Goal: Task Accomplishment & Management: Complete application form

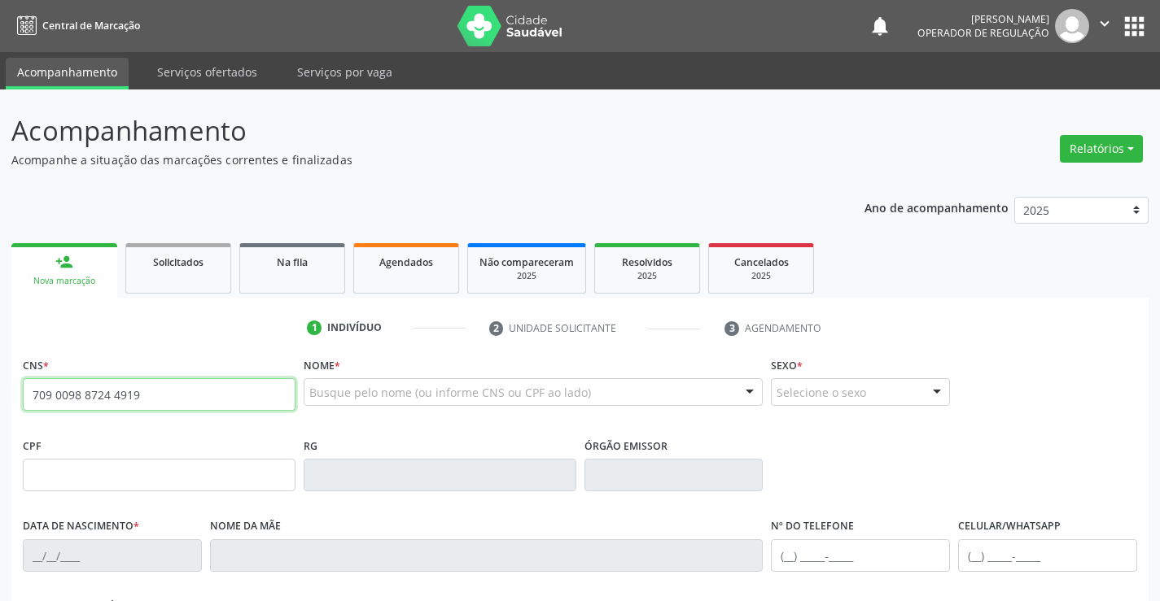
type input "709 0098 8724 4919"
type input "0936176903"
type input "1[DATE]"
type input "[PHONE_NUMBER]"
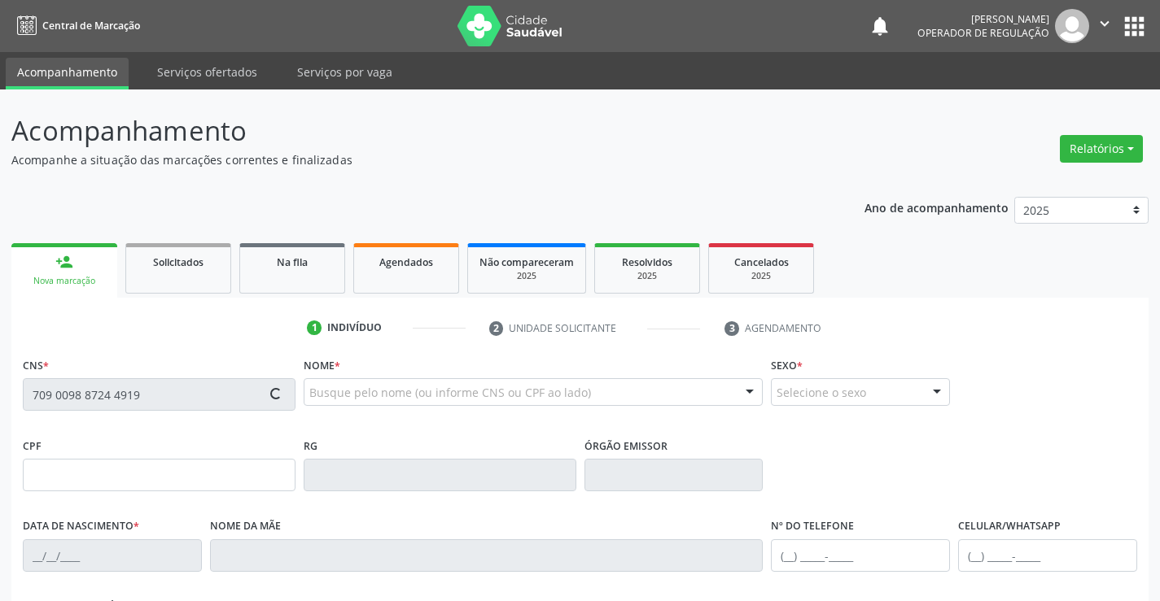
type input "779.902.695-20"
type input "SN"
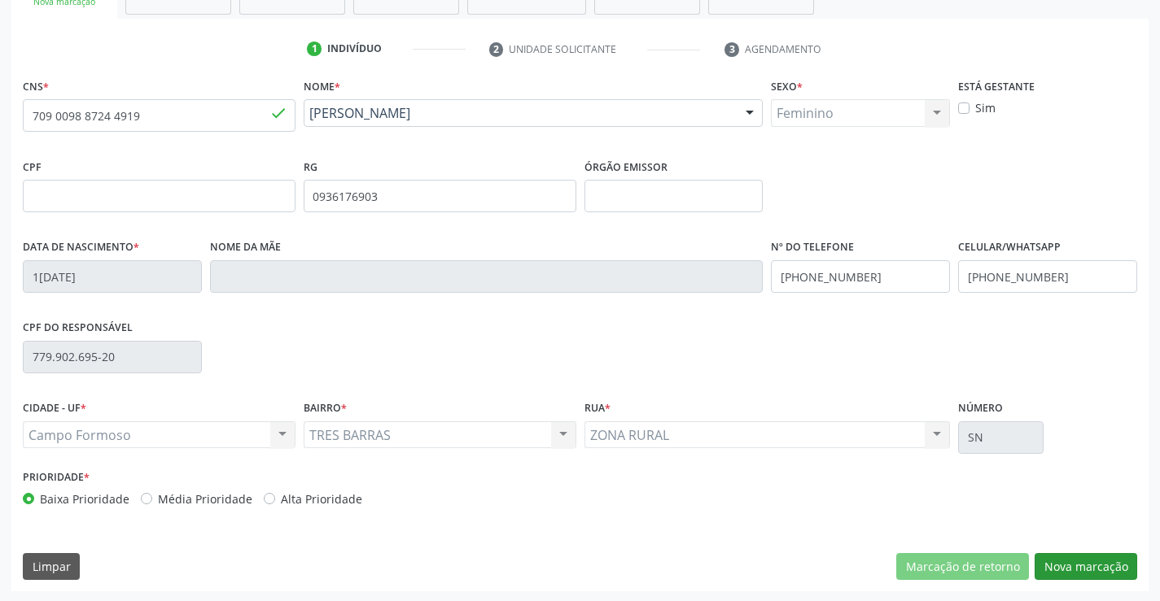
scroll to position [281, 0]
click at [1069, 565] on button "Nova marcação" at bounding box center [1085, 566] width 103 height 28
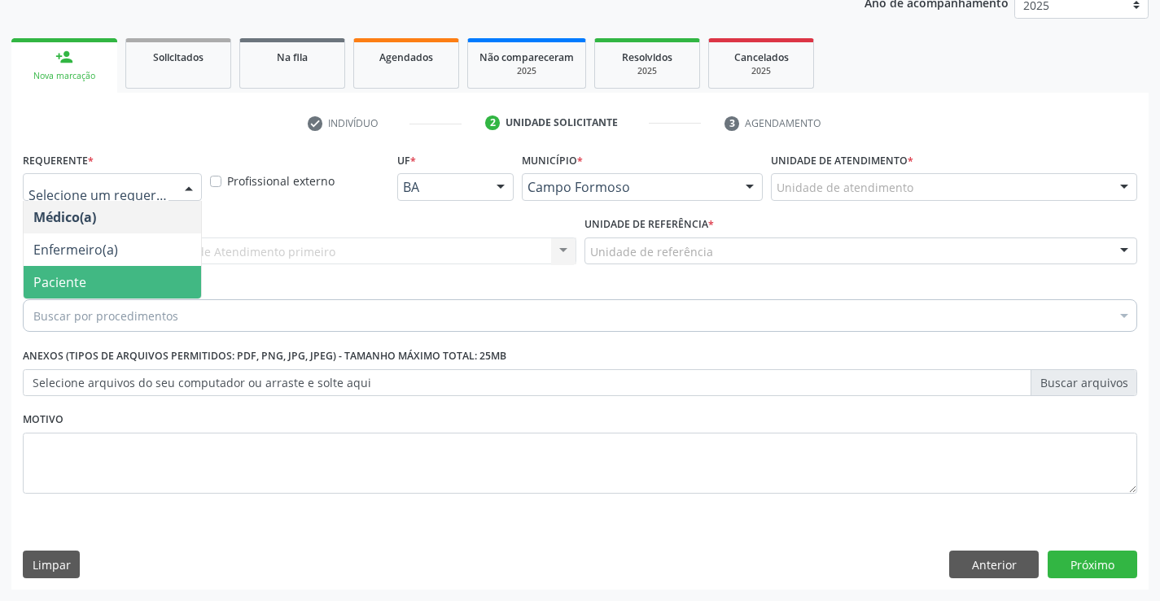
click at [95, 282] on span "Paciente" at bounding box center [112, 282] width 177 height 33
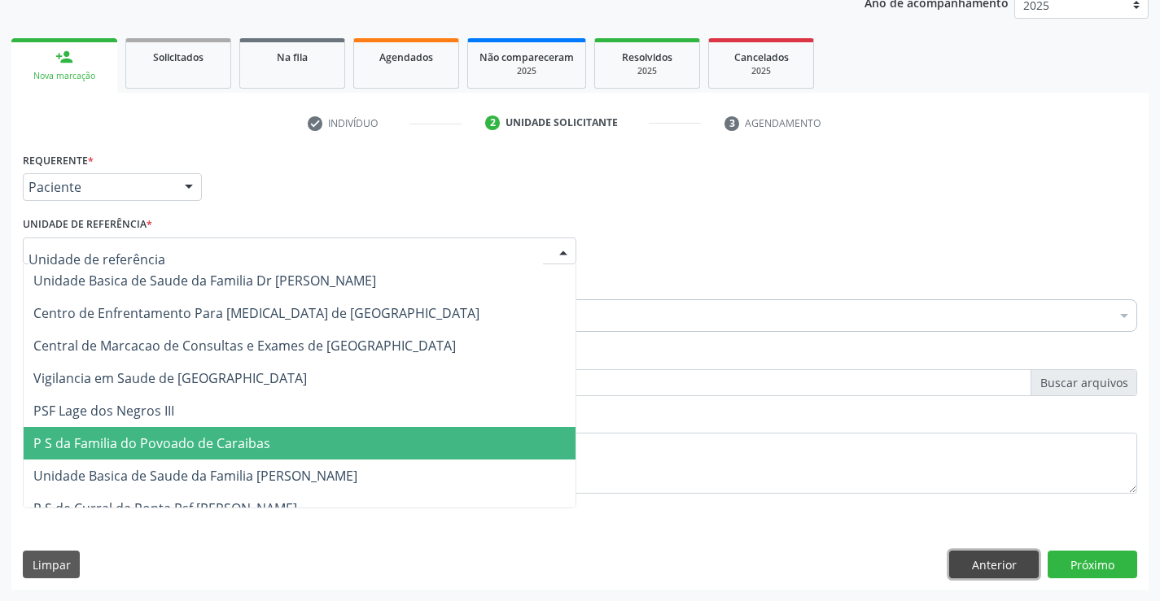
click at [1004, 560] on button "Anterior" at bounding box center [994, 565] width 90 height 28
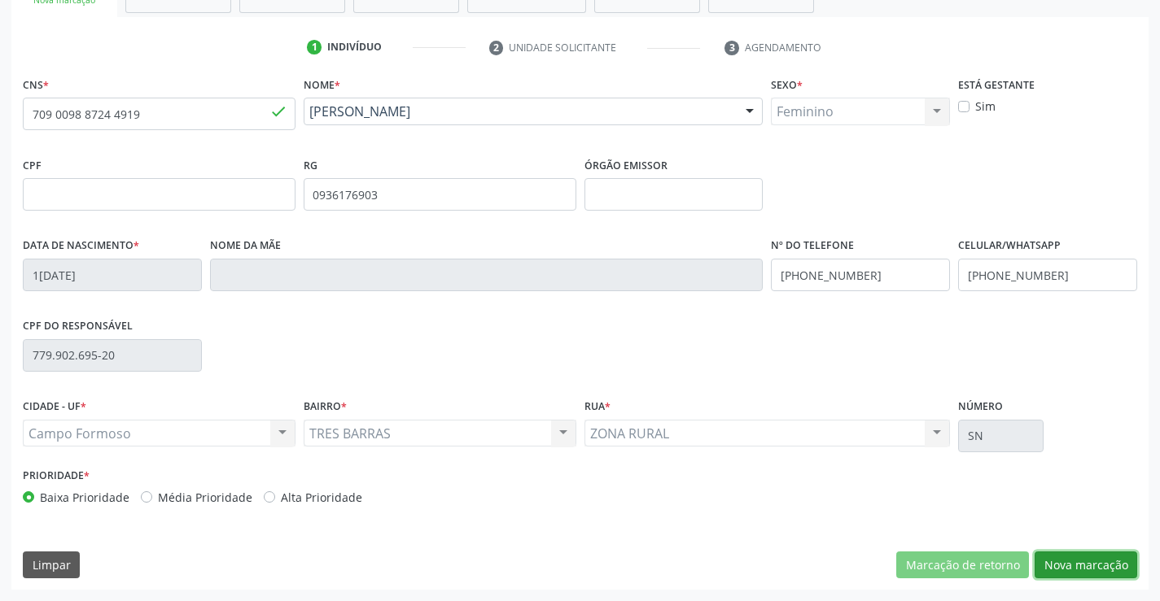
click at [1066, 560] on button "Nova marcação" at bounding box center [1085, 566] width 103 height 28
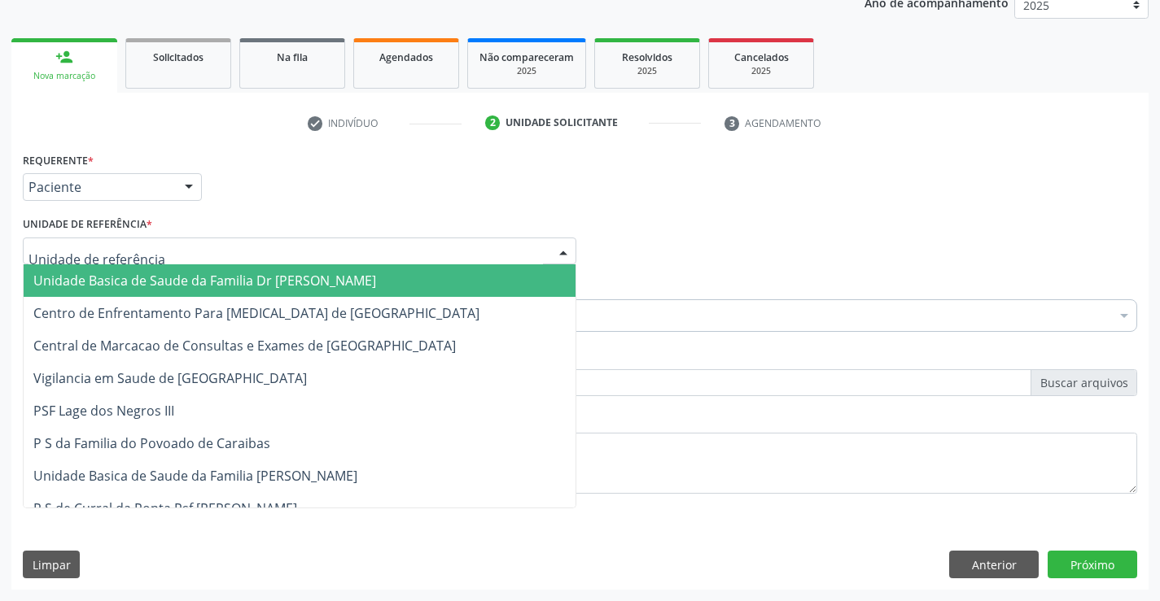
click at [145, 288] on span "Unidade Basica de Saude da Familia Dr [PERSON_NAME]" at bounding box center [204, 281] width 343 height 18
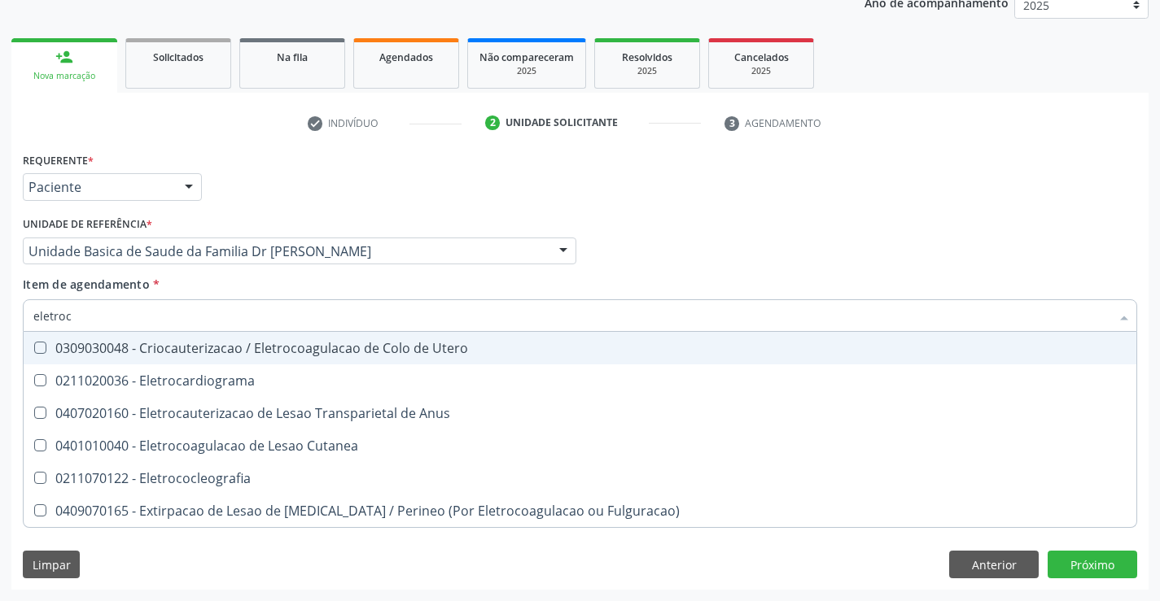
type input "eletroca"
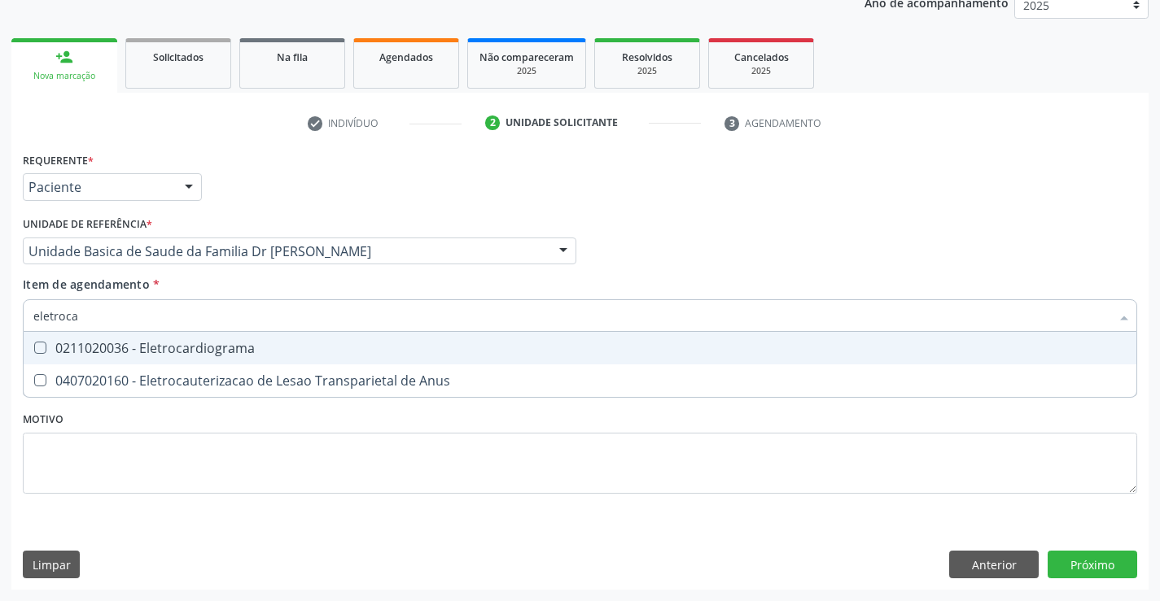
click at [205, 354] on div "0211020036 - Eletrocardiograma" at bounding box center [579, 348] width 1093 height 13
checkbox Eletrocardiograma "true"
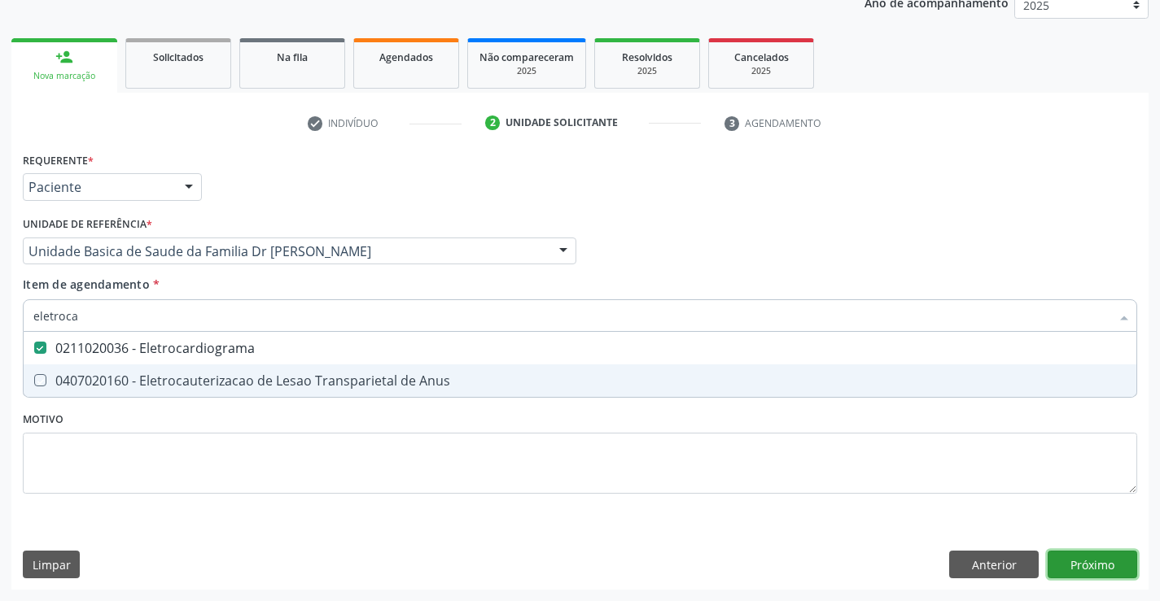
click at [1081, 562] on div "Requerente * Paciente Médico(a) Enfermeiro(a) Paciente Nenhum resultado encontr…" at bounding box center [579, 369] width 1137 height 442
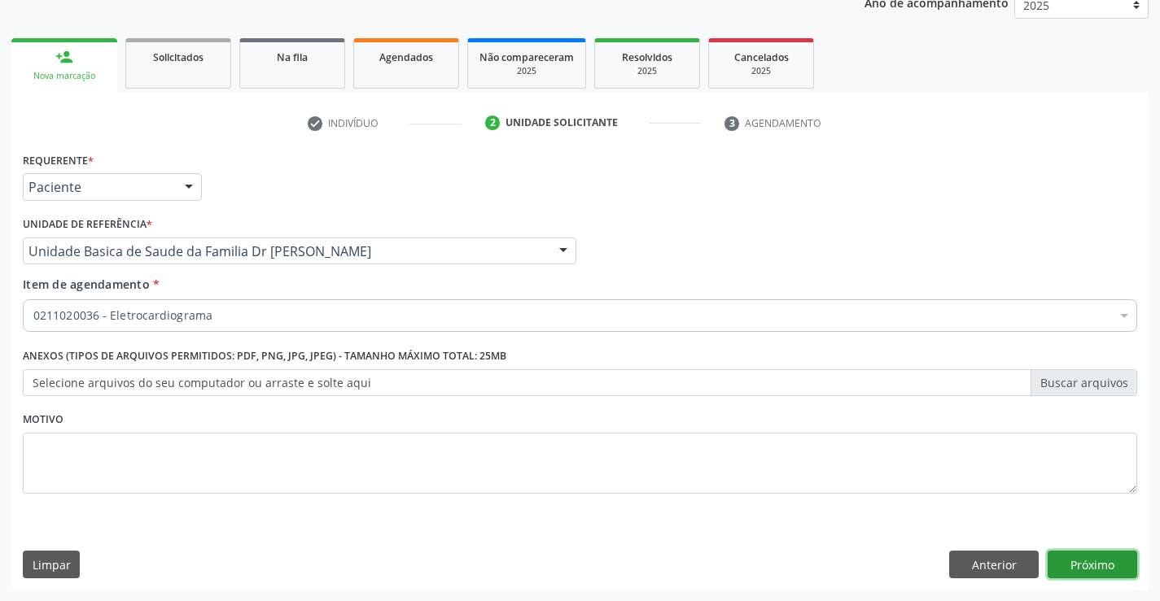
click at [1086, 567] on button "Próximo" at bounding box center [1092, 565] width 90 height 28
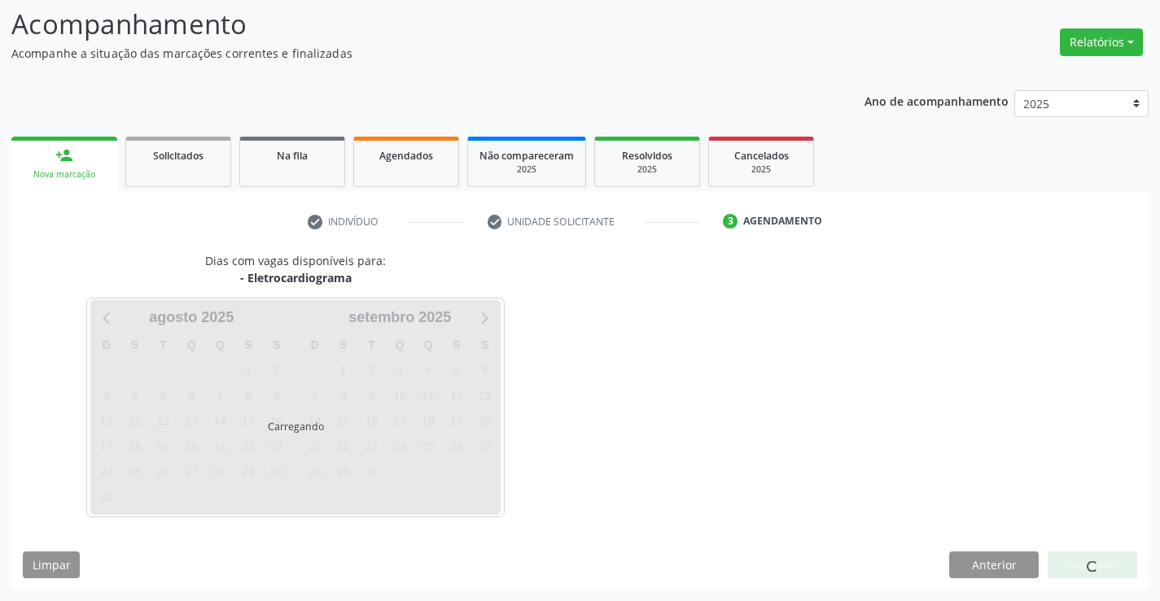
scroll to position [155, 0]
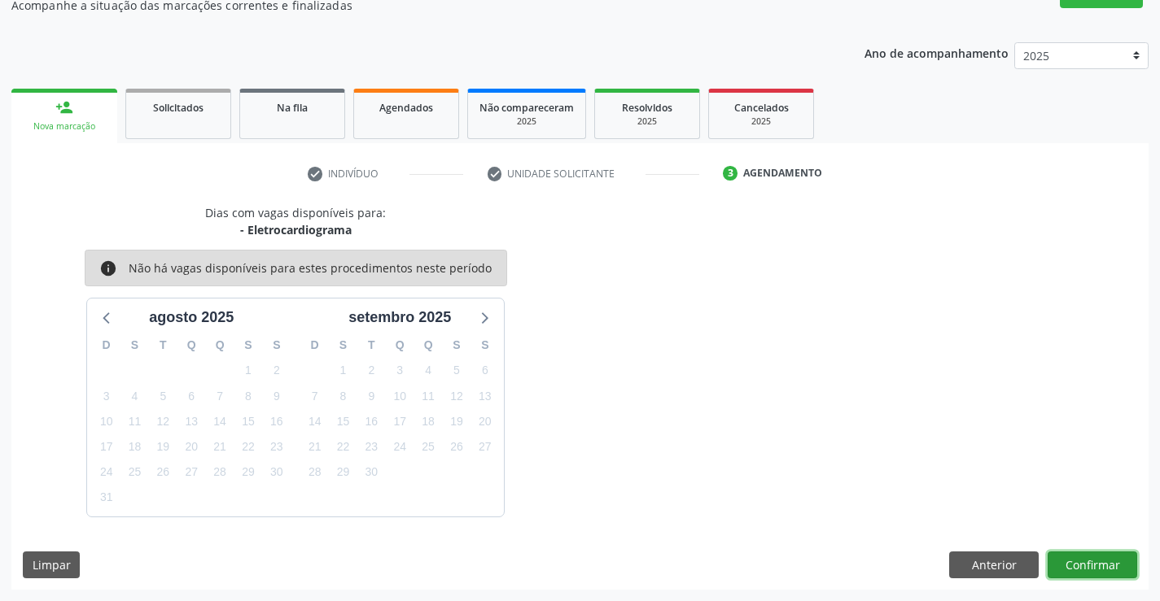
click at [1082, 573] on button "Confirmar" at bounding box center [1092, 566] width 90 height 28
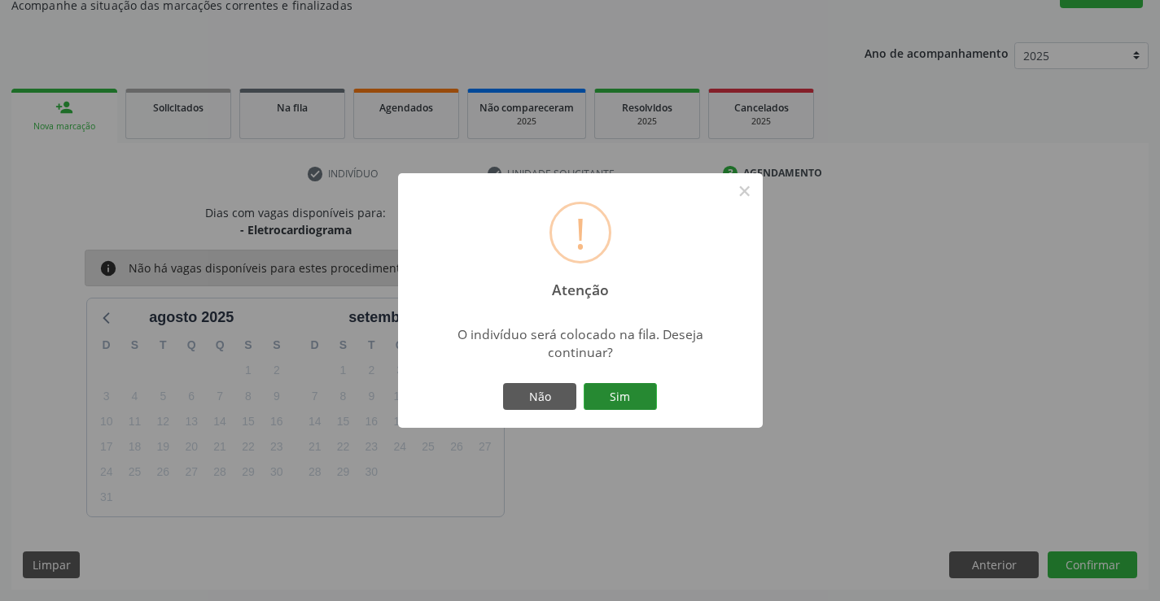
click at [620, 387] on button "Sim" at bounding box center [620, 397] width 73 height 28
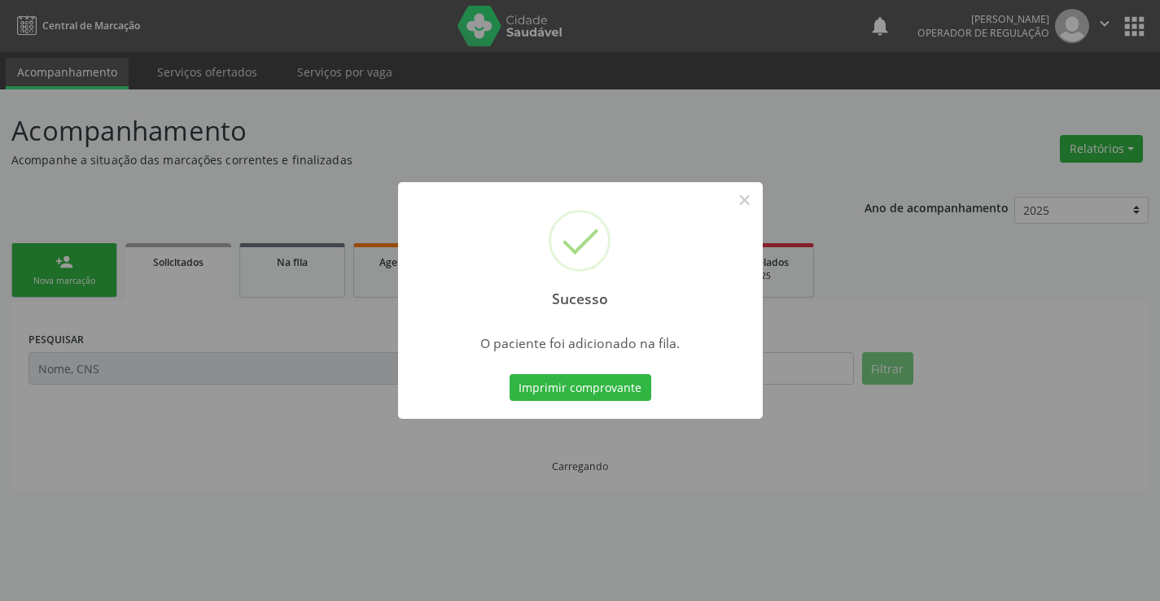
scroll to position [0, 0]
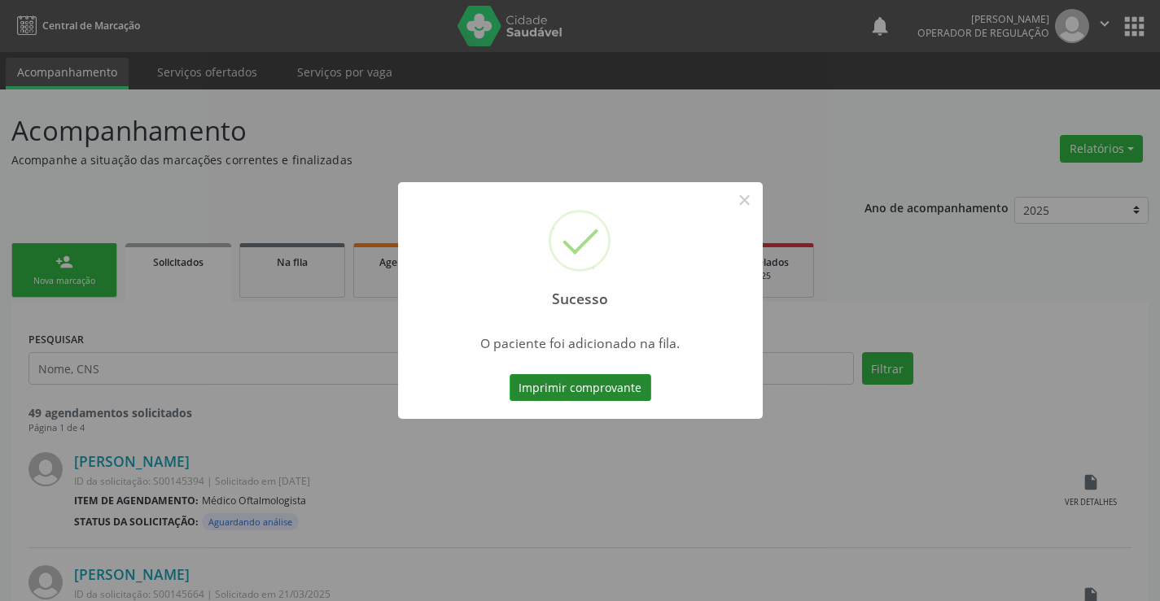
click at [613, 394] on button "Imprimir comprovante" at bounding box center [580, 388] width 142 height 28
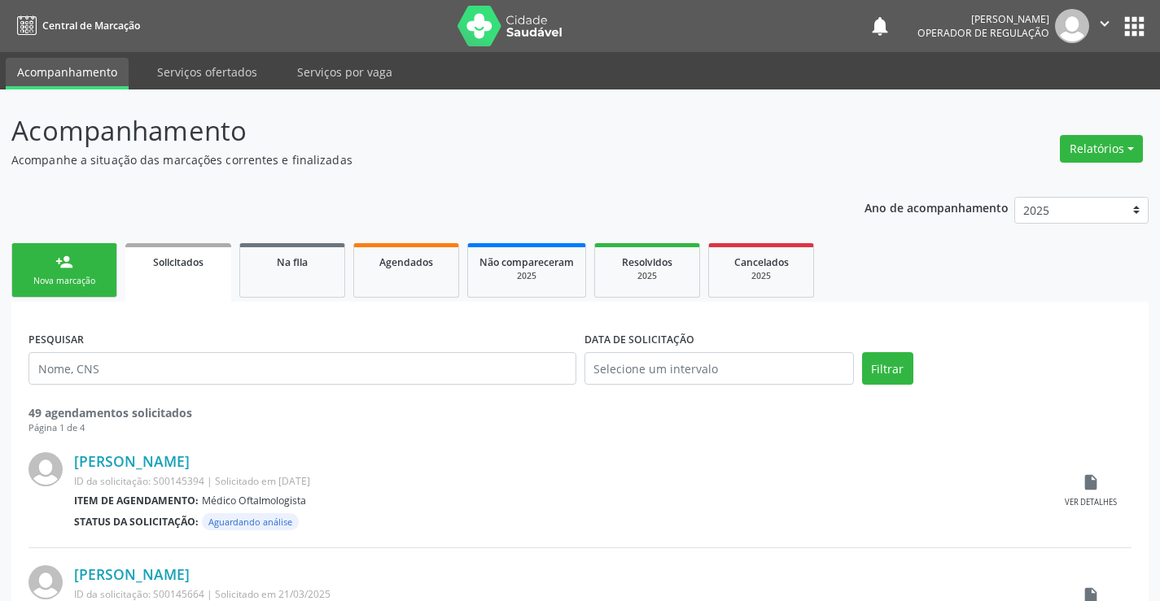
click at [56, 278] on div "Nova marcação" at bounding box center [64, 281] width 81 height 12
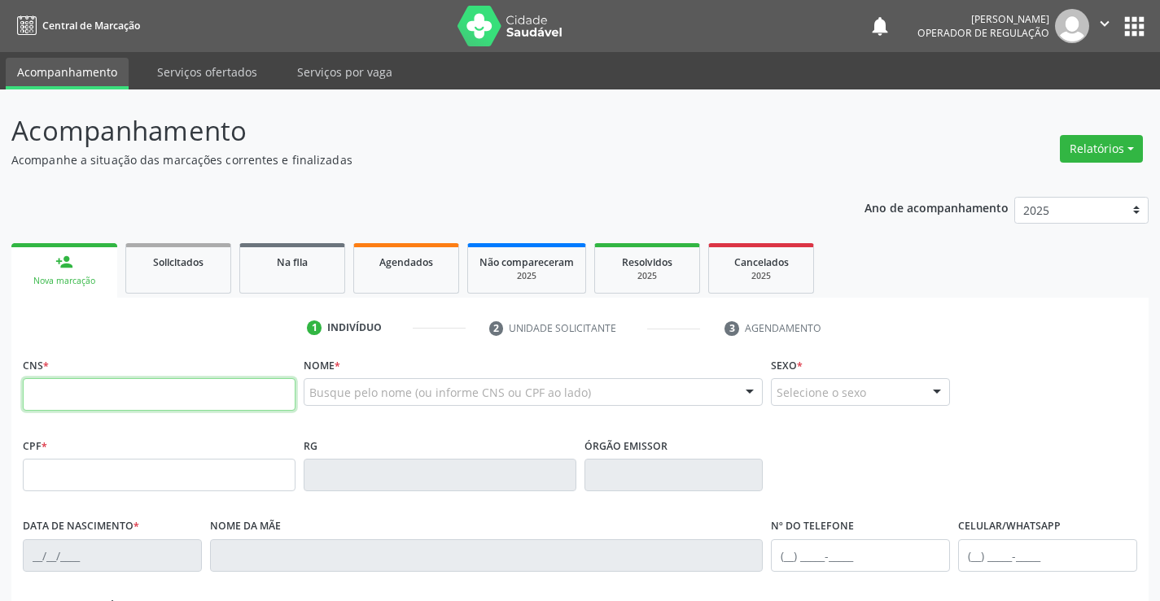
drag, startPoint x: 56, startPoint y: 278, endPoint x: 82, endPoint y: 385, distance: 109.7
click at [82, 385] on input "text" at bounding box center [159, 394] width 273 height 33
type input "705 0006 5435 9054"
type input "2222310920"
type input "2[DATE]"
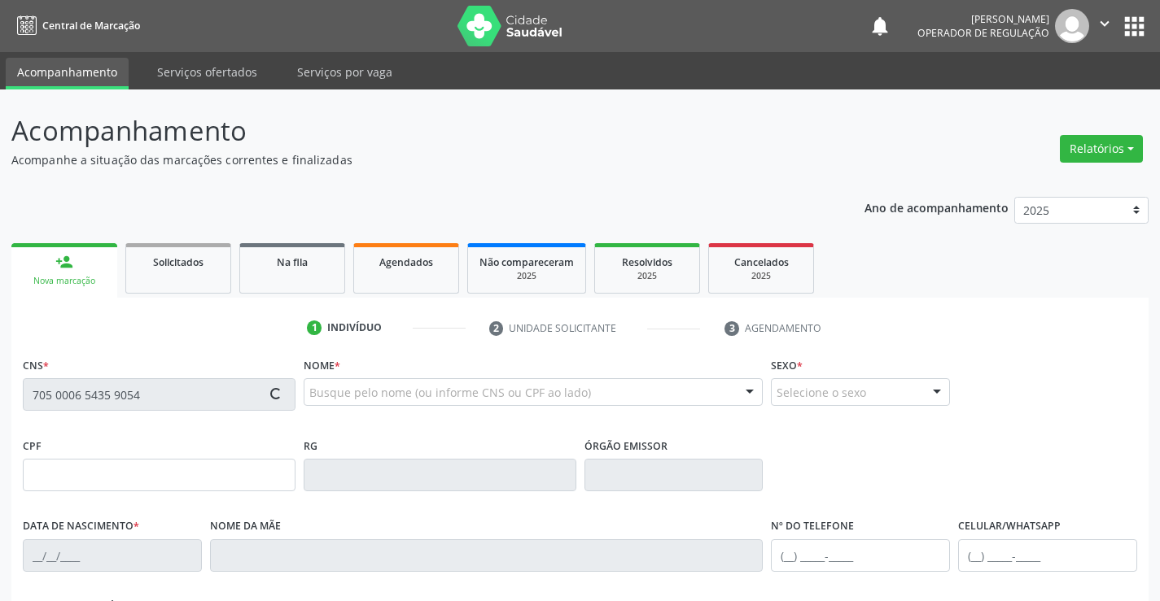
type input "[PHONE_NUMBER]"
type input "089.677.245-43"
type input "SN"
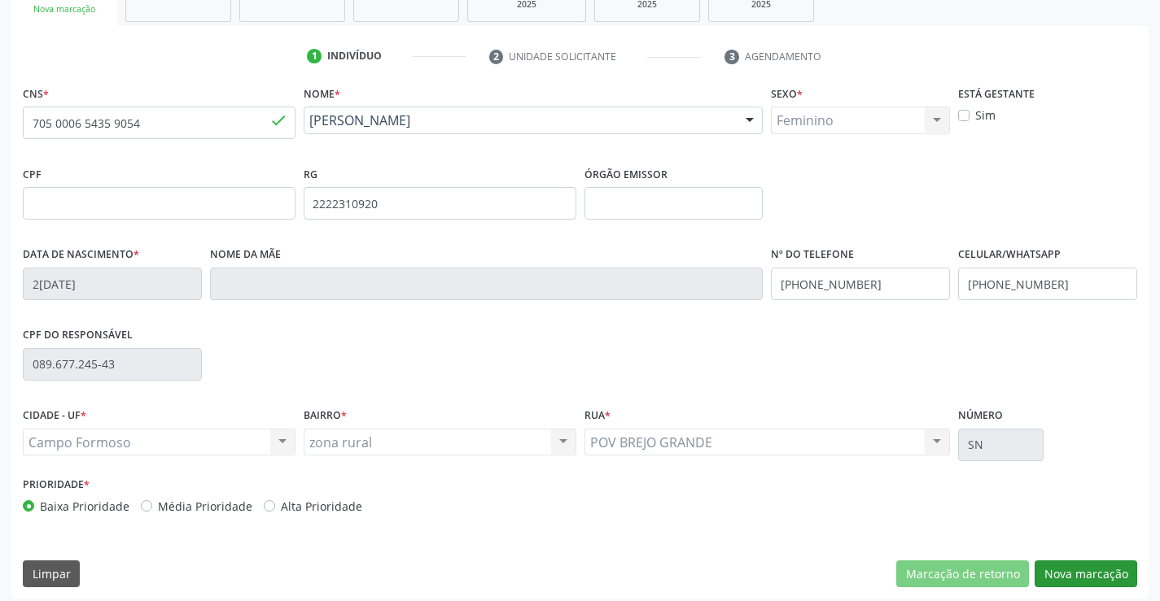
scroll to position [281, 0]
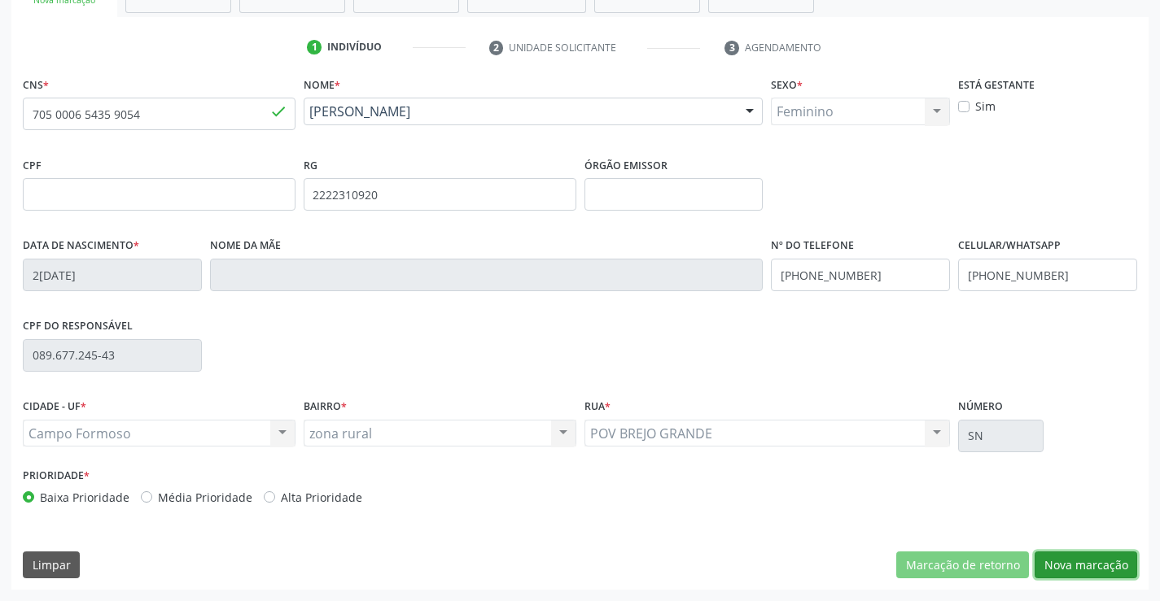
click at [1047, 566] on button "Nova marcação" at bounding box center [1085, 566] width 103 height 28
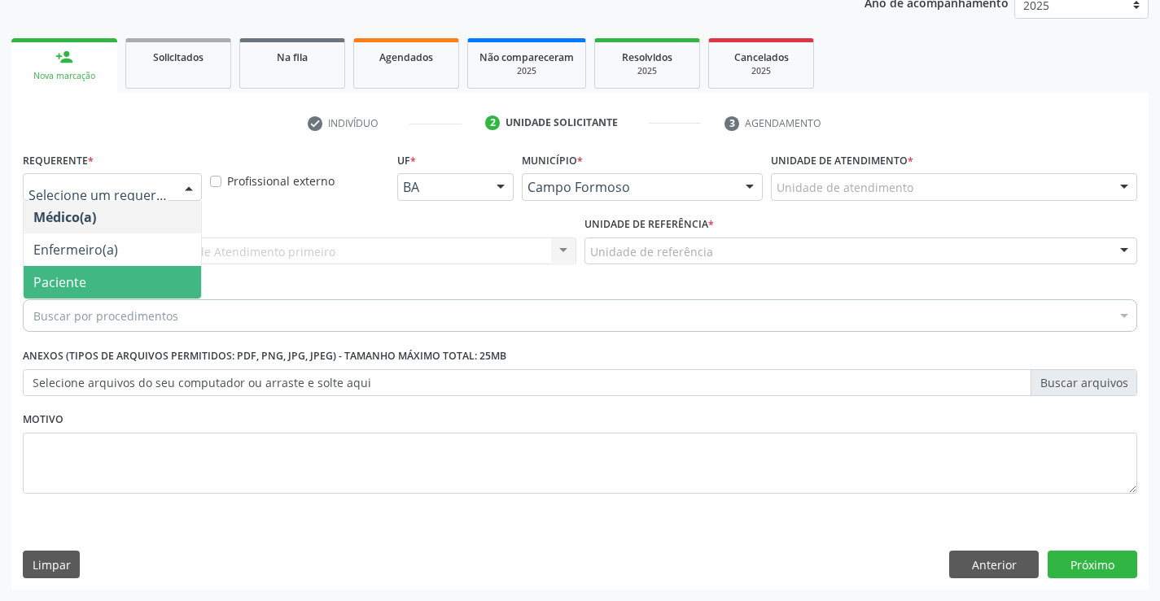
click at [85, 274] on span "Paciente" at bounding box center [59, 282] width 53 height 18
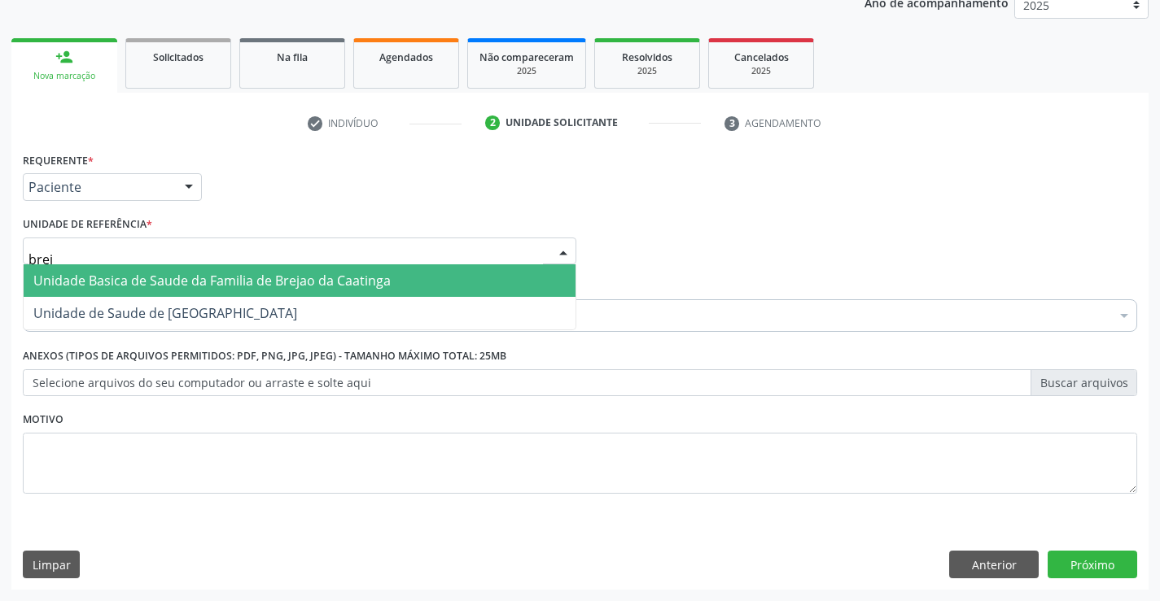
type input "brejo"
click at [83, 283] on span "Unidade de Saude de [GEOGRAPHIC_DATA]" at bounding box center [165, 281] width 264 height 18
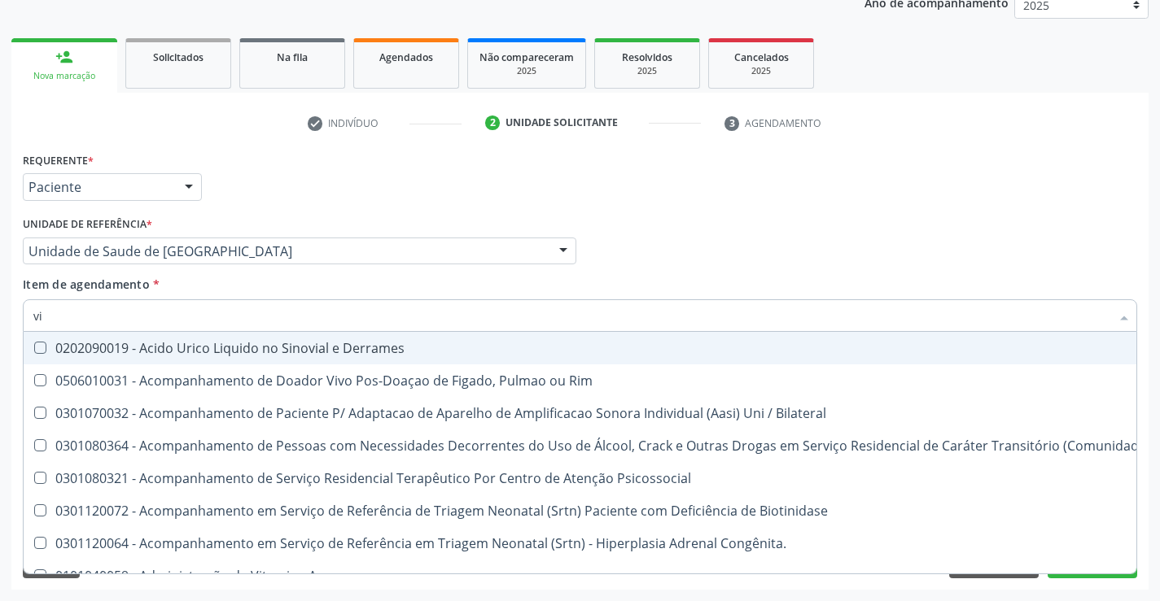
type input "v"
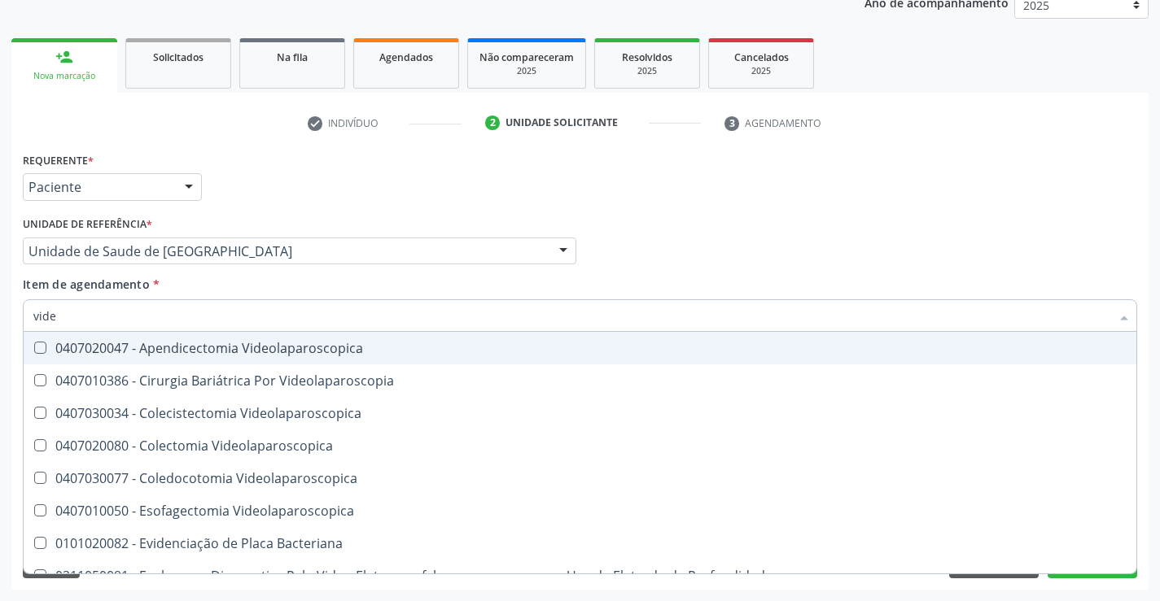
type input "video"
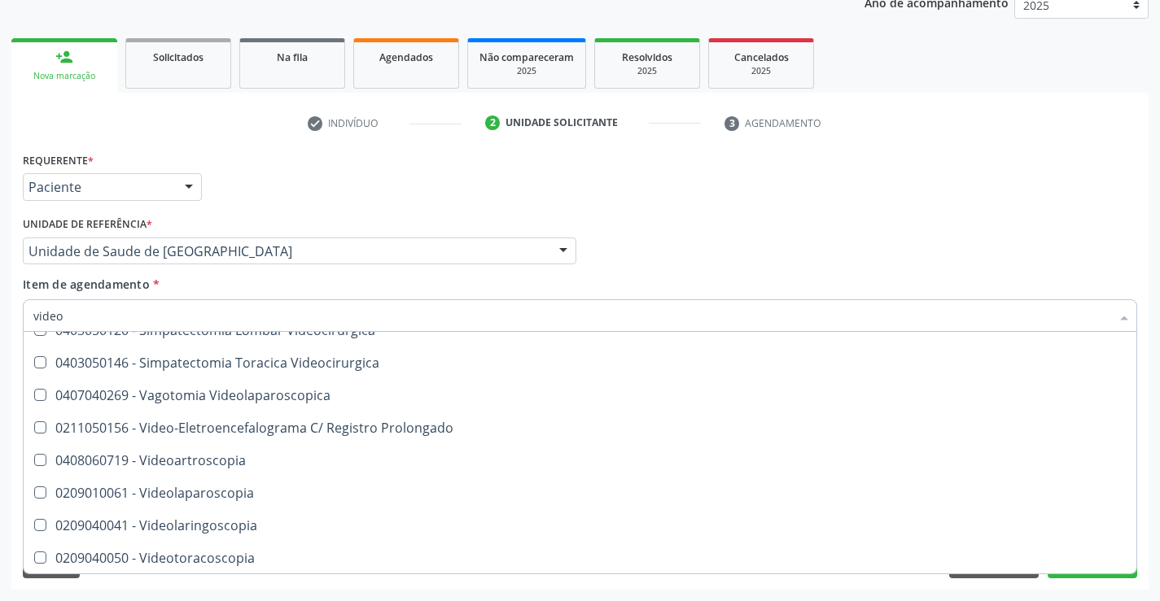
scroll to position [702, 0]
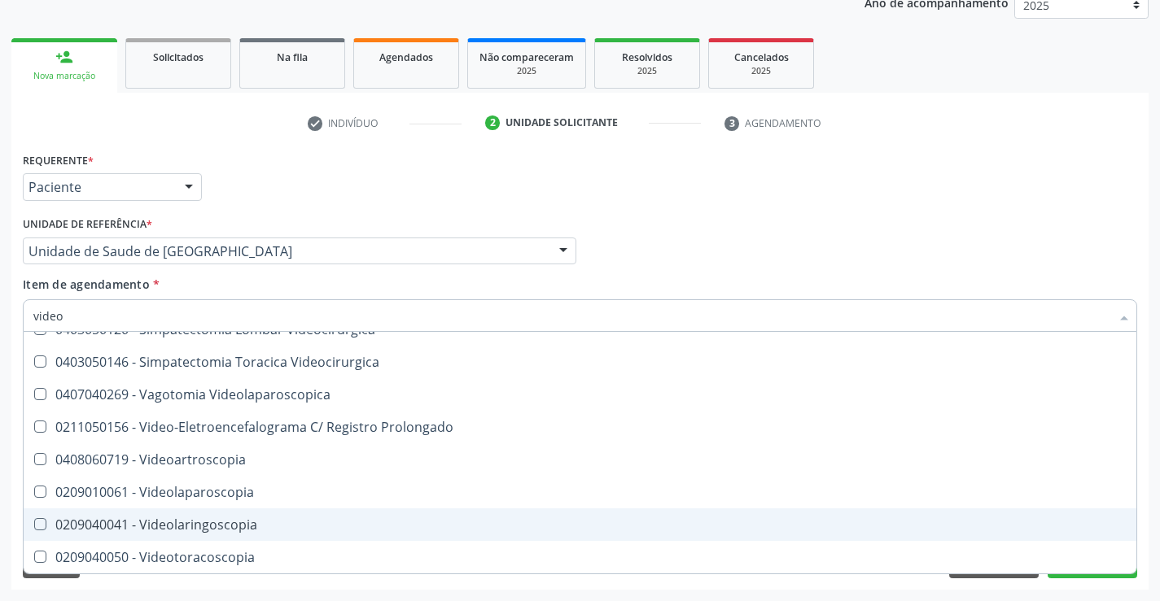
click at [267, 531] on div "0209040041 - Videolaringoscopia" at bounding box center [579, 524] width 1093 height 13
checkbox Videolaringoscopia "true"
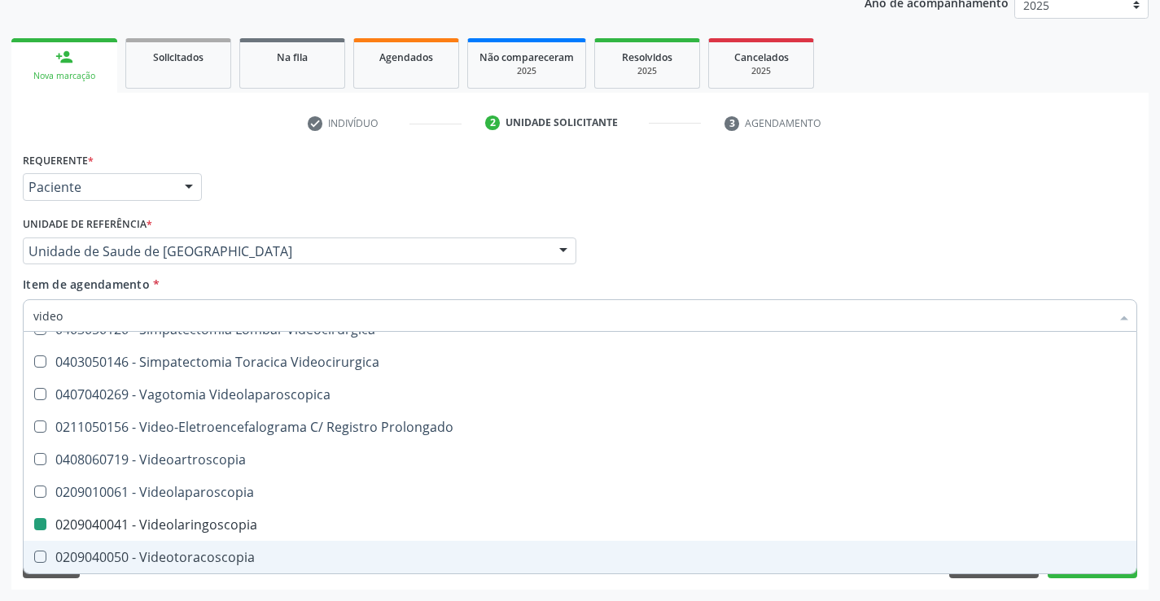
click at [1146, 556] on div "Requerente * Paciente Médico(a) Enfermeiro(a) Paciente Nenhum resultado encontr…" at bounding box center [579, 369] width 1137 height 442
checkbox Videolaparoscopia "true"
checkbox Videolaringoscopia "false"
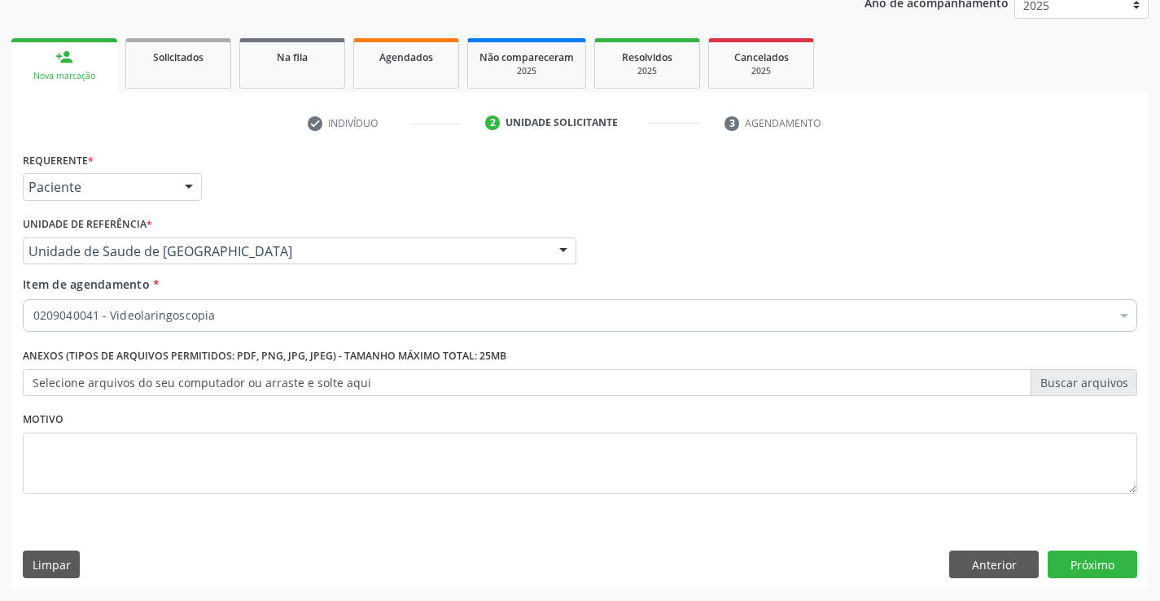
scroll to position [0, 0]
click at [1111, 568] on button "Próximo" at bounding box center [1092, 565] width 90 height 28
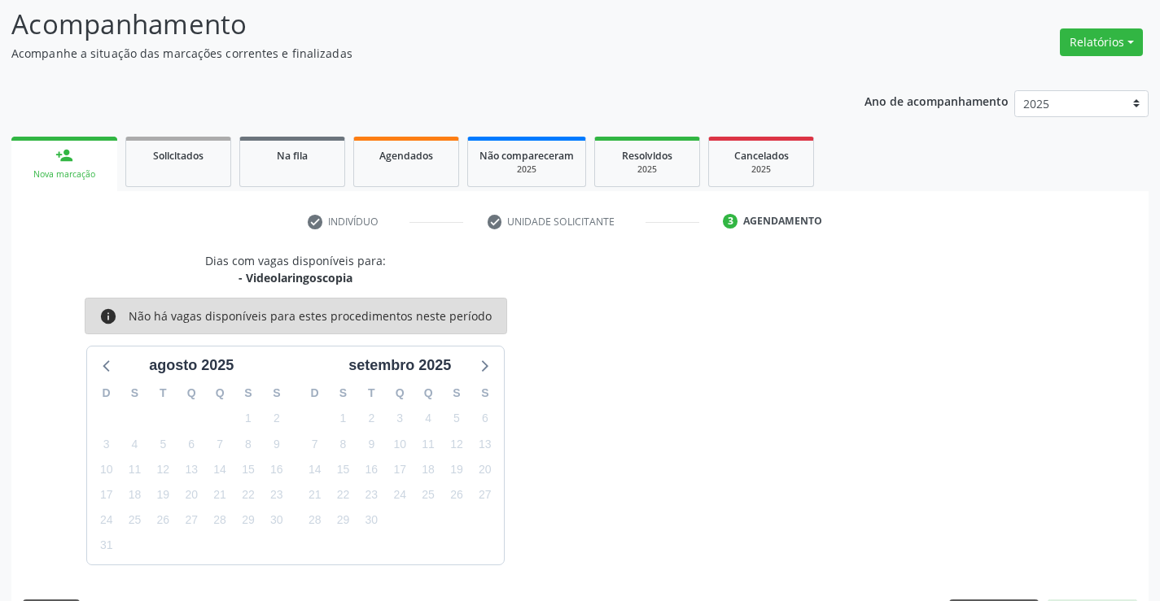
scroll to position [155, 0]
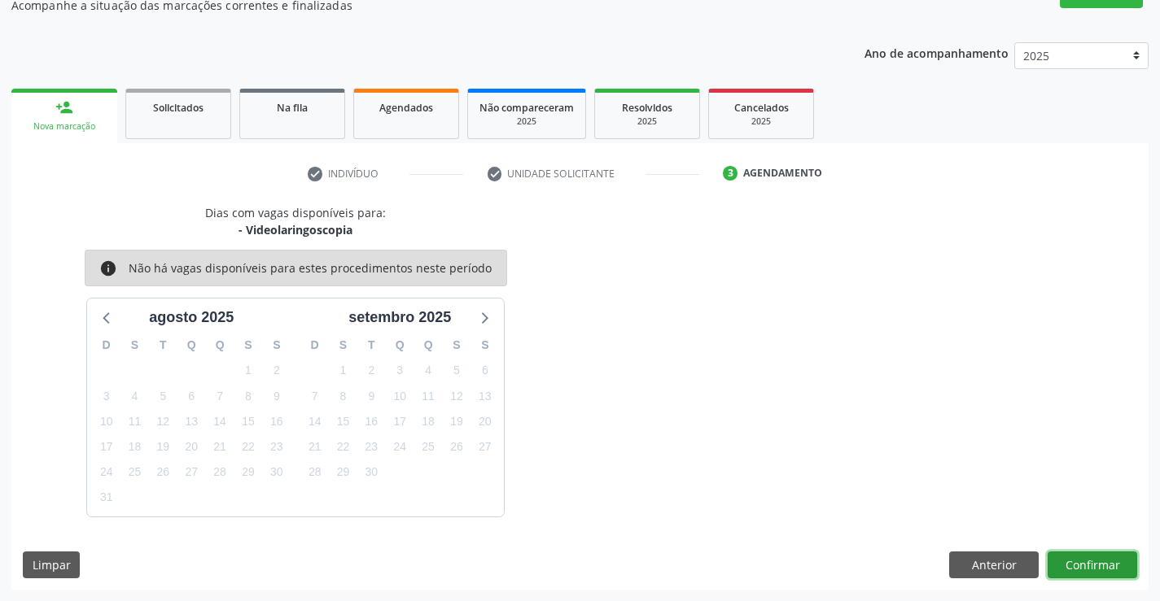
click at [1104, 564] on button "Confirmar" at bounding box center [1092, 566] width 90 height 28
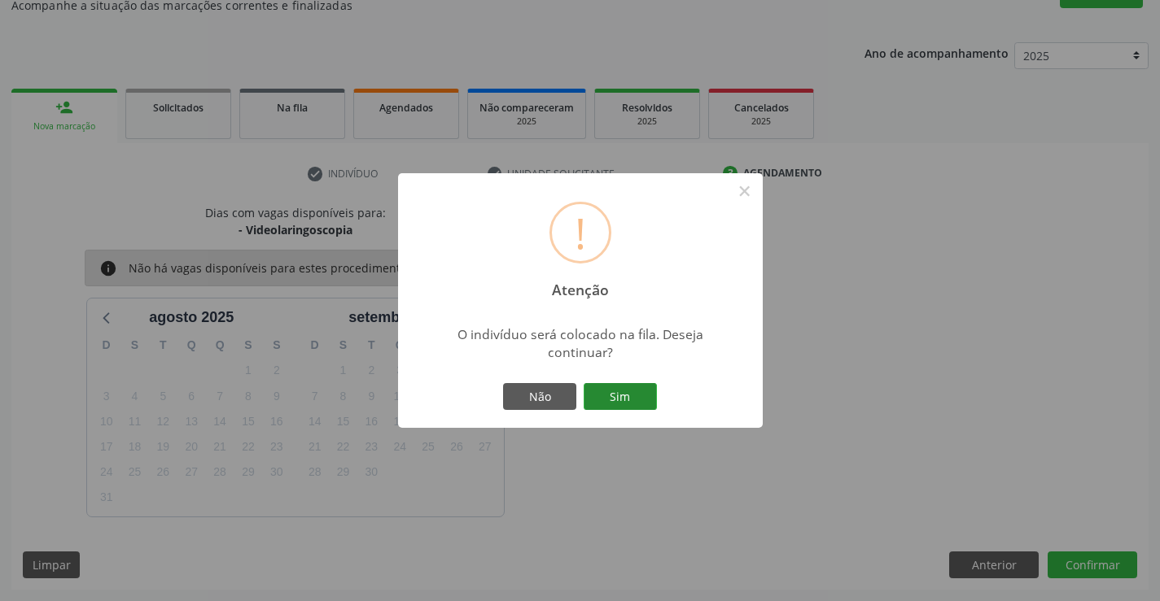
click at [618, 390] on button "Sim" at bounding box center [620, 397] width 73 height 28
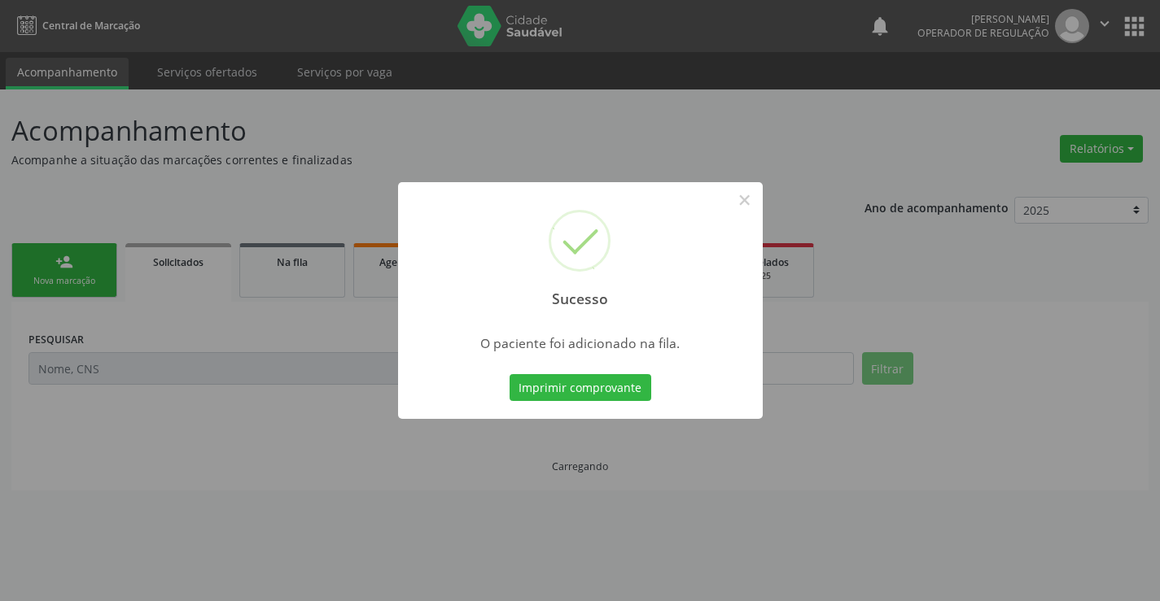
scroll to position [0, 0]
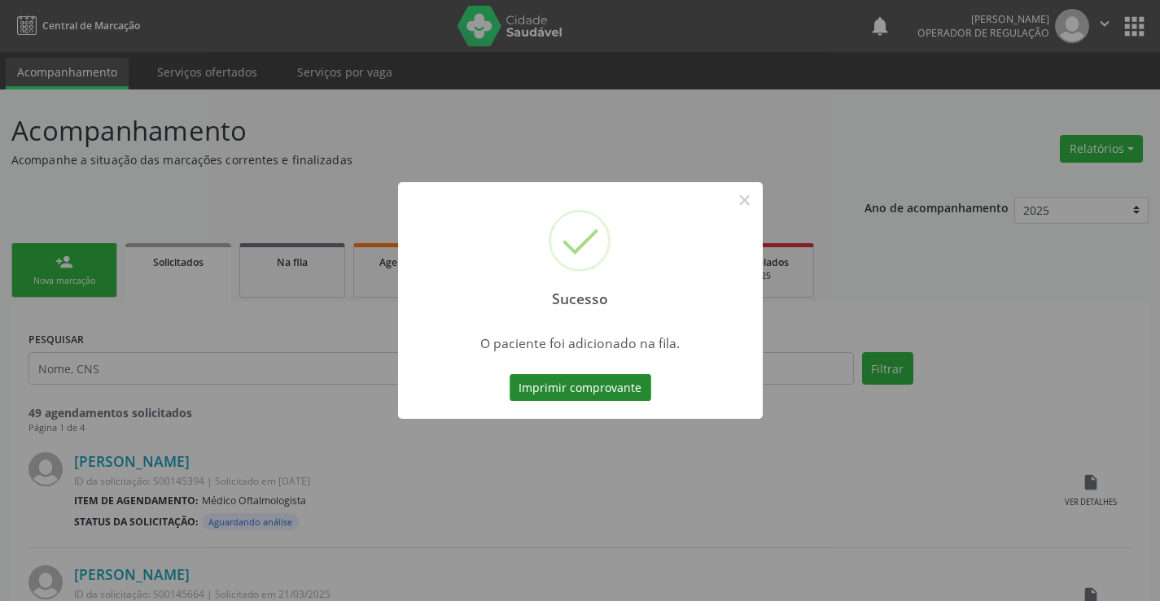
click at [605, 379] on button "Imprimir comprovante" at bounding box center [580, 388] width 142 height 28
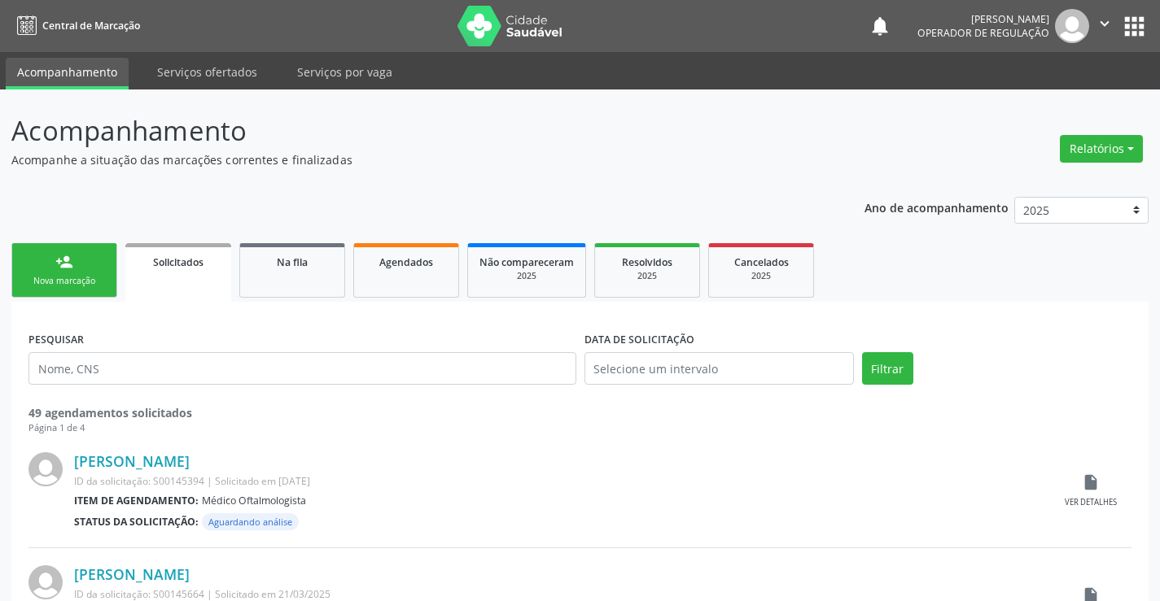
click at [102, 278] on div "Nova marcação" at bounding box center [64, 281] width 81 height 12
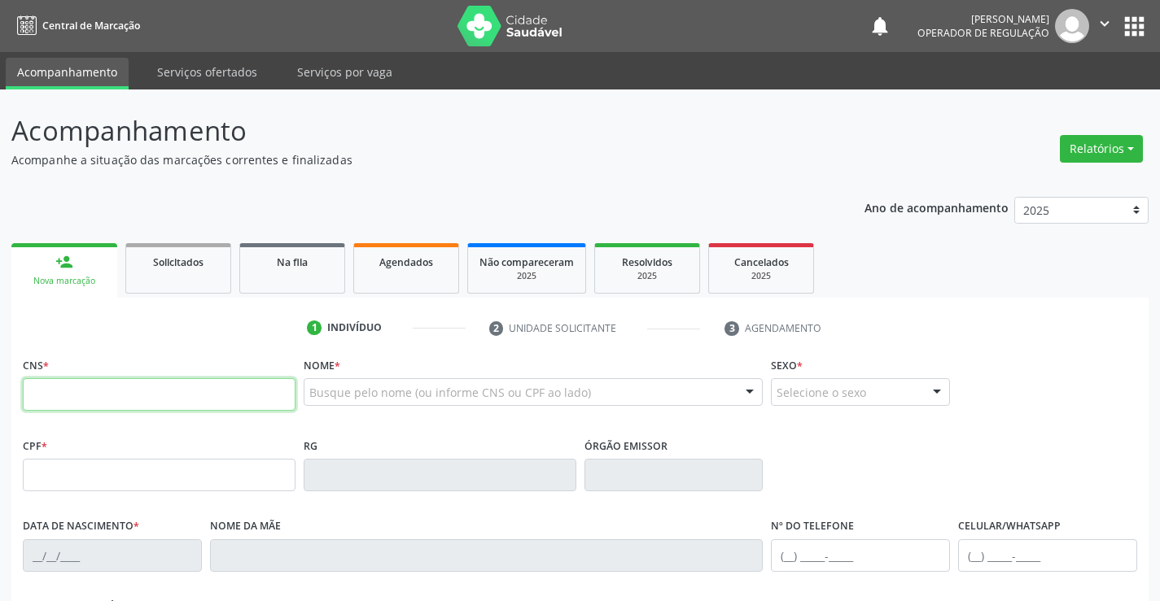
click at [153, 400] on input "text" at bounding box center [159, 394] width 273 height 33
type input "702 0008 7365 0787"
type input "1[DATE]"
type input "[PERSON_NAME]"
type input "[PHONE_NUMBER]"
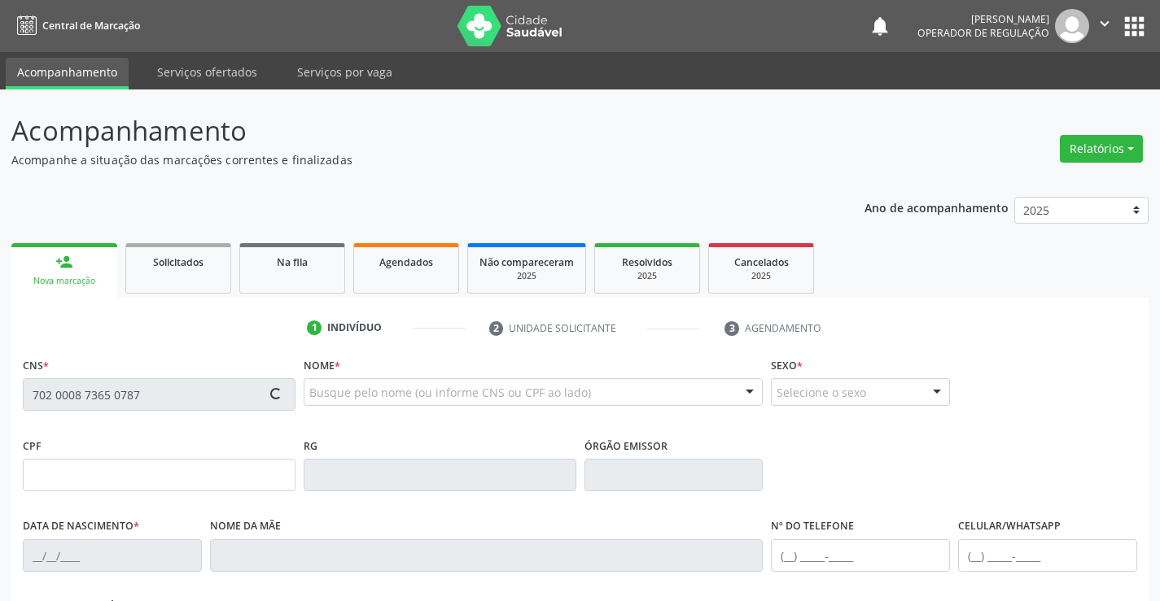
type input "S/N"
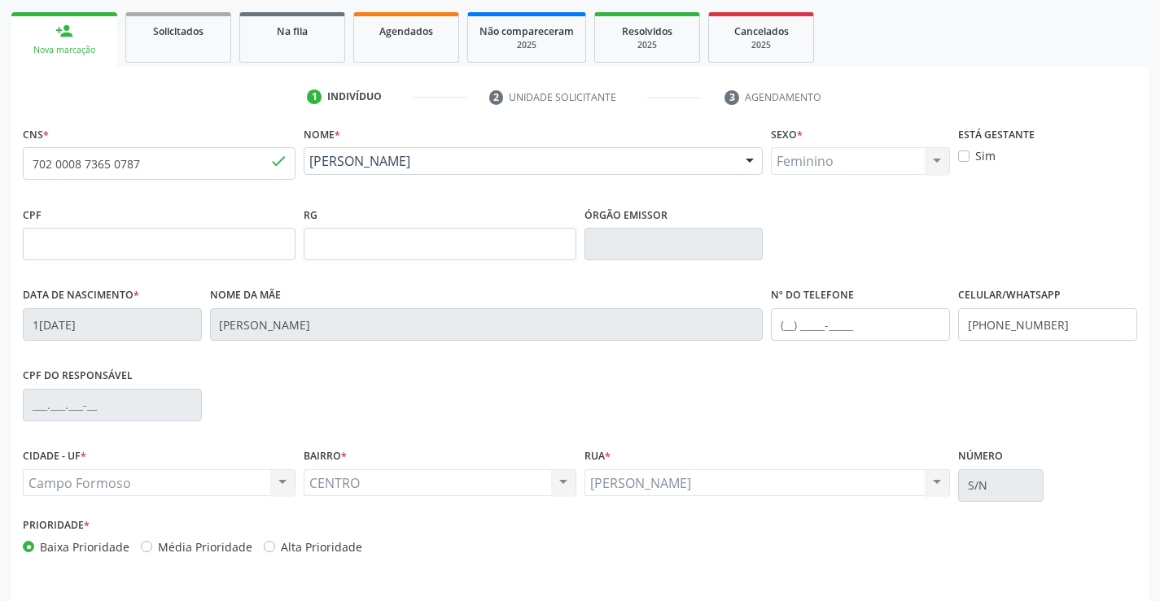
scroll to position [281, 0]
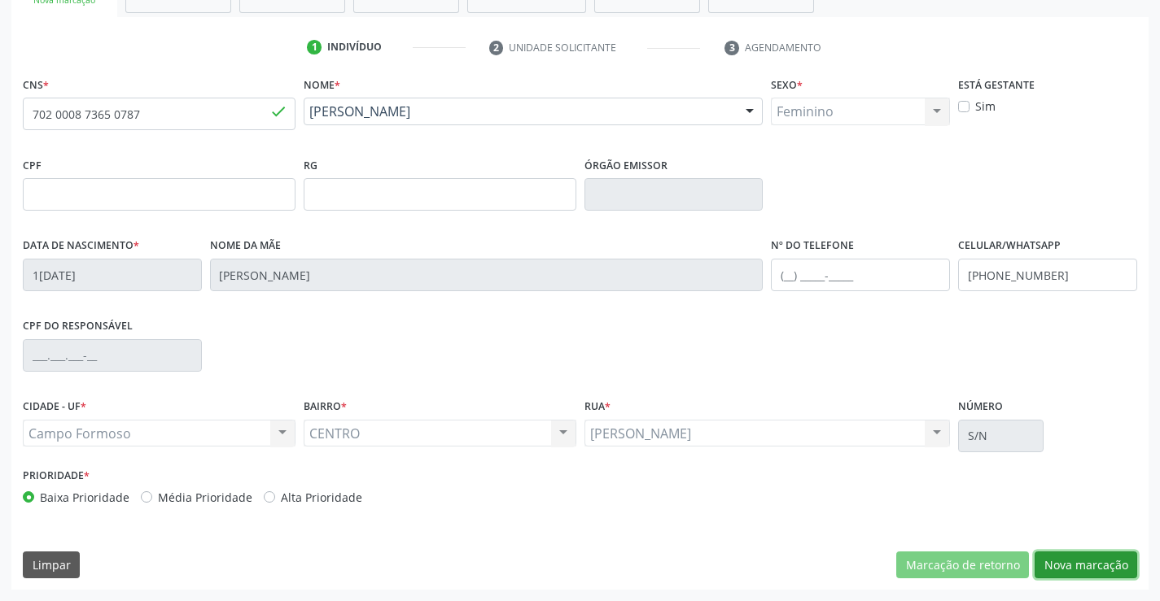
click at [1060, 553] on button "Nova marcação" at bounding box center [1085, 566] width 103 height 28
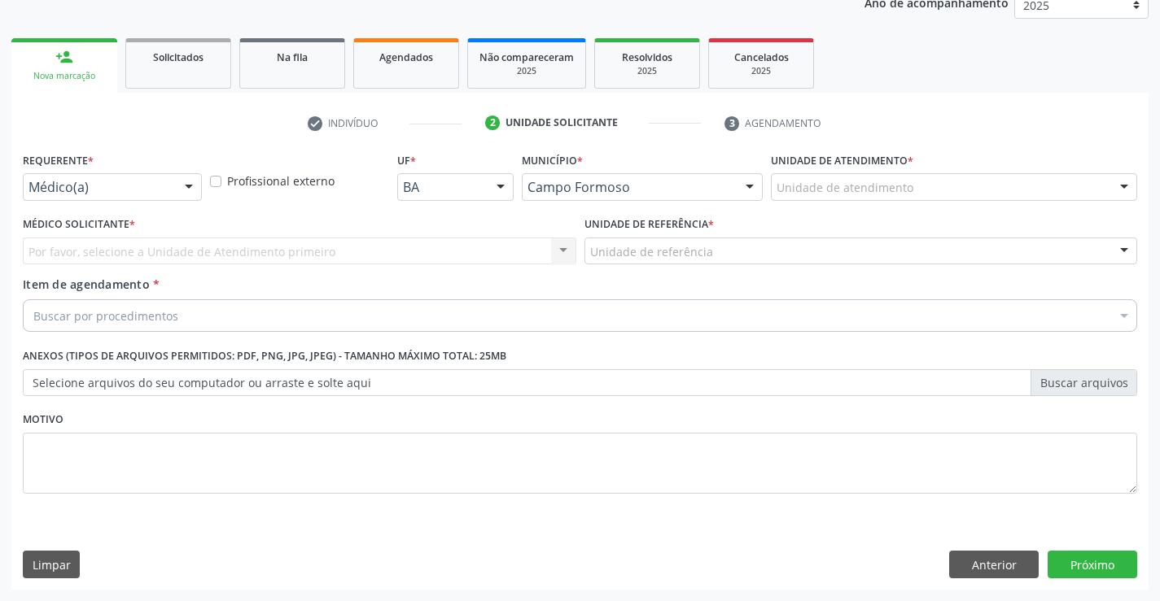
scroll to position [205, 0]
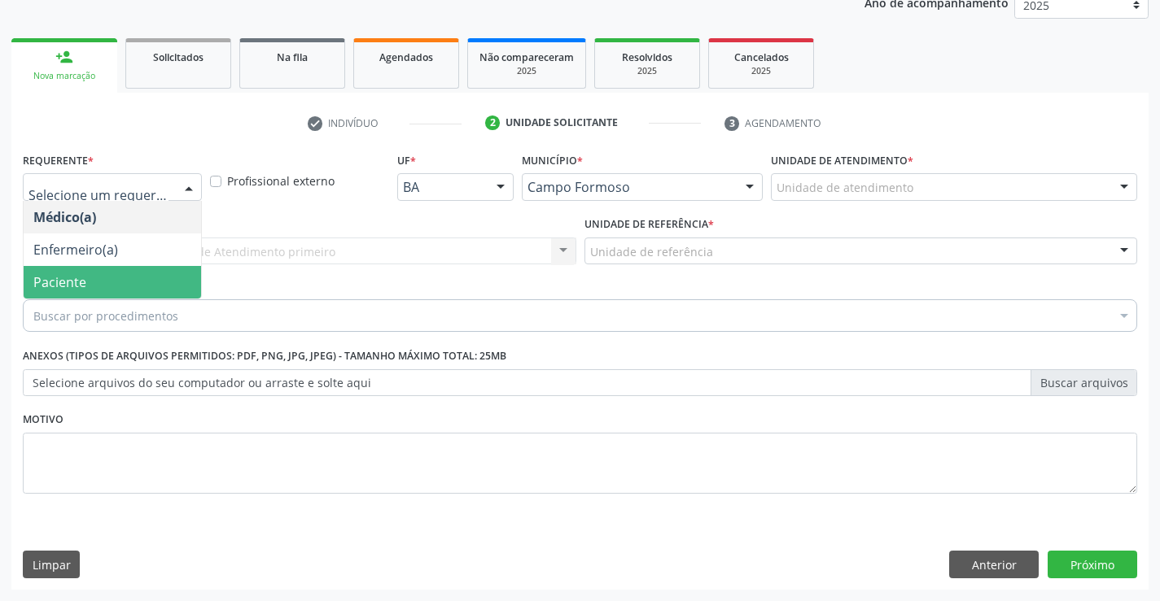
click at [111, 268] on span "Paciente" at bounding box center [112, 282] width 177 height 33
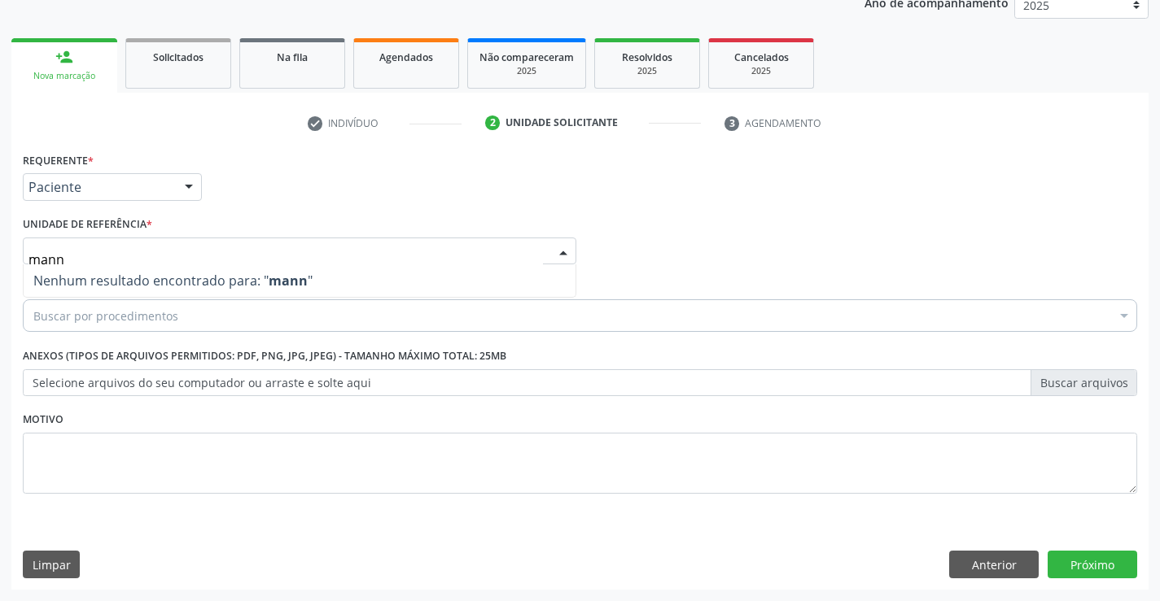
type input "man"
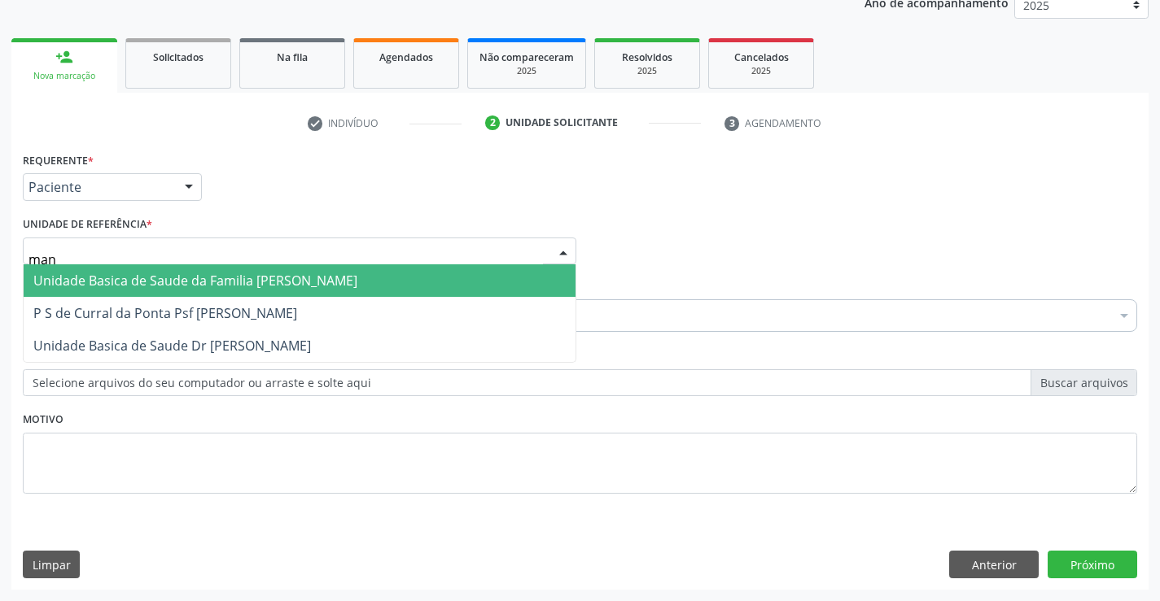
click at [144, 284] on span "Unidade Basica de Saude da Familia [PERSON_NAME]" at bounding box center [195, 281] width 324 height 18
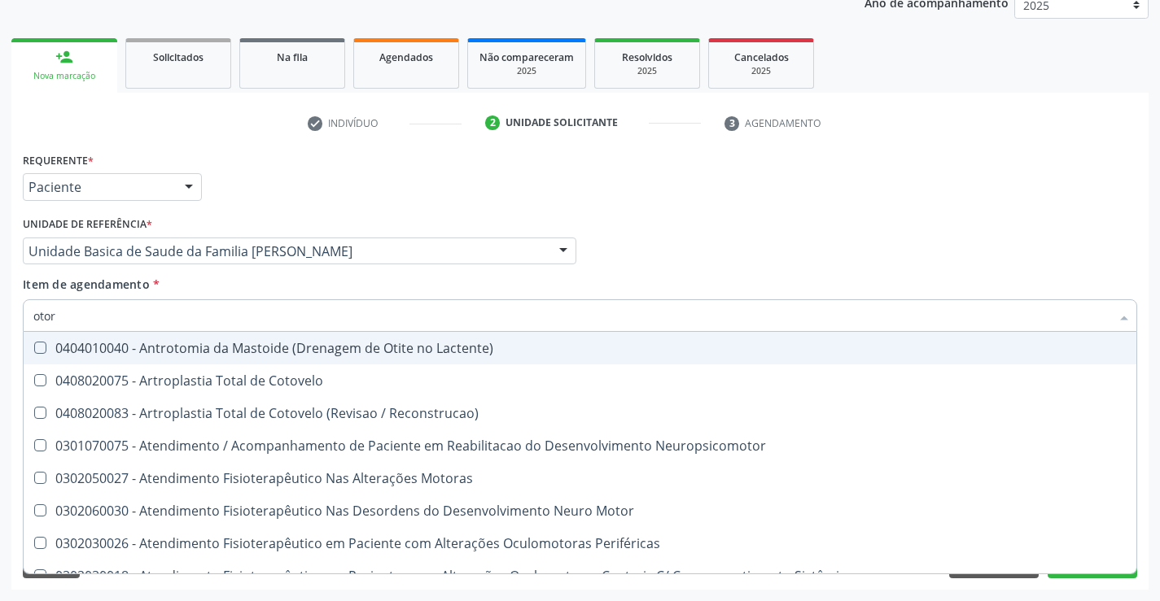
type input "otorr"
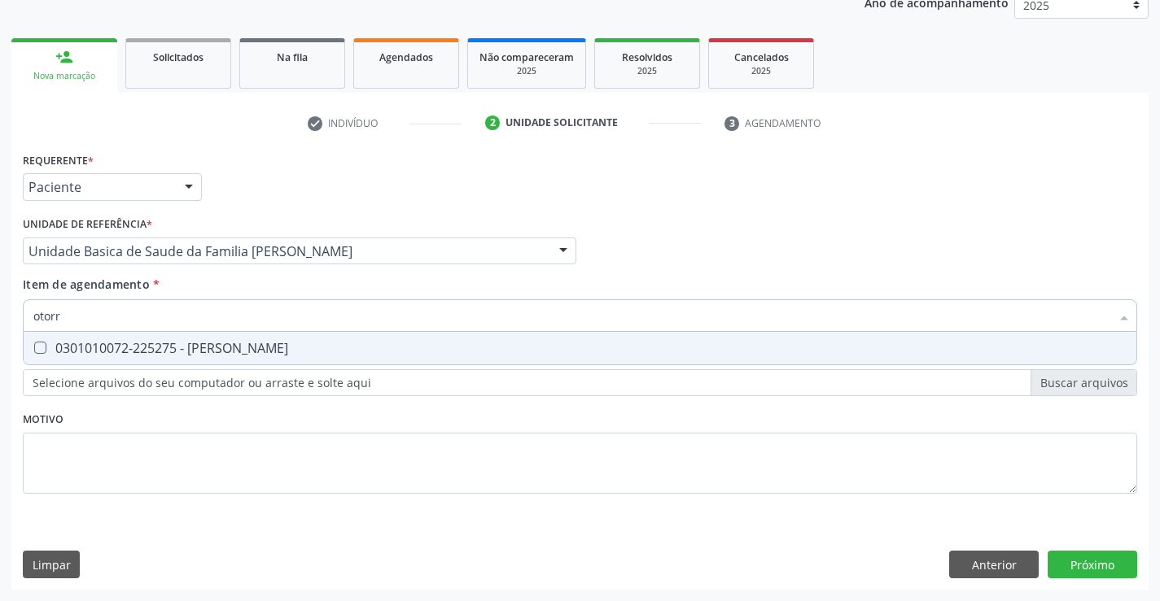
click at [182, 359] on span "0301010072-225275 - [PERSON_NAME]" at bounding box center [580, 348] width 1112 height 33
checkbox Otorrinolaringologista "true"
click at [1060, 561] on div "Requerente * Paciente Médico(a) Enfermeiro(a) Paciente Nenhum resultado encontr…" at bounding box center [579, 369] width 1137 height 442
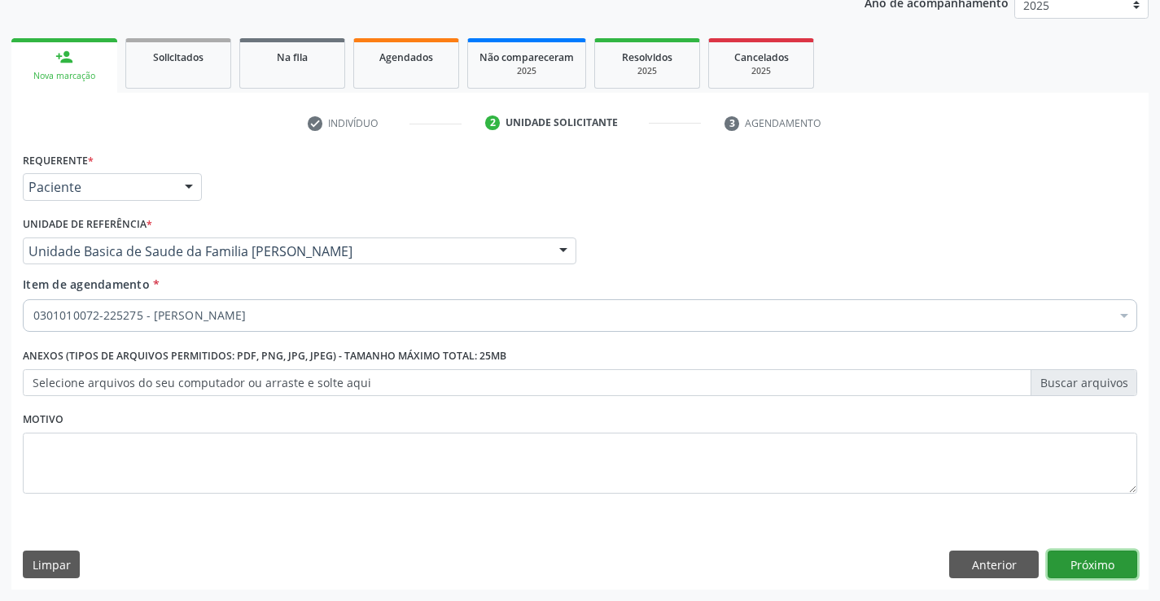
click at [1069, 553] on button "Próximo" at bounding box center [1092, 565] width 90 height 28
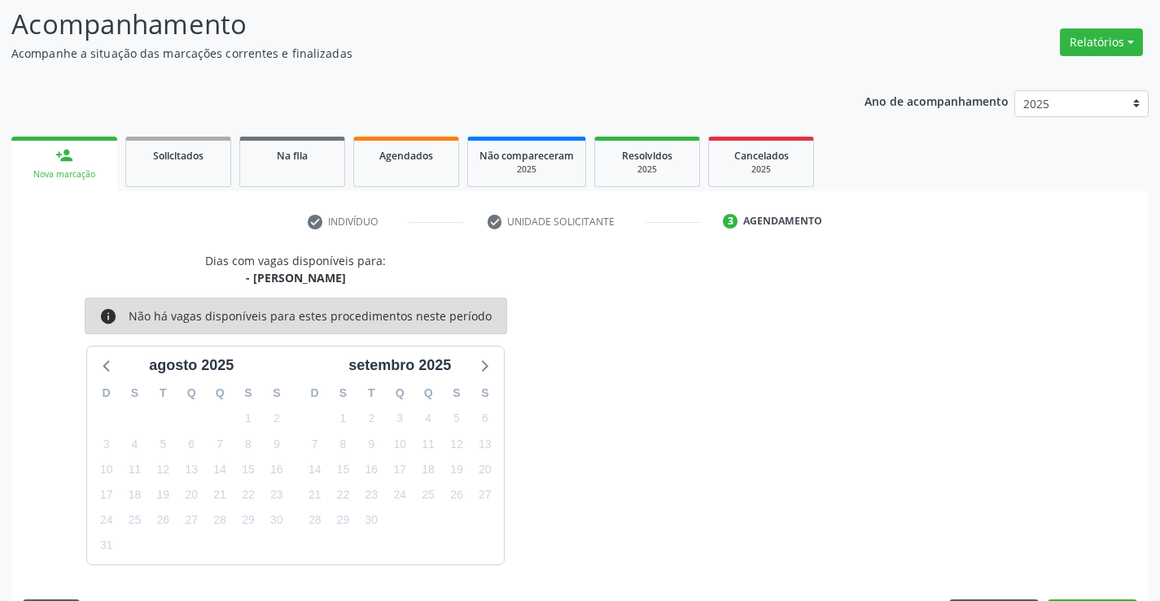
scroll to position [155, 0]
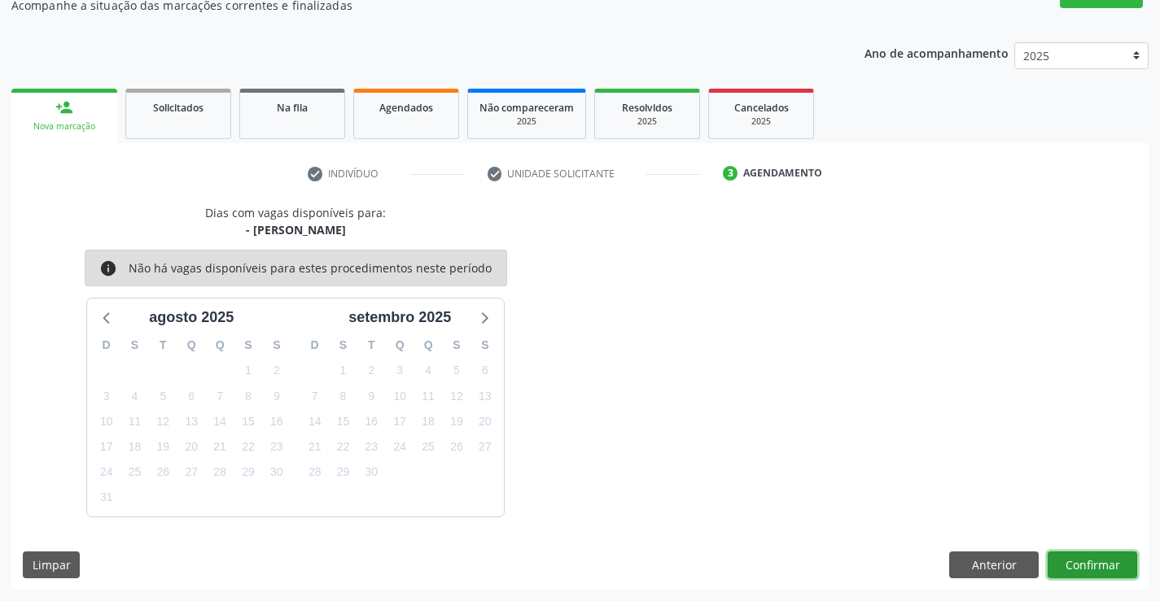
click at [1078, 564] on button "Confirmar" at bounding box center [1092, 566] width 90 height 28
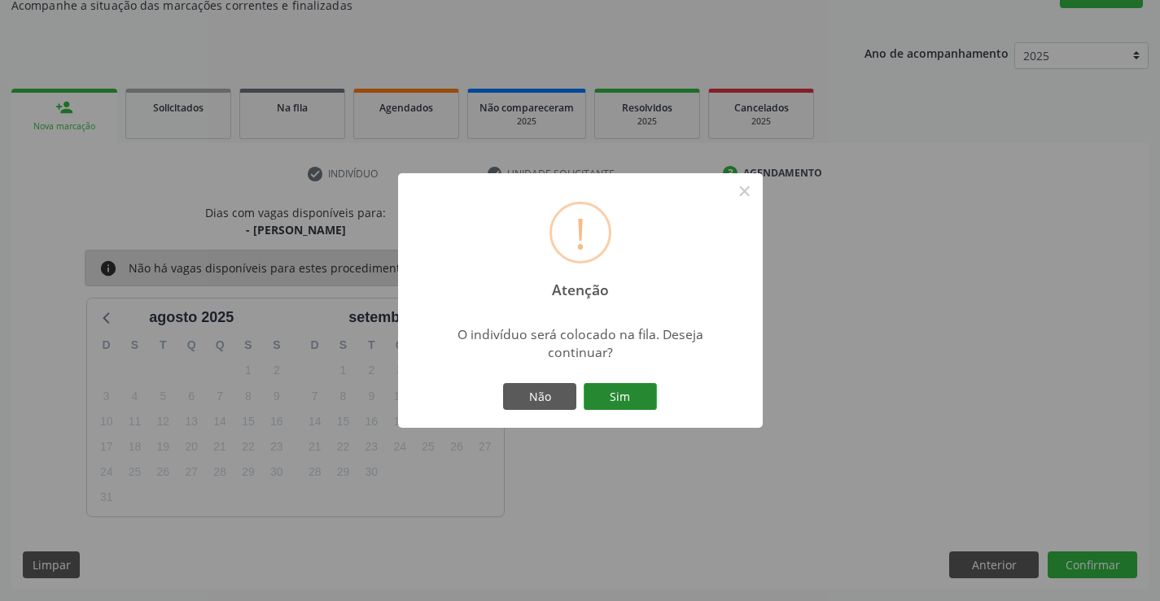
click at [611, 395] on button "Sim" at bounding box center [620, 397] width 73 height 28
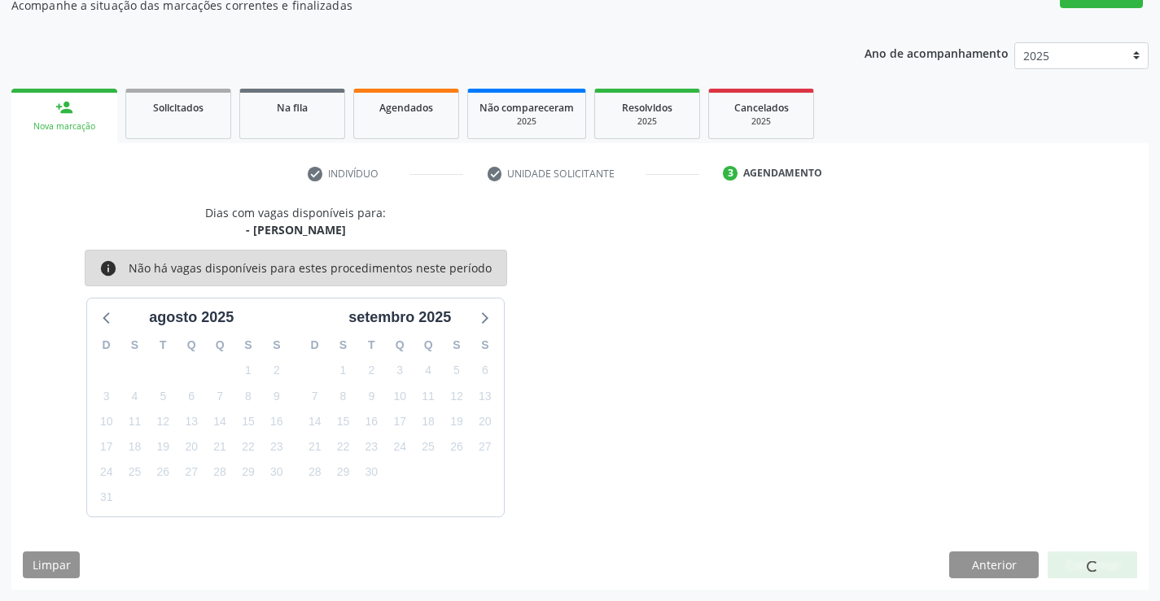
scroll to position [0, 0]
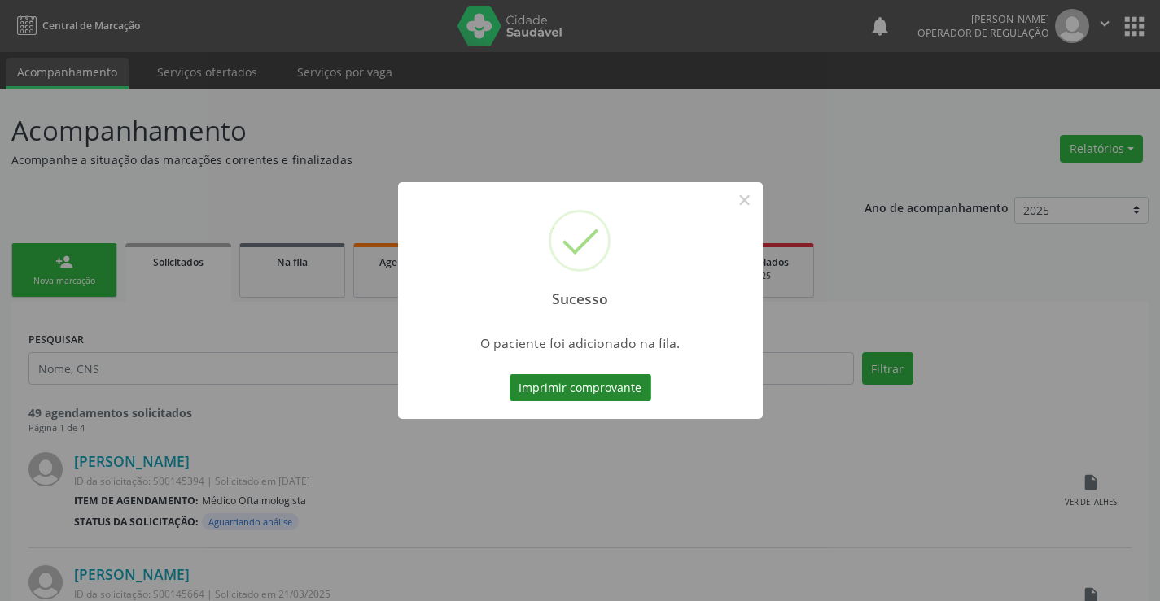
click at [624, 390] on button "Imprimir comprovante" at bounding box center [580, 388] width 142 height 28
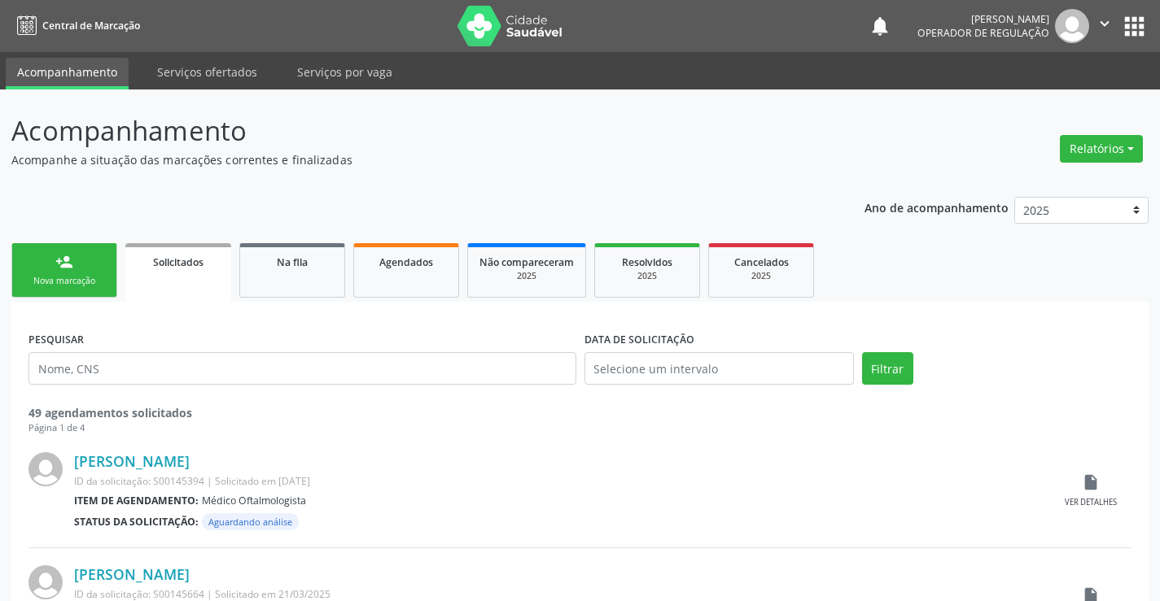
click at [58, 262] on div "person_add" at bounding box center [64, 262] width 18 height 18
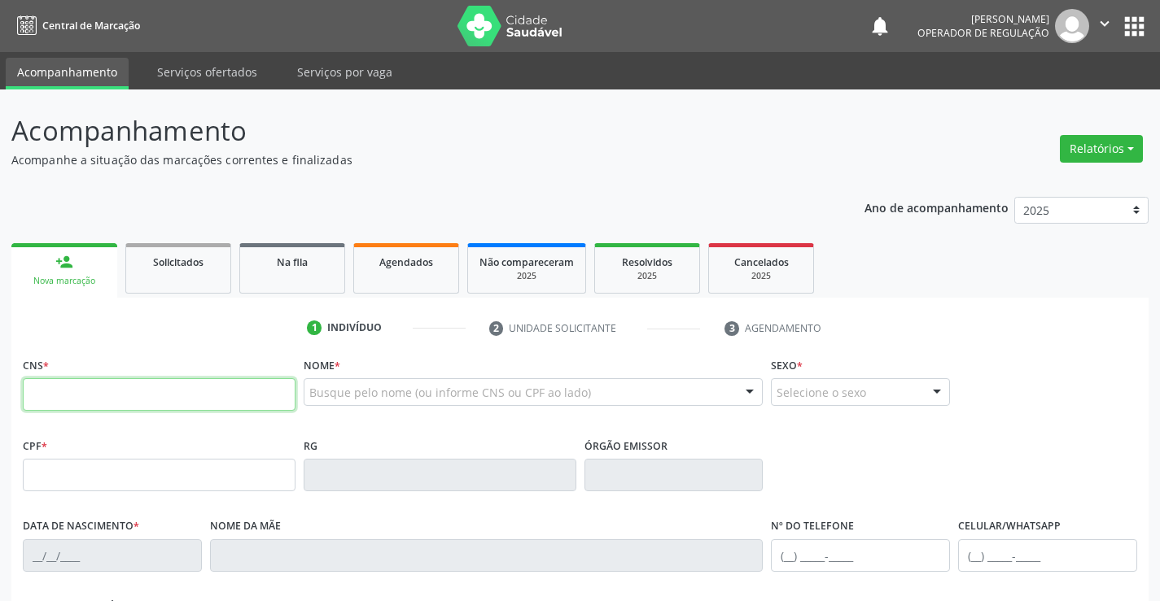
click at [125, 387] on input "text" at bounding box center [159, 394] width 273 height 33
type input "700 8079 2978 4689"
type input "1276820747"
type input "2[DATE]"
type input "[PHONE_NUMBER]"
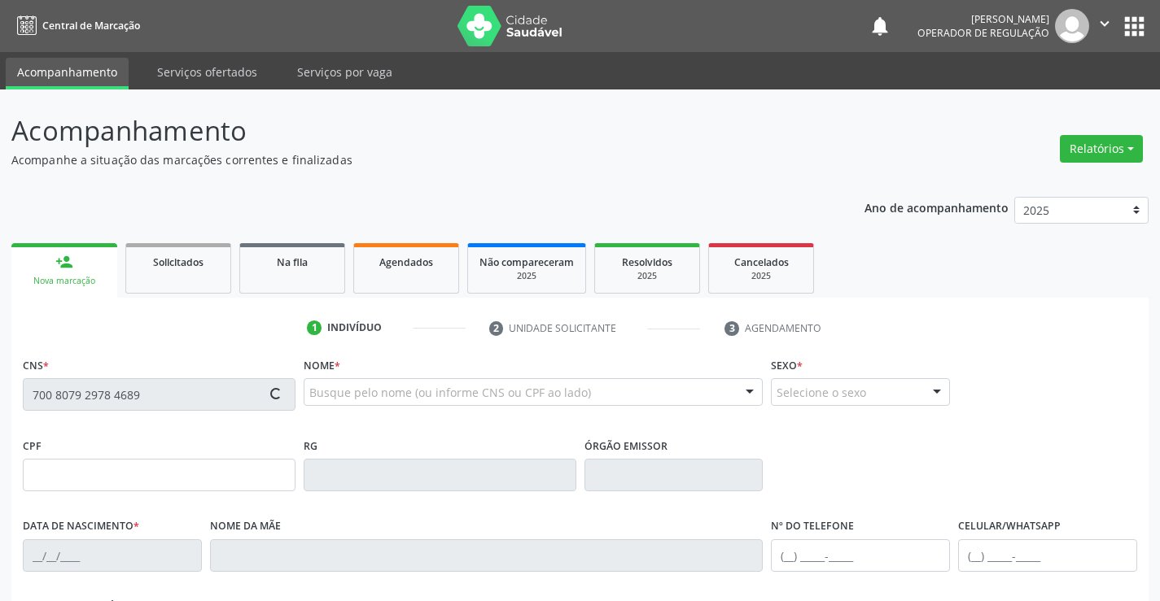
type input "[PHONE_NUMBER]"
type input "006.991.765-57"
type input "S/N"
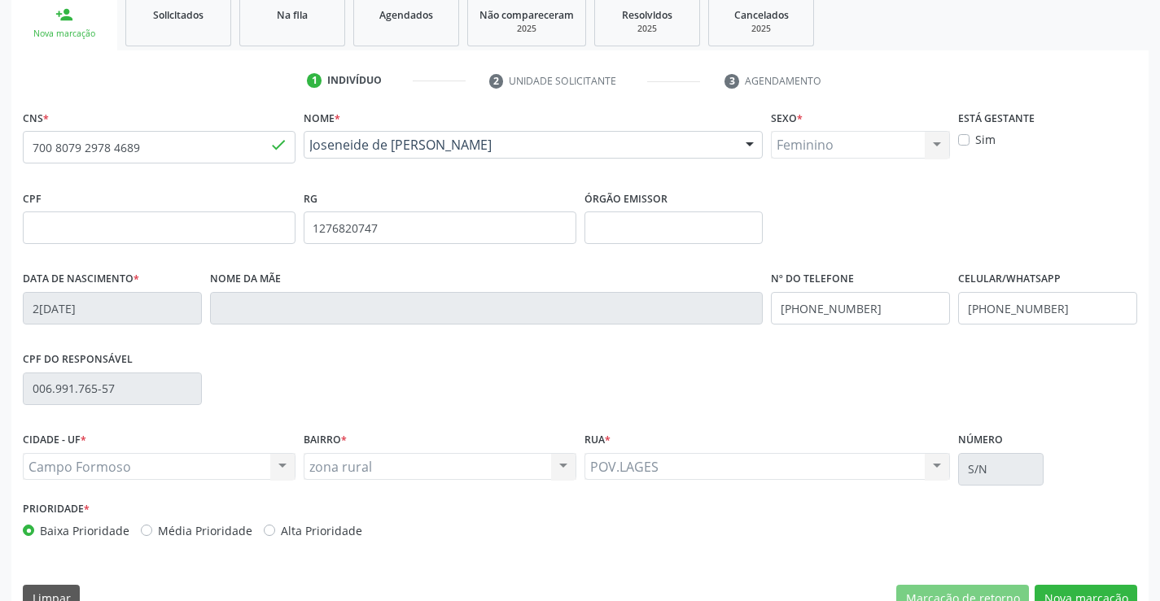
scroll to position [281, 0]
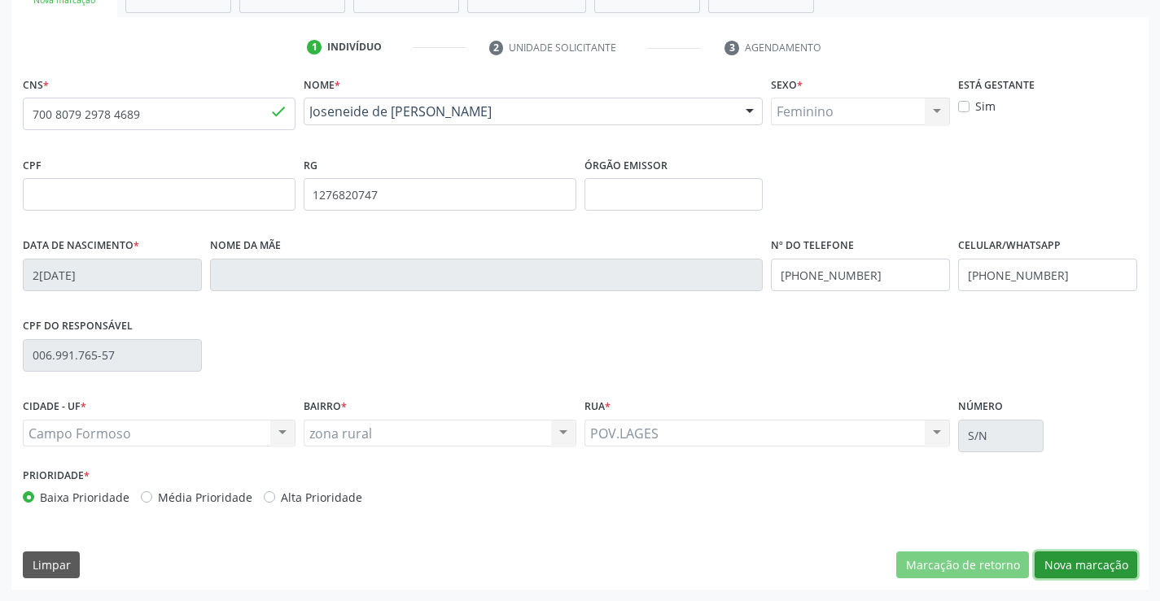
click at [1093, 571] on button "Nova marcação" at bounding box center [1085, 566] width 103 height 28
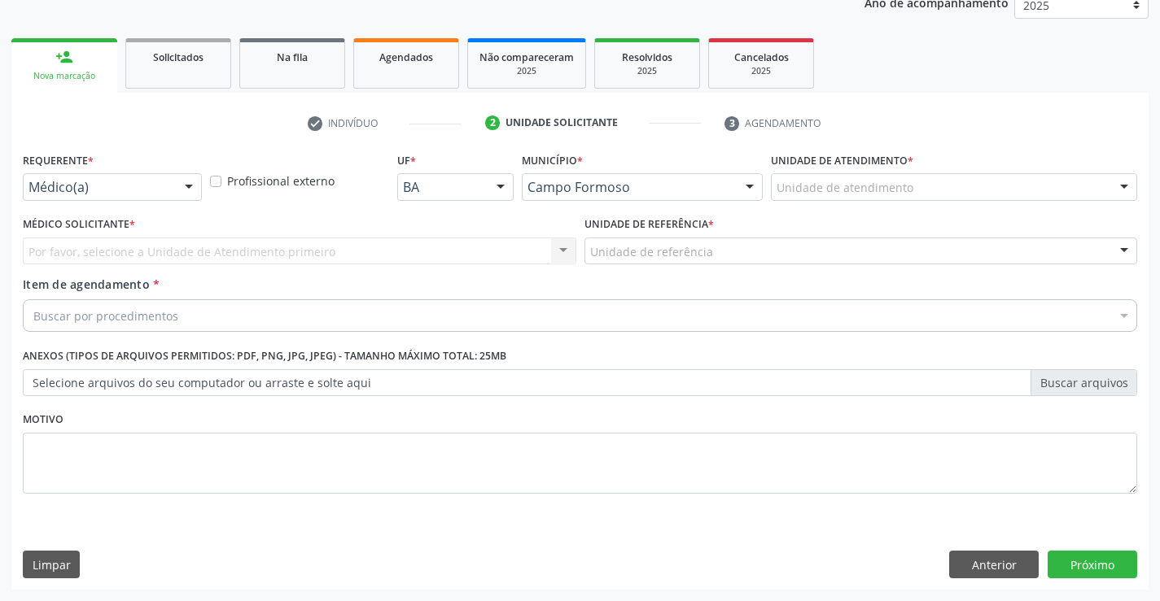
scroll to position [205, 0]
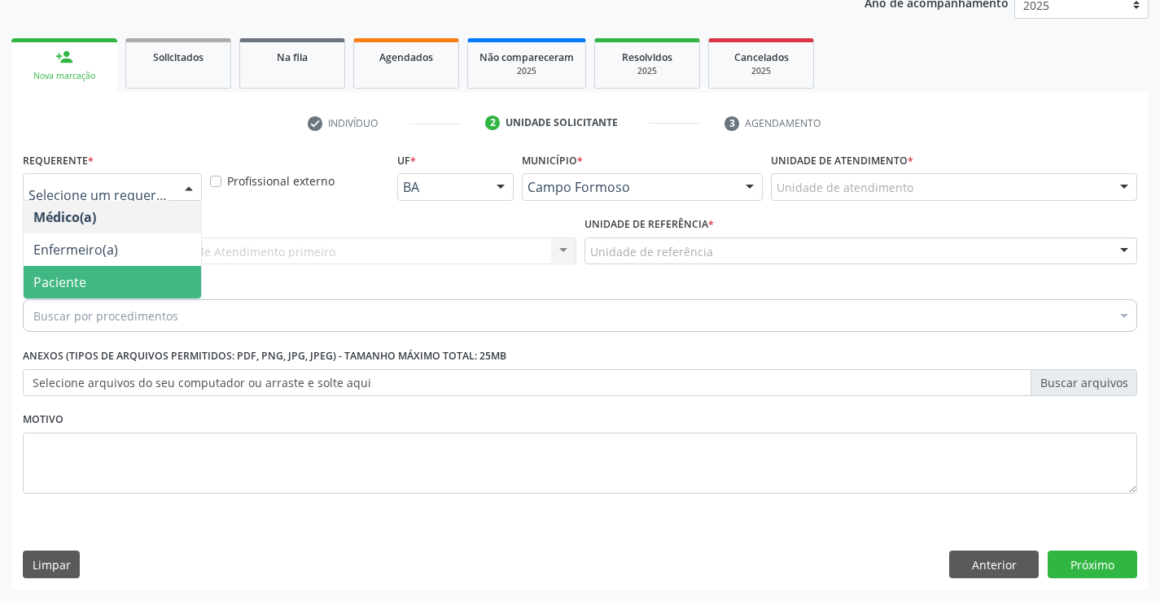
click at [85, 277] on span "Paciente" at bounding box center [112, 282] width 177 height 33
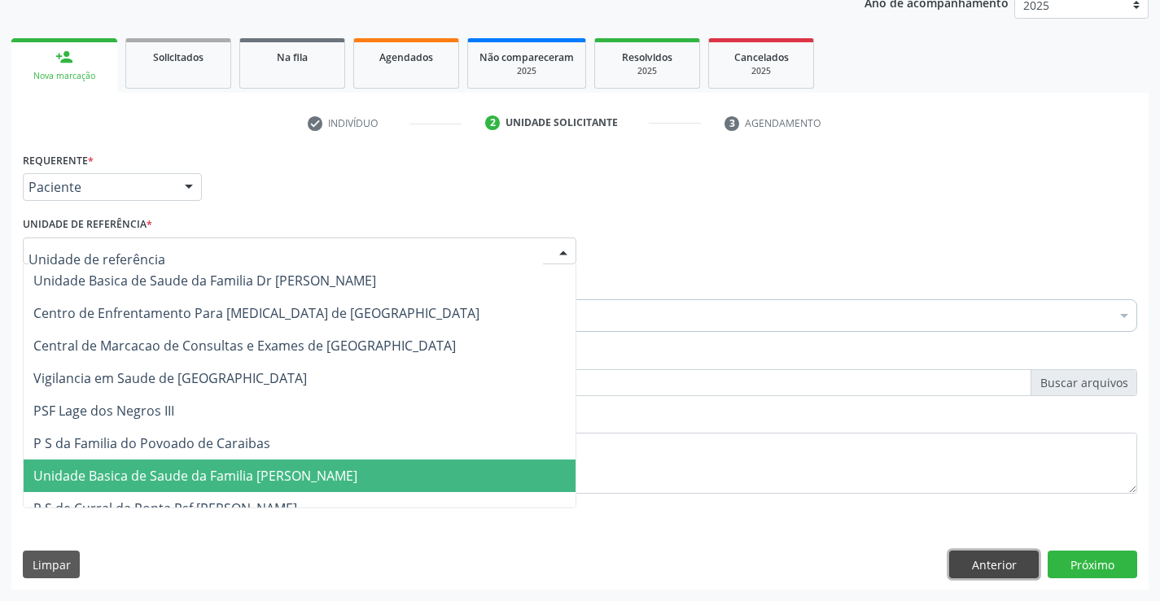
click at [999, 573] on button "Anterior" at bounding box center [994, 565] width 90 height 28
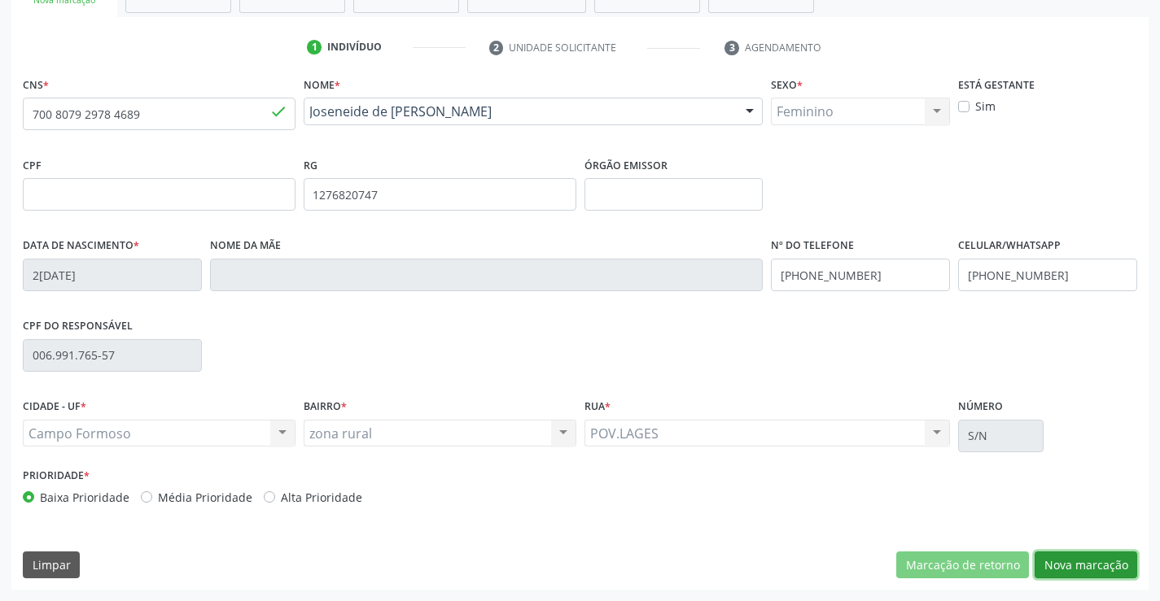
click at [1068, 576] on button "Nova marcação" at bounding box center [1085, 566] width 103 height 28
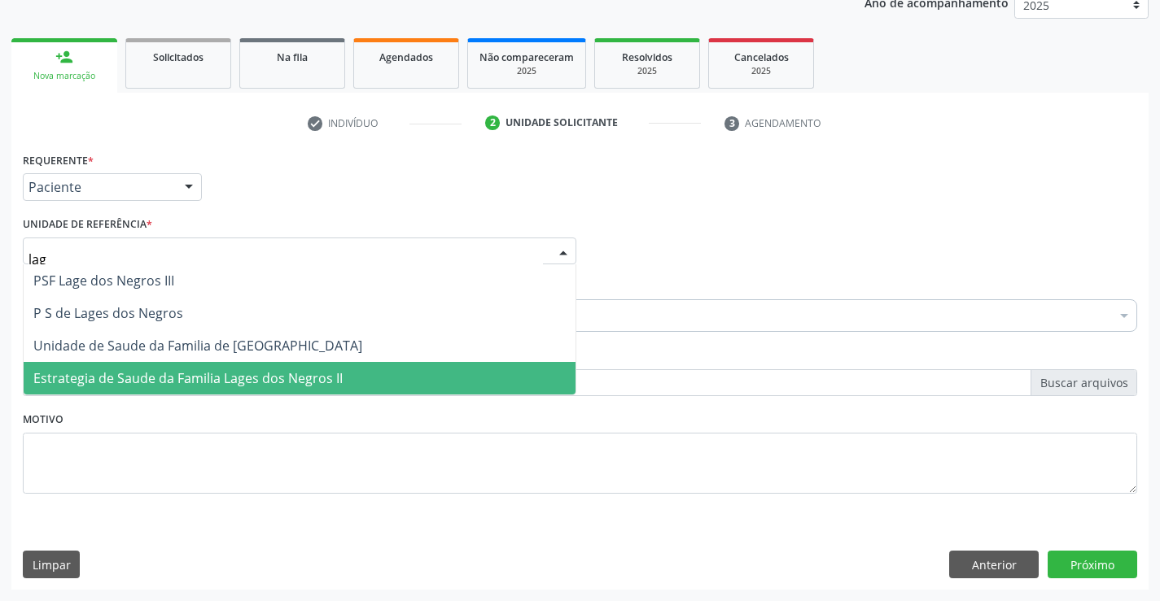
type input "lage"
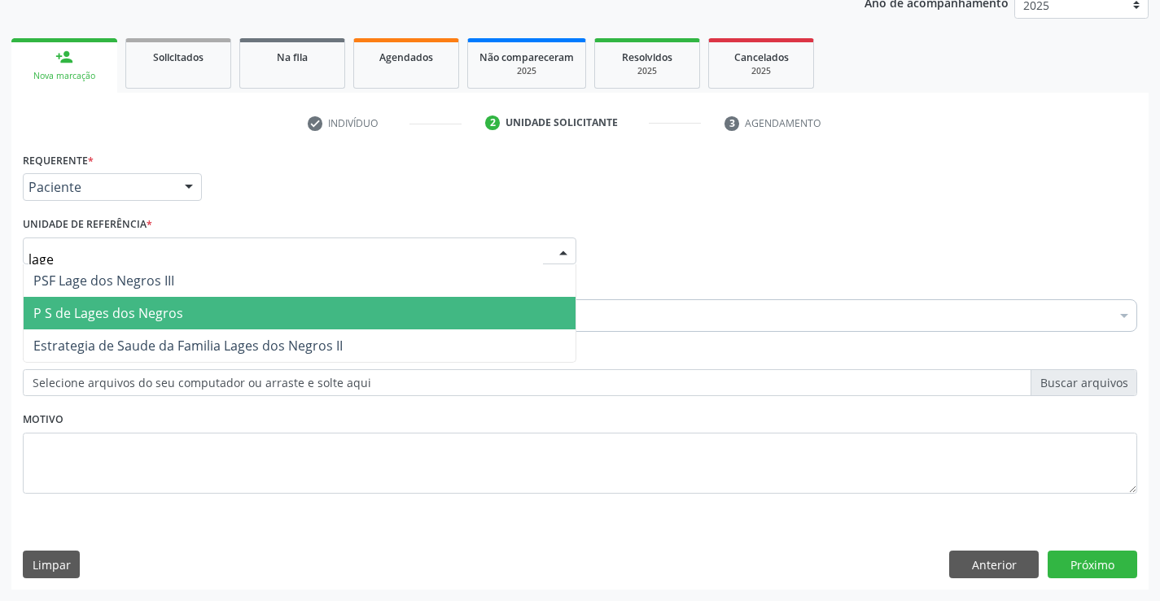
click at [220, 315] on span "P S de Lages dos Negros" at bounding box center [300, 313] width 552 height 33
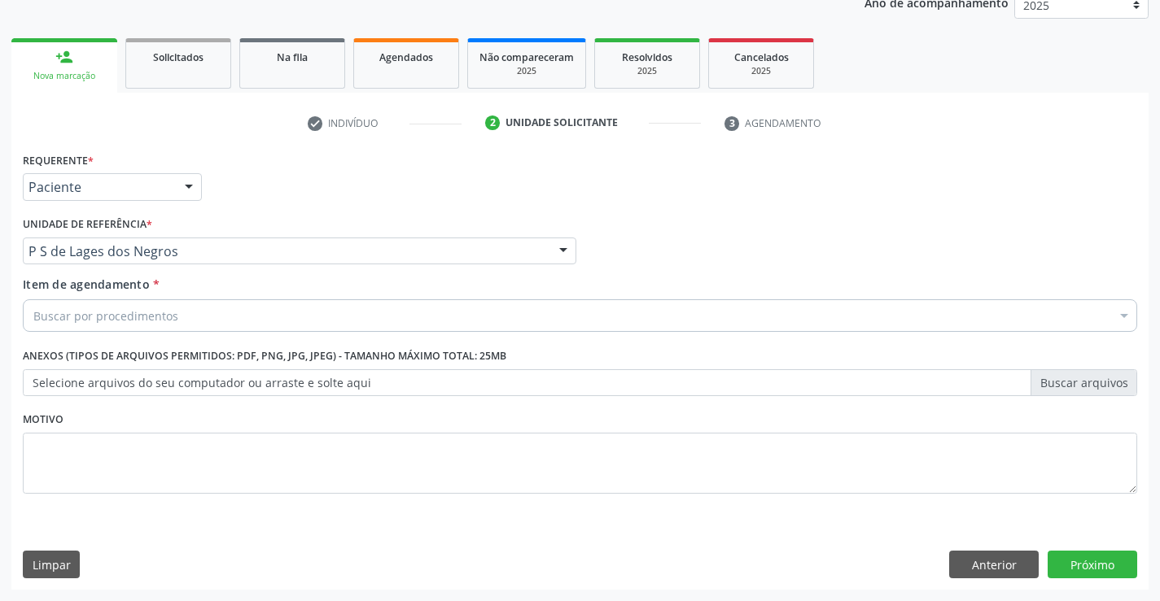
click at [203, 320] on div "Buscar por procedimentos" at bounding box center [580, 315] width 1114 height 33
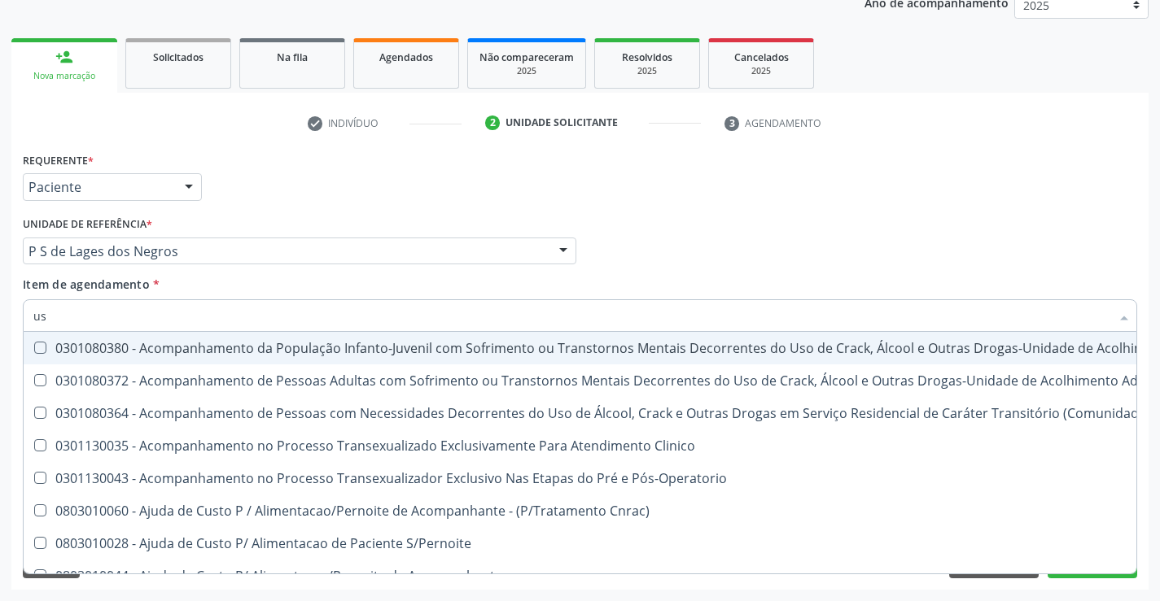
type input "usg"
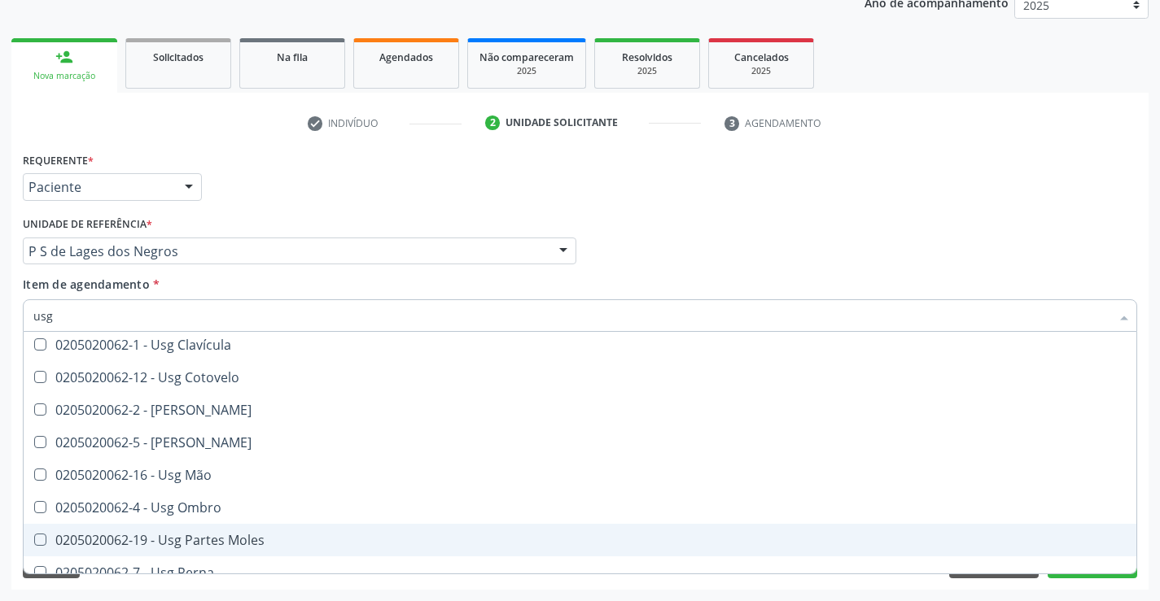
scroll to position [133, 0]
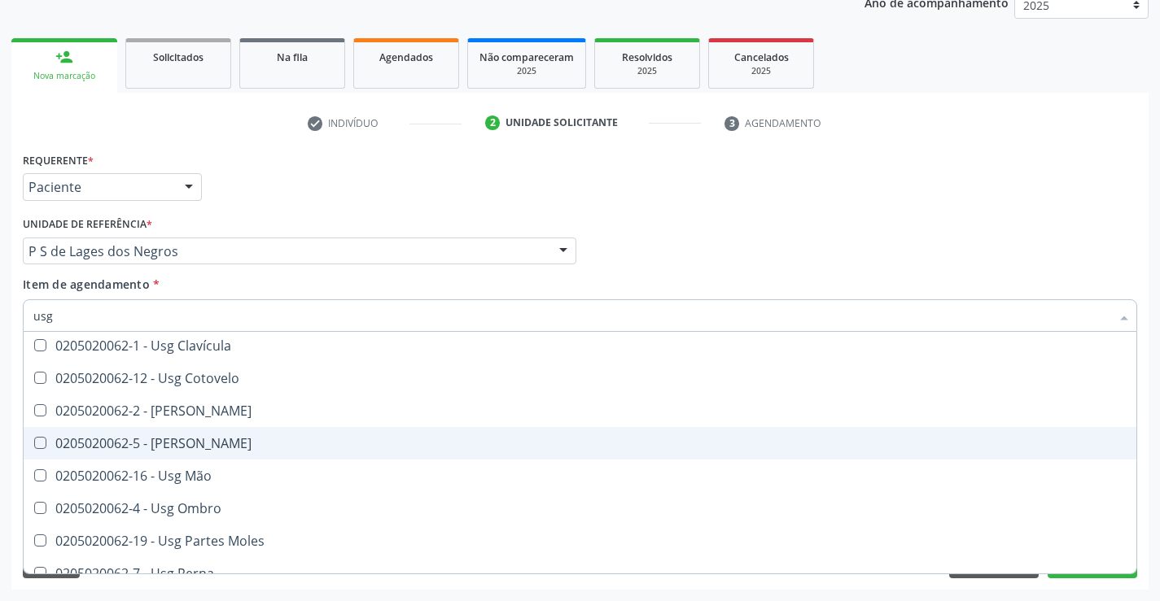
click at [221, 444] on div "0205020062-5 - [PERSON_NAME]" at bounding box center [579, 443] width 1093 height 13
checkbox Joelho "true"
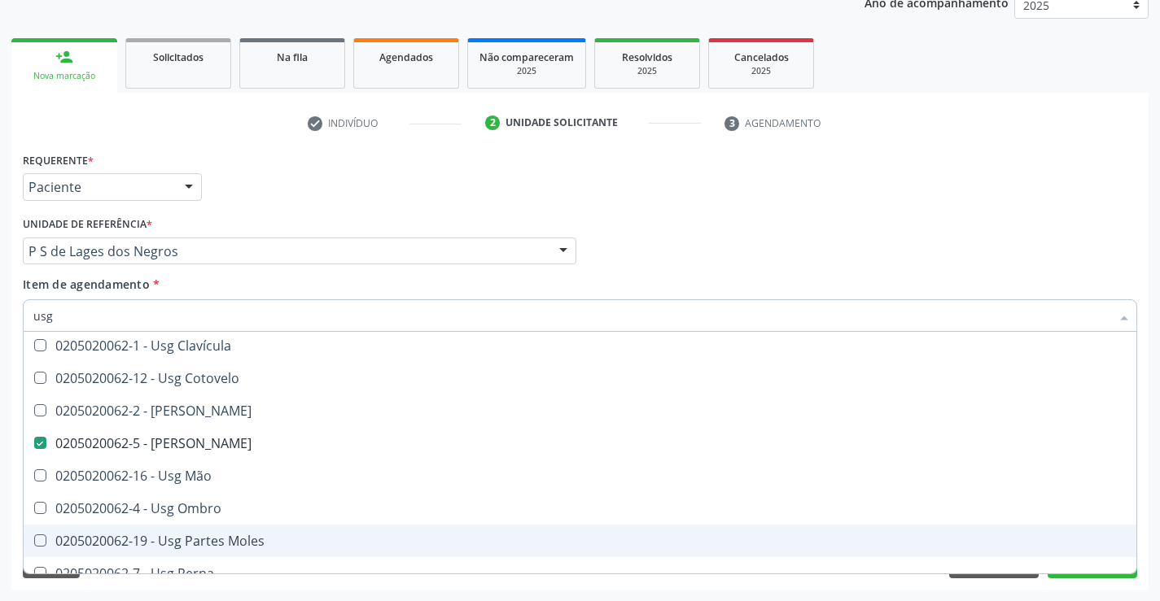
drag, startPoint x: 861, startPoint y: 547, endPoint x: 819, endPoint y: 558, distance: 43.8
click at [824, 556] on span "0205020062-19 - Usg Partes Moles" at bounding box center [580, 541] width 1112 height 33
checkbox Moles "true"
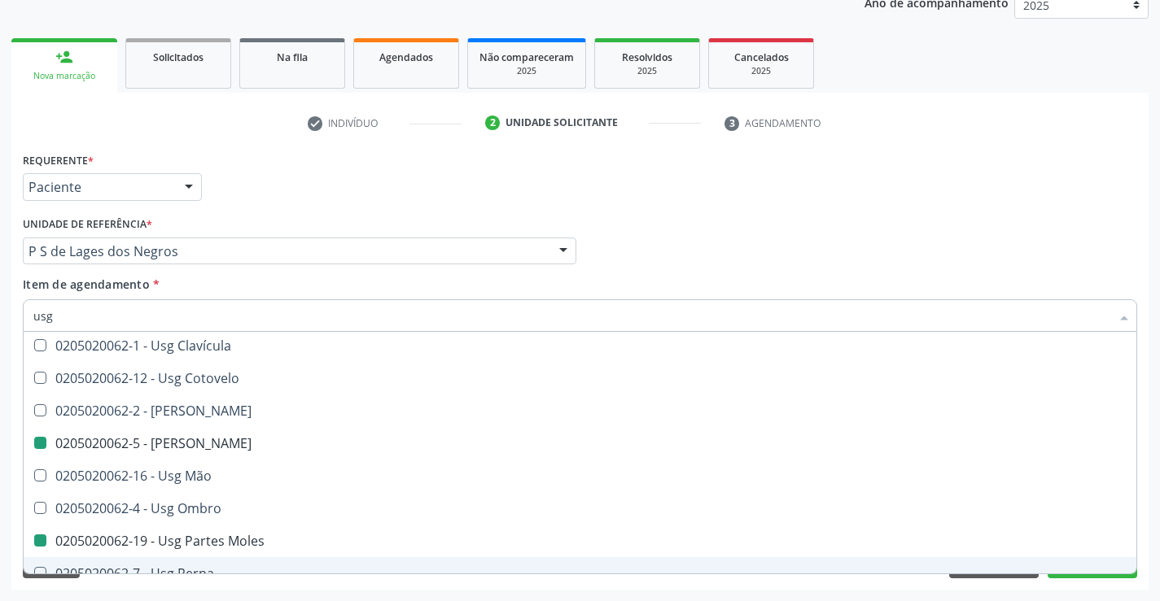
click at [779, 589] on div "Requerente * Paciente Médico(a) Enfermeiro(a) Paciente Nenhum resultado encontr…" at bounding box center [579, 369] width 1137 height 442
checkbox Braço "true"
checkbox Calcanhar "true"
checkbox Joelho "false"
checkbox Moles "false"
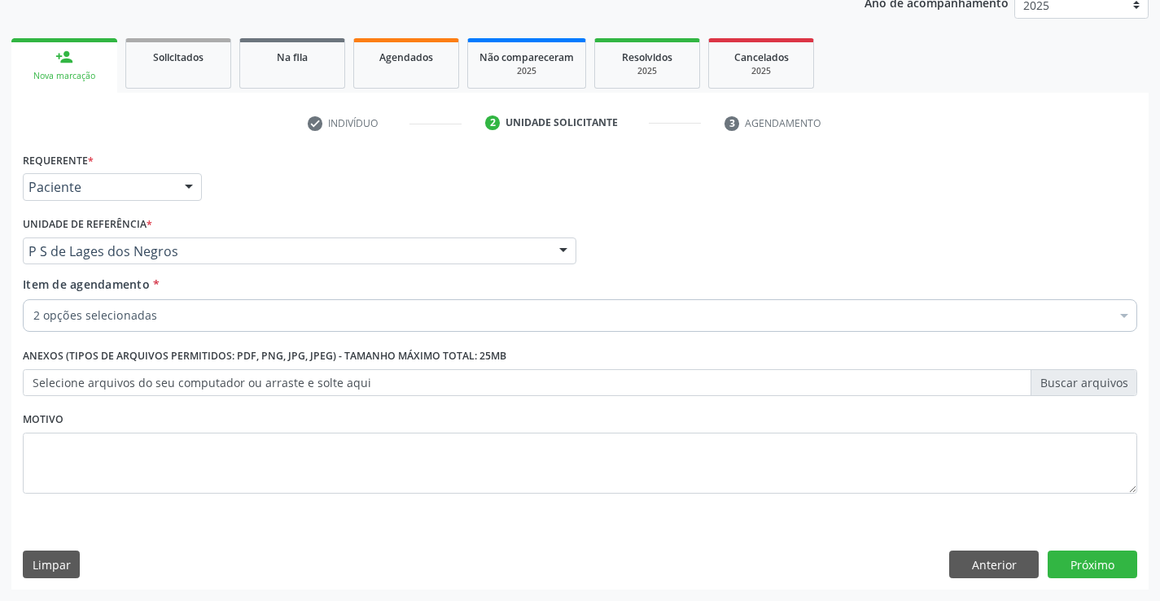
scroll to position [0, 0]
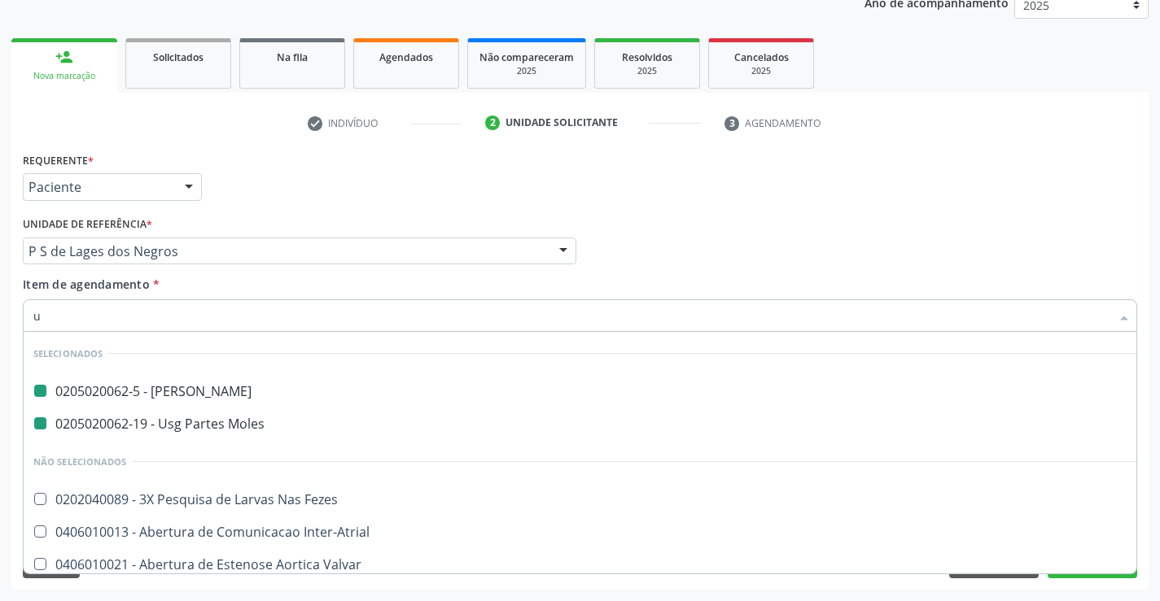
type input "ul"
checkbox Joelho "false"
checkbox Moles "false"
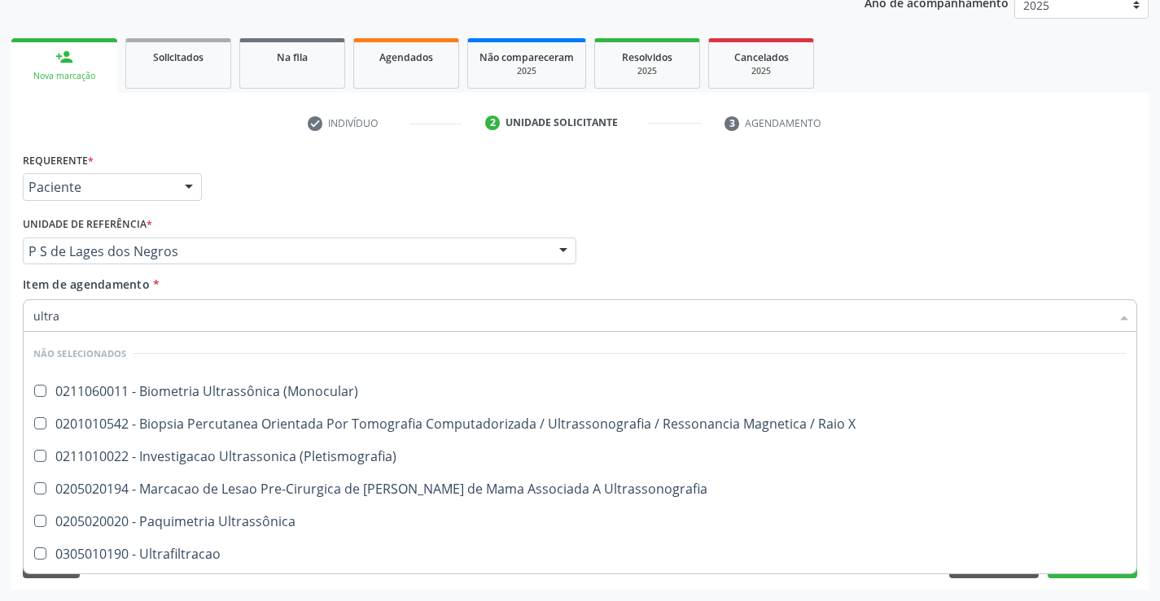
type input "ultras"
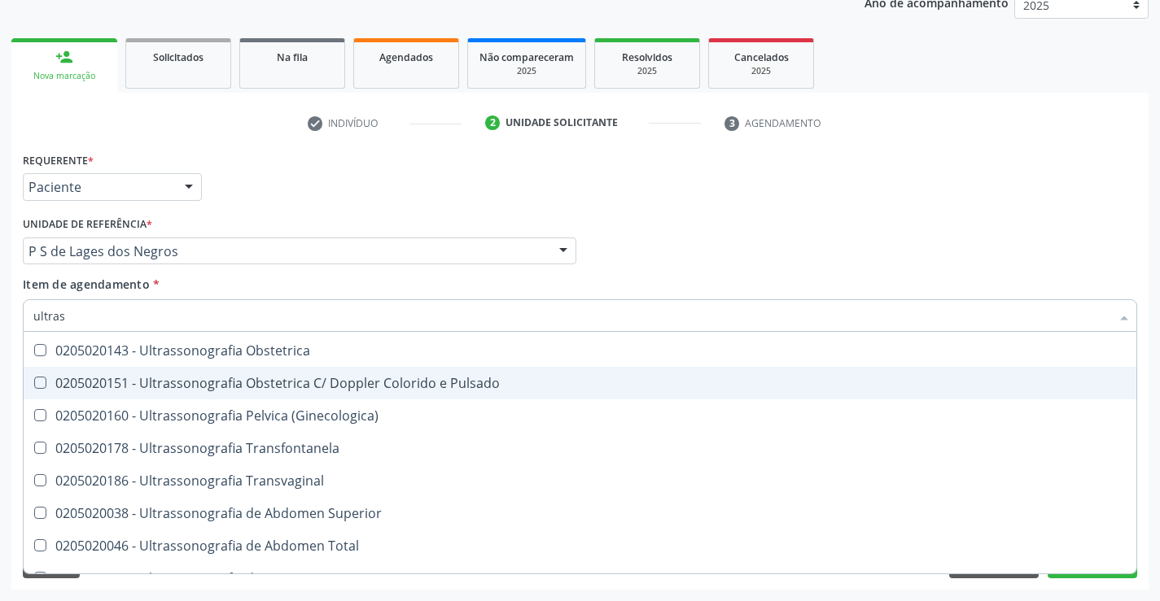
scroll to position [326, 0]
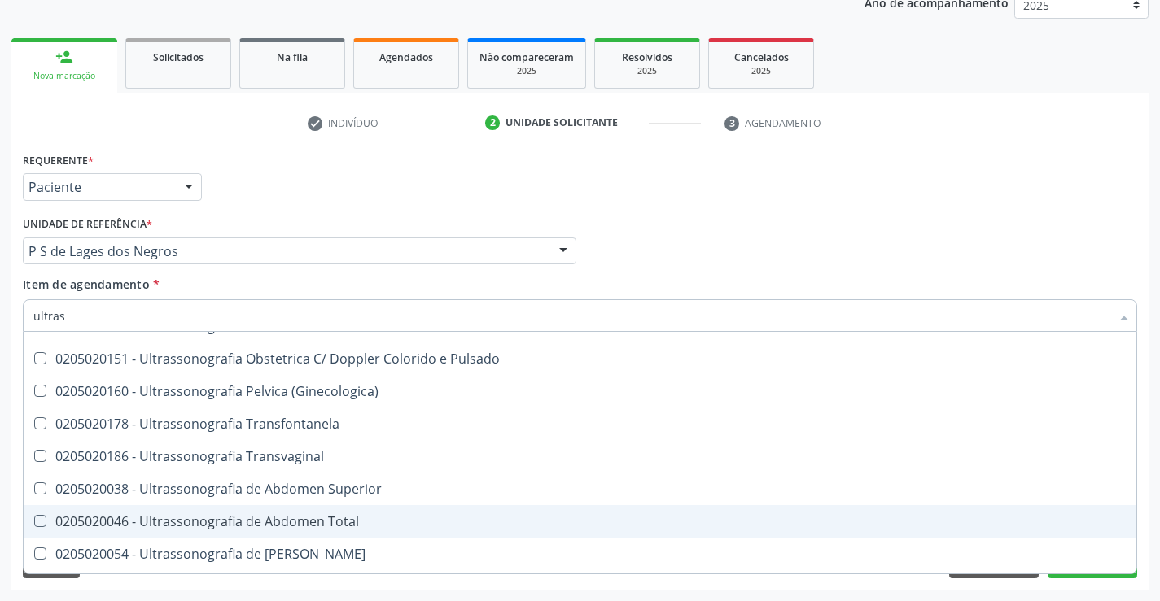
click at [420, 516] on div "0205020046 - Ultrassonografia de Abdomen Total" at bounding box center [579, 521] width 1093 height 13
checkbox Total "true"
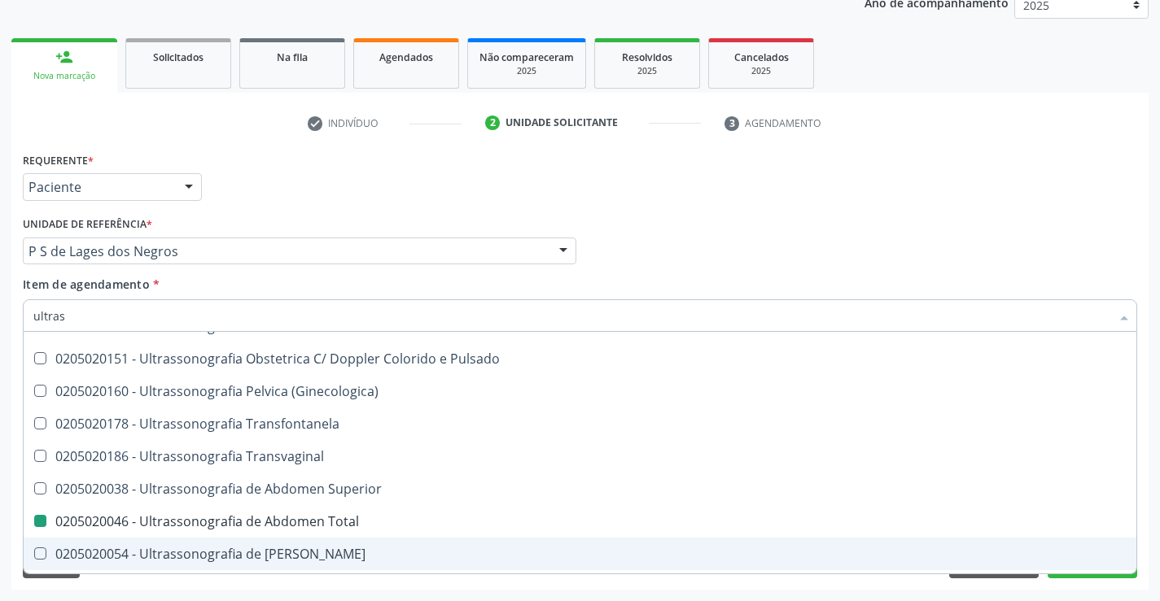
click at [1040, 591] on div "Acompanhamento Acompanhe a situação das marcações correntes e finalizadas Relat…" at bounding box center [580, 242] width 1160 height 717
checkbox \(Monocular\) "true"
checkbox X "true"
checkbox Total "false"
checkbox \(Pletismografia\) "true"
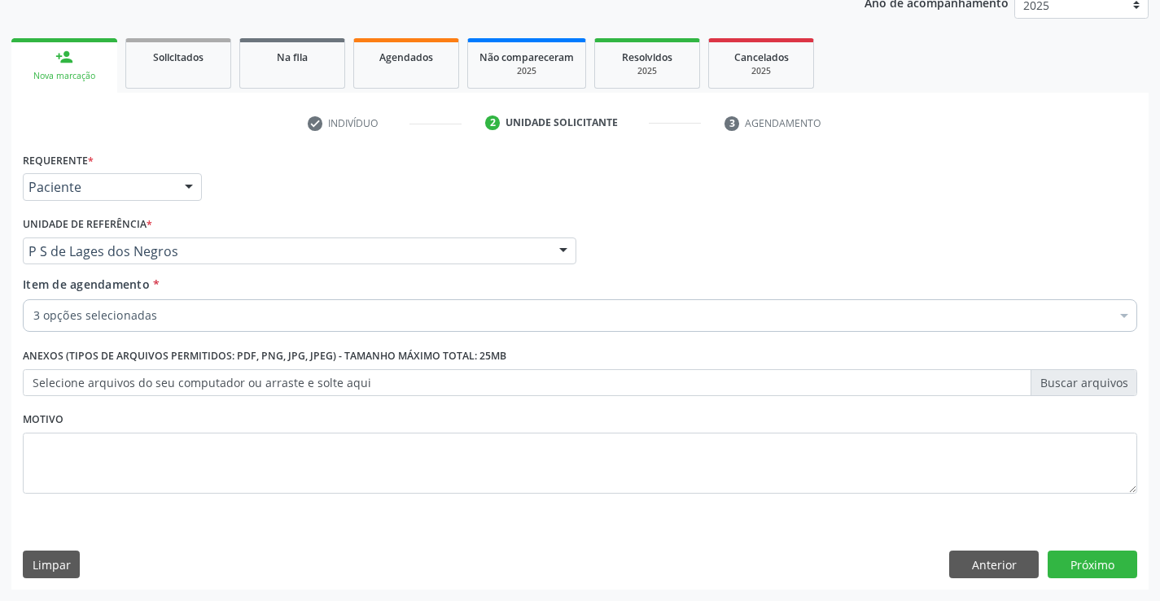
scroll to position [0, 0]
click at [1099, 573] on button "Próximo" at bounding box center [1092, 565] width 90 height 28
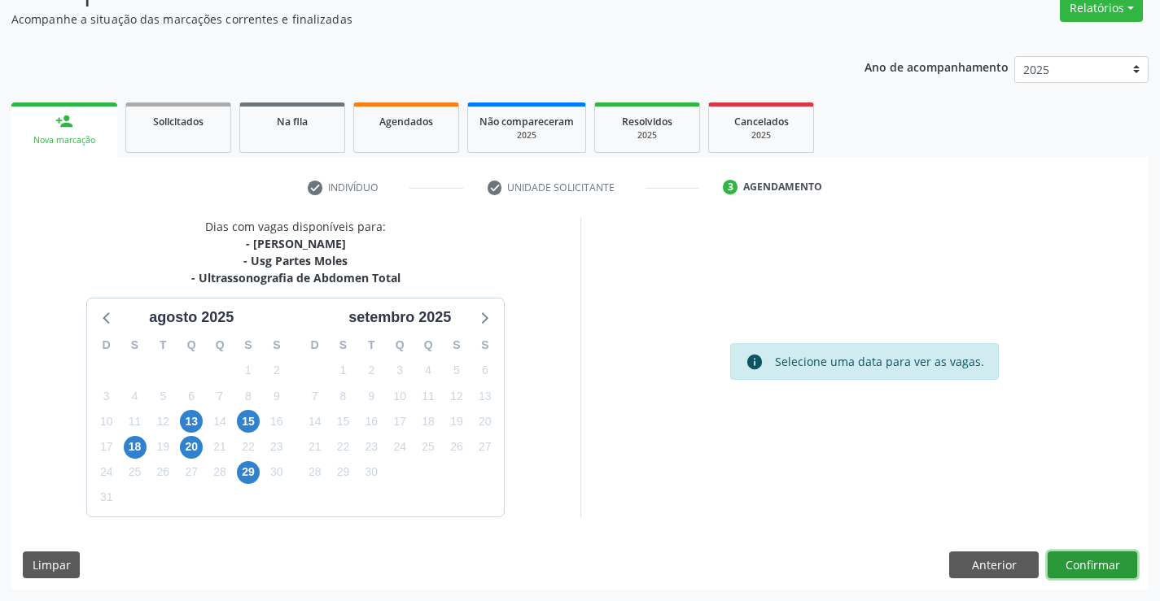
click at [1100, 571] on button "Confirmar" at bounding box center [1092, 566] width 90 height 28
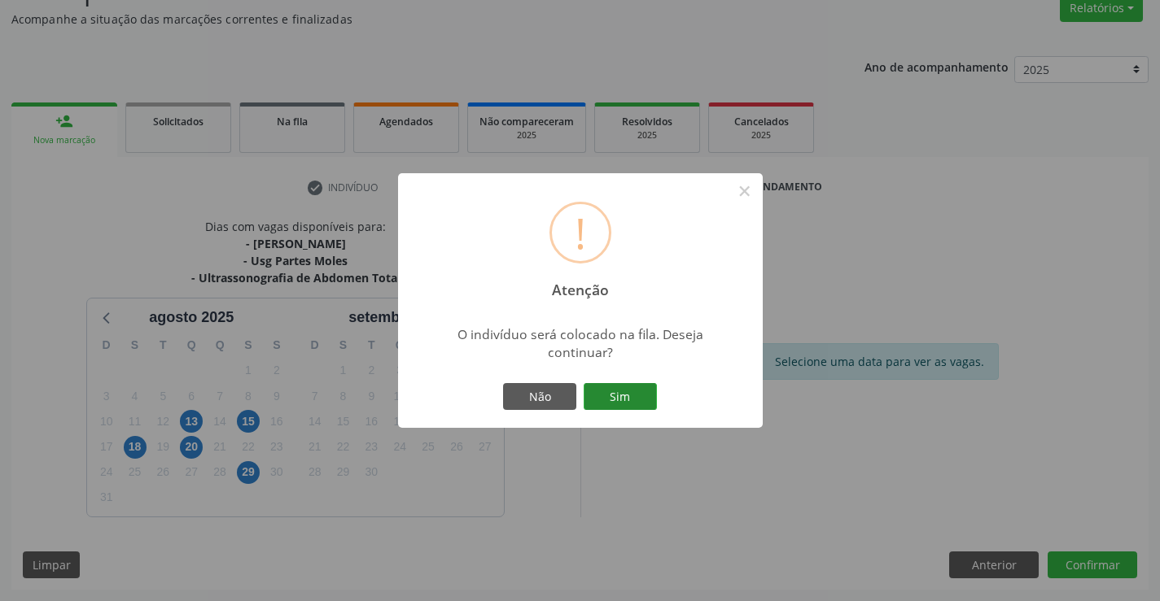
click at [630, 391] on button "Sim" at bounding box center [620, 397] width 73 height 28
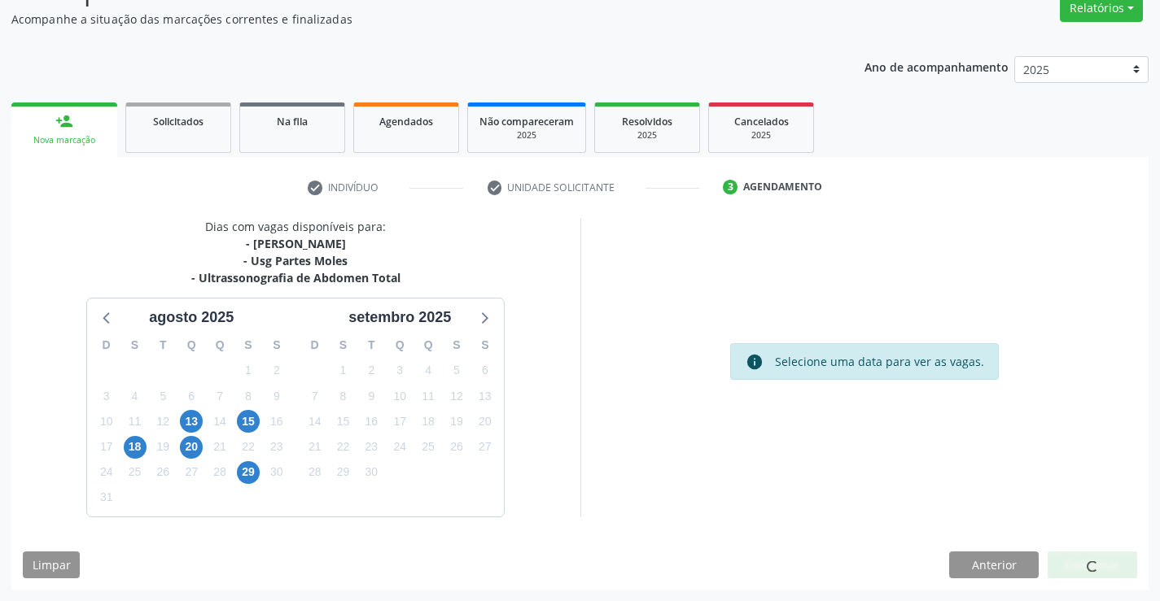
scroll to position [0, 0]
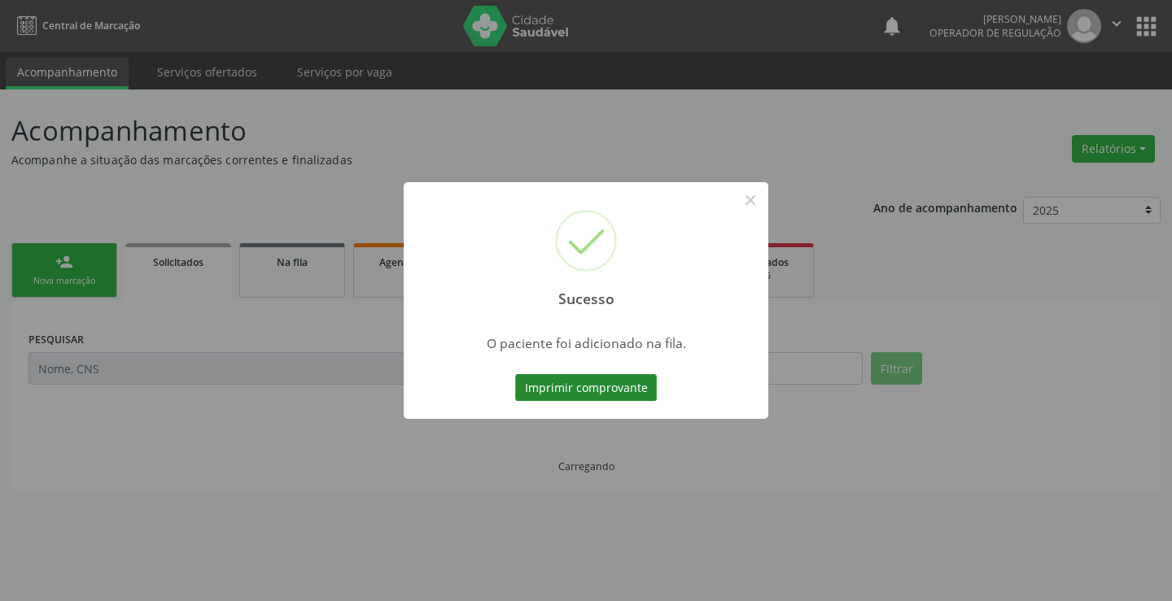
click at [620, 389] on button "Imprimir comprovante" at bounding box center [586, 388] width 142 height 28
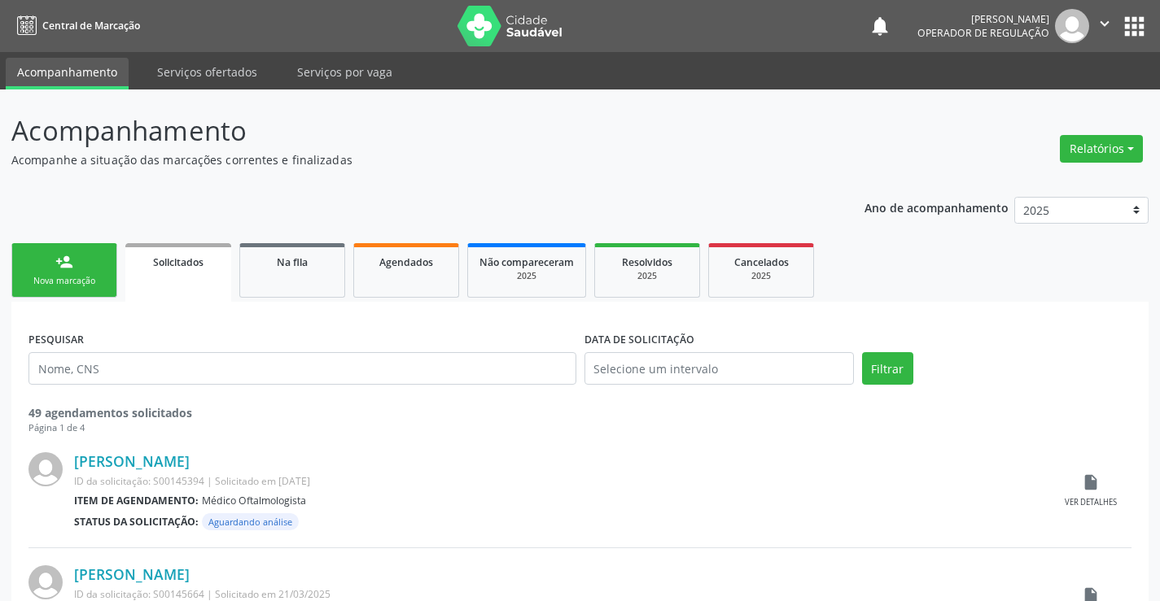
click at [111, 264] on link "person_add Nova marcação" at bounding box center [64, 270] width 106 height 55
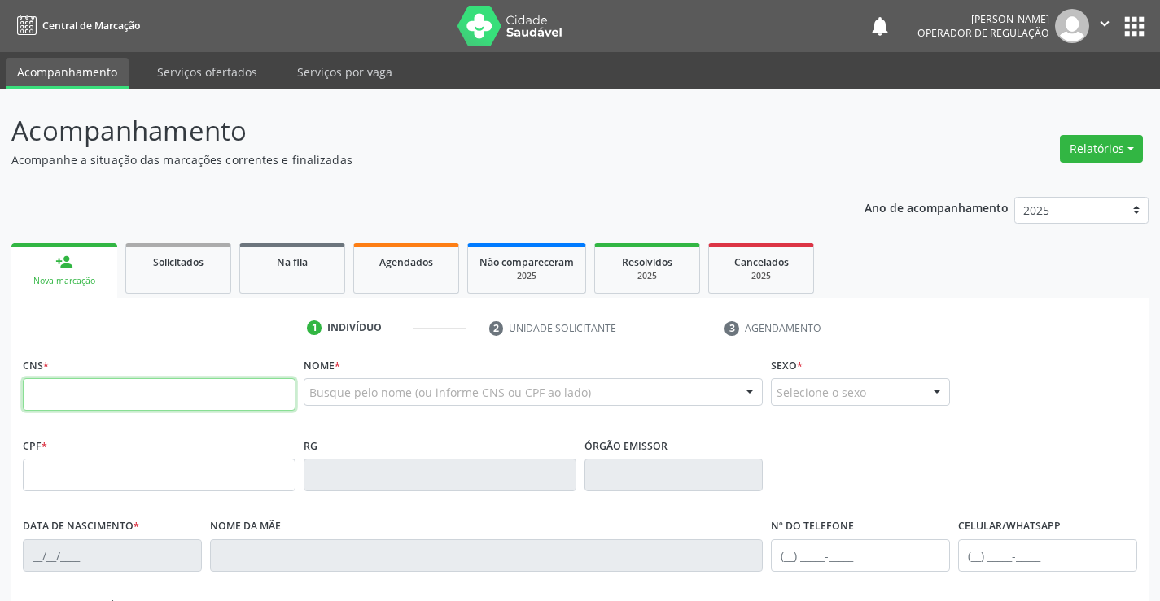
click at [133, 385] on input "text" at bounding box center [159, 394] width 273 height 33
type input "705 2044 1128 7378"
type input "2154997198"
type input "19[DATE]"
type input "S/N"
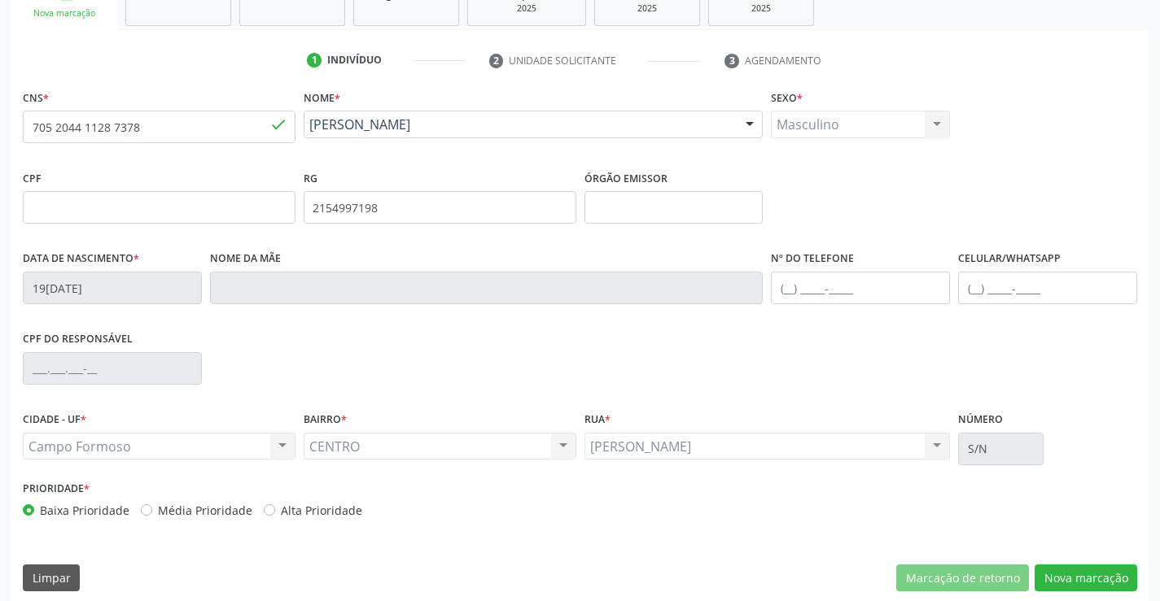
scroll to position [281, 0]
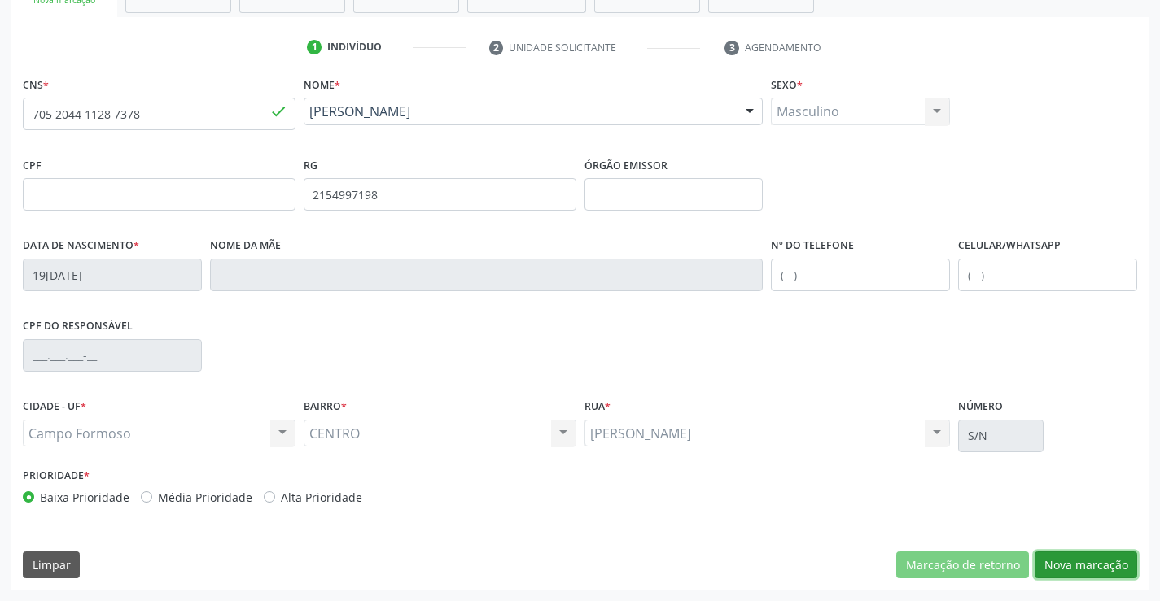
click at [1095, 565] on button "Nova marcação" at bounding box center [1085, 566] width 103 height 28
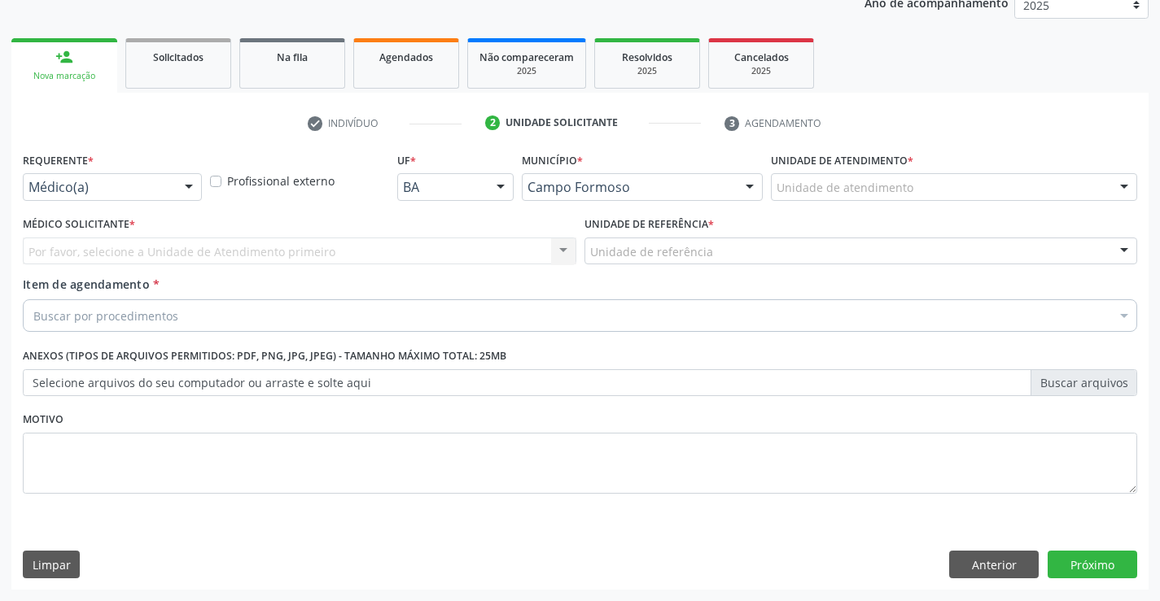
scroll to position [205, 0]
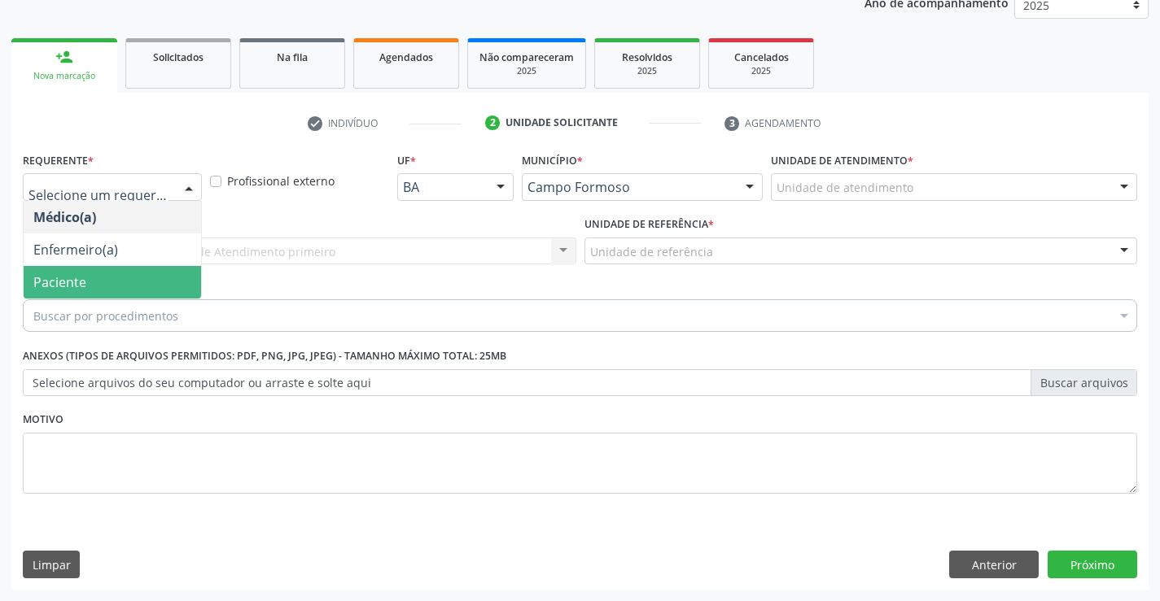
click at [57, 281] on span "Paciente" at bounding box center [59, 282] width 53 height 18
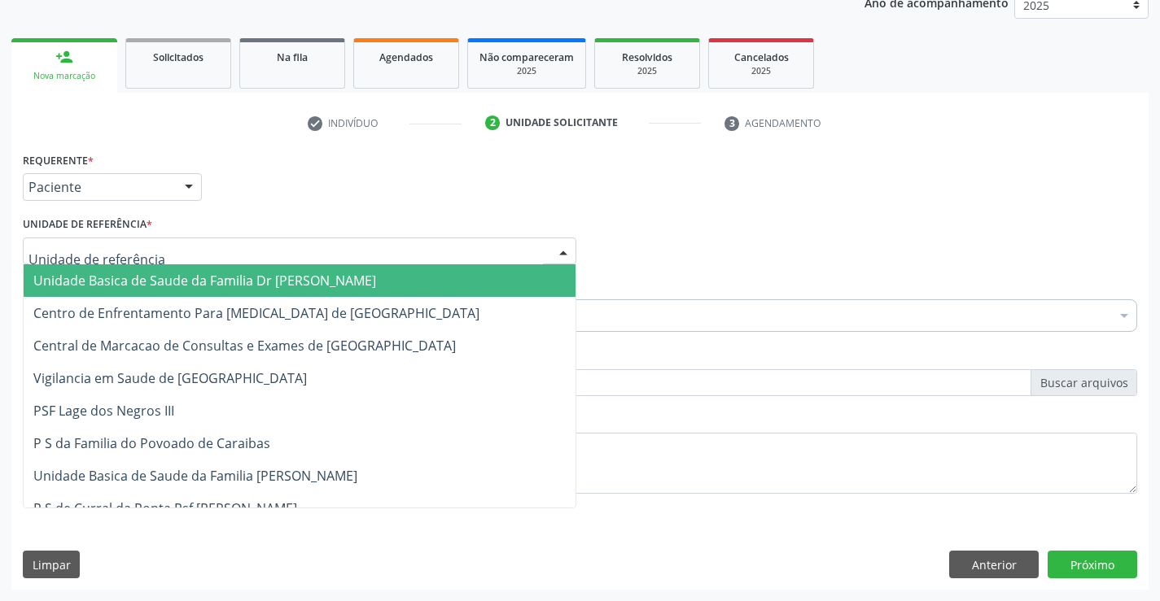
click at [68, 282] on span "Unidade Basica de Saude da Familia Dr [PERSON_NAME]" at bounding box center [204, 281] width 343 height 18
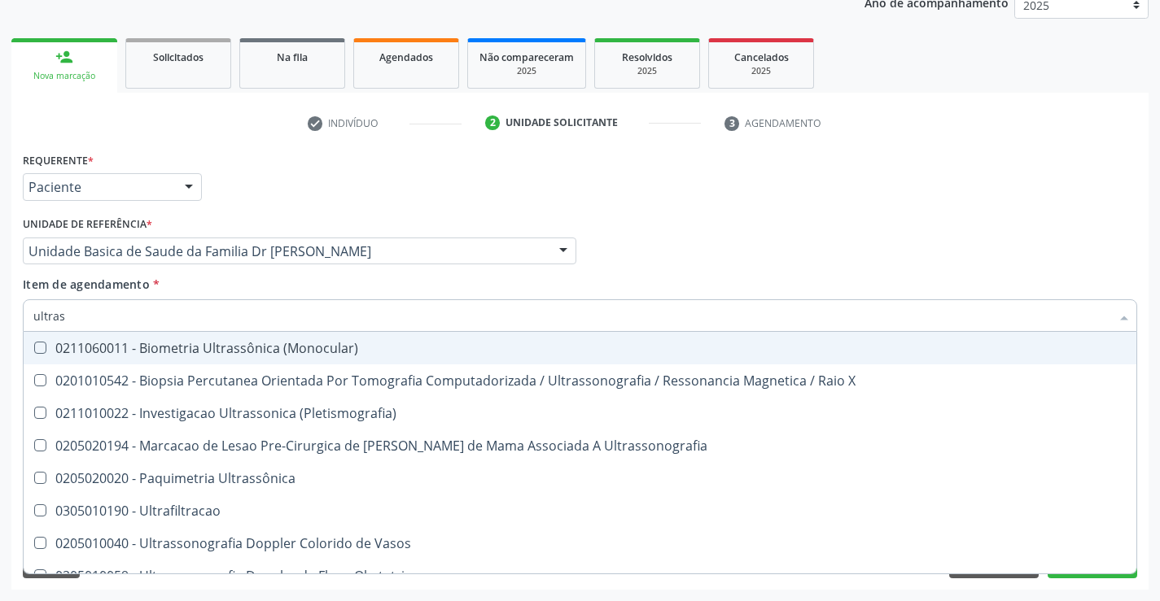
type input "ultrass"
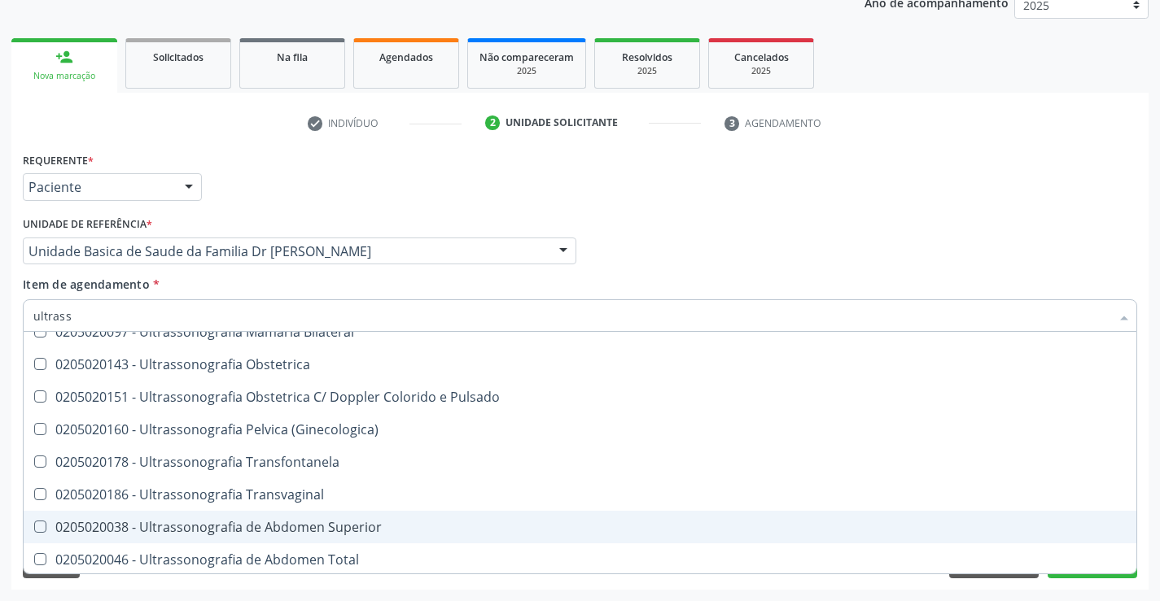
scroll to position [326, 0]
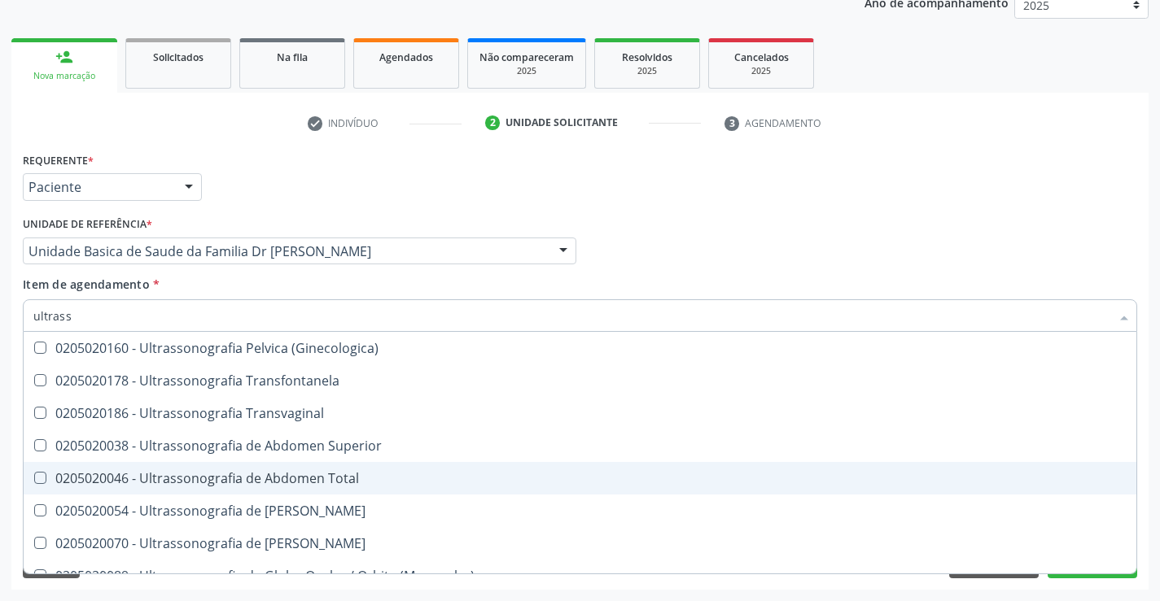
click at [334, 478] on div "0205020046 - Ultrassonografia de Abdomen Total" at bounding box center [579, 478] width 1093 height 13
checkbox Total "true"
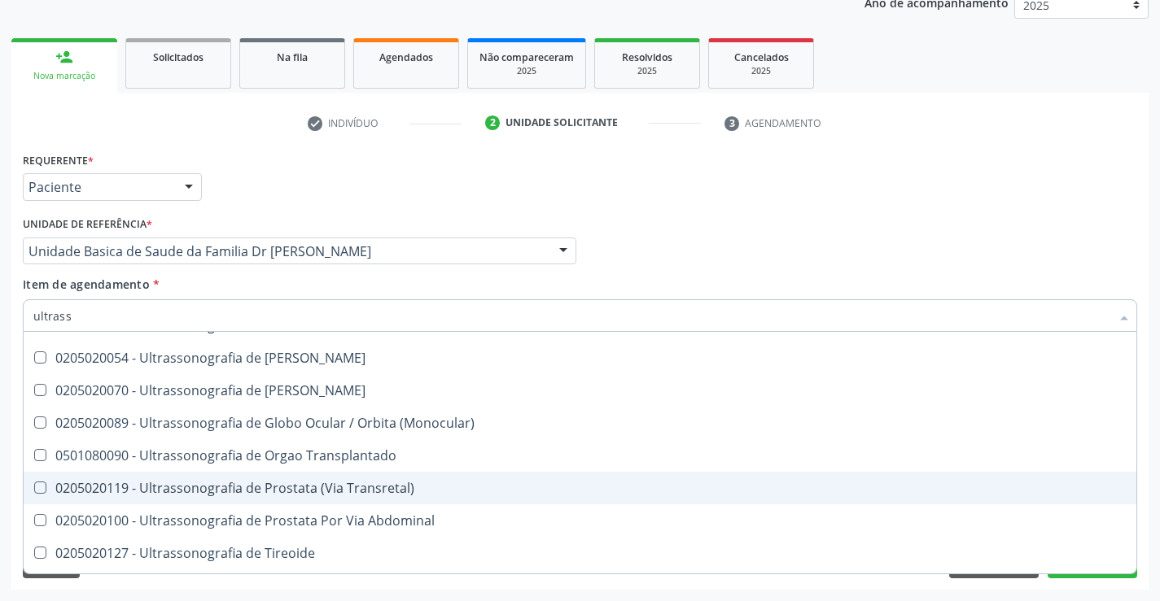
scroll to position [488, 0]
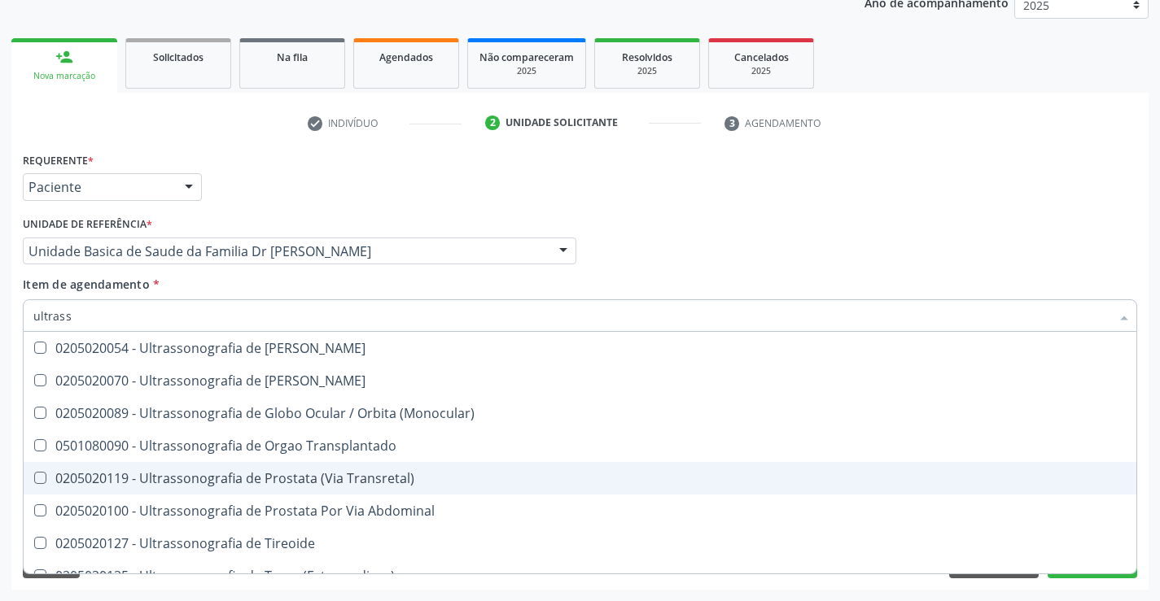
click at [1108, 584] on div "Requerente * Paciente Médico(a) Enfermeiro(a) Paciente Nenhum resultado encontr…" at bounding box center [579, 369] width 1137 height 442
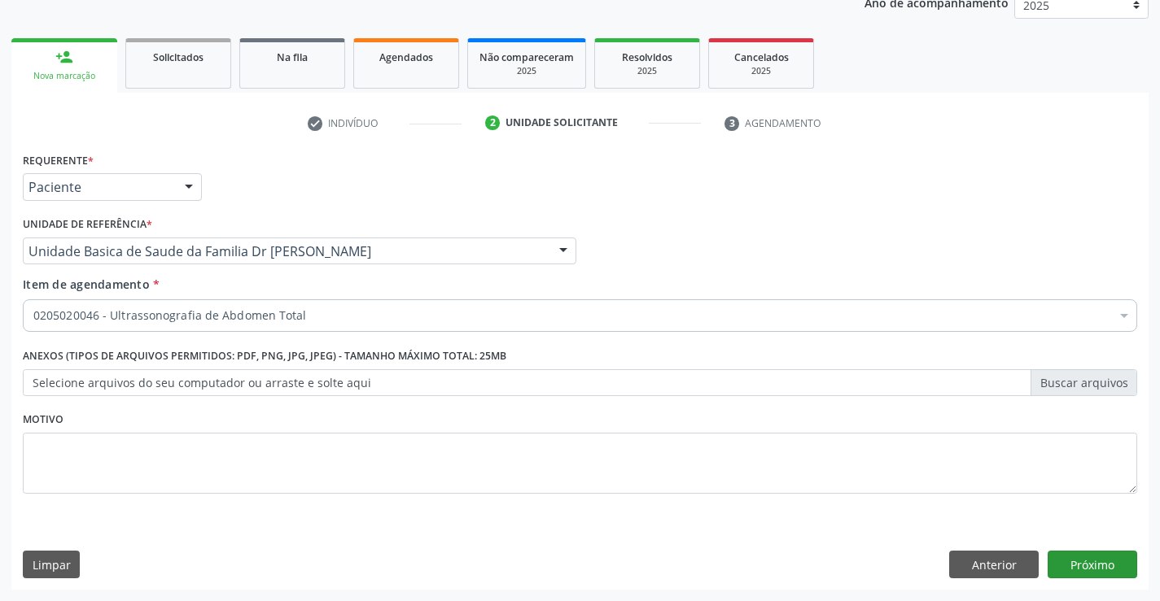
scroll to position [0, 0]
click at [1105, 564] on button "Próximo" at bounding box center [1092, 565] width 90 height 28
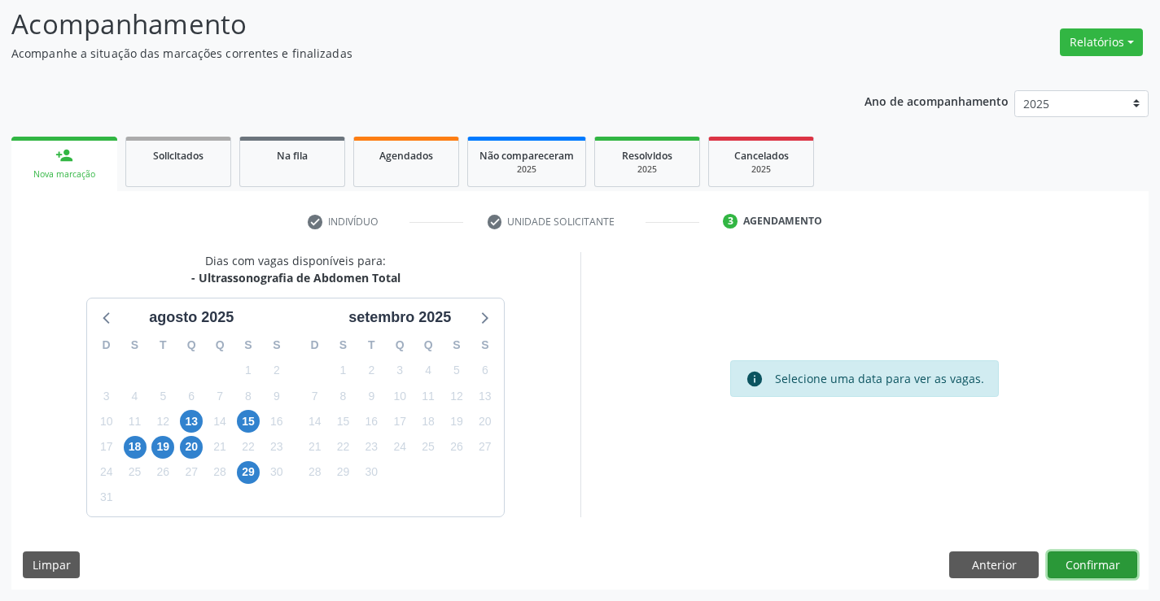
click at [1105, 564] on button "Confirmar" at bounding box center [1092, 566] width 90 height 28
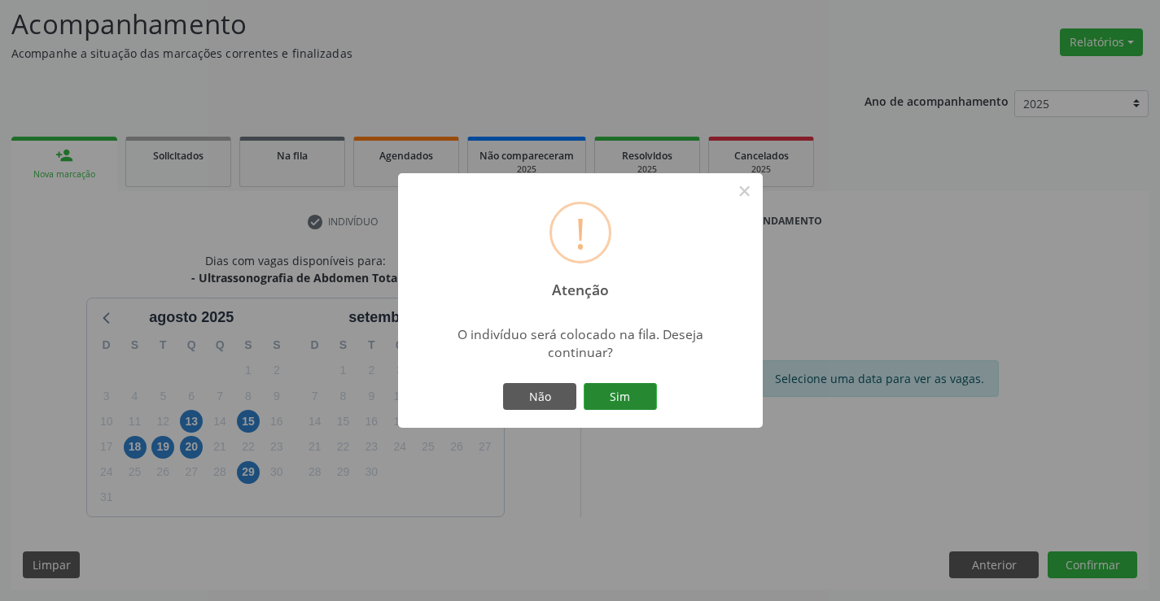
click at [627, 402] on button "Sim" at bounding box center [620, 397] width 73 height 28
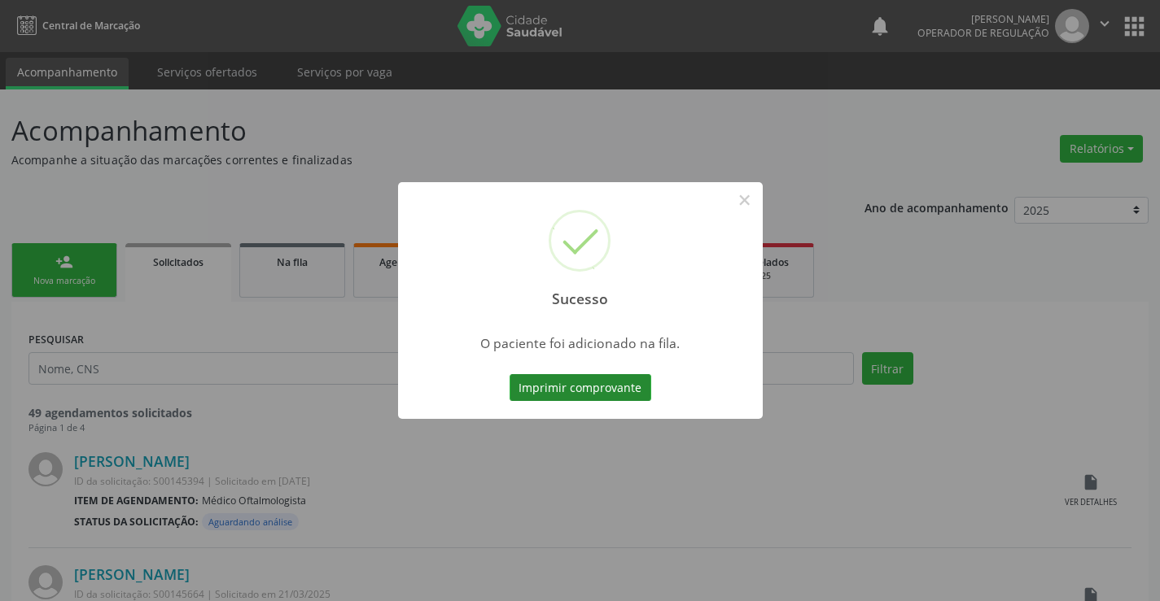
click at [615, 387] on button "Imprimir comprovante" at bounding box center [580, 388] width 142 height 28
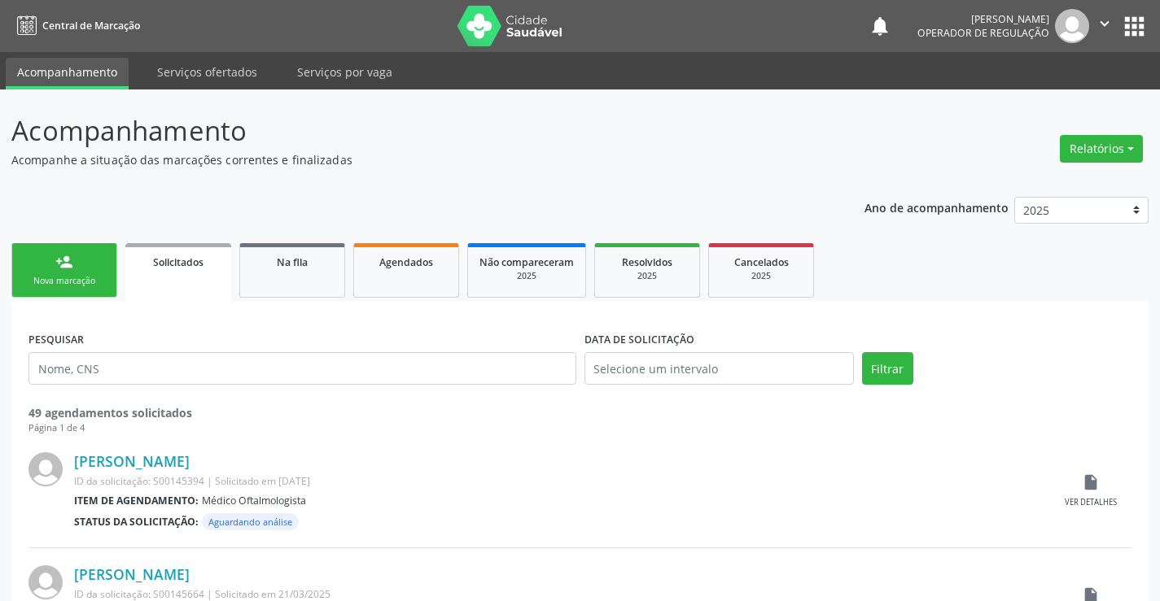
click at [78, 263] on link "person_add Nova marcação" at bounding box center [64, 270] width 106 height 55
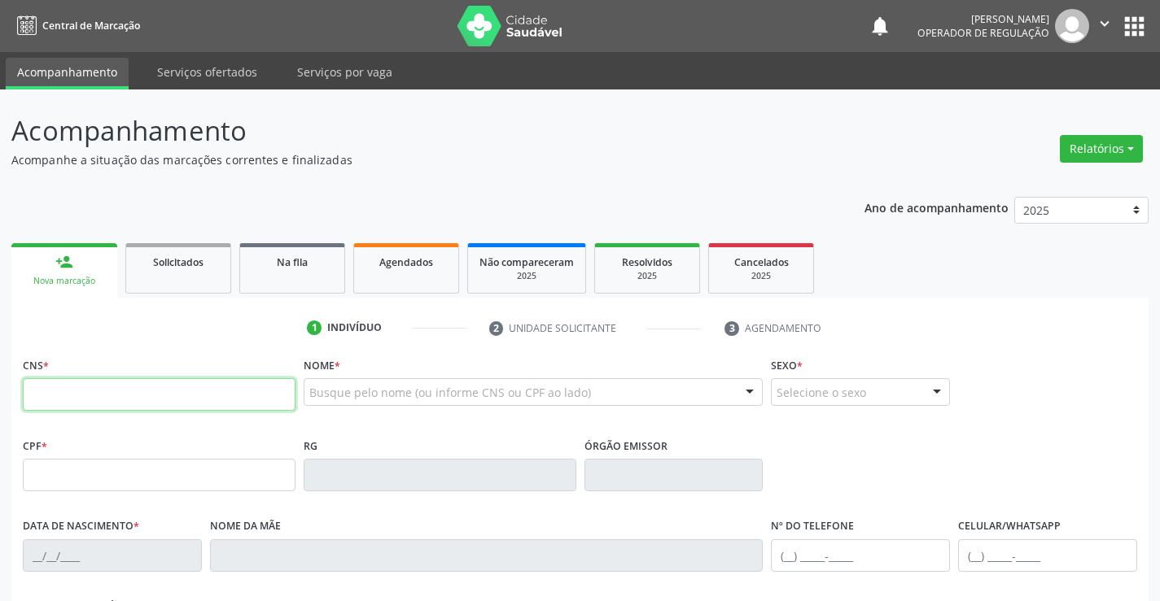
drag, startPoint x: 78, startPoint y: 263, endPoint x: 251, endPoint y: 404, distance: 223.3
click at [251, 404] on input "text" at bounding box center [159, 394] width 273 height 33
type input "703 6050 8315 7938"
type input "2099159270"
type input "[DATE]"
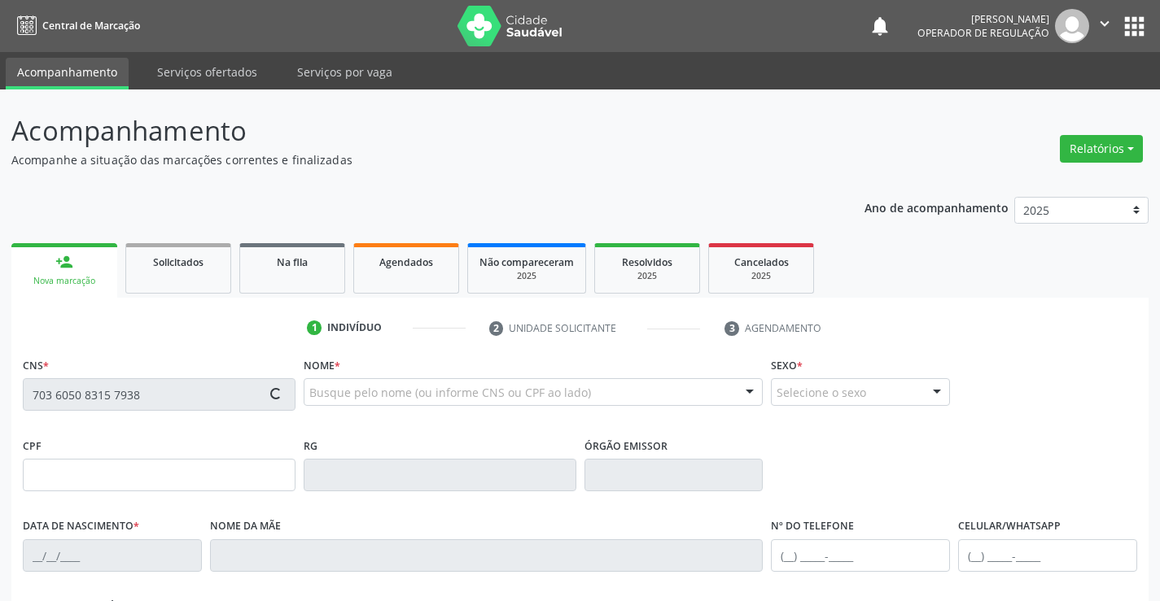
type input "S/N"
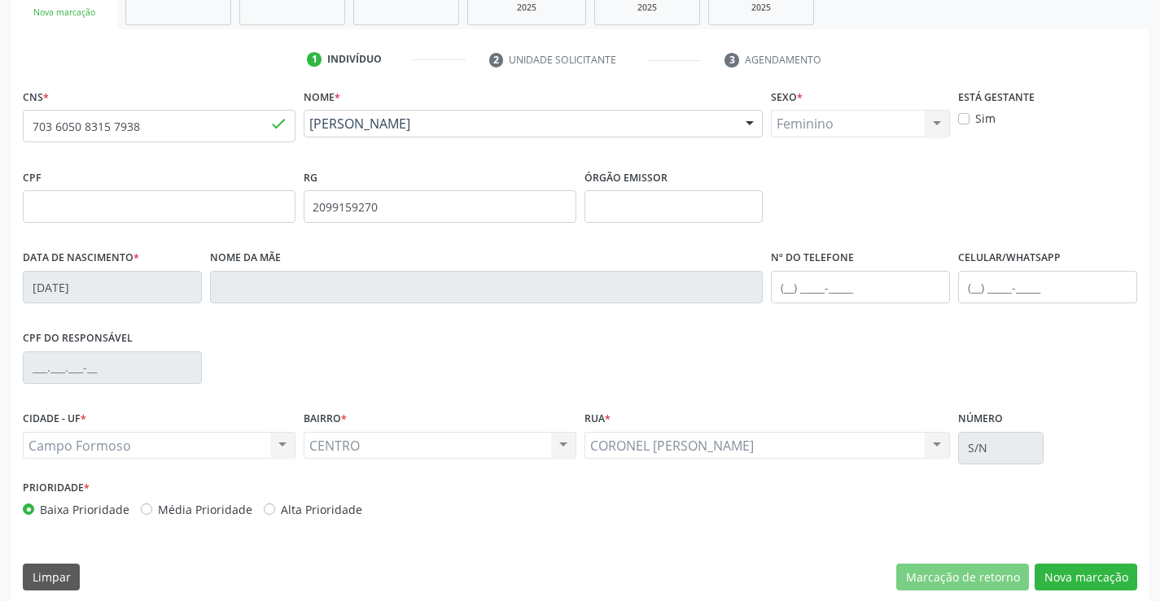
scroll to position [281, 0]
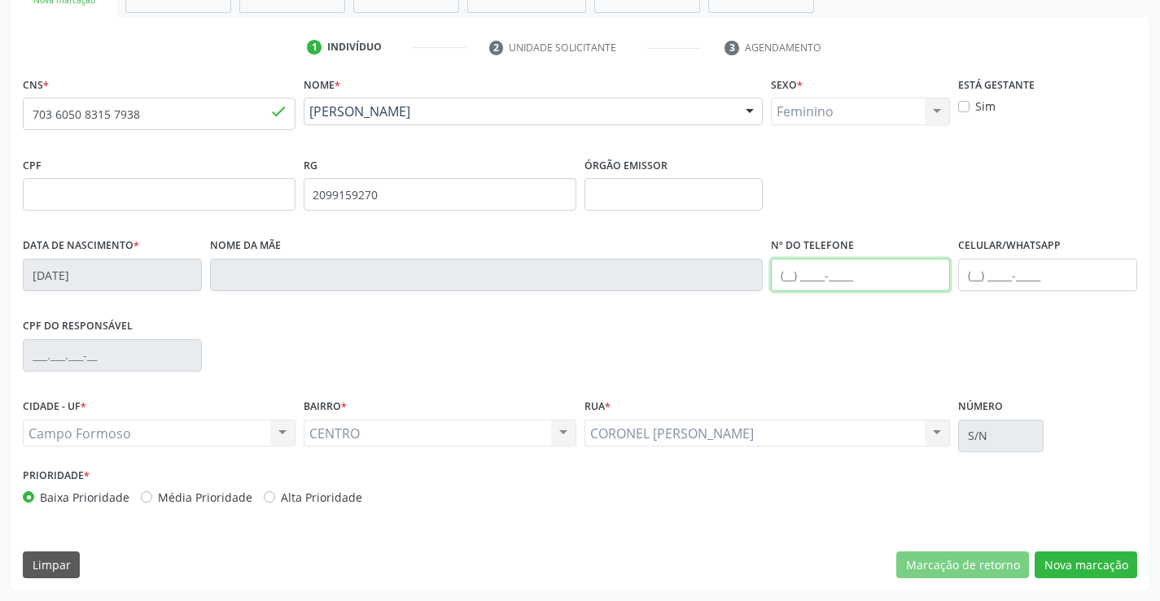
click at [825, 281] on input "text" at bounding box center [860, 275] width 179 height 33
type input "[PHONE_NUMBER]"
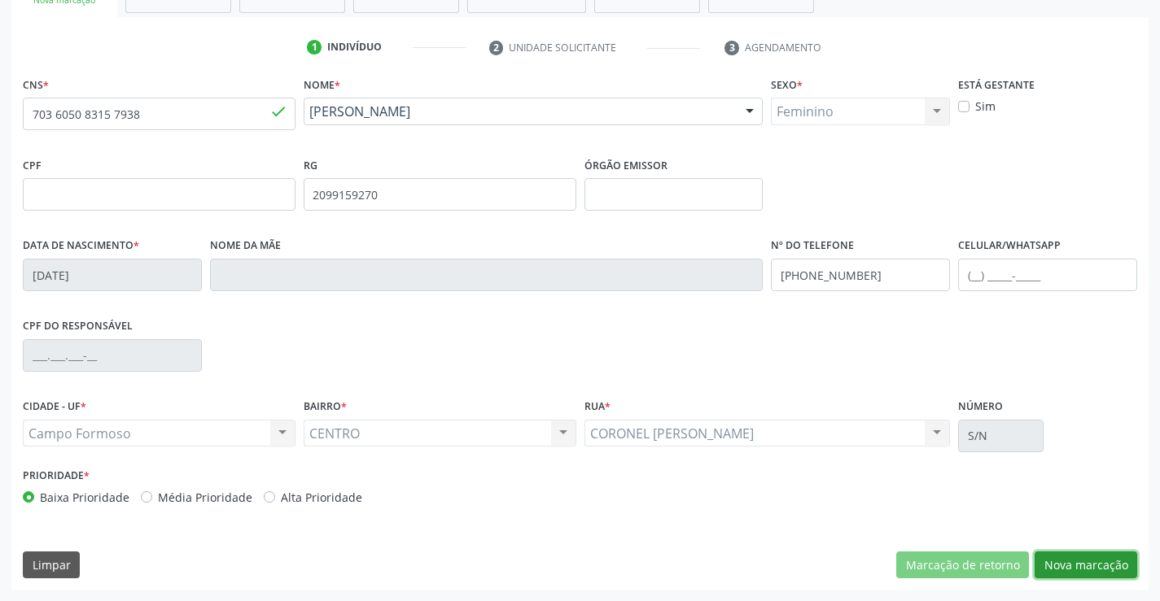
click at [1073, 563] on button "Nova marcação" at bounding box center [1085, 566] width 103 height 28
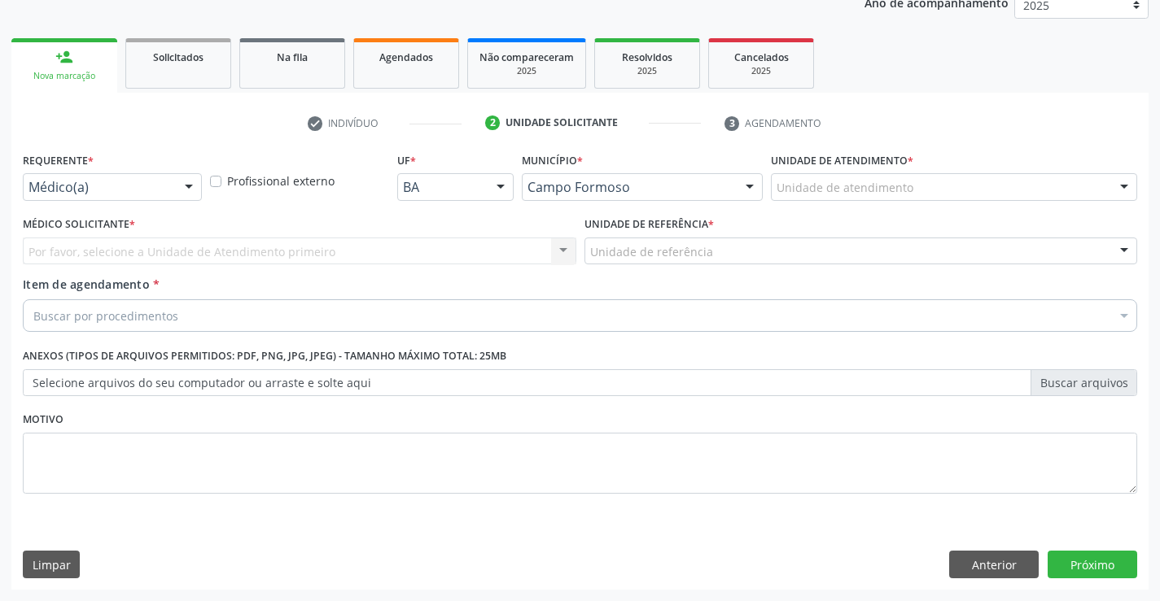
scroll to position [205, 0]
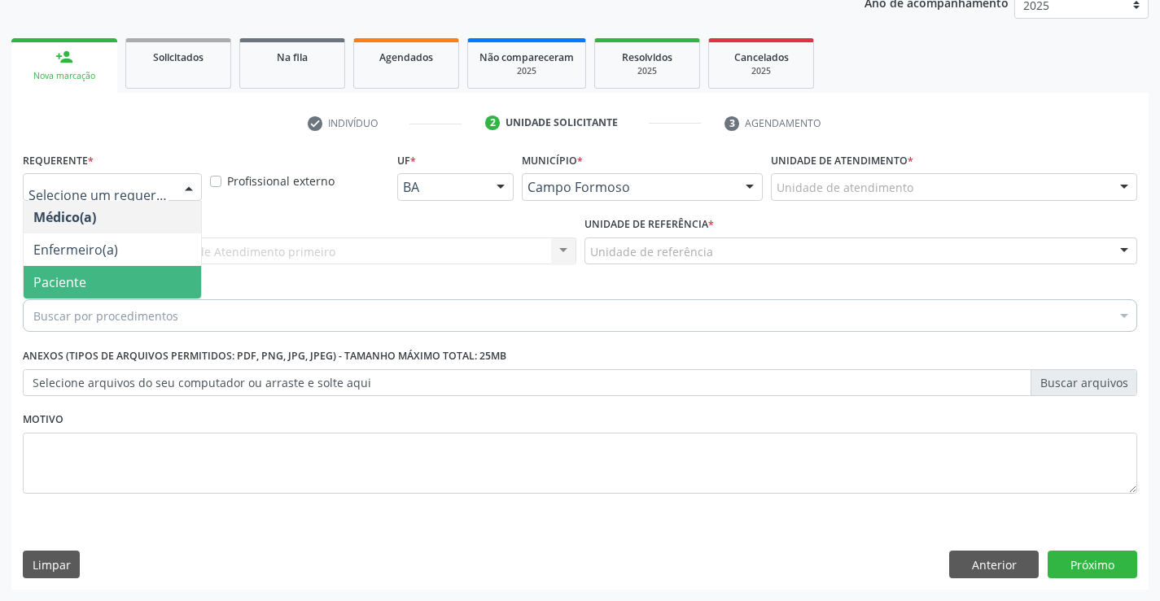
click at [71, 287] on span "Paciente" at bounding box center [59, 282] width 53 height 18
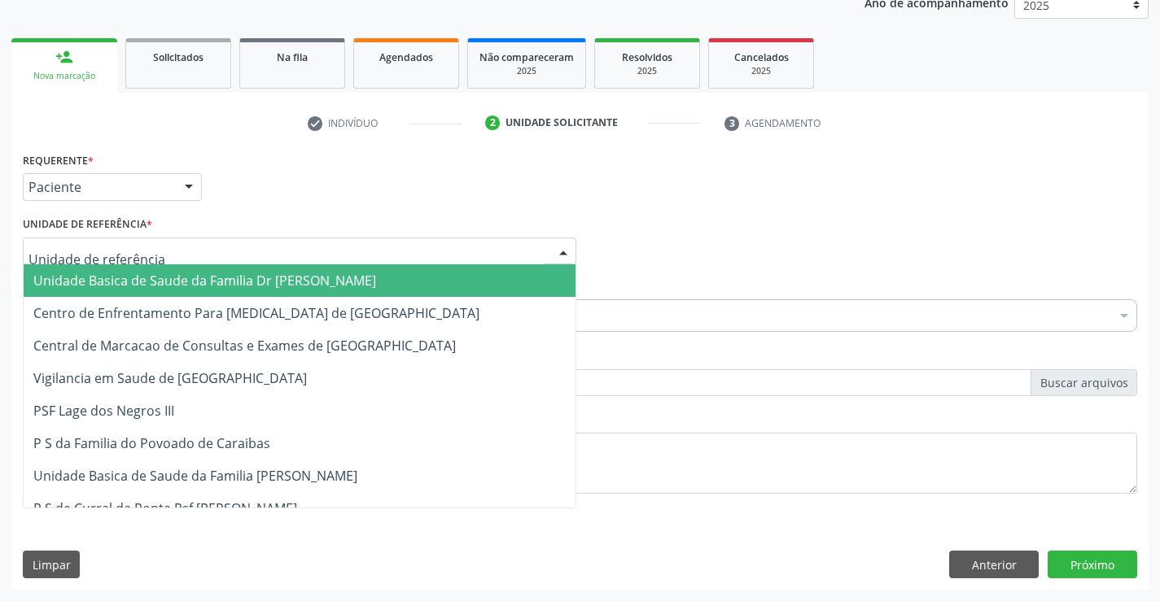
click at [78, 274] on span "Unidade Basica de Saude da Familia Dr [PERSON_NAME]" at bounding box center [204, 281] width 343 height 18
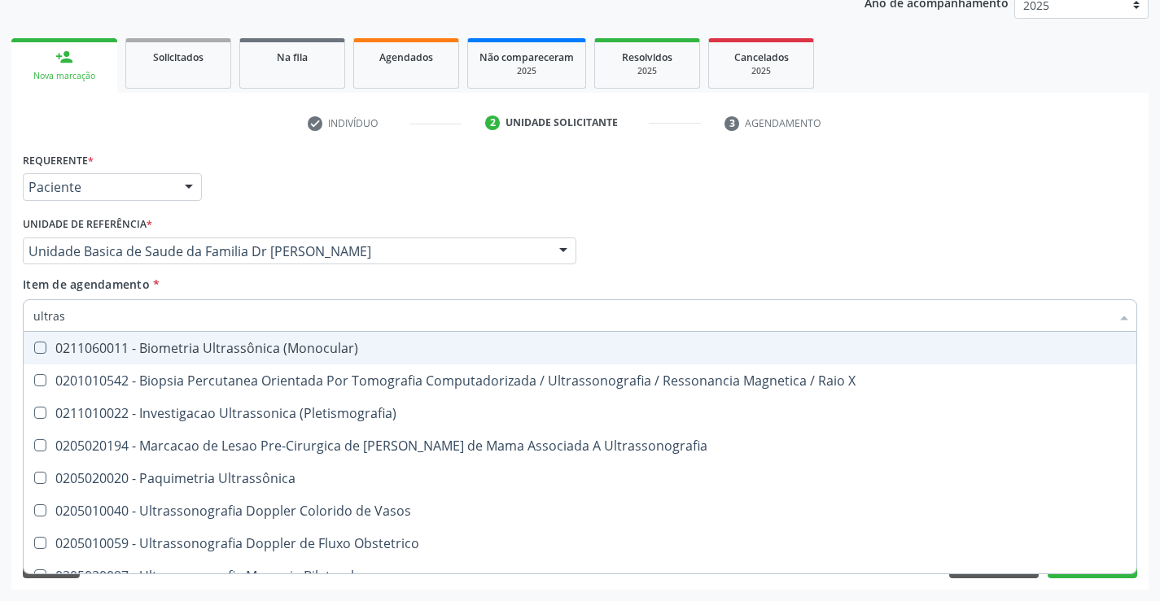
type input "ultrass"
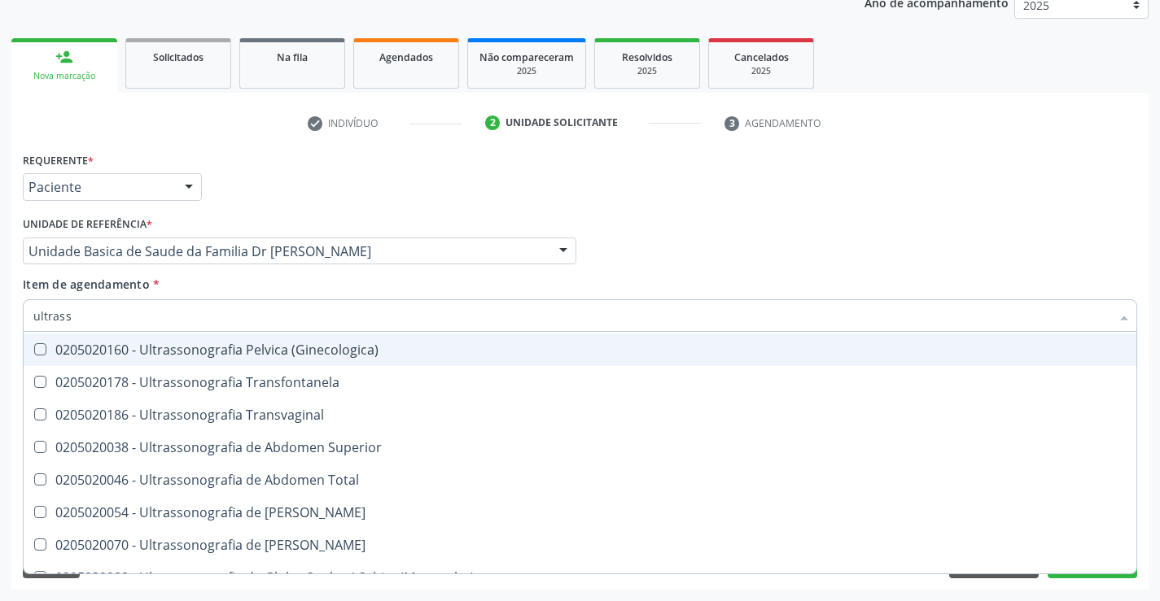
scroll to position [326, 0]
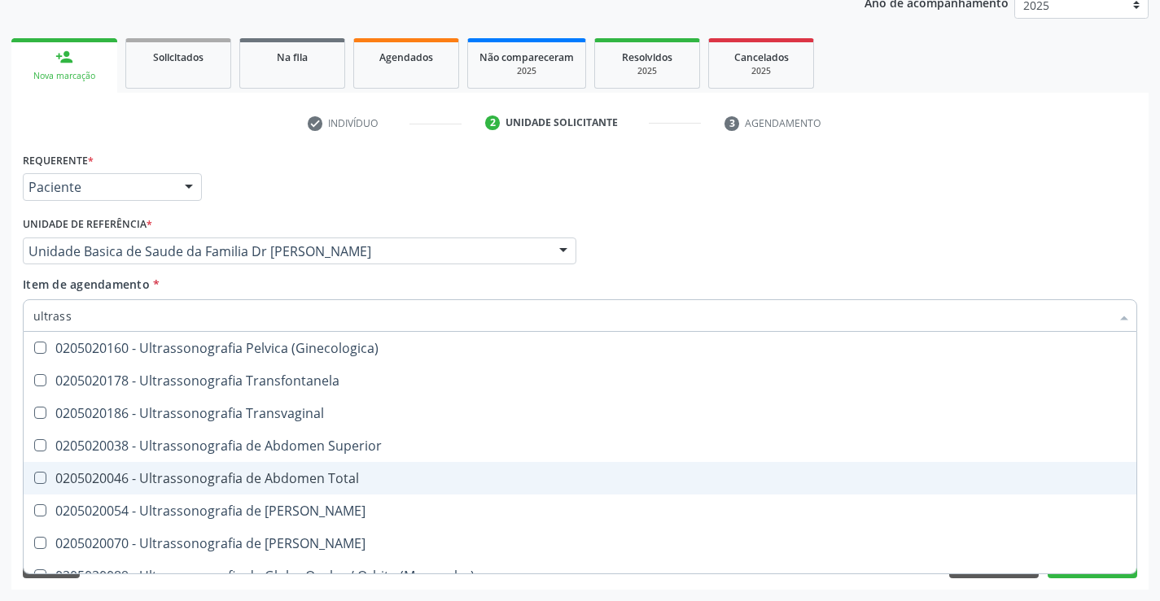
click at [344, 478] on div "0205020046 - Ultrassonografia de Abdomen Total" at bounding box center [579, 478] width 1093 height 13
checkbox Total "true"
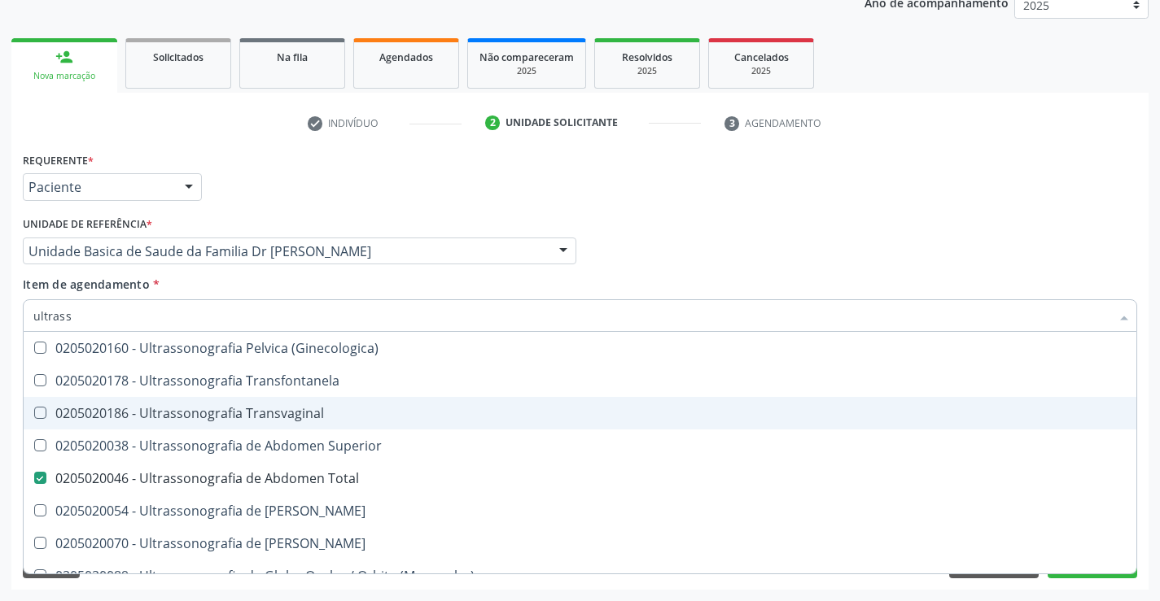
click at [326, 407] on div "0205020186 - Ultrassonografia Transvaginal" at bounding box center [579, 413] width 1093 height 13
checkbox Transvaginal "true"
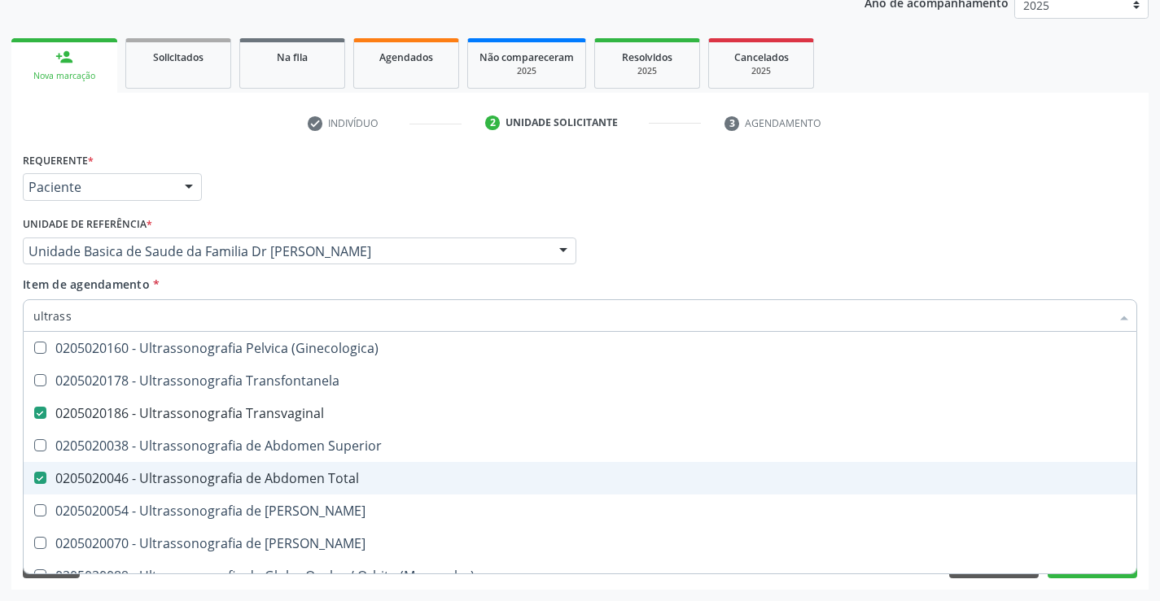
click at [263, 475] on div "0205020046 - Ultrassonografia de Abdomen Total" at bounding box center [579, 478] width 1093 height 13
checkbox Total "false"
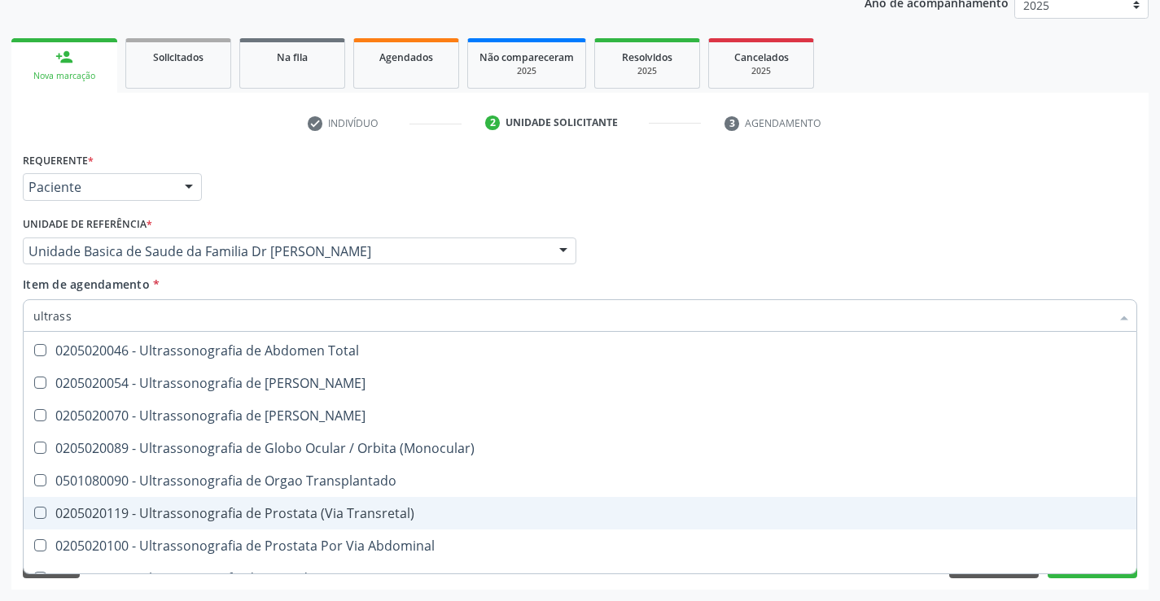
scroll to position [426, 0]
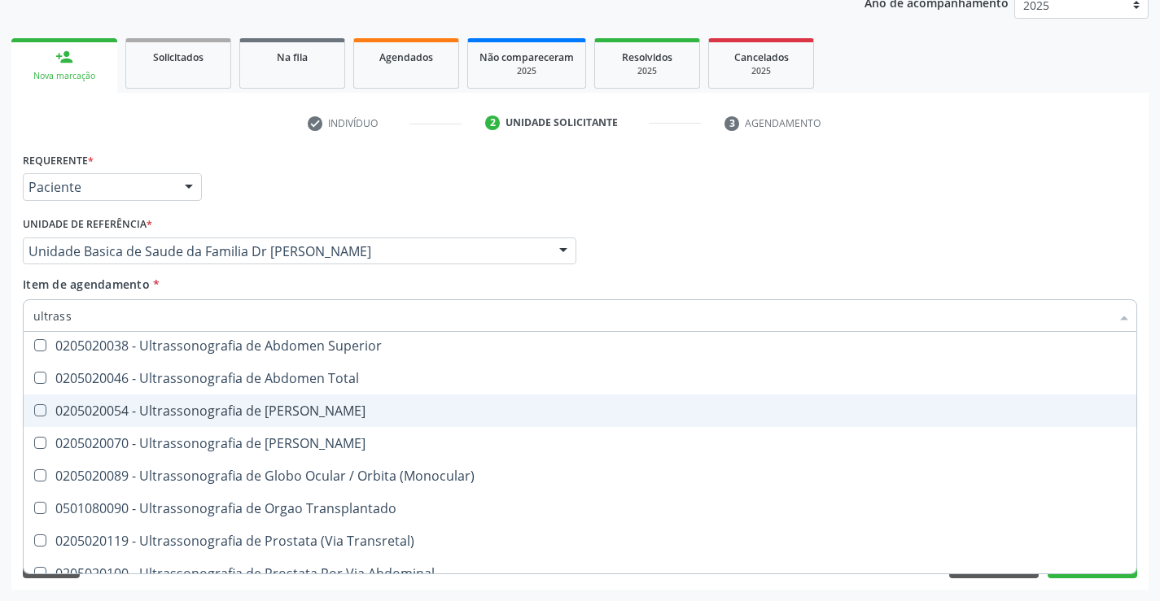
click at [374, 409] on div "0205020054 - Ultrassonografia de [PERSON_NAME]" at bounding box center [579, 410] width 1093 height 13
checkbox Urinario "true"
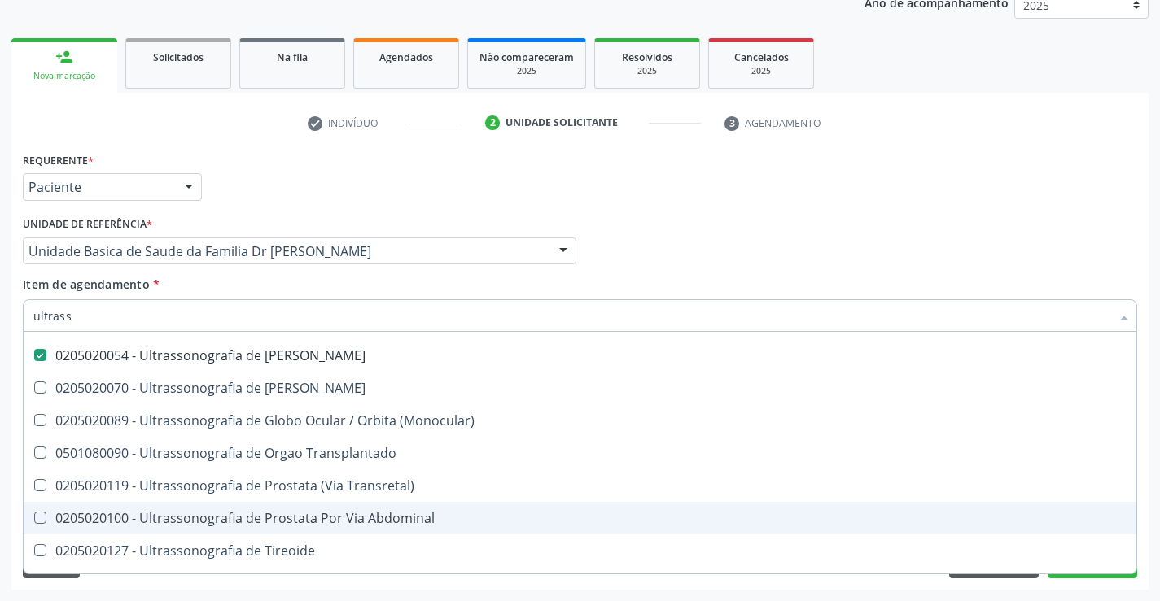
scroll to position [507, 0]
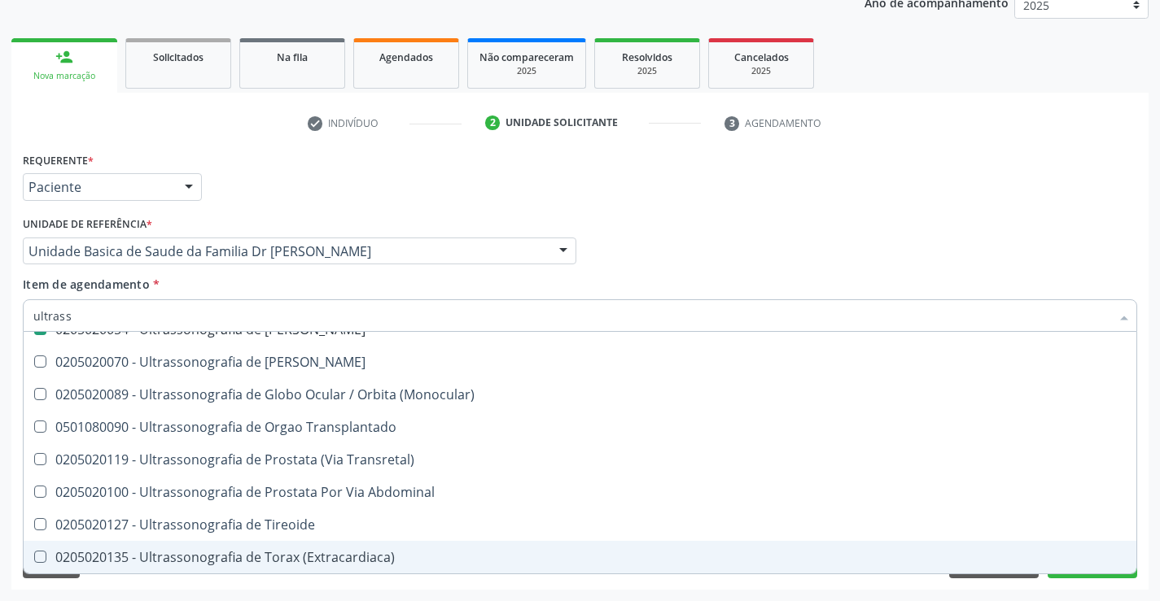
click at [1064, 579] on div "Requerente * Paciente Médico(a) Enfermeiro(a) Paciente Nenhum resultado encontr…" at bounding box center [579, 369] width 1137 height 442
checkbox X "true"
checkbox \(Pletismografia\) "true"
checkbox Transvaginal "false"
checkbox Urinario "false"
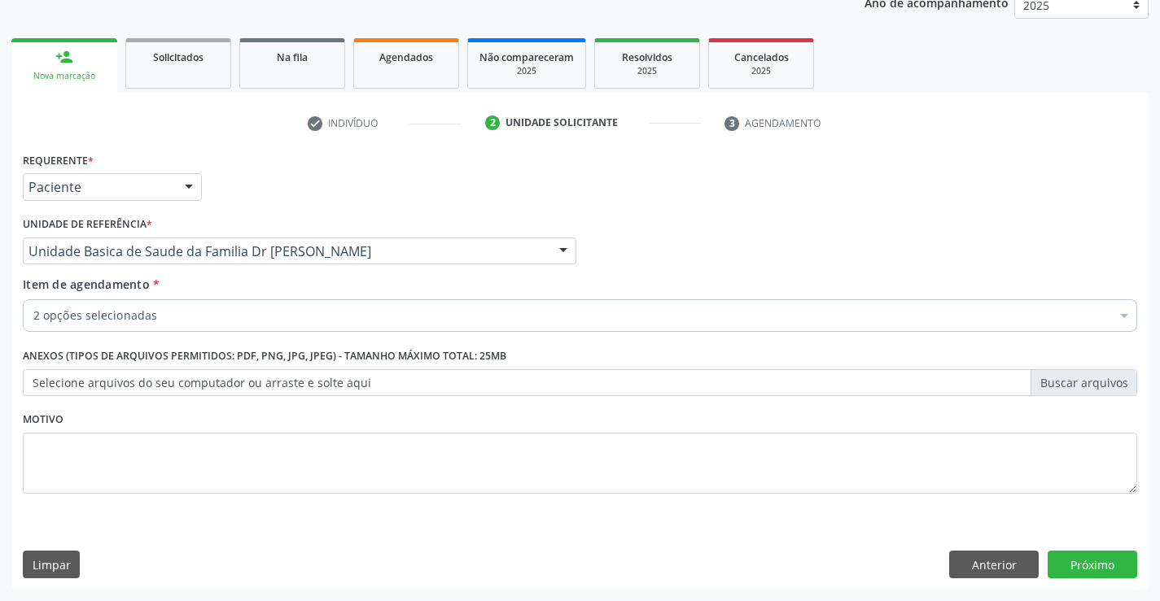
scroll to position [0, 0]
click at [1066, 569] on button "Próximo" at bounding box center [1092, 565] width 90 height 28
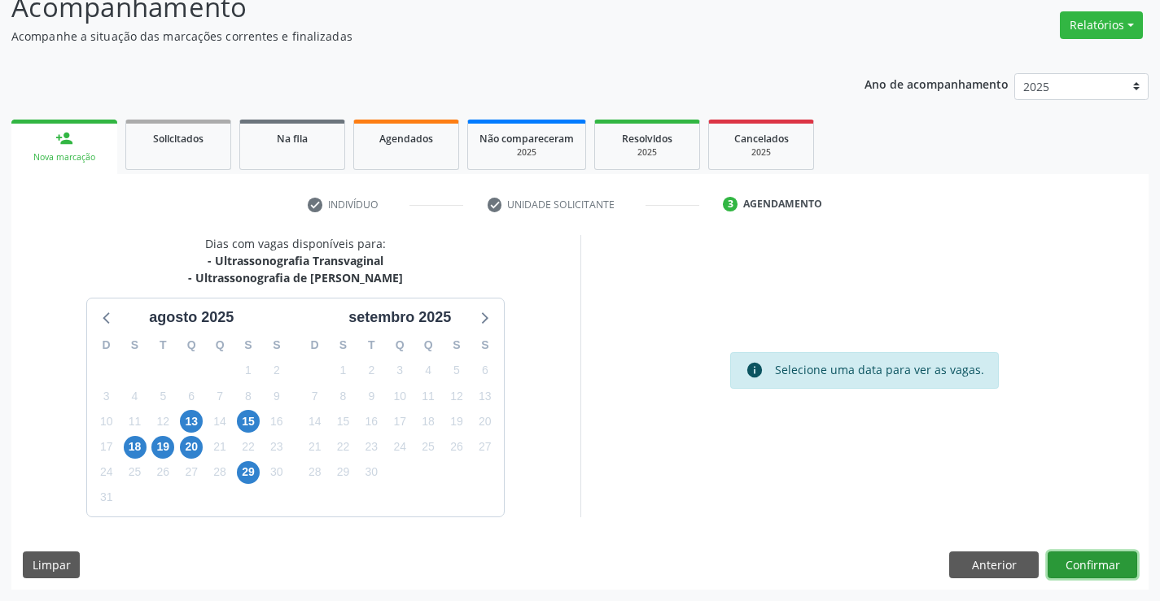
click at [1112, 555] on button "Confirmar" at bounding box center [1092, 566] width 90 height 28
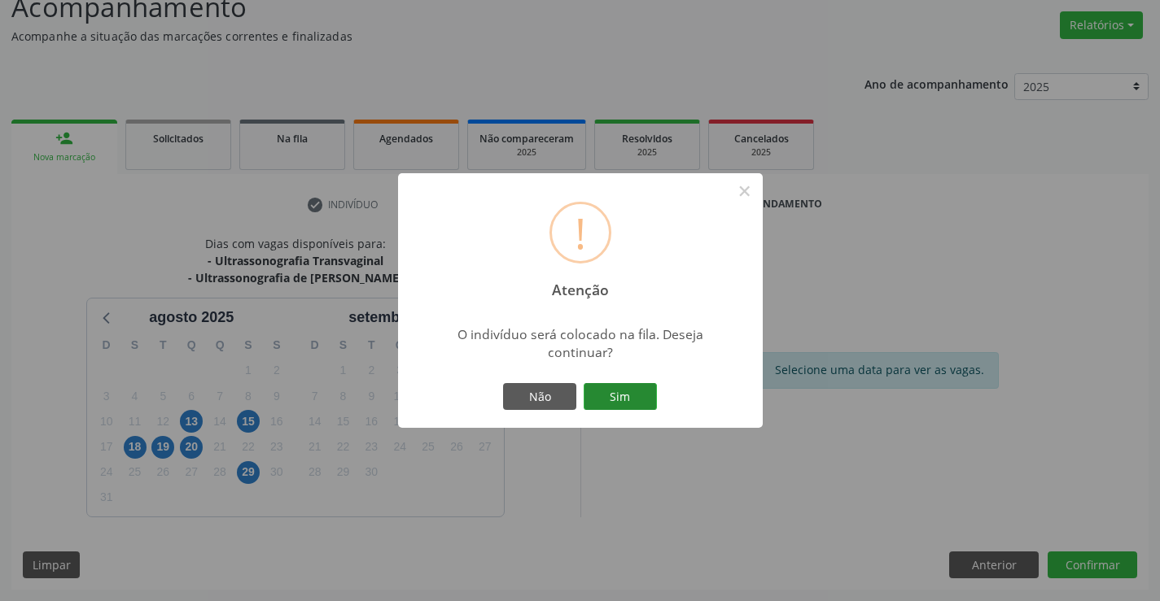
click at [630, 384] on button "Sim" at bounding box center [620, 397] width 73 height 28
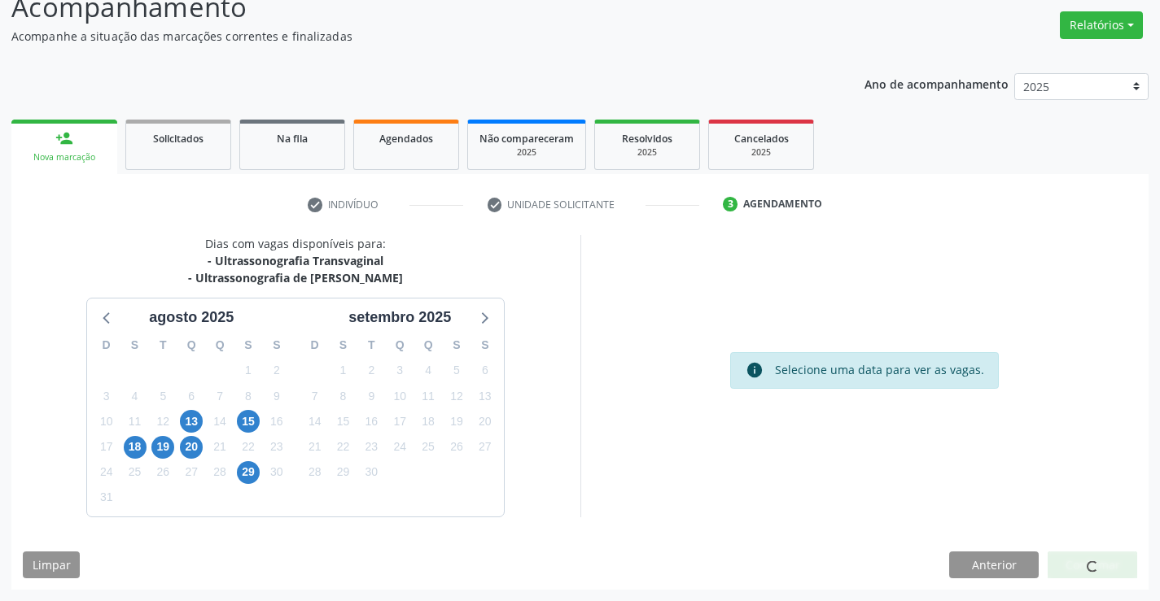
scroll to position [0, 0]
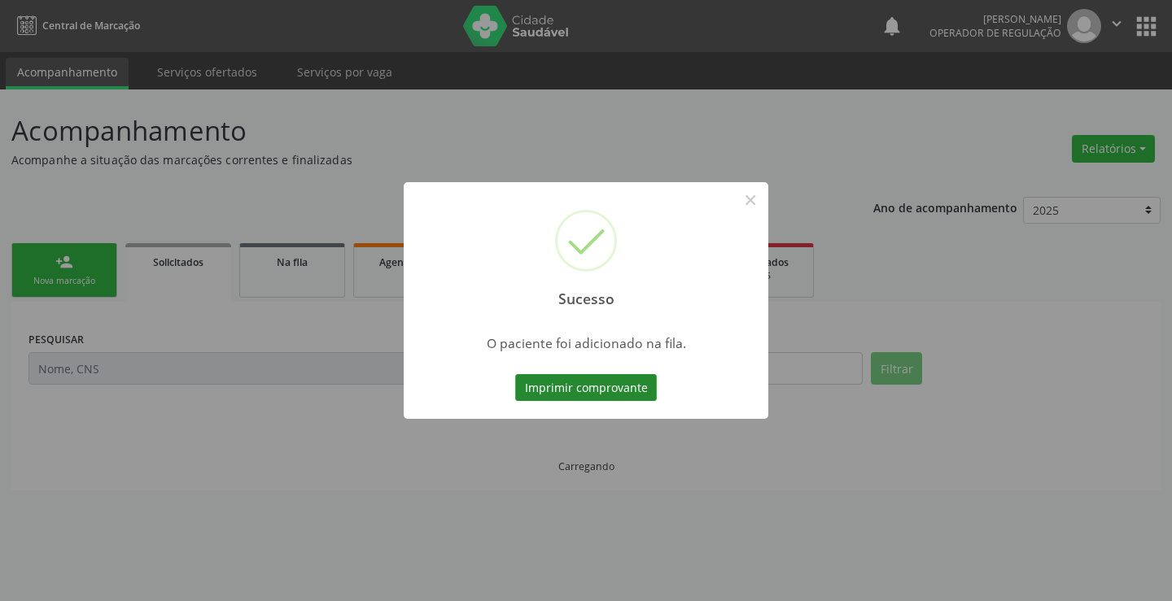
click at [639, 390] on button "Imprimir comprovante" at bounding box center [586, 388] width 142 height 28
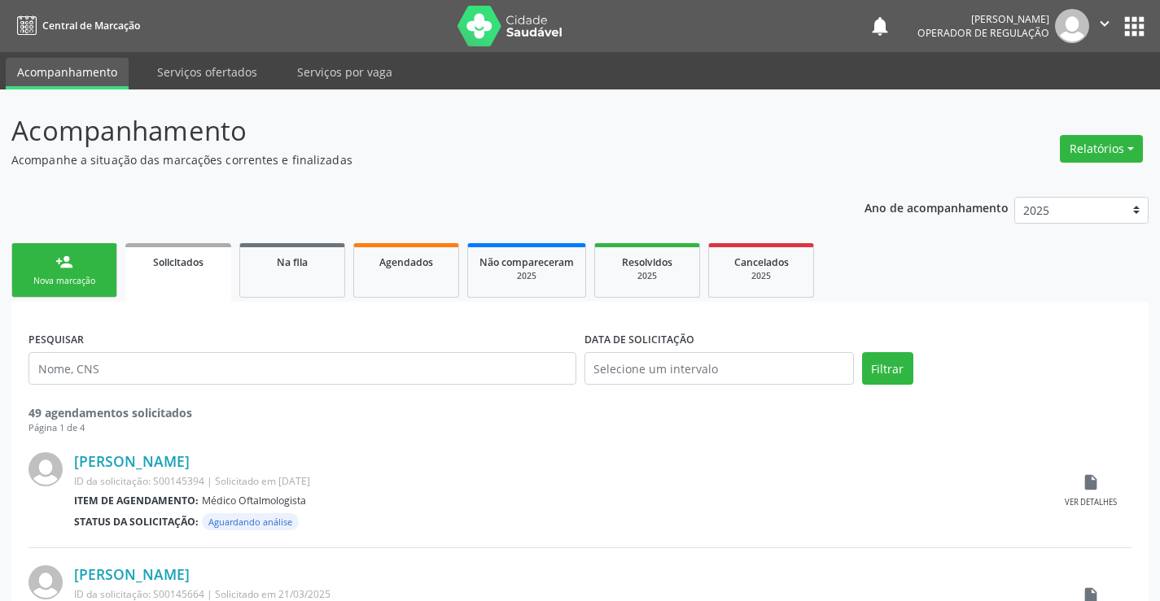
click at [78, 282] on div "Nova marcação" at bounding box center [64, 281] width 81 height 12
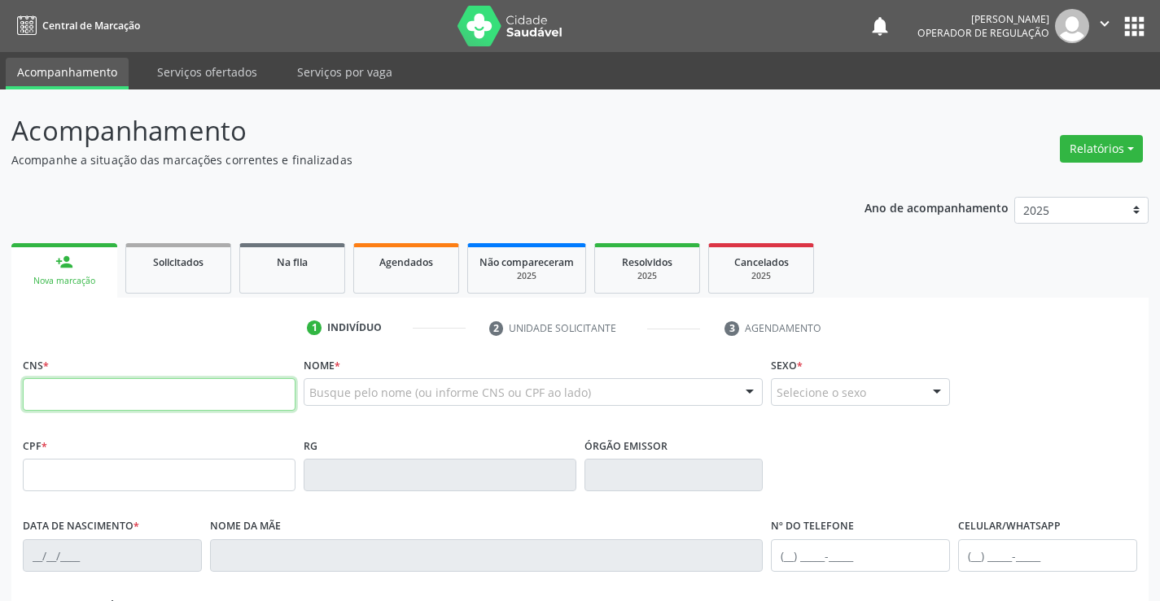
click at [202, 400] on input "text" at bounding box center [159, 394] width 273 height 33
type input "702 0028 0189 4886"
type input "1289000590"
type input "22/11/1980"
type input "(74) 98834-8044"
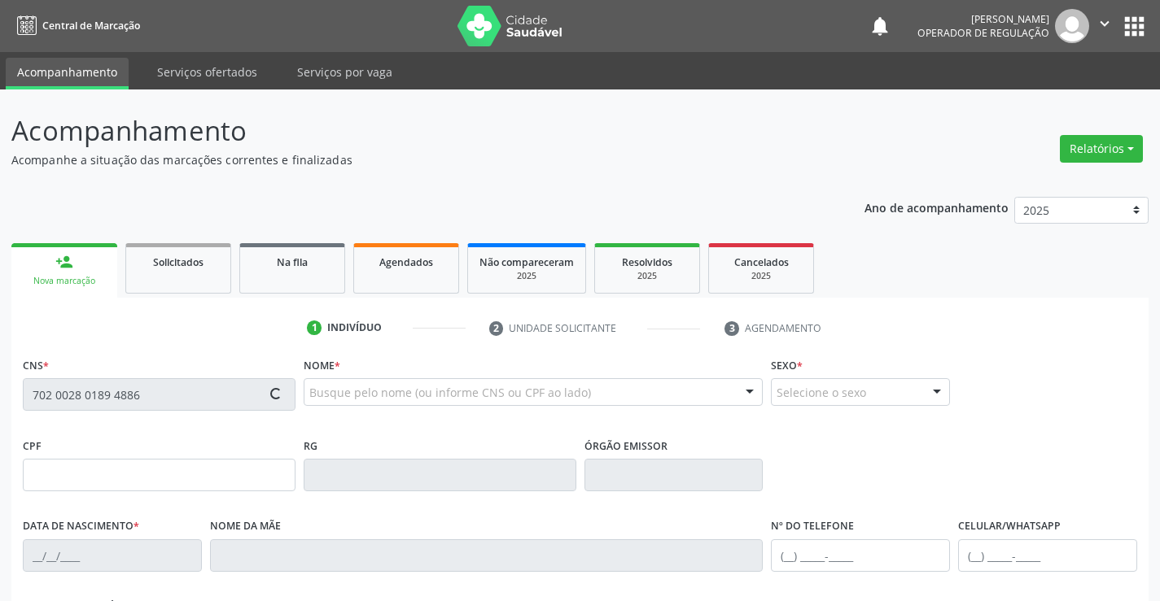
type input "(74) 98834-8044"
type input "S/N"
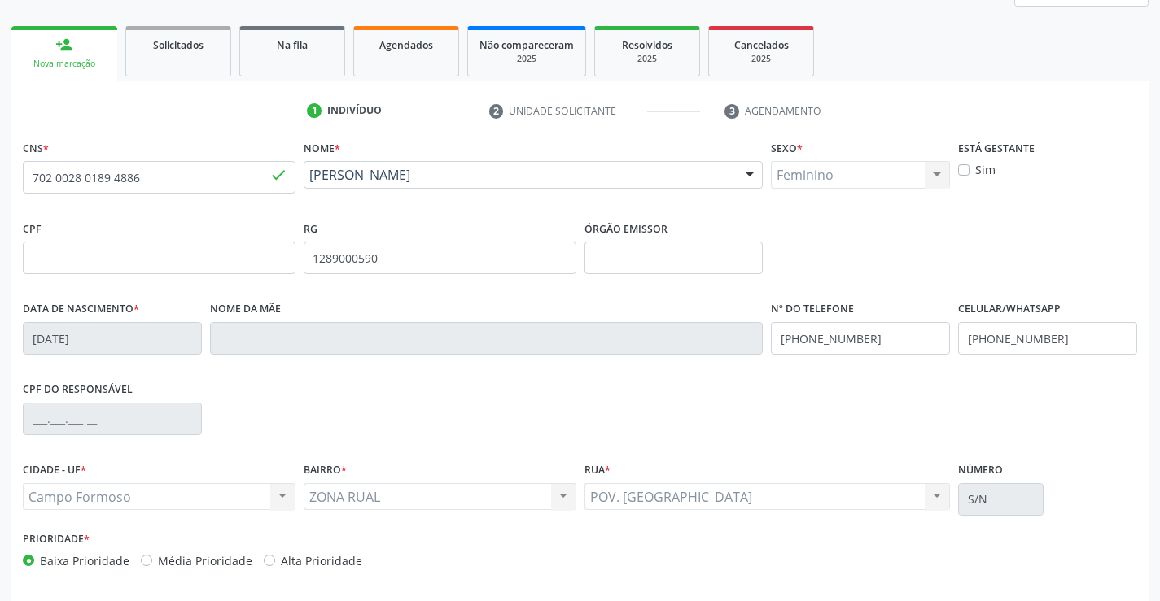
scroll to position [281, 0]
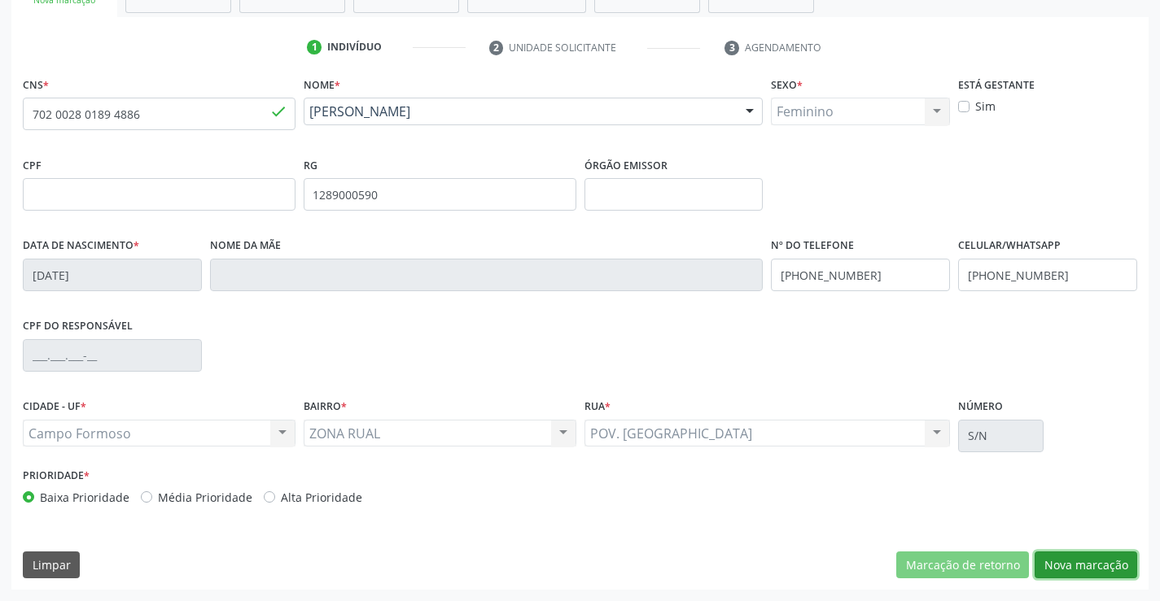
click at [1085, 570] on button "Nova marcação" at bounding box center [1085, 566] width 103 height 28
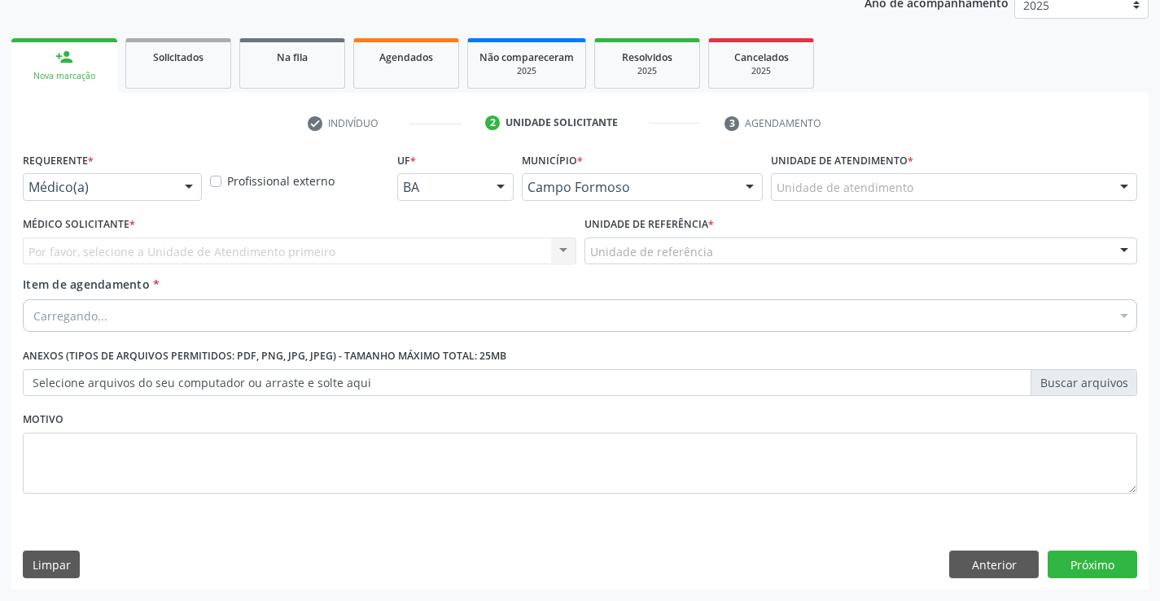
scroll to position [205, 0]
click at [1092, 569] on button "Próximo" at bounding box center [1092, 565] width 90 height 28
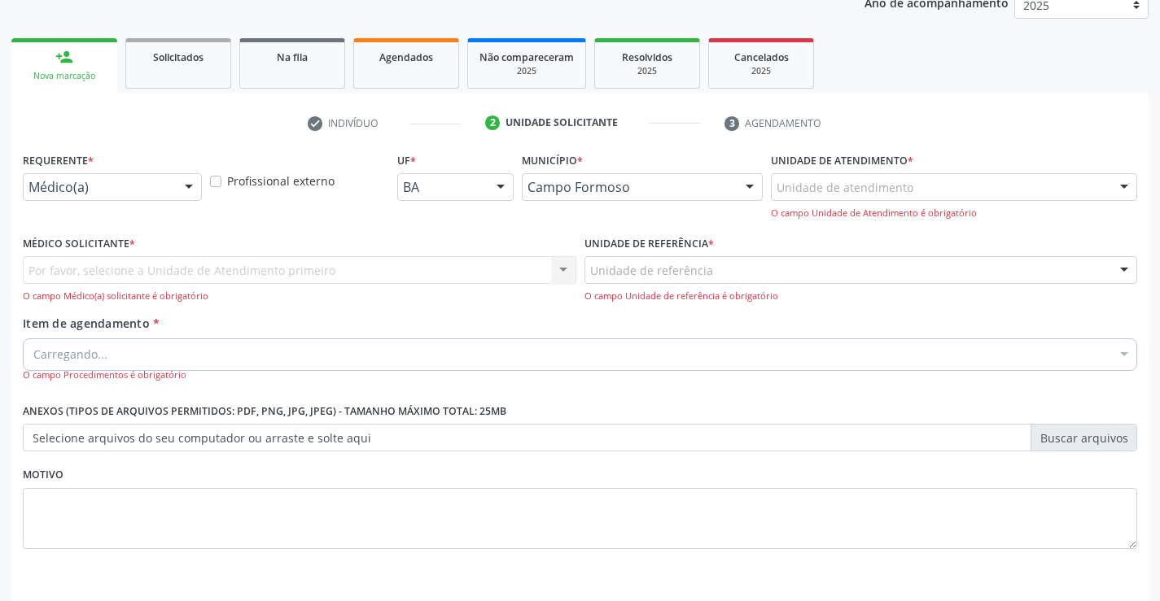
click at [73, 197] on div "Médico(a)" at bounding box center [112, 187] width 179 height 28
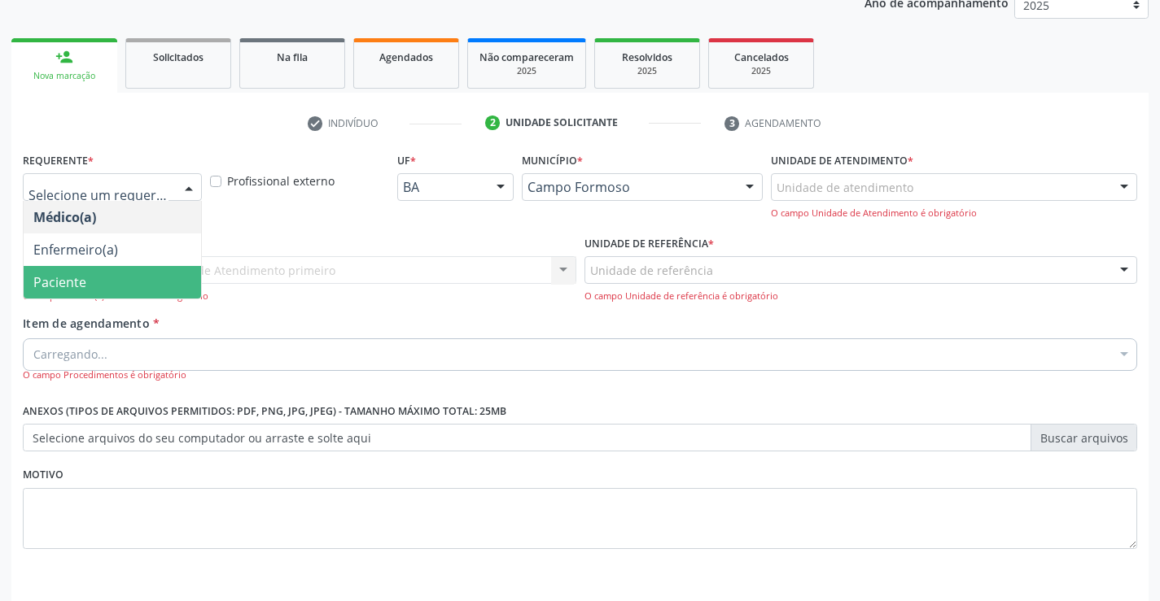
click at [63, 270] on span "Paciente" at bounding box center [112, 282] width 177 height 33
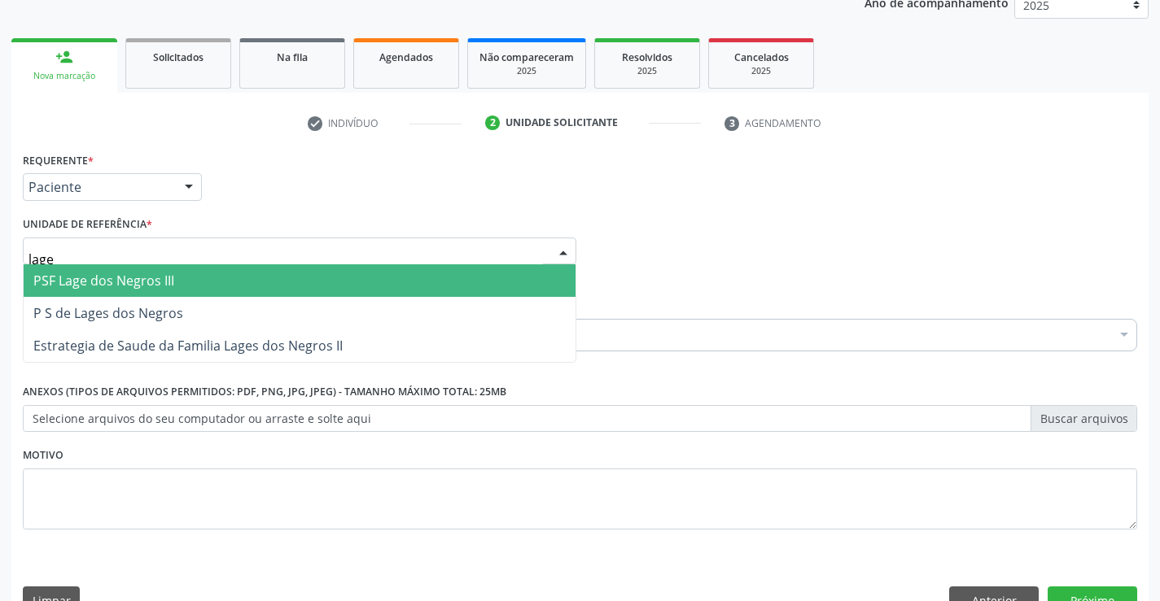
type input "lages"
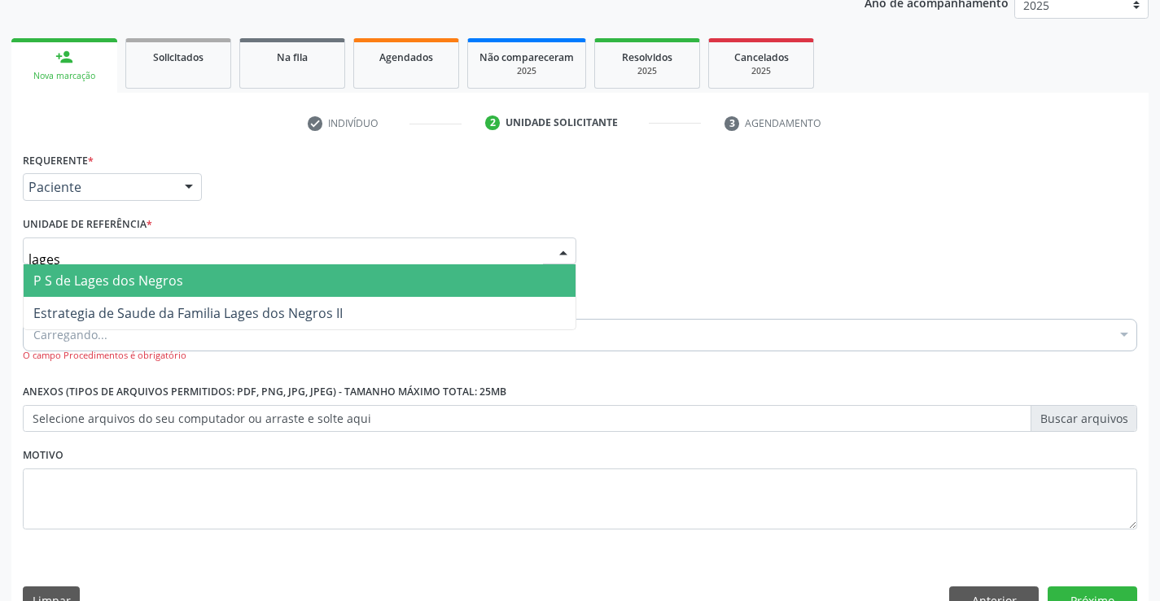
click at [97, 279] on span "P S de Lages dos Negros" at bounding box center [108, 281] width 150 height 18
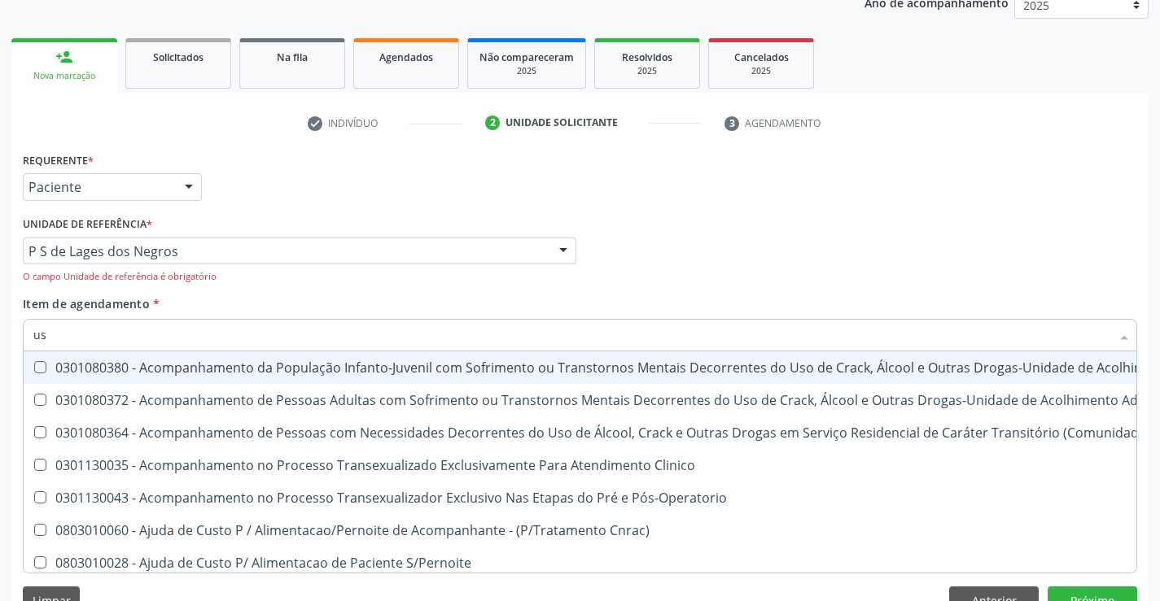
type input "usg"
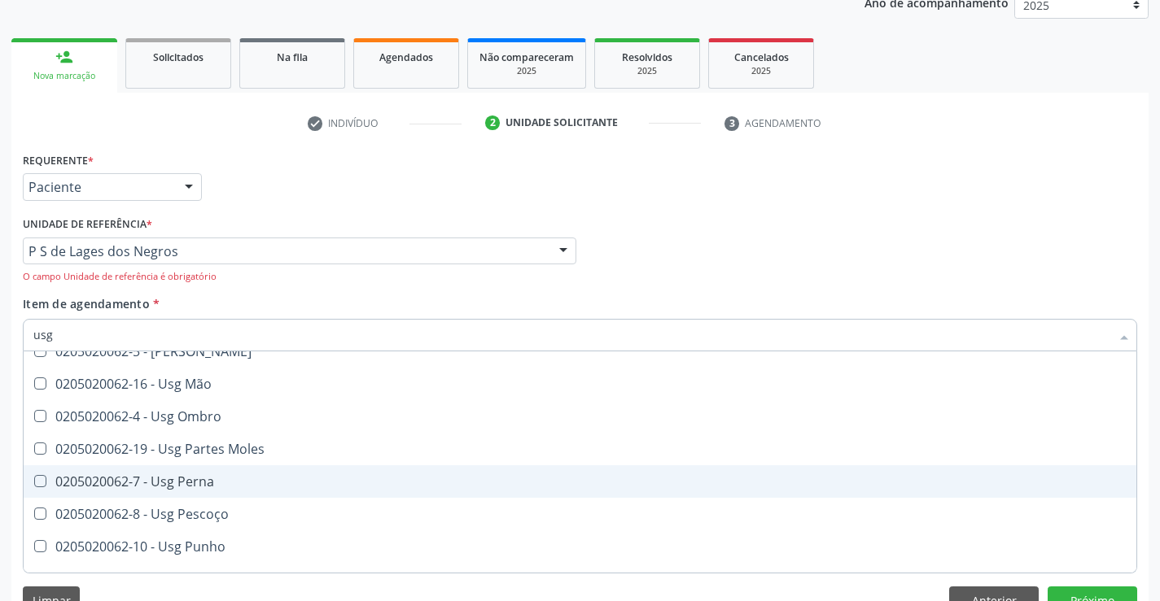
scroll to position [326, 0]
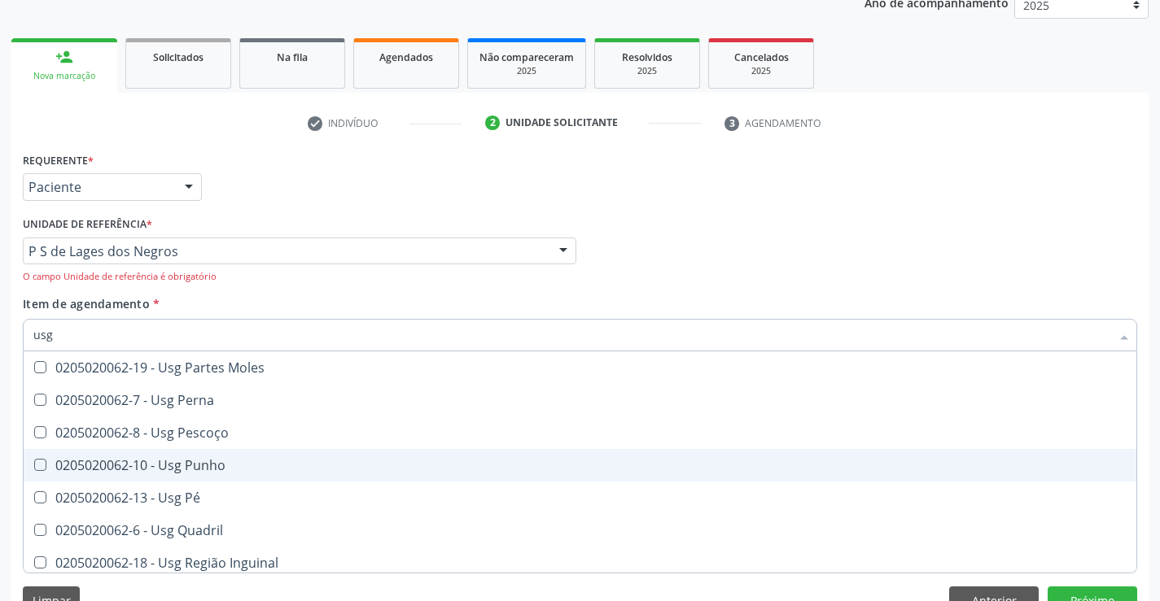
click at [264, 465] on div "0205020062-10 - Usg Punho" at bounding box center [579, 465] width 1093 height 13
checkbox Punho "true"
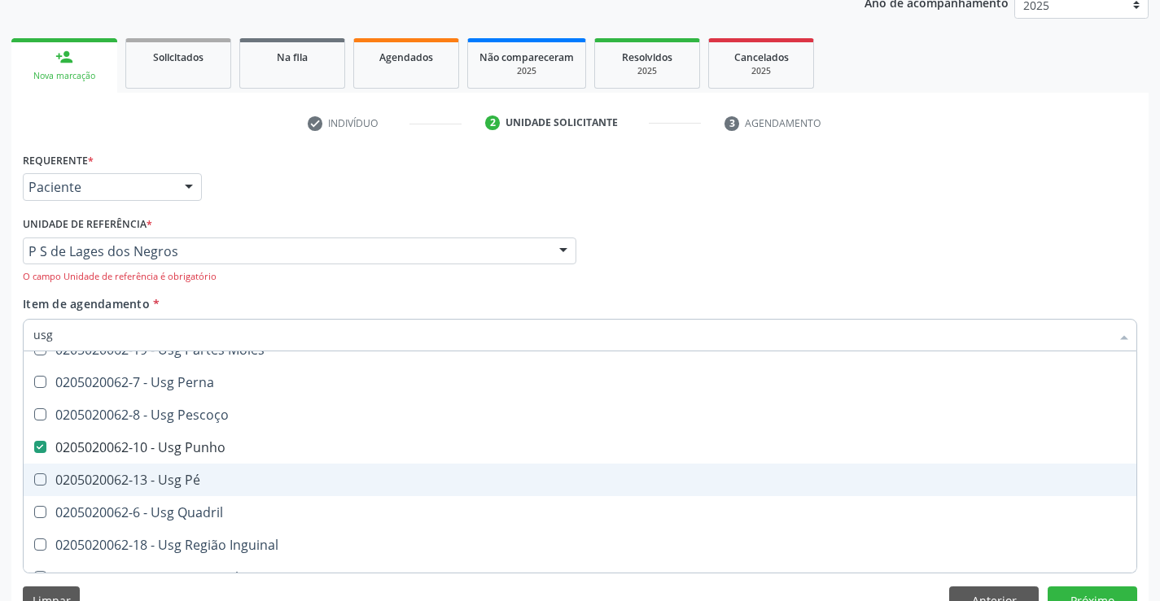
scroll to position [396, 0]
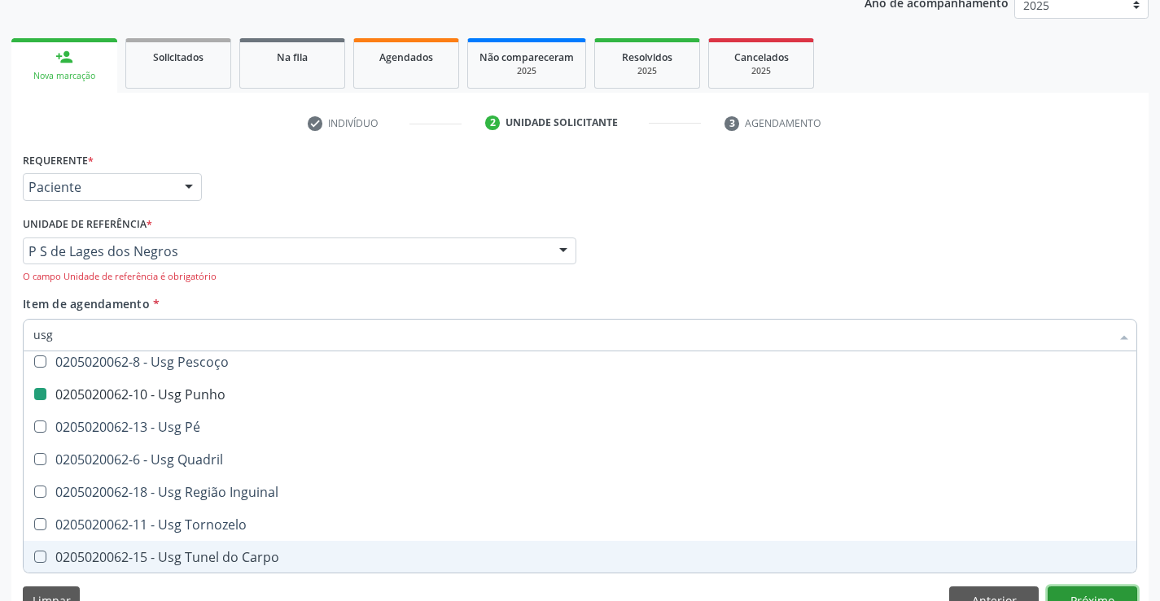
click at [1089, 594] on button "Próximo" at bounding box center [1092, 601] width 90 height 28
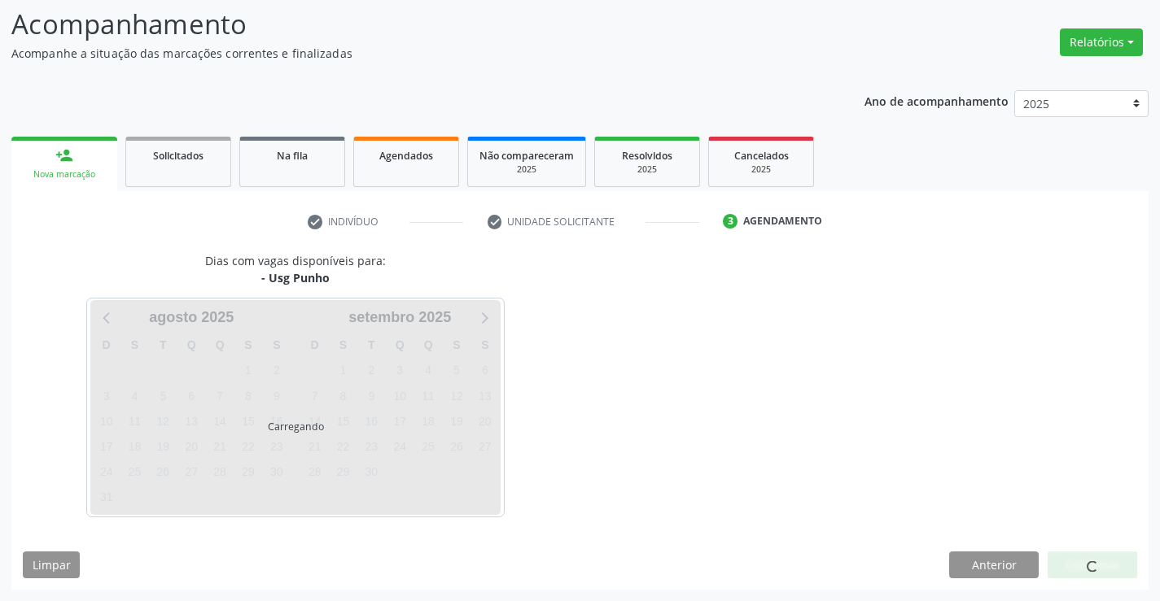
scroll to position [0, 0]
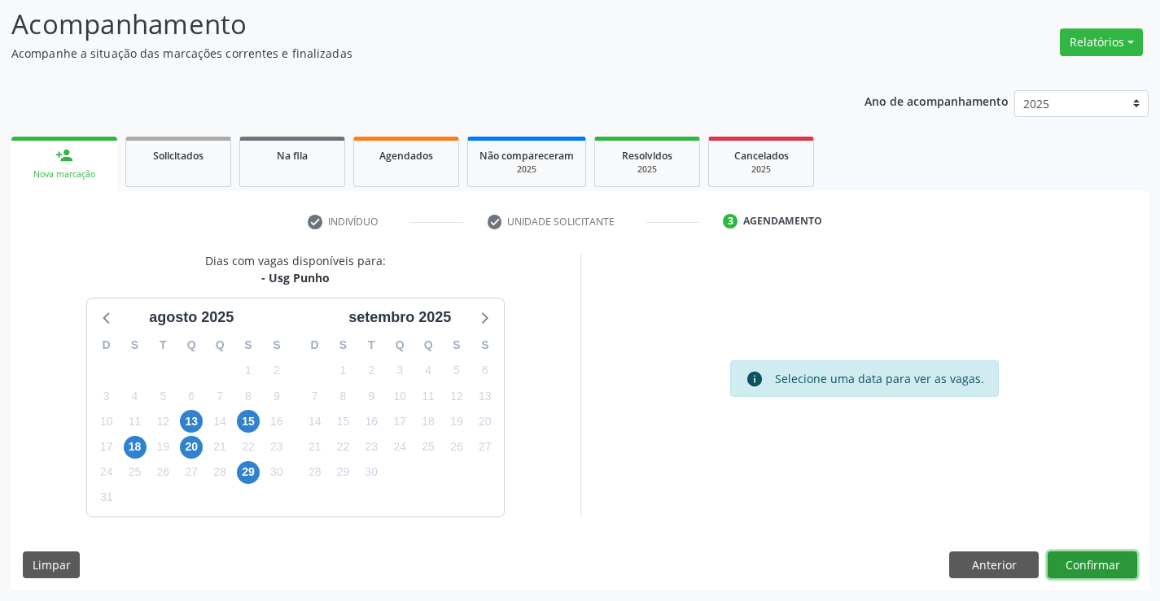
click at [1082, 568] on button "Confirmar" at bounding box center [1092, 566] width 90 height 28
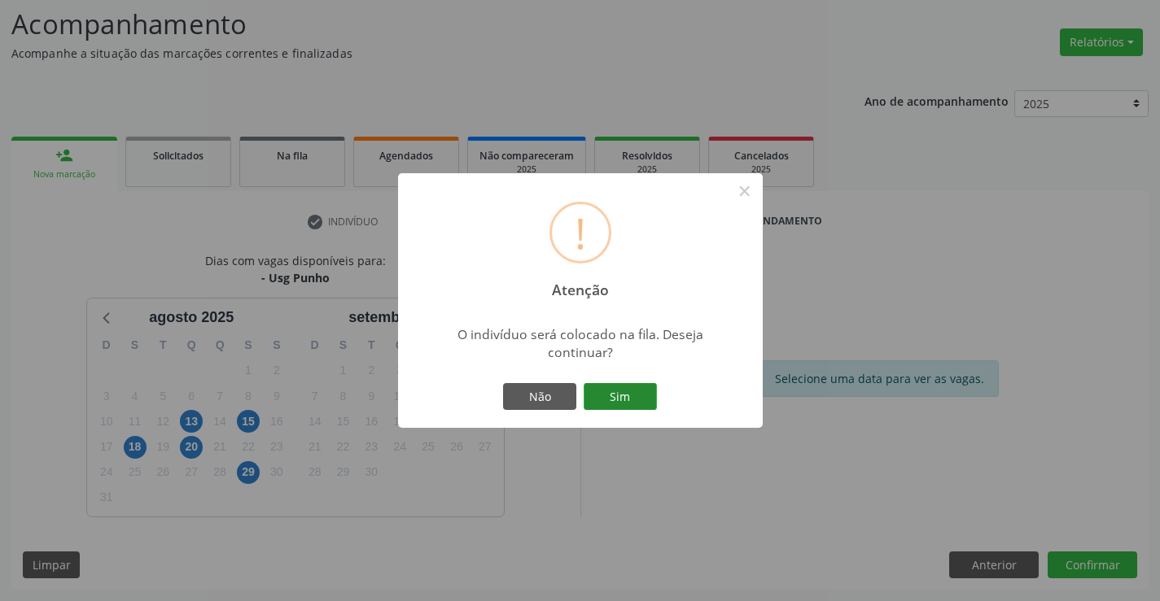
click at [620, 396] on button "Sim" at bounding box center [620, 397] width 73 height 28
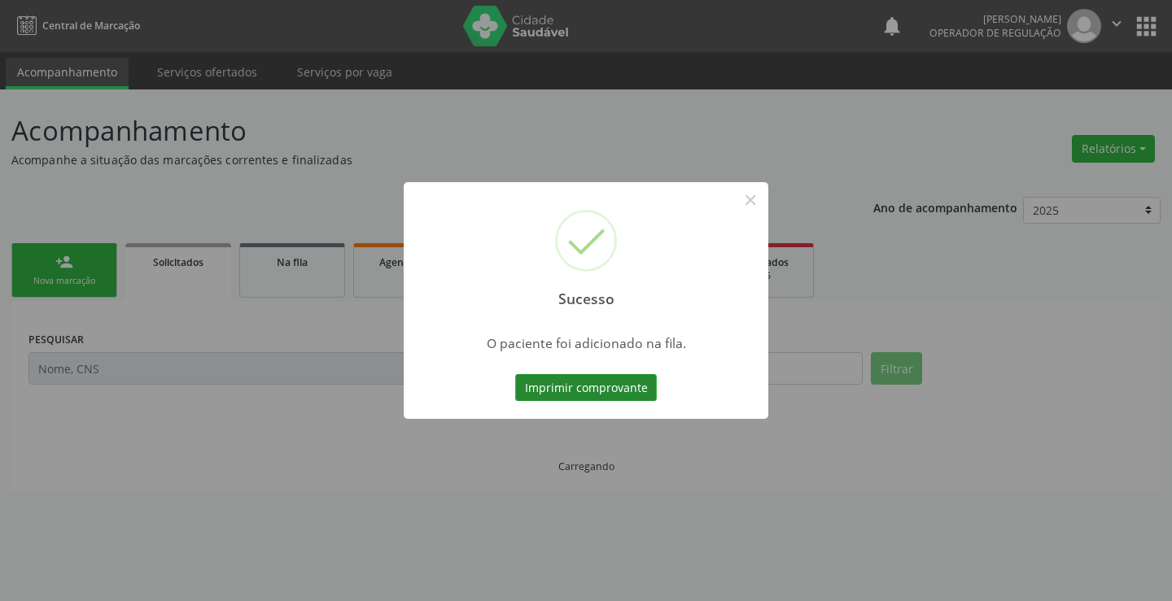
click at [638, 385] on button "Imprimir comprovante" at bounding box center [586, 388] width 142 height 28
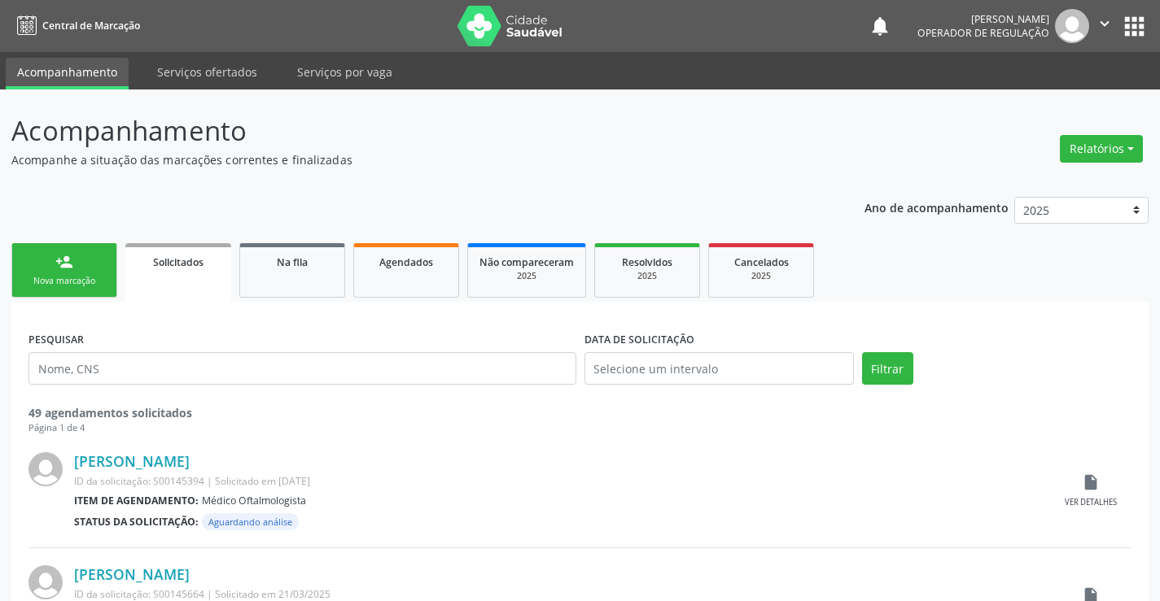
click at [104, 260] on link "person_add Nova marcação" at bounding box center [64, 270] width 106 height 55
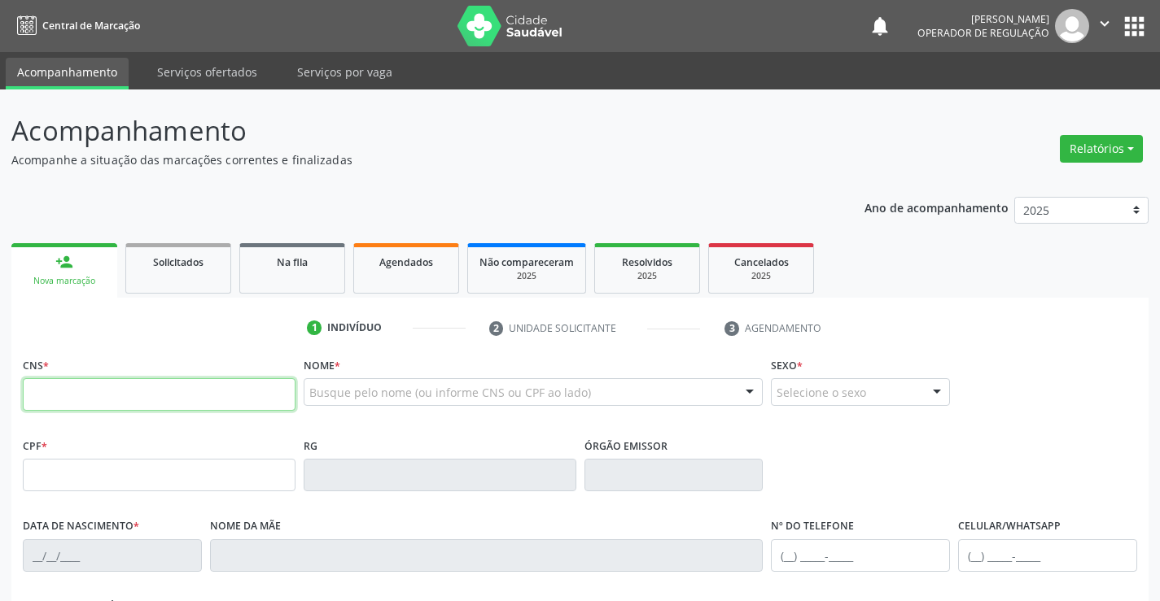
click at [220, 394] on input "text" at bounding box center [159, 394] width 273 height 33
type input "700 4024 2134 3144"
type input "007890141"
type input "24/04/2019"
type input "(74) 99125-9685"
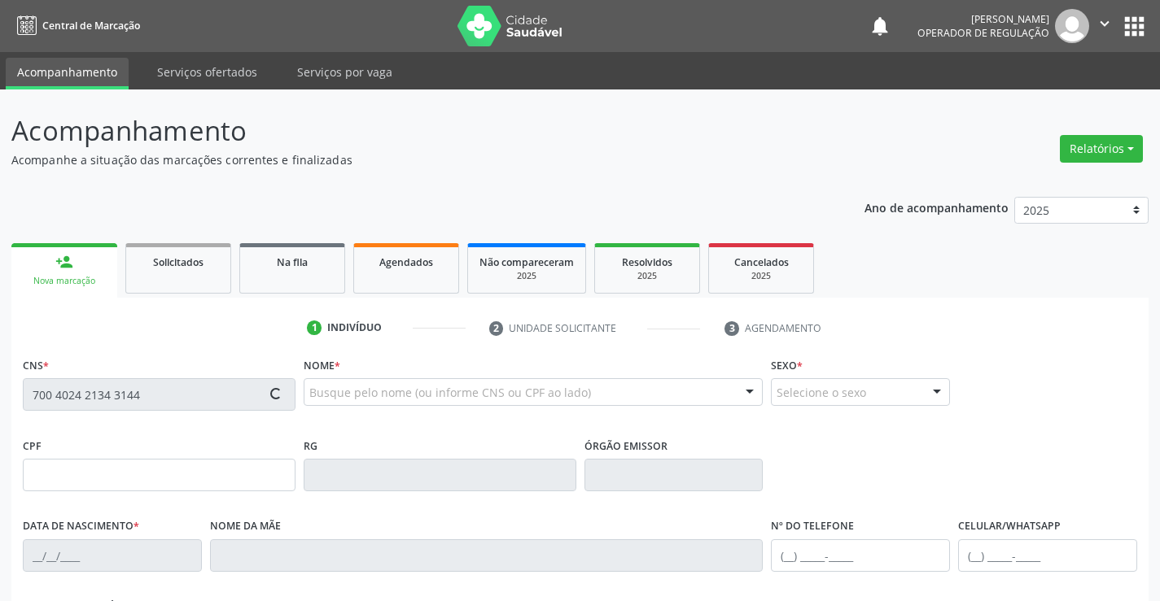
type input "(74) 99119-5905"
type input "112.486.225-02"
type input "S/N"
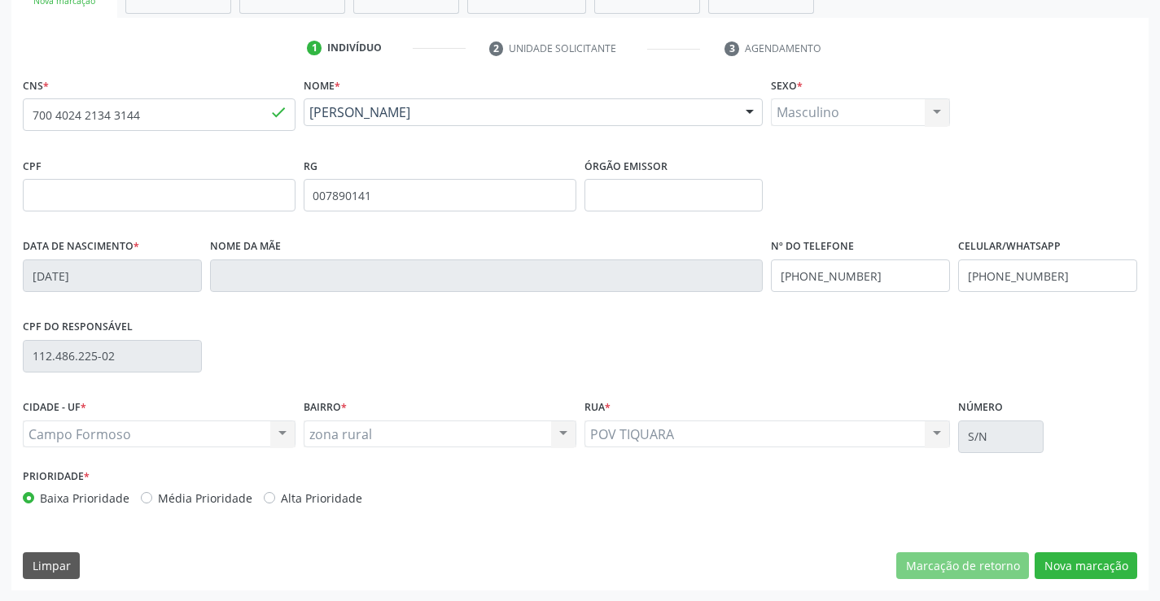
scroll to position [281, 0]
click at [1048, 566] on button "Nova marcação" at bounding box center [1085, 566] width 103 height 28
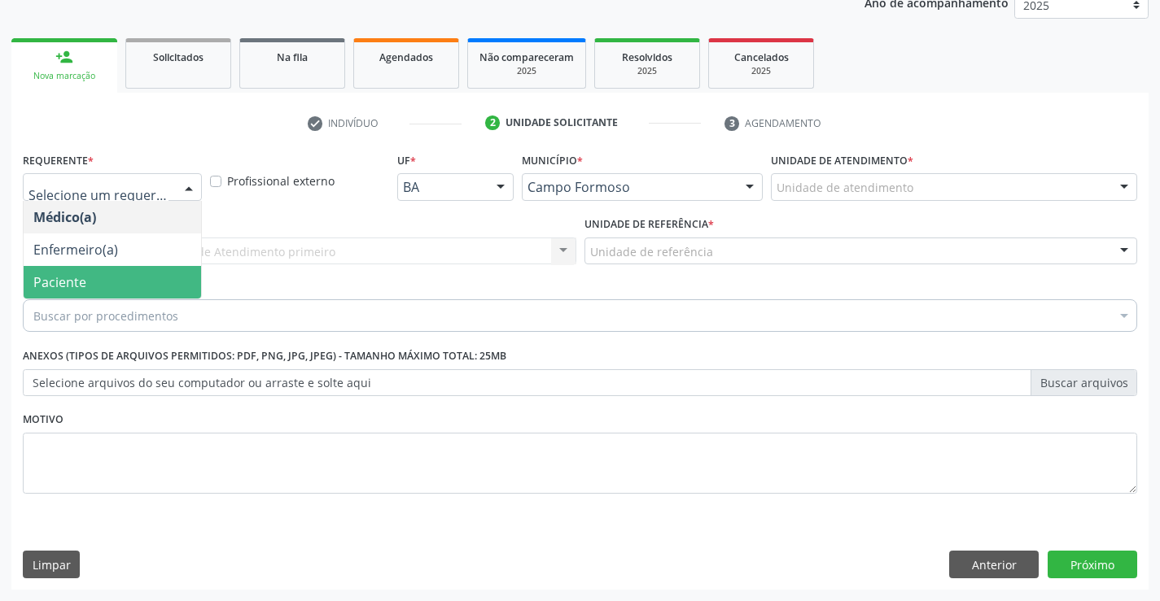
click at [104, 280] on span "Paciente" at bounding box center [112, 282] width 177 height 33
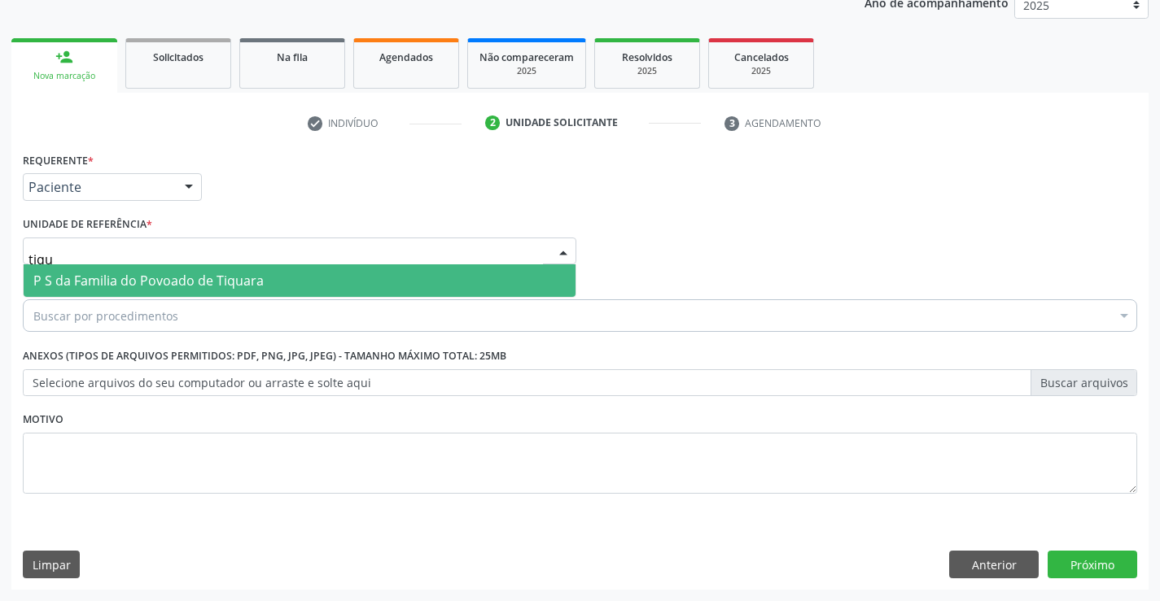
type input "tiqua"
click at [112, 287] on span "P S da Familia do Povoado de Tiquara" at bounding box center [148, 281] width 230 height 18
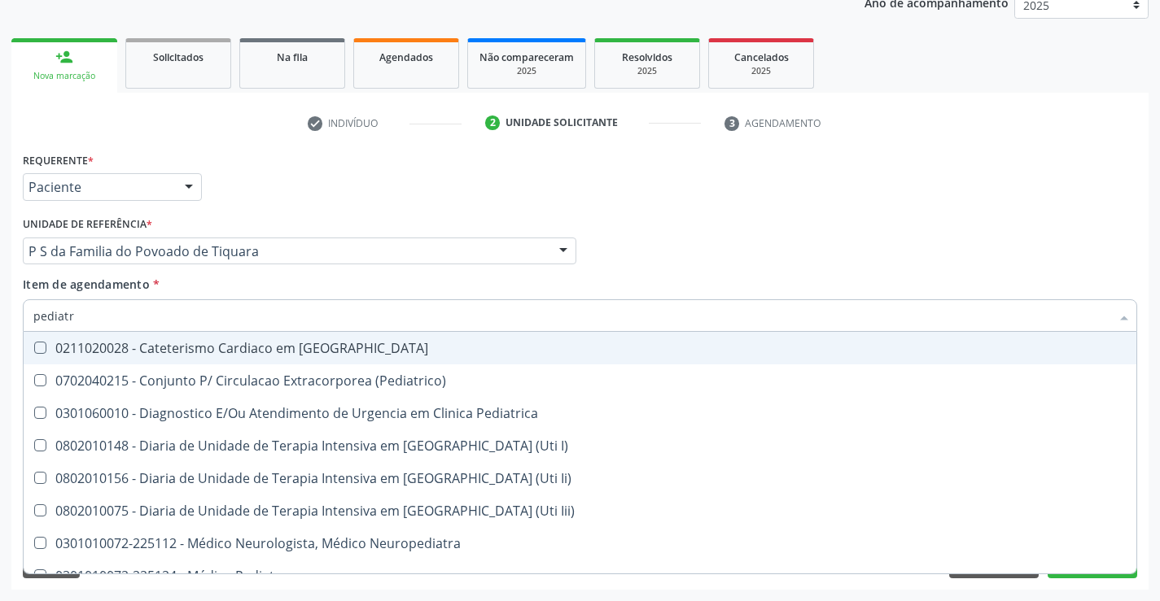
type input "pediatra"
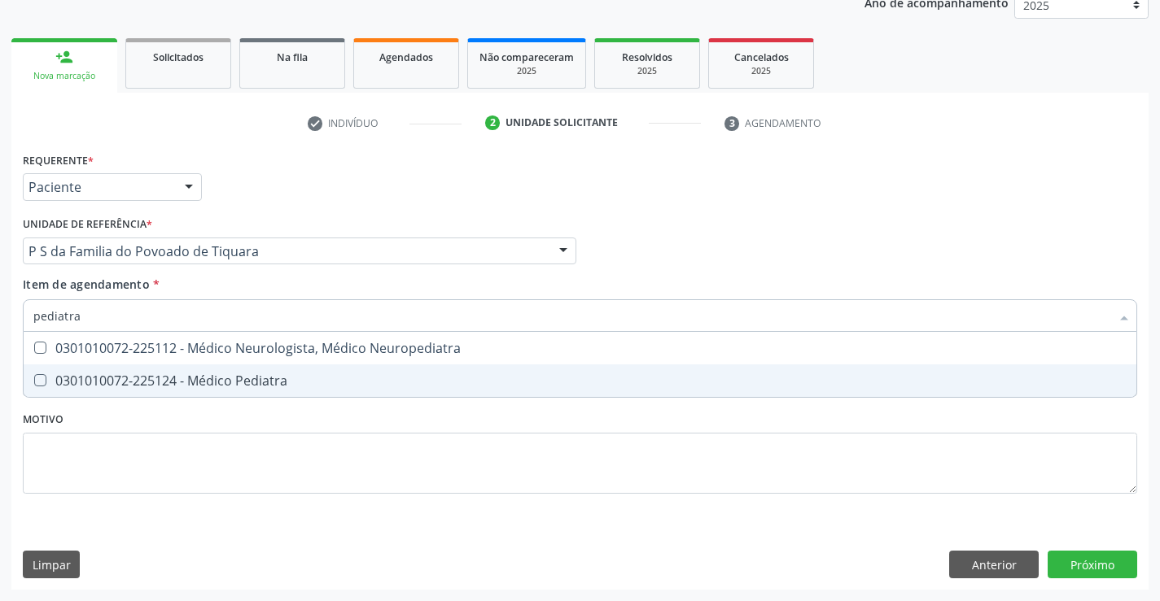
click at [98, 393] on span "0301010072-225124 - Médico Pediatra" at bounding box center [580, 381] width 1112 height 33
checkbox Pediatra "true"
click at [1104, 569] on div "Requerente * Paciente Médico(a) Enfermeiro(a) Paciente Nenhum resultado encontr…" at bounding box center [579, 369] width 1137 height 442
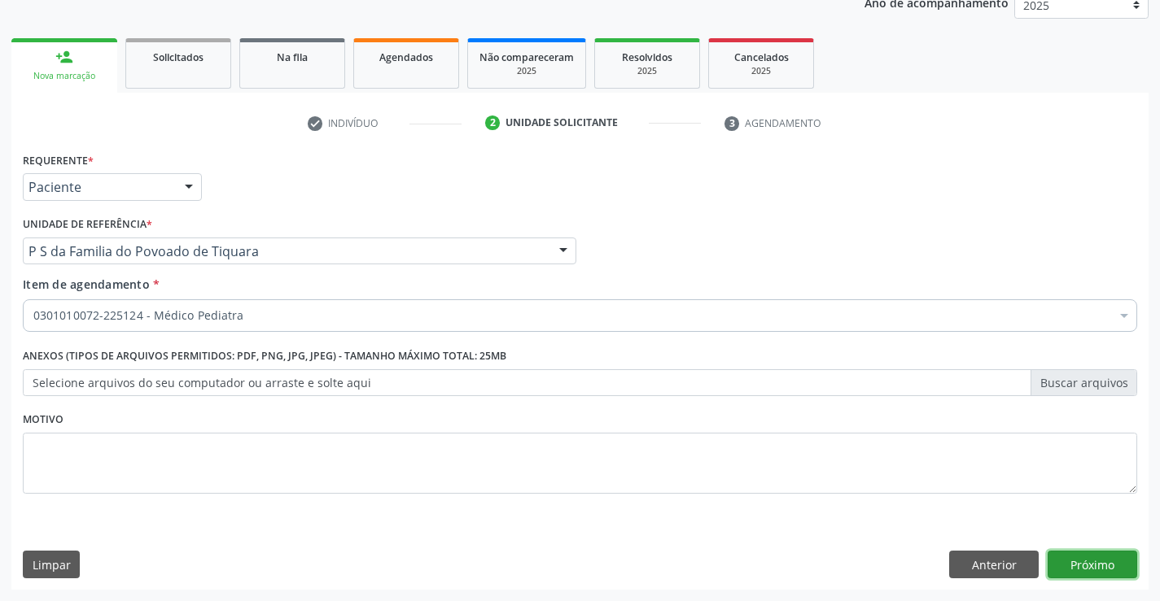
click at [1091, 569] on button "Próximo" at bounding box center [1092, 565] width 90 height 28
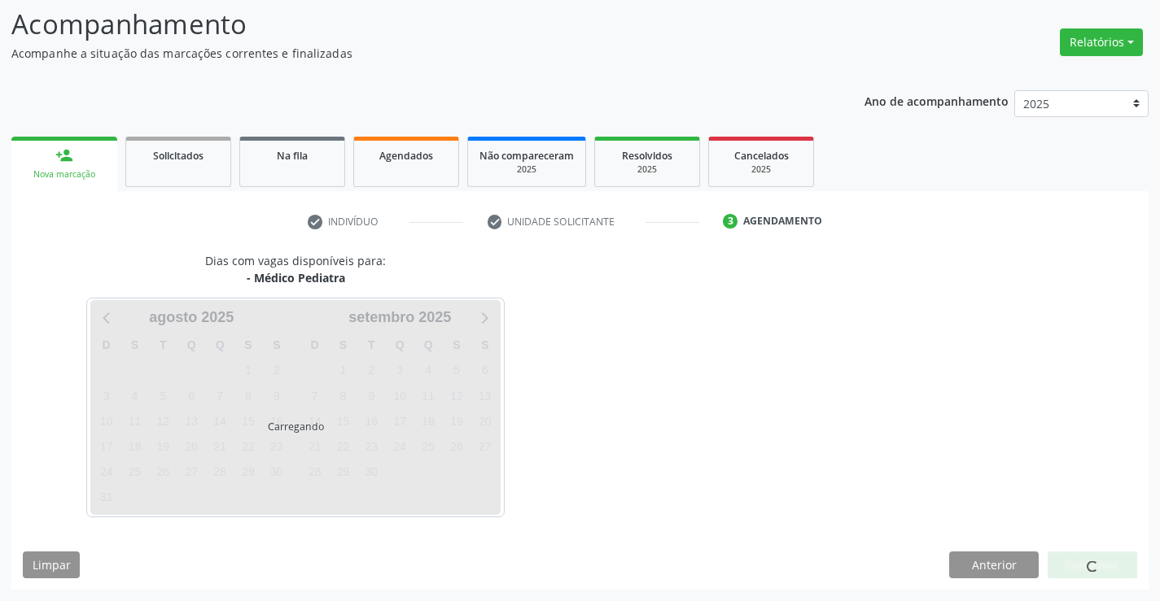
scroll to position [107, 0]
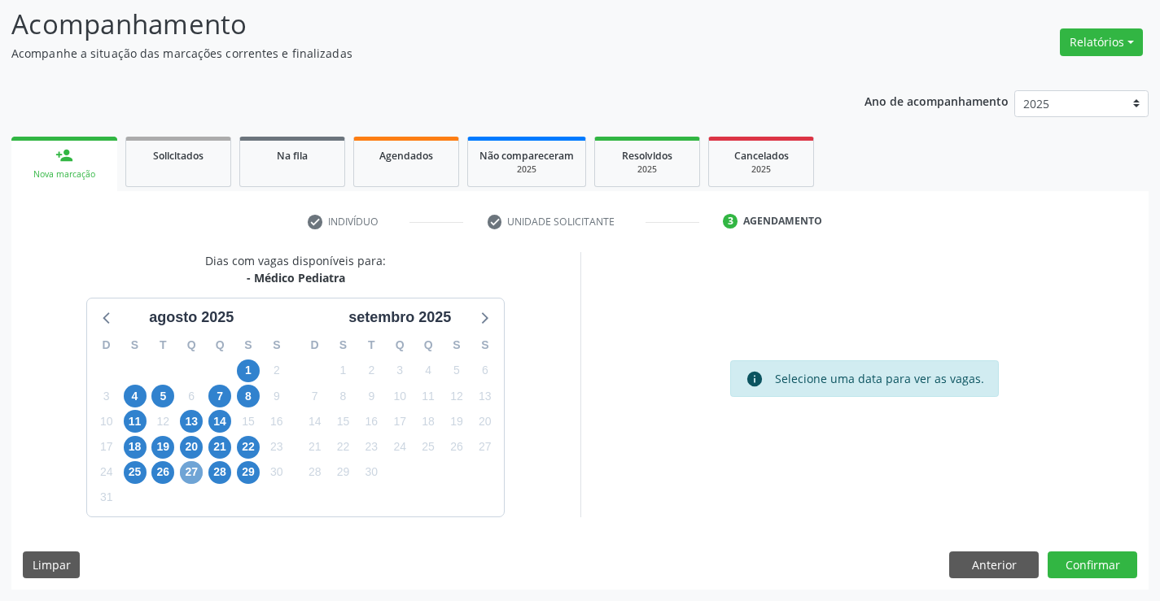
click at [194, 479] on span "27" at bounding box center [191, 472] width 23 height 23
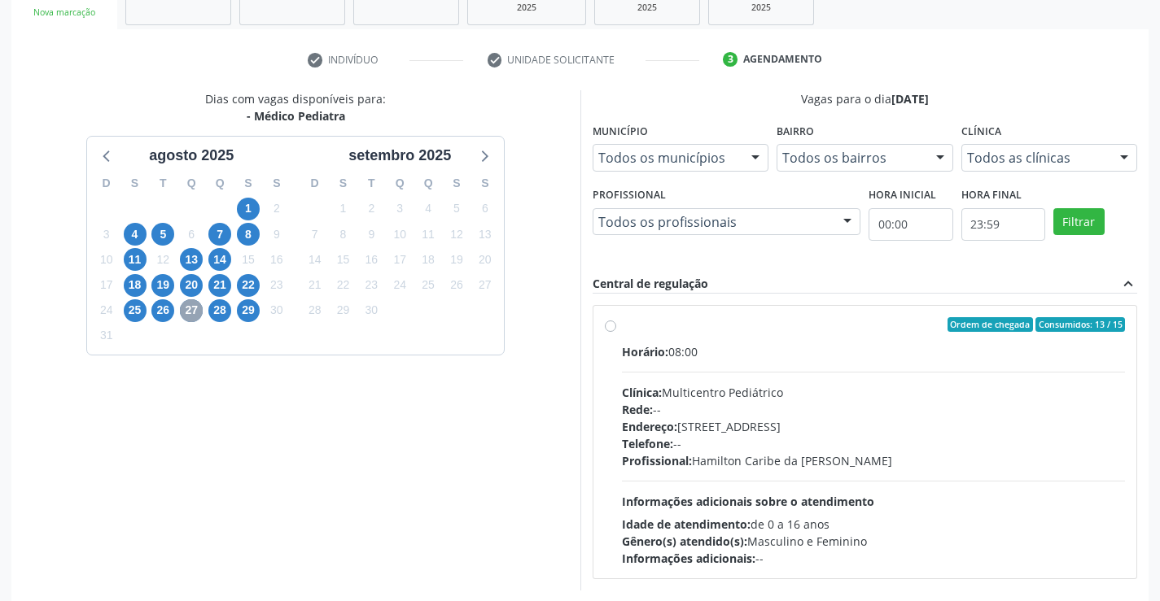
scroll to position [269, 0]
click at [622, 325] on label "Ordem de chegada Consumidos: 13 / 15 Horário: 08:00 Clínica: Multicentro Pediát…" at bounding box center [874, 442] width 504 height 250
click at [607, 325] on input "Ordem de chegada Consumidos: 13 / 15 Horário: 08:00 Clínica: Multicentro Pediát…" at bounding box center [610, 324] width 11 height 15
radio input "true"
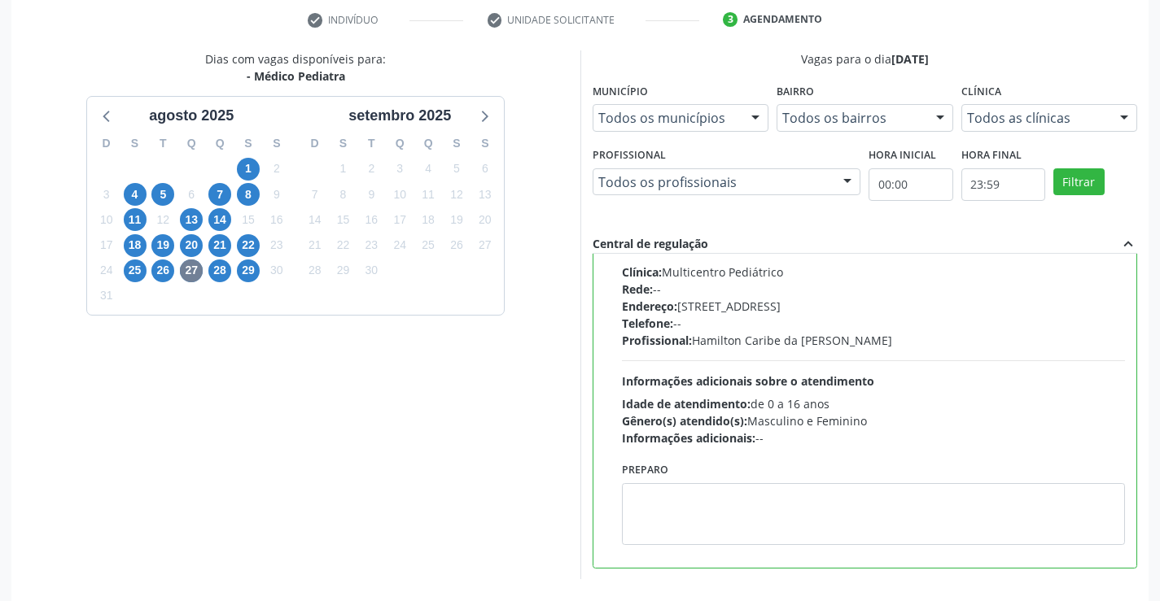
scroll to position [371, 0]
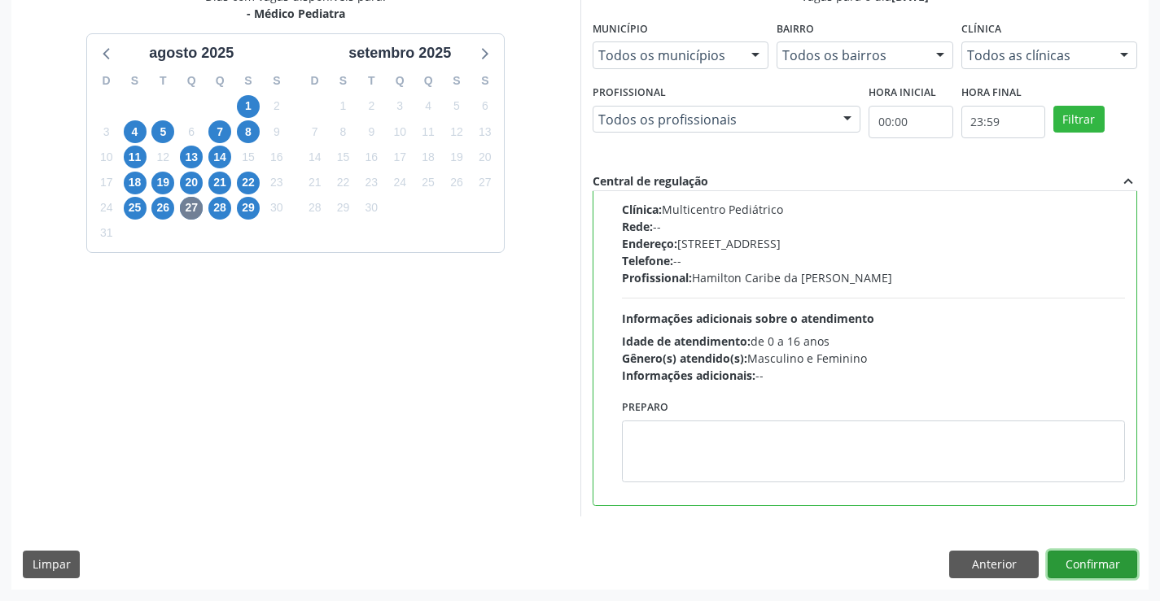
click at [1069, 574] on button "Confirmar" at bounding box center [1092, 565] width 90 height 28
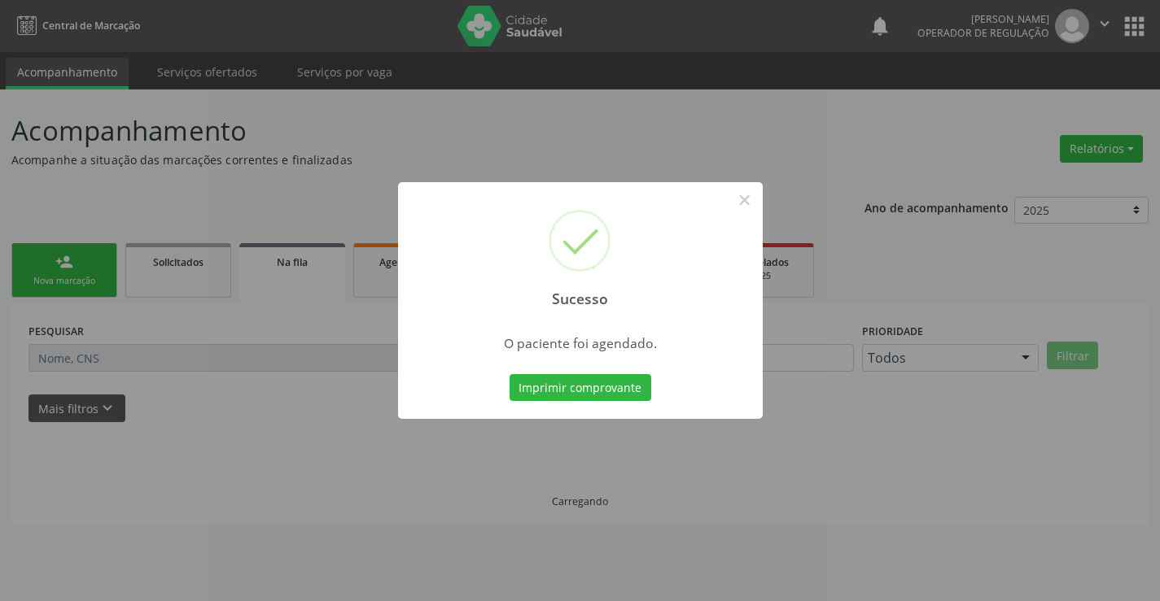
scroll to position [0, 0]
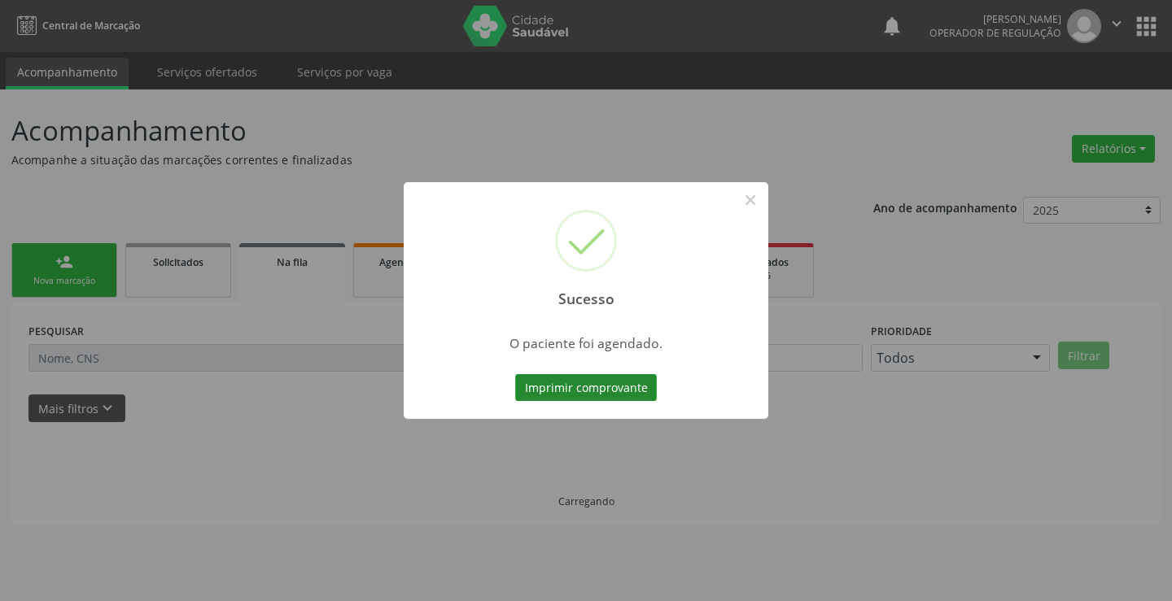
click at [592, 391] on button "Imprimir comprovante" at bounding box center [586, 388] width 142 height 28
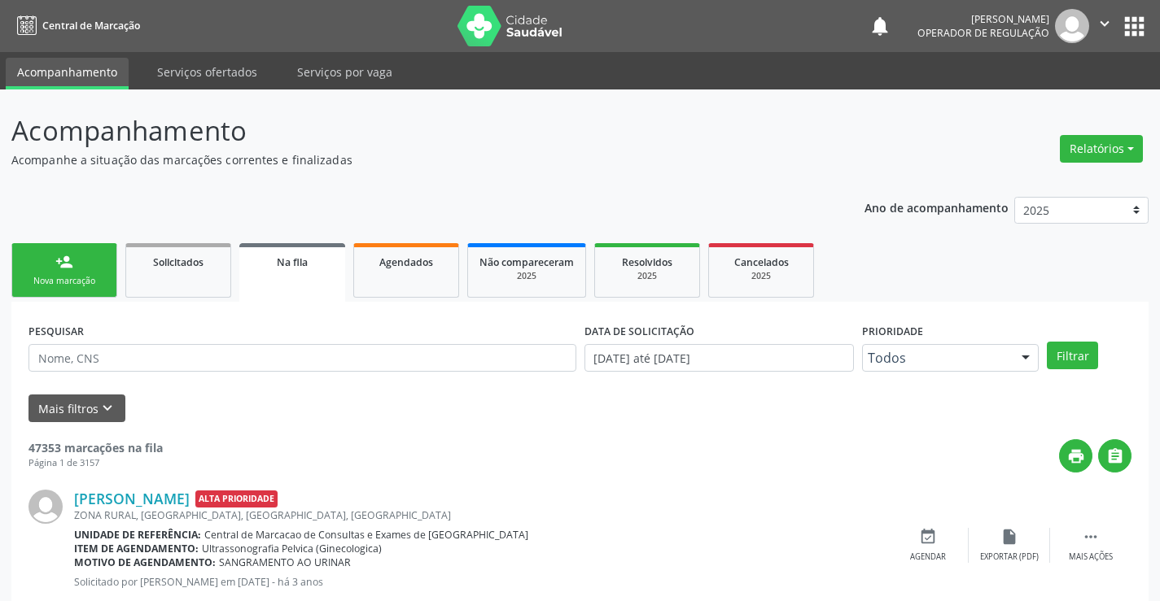
click at [71, 250] on link "person_add Nova marcação" at bounding box center [64, 270] width 106 height 55
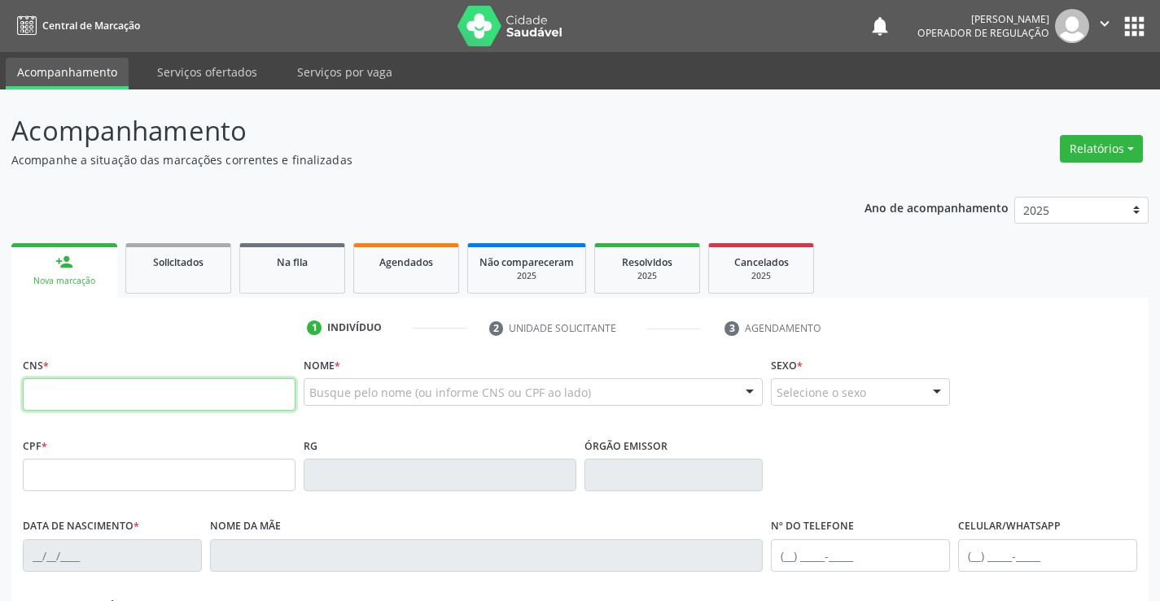
click at [153, 396] on input "text" at bounding box center [159, 394] width 273 height 33
type input "706 2050 2308 7362"
type input "098.565.685-95"
type input "04/10/2010"
type input "Ivoneide da Silva Ancelmo"
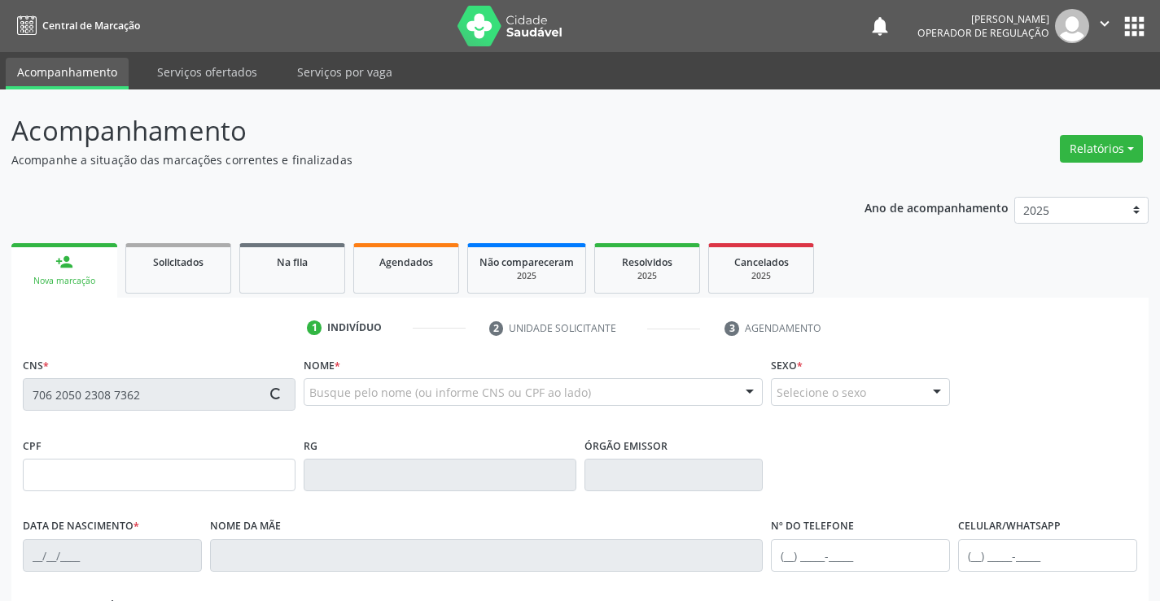
type input "(74) 9978-9588"
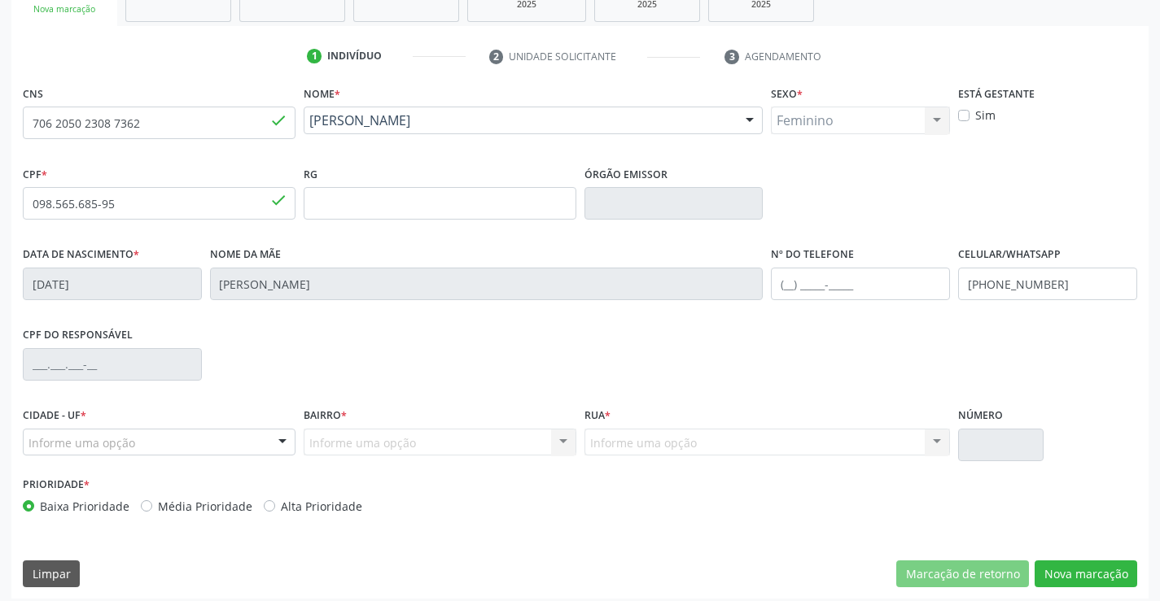
scroll to position [281, 0]
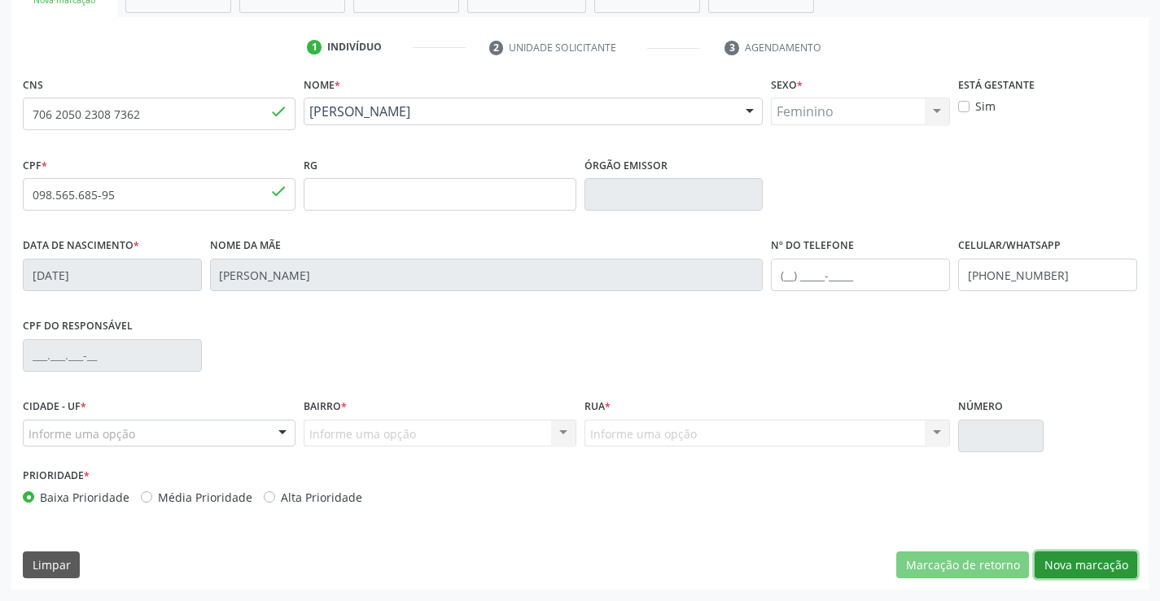
click at [1073, 564] on button "Nova marcação" at bounding box center [1085, 566] width 103 height 28
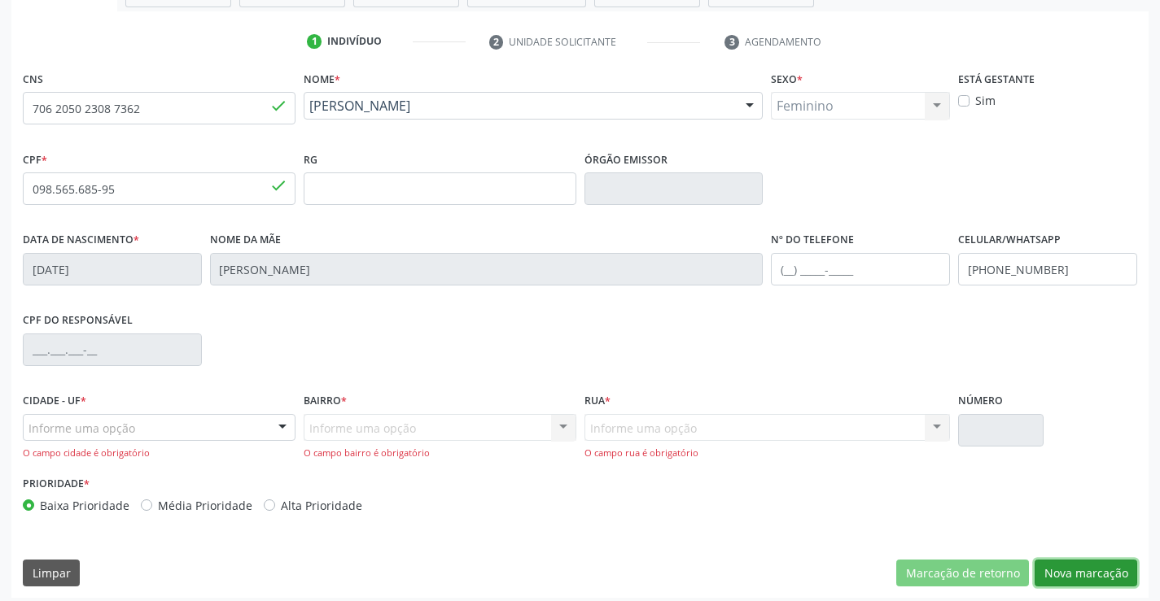
scroll to position [295, 0]
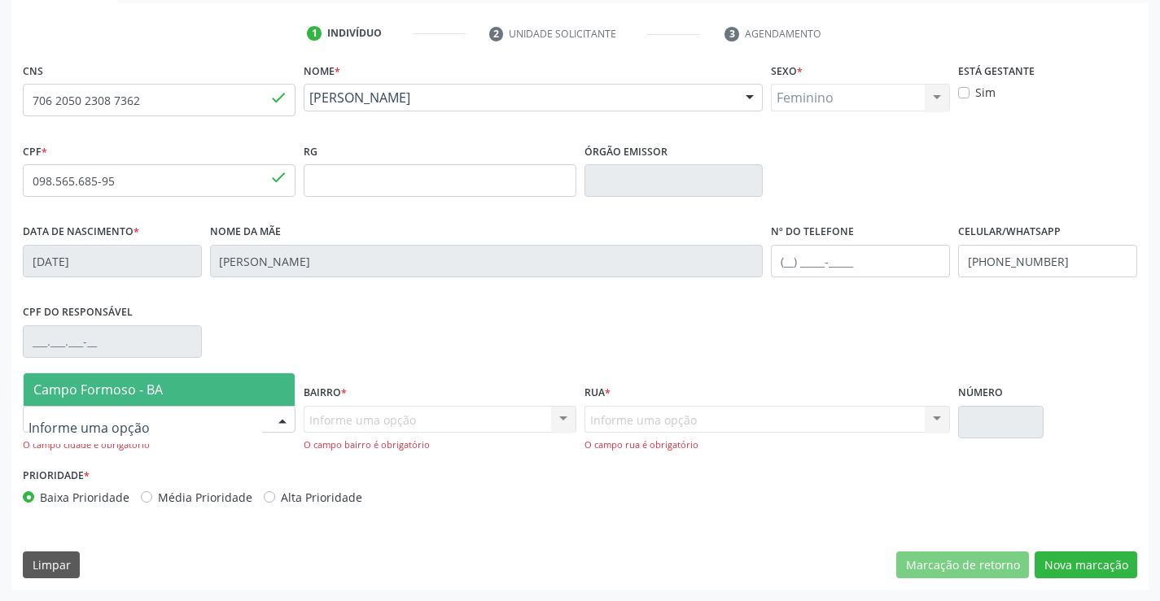
click at [146, 419] on div at bounding box center [159, 420] width 273 height 28
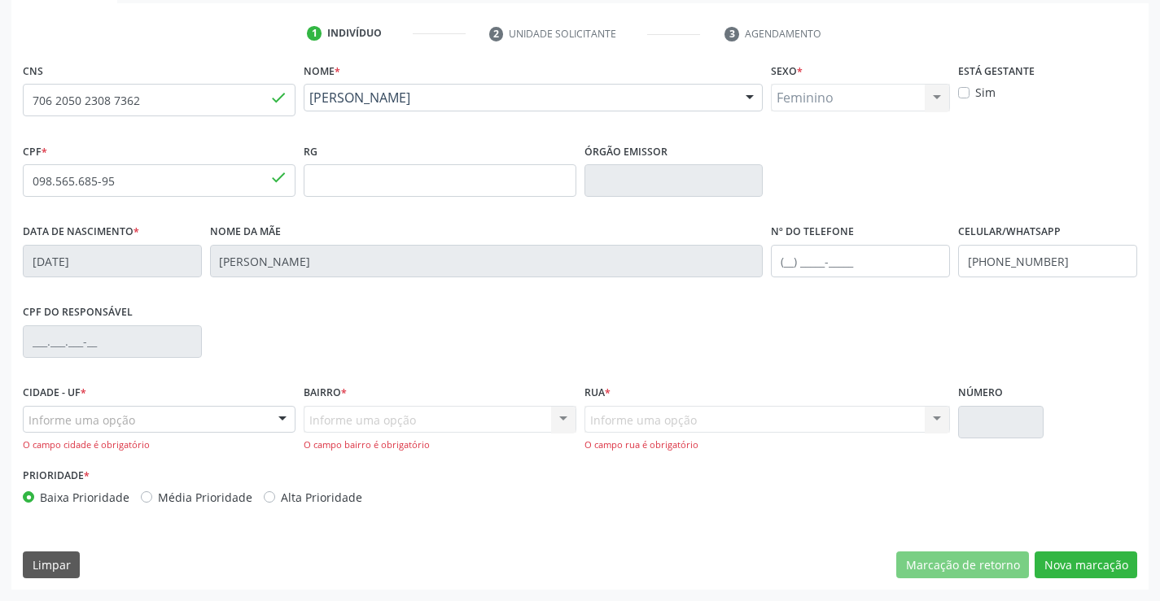
click at [145, 369] on div "CPF do responsável" at bounding box center [112, 340] width 187 height 81
click at [148, 422] on div "Informe uma opção" at bounding box center [159, 420] width 273 height 28
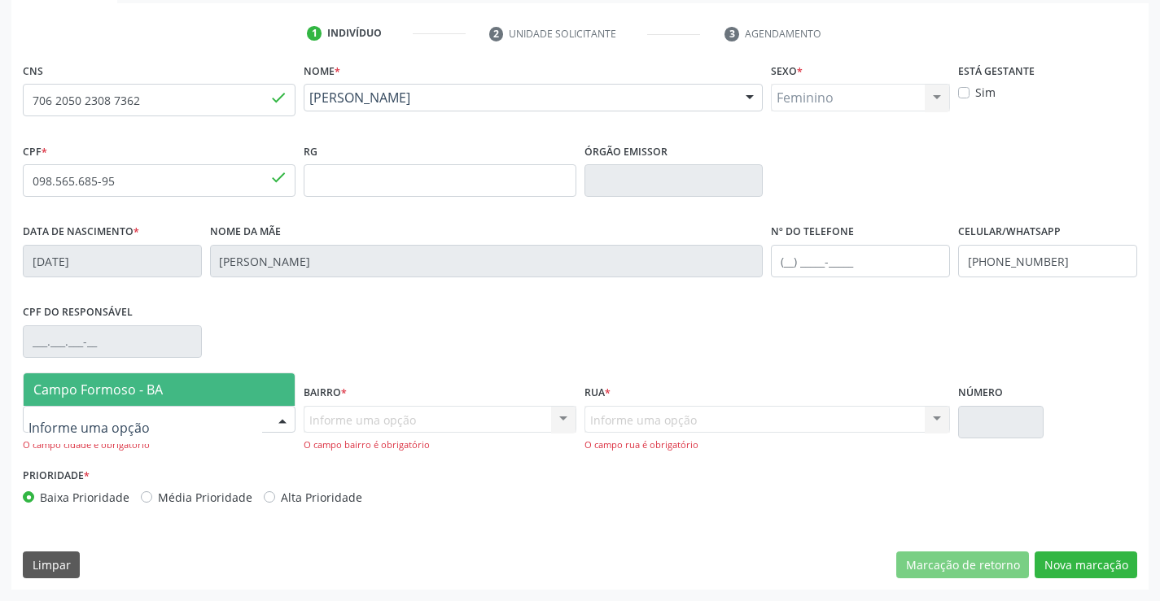
click at [148, 388] on span "Campo Formoso - BA" at bounding box center [97, 390] width 129 height 18
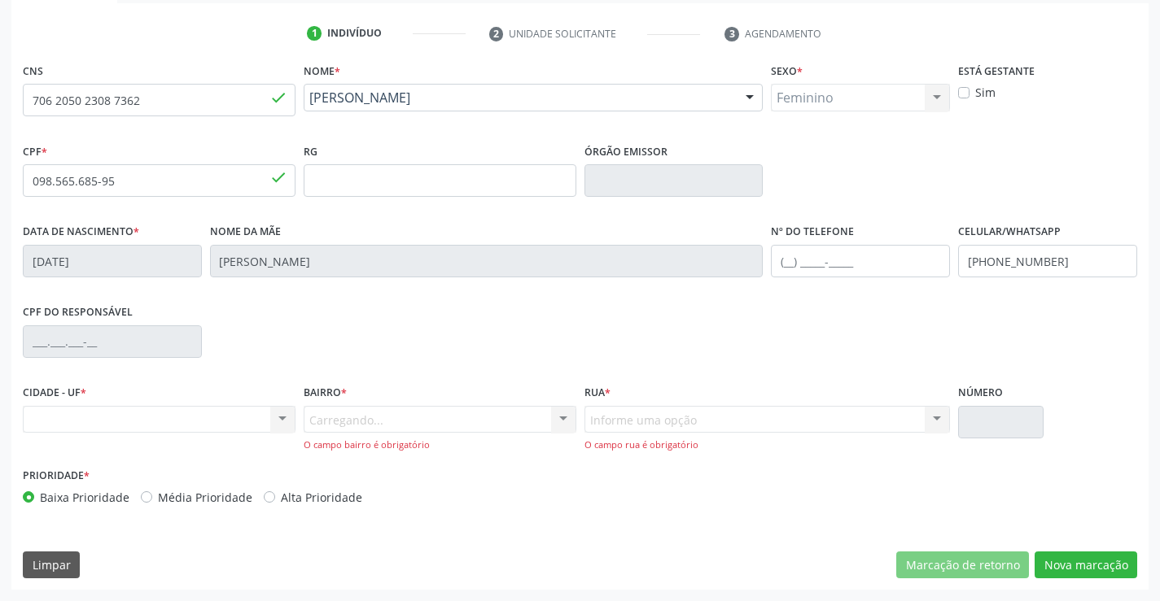
click at [350, 426] on div "Carregando... Nenhum resultado encontrado para: " " Nenhuma opção encontrada. D…" at bounding box center [440, 429] width 273 height 46
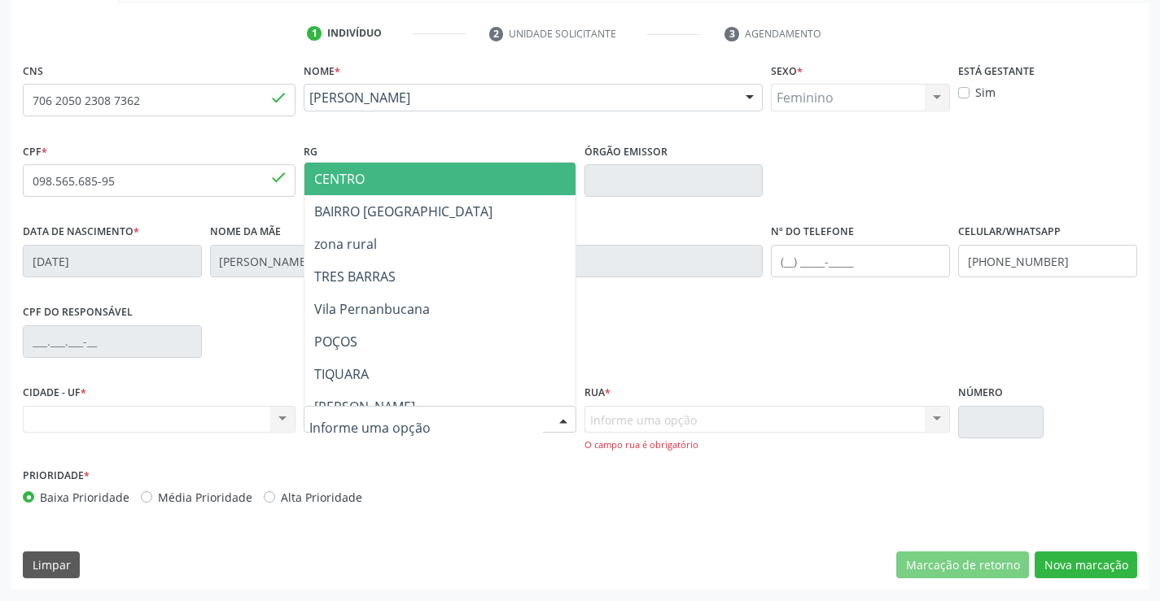
click at [344, 415] on input "text" at bounding box center [426, 428] width 234 height 33
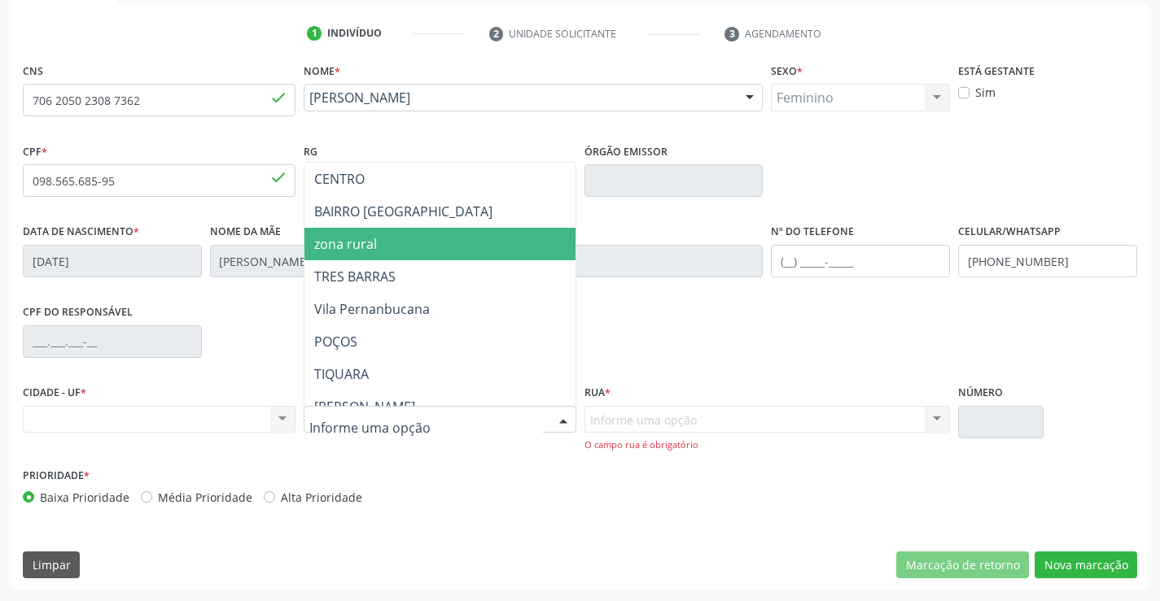
click at [376, 247] on span "zona rural" at bounding box center [480, 244] width 352 height 33
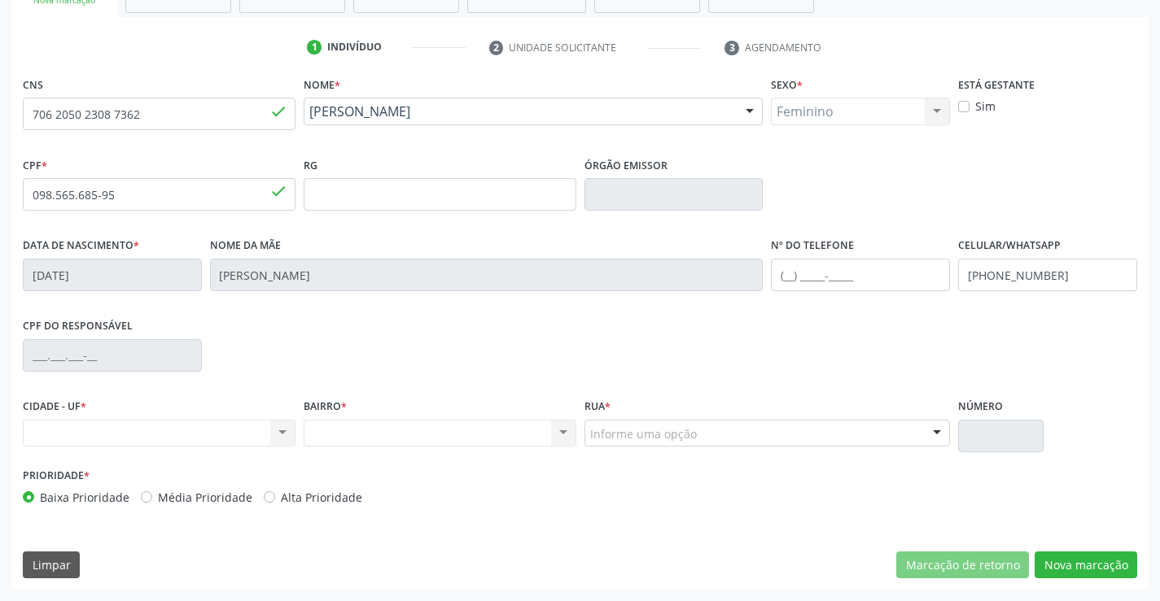
scroll to position [281, 0]
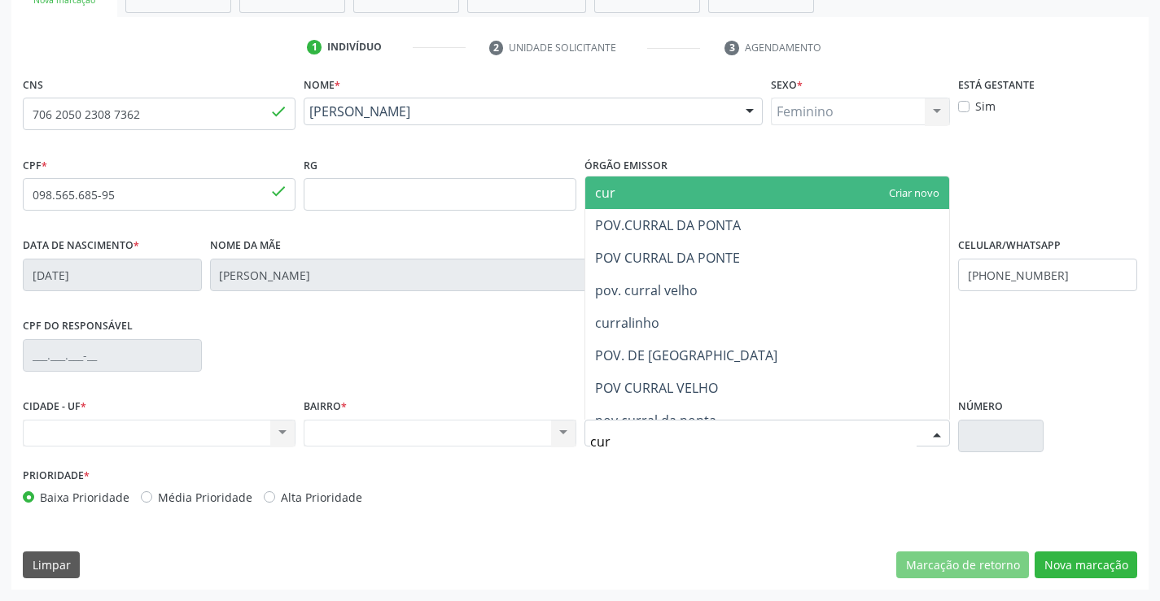
type input "curr"
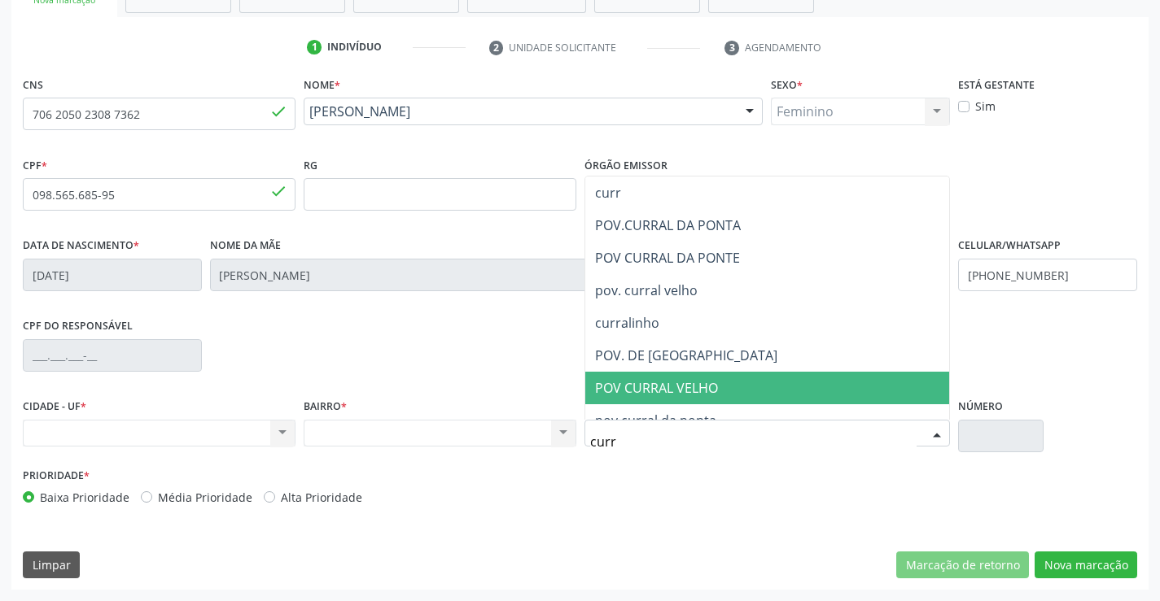
click at [645, 391] on span "POV CURRAL VELHO" at bounding box center [656, 388] width 123 height 18
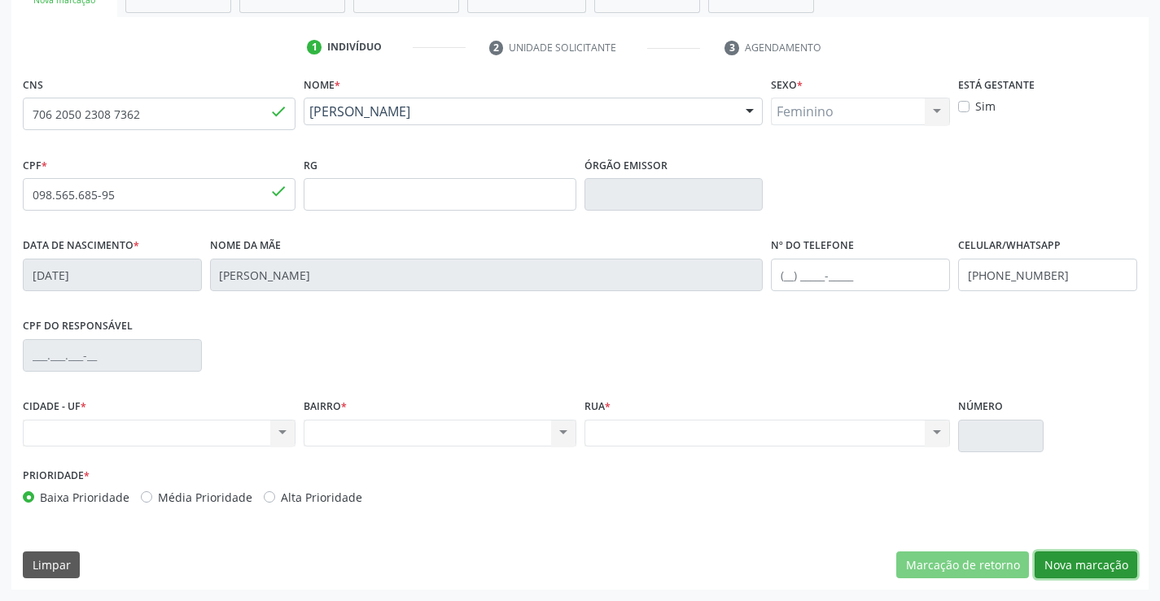
click at [1065, 563] on button "Nova marcação" at bounding box center [1085, 566] width 103 height 28
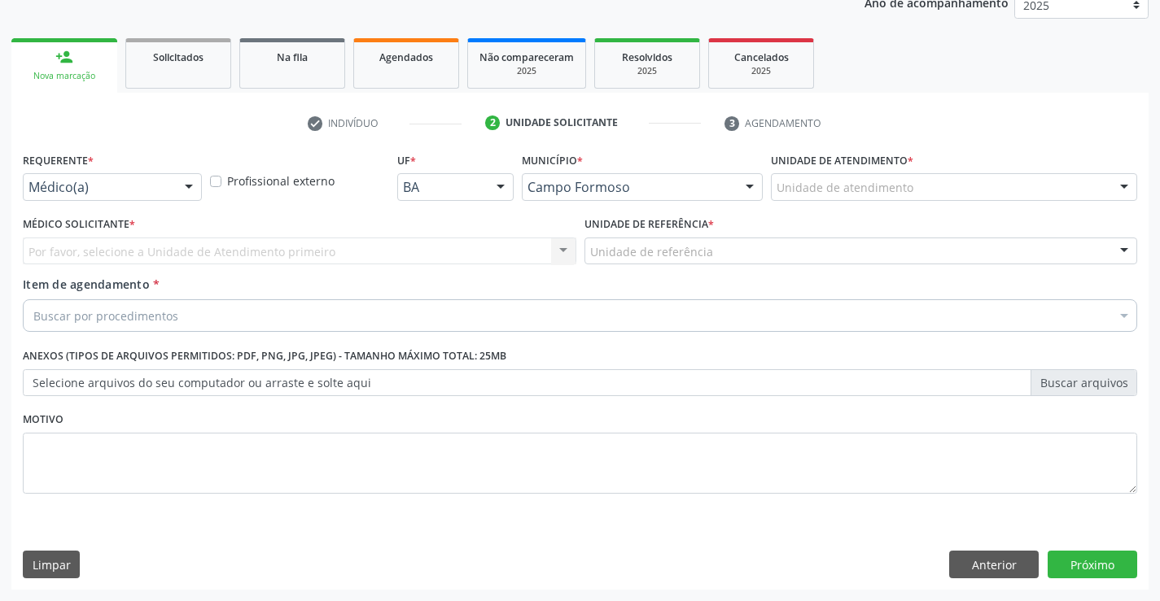
scroll to position [205, 0]
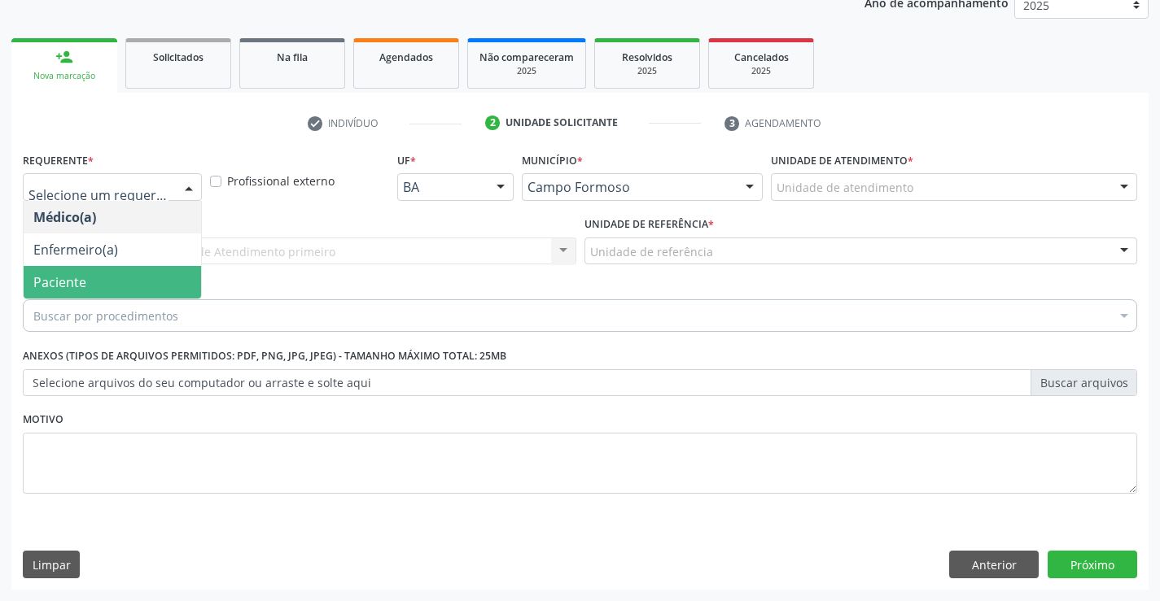
click at [39, 285] on span "Paciente" at bounding box center [59, 282] width 53 height 18
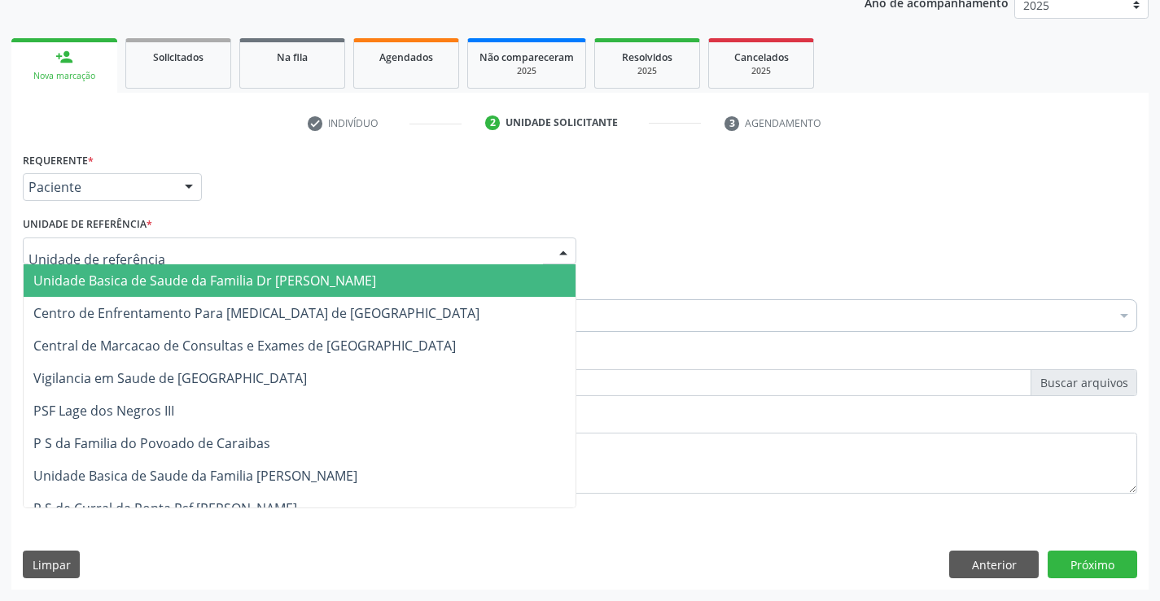
click at [51, 263] on div at bounding box center [299, 252] width 553 height 28
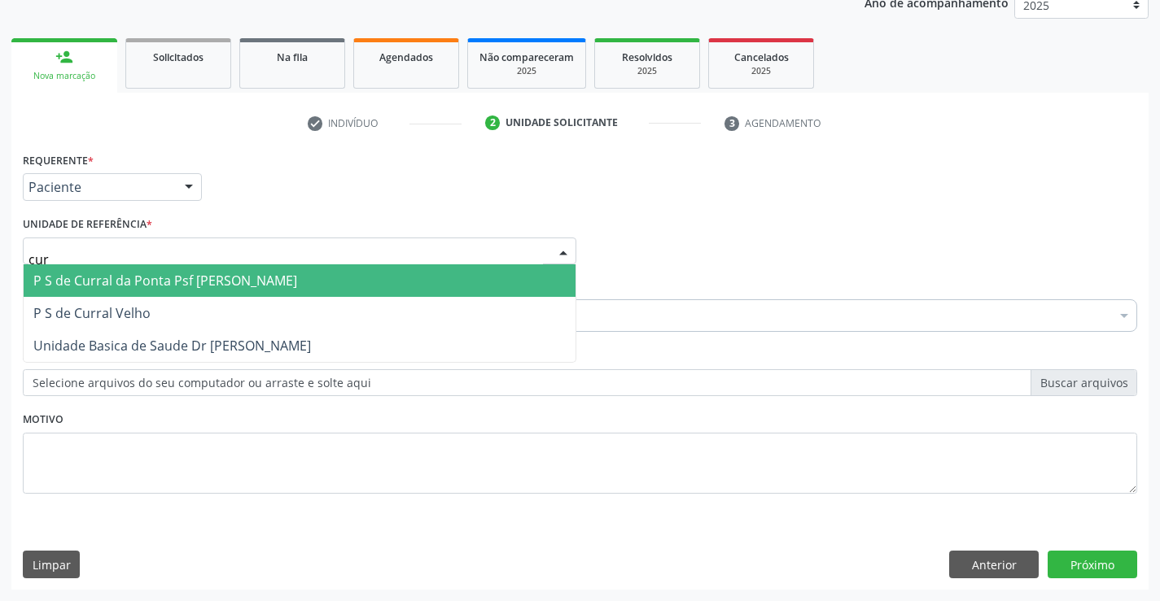
type input "curr"
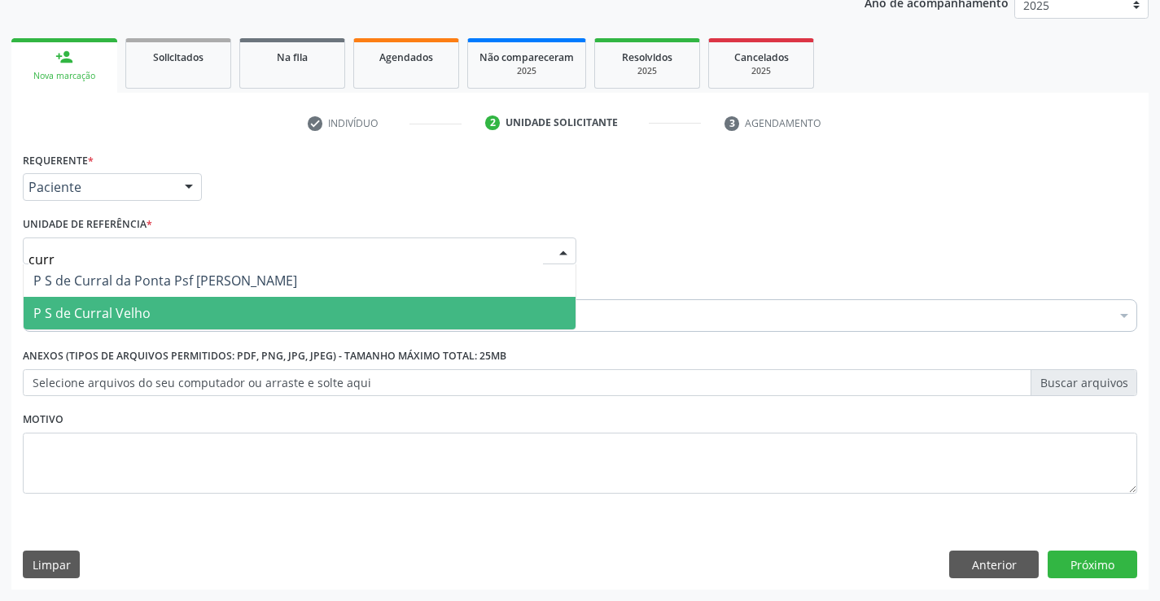
click at [98, 304] on span "P S de Curral Velho" at bounding box center [91, 313] width 117 height 18
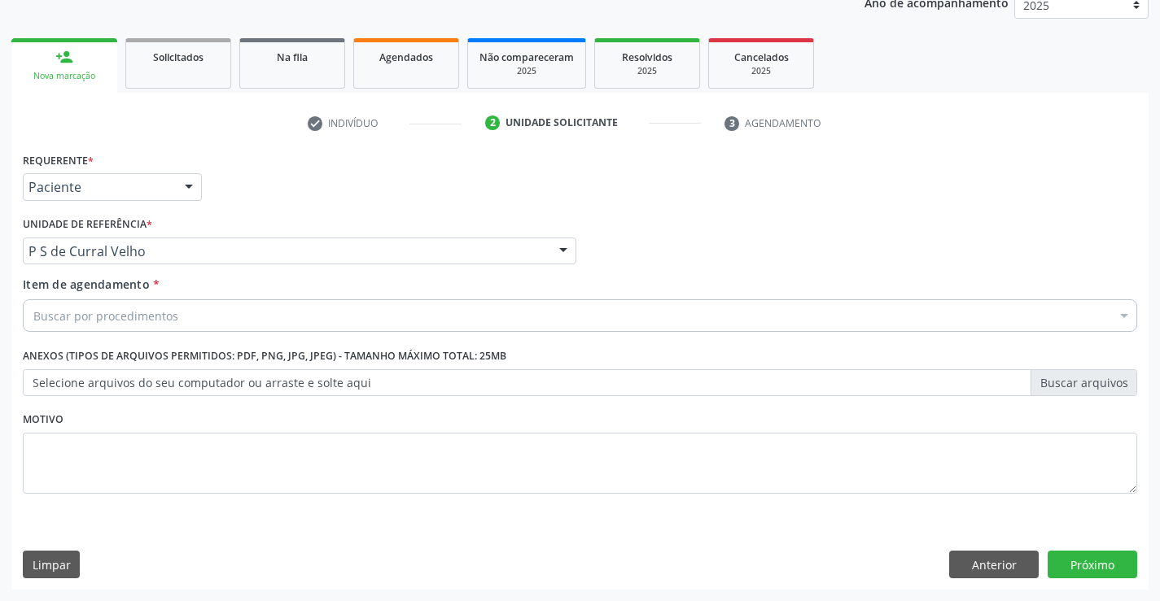
click at [78, 344] on label "Anexos (Tipos de arquivos permitidos: PDF, PNG, JPG, JPEG) - Tamanho máximo tot…" at bounding box center [264, 356] width 483 height 25
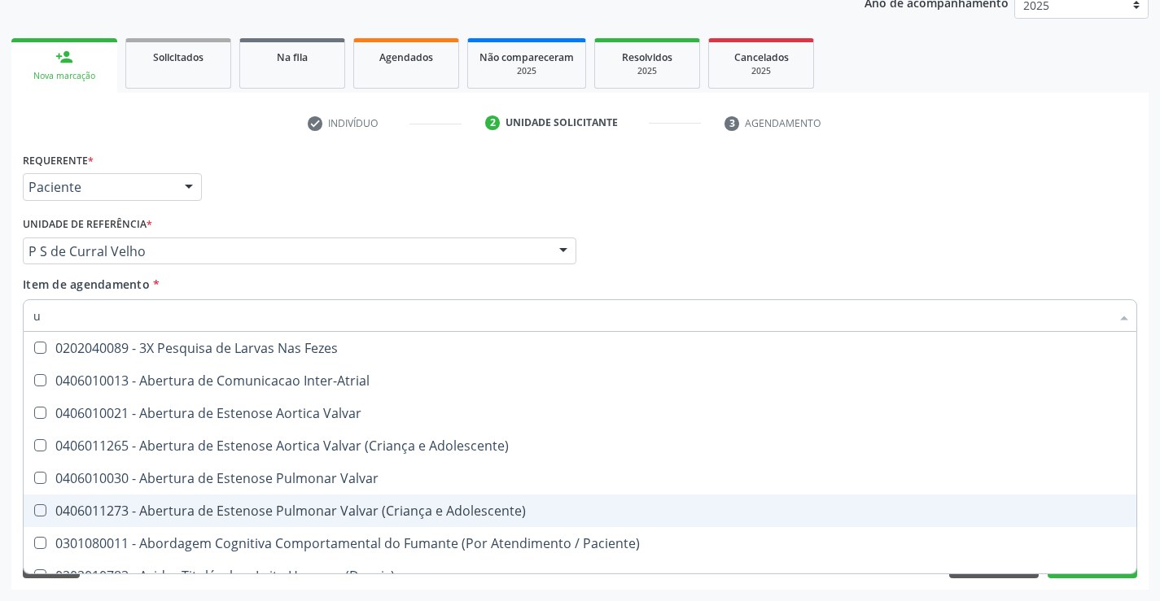
scroll to position [0, 171]
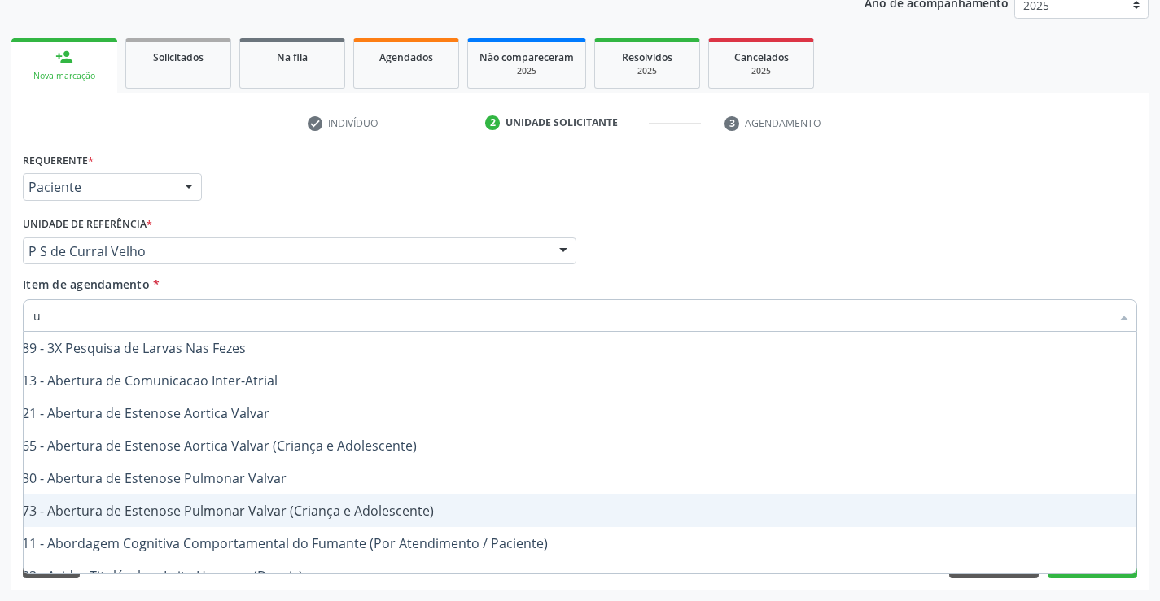
click at [1077, 573] on div "Selecionar todos 0202040089 - 3X Pesquisa de Larvas Nas Fezes 0406010013 - Aber…" at bounding box center [580, 453] width 1114 height 242
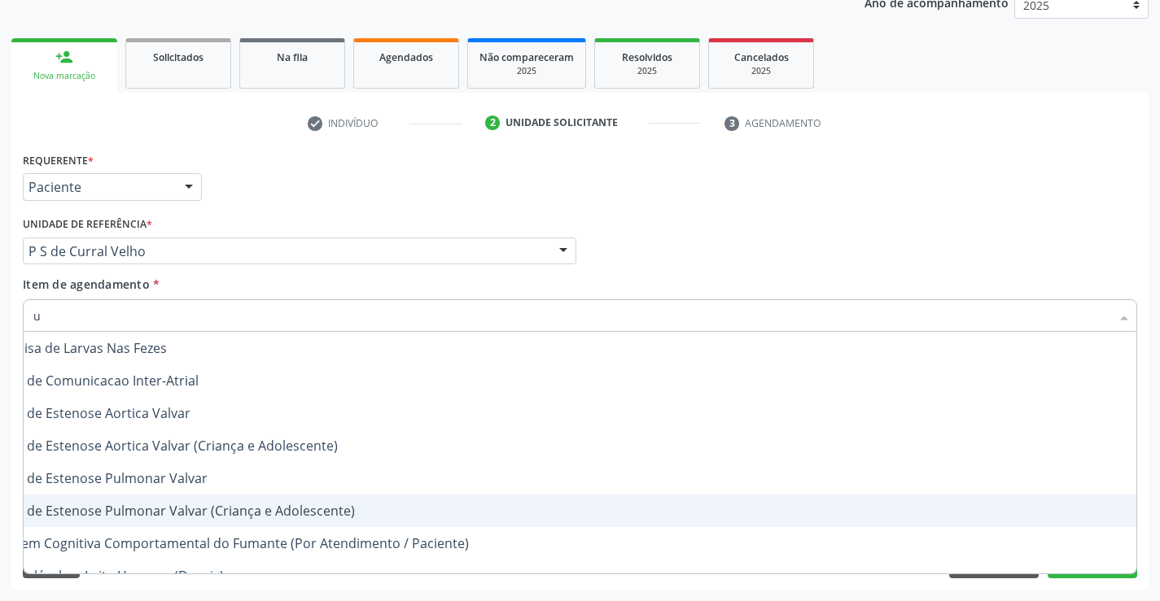
click at [1070, 586] on div "Requerente * Paciente Médico(a) Enfermeiro(a) Paciente Nenhum resultado encontr…" at bounding box center [579, 369] width 1137 height 442
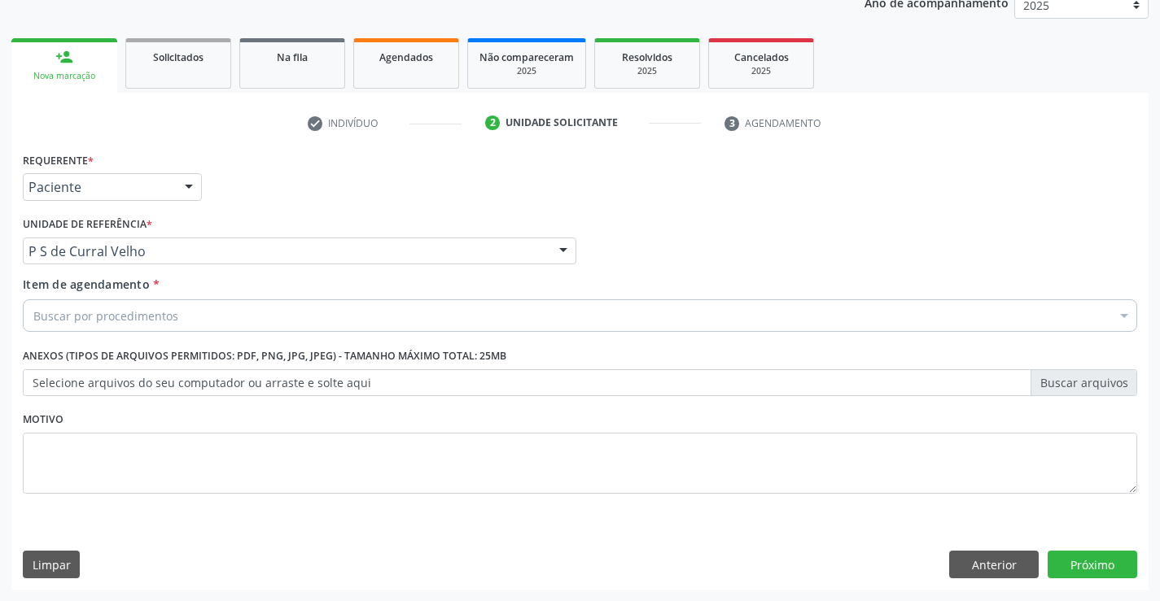
scroll to position [0, 0]
click at [1062, 560] on button "Próximo" at bounding box center [1092, 565] width 90 height 28
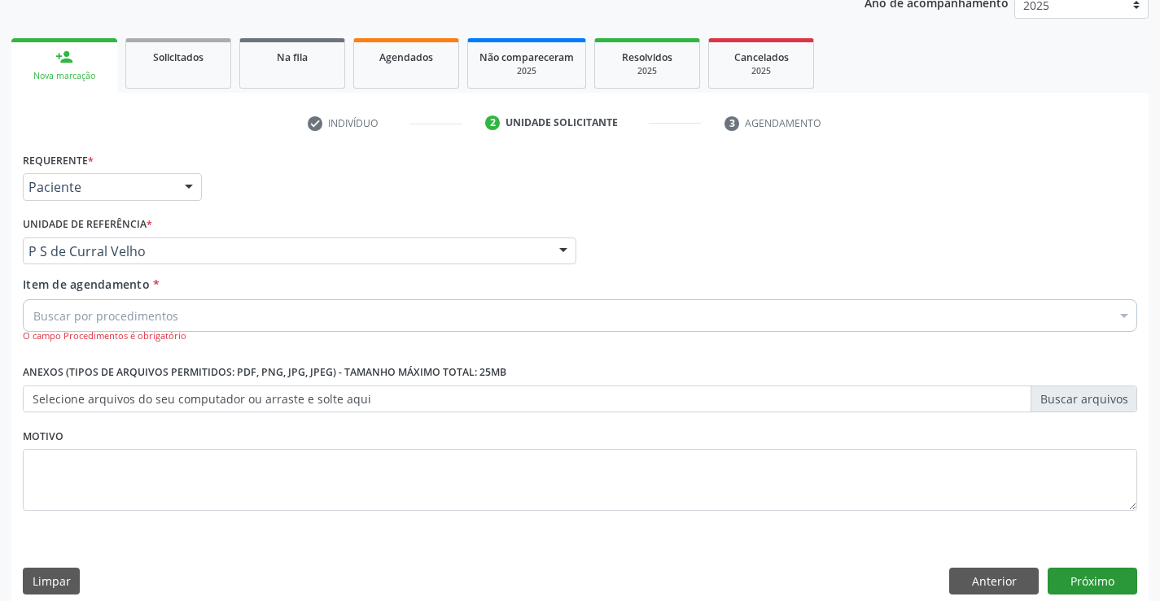
click at [1062, 560] on div "Requerente * Paciente Médico(a) Enfermeiro(a) Paciente Nenhum resultado encontr…" at bounding box center [579, 377] width 1137 height 458
click at [1067, 577] on button "Próximo" at bounding box center [1092, 582] width 90 height 28
click at [1063, 577] on button "Próximo" at bounding box center [1092, 582] width 90 height 28
click at [1061, 579] on button "Próximo" at bounding box center [1092, 582] width 90 height 28
click at [1012, 581] on button "Anterior" at bounding box center [994, 582] width 90 height 28
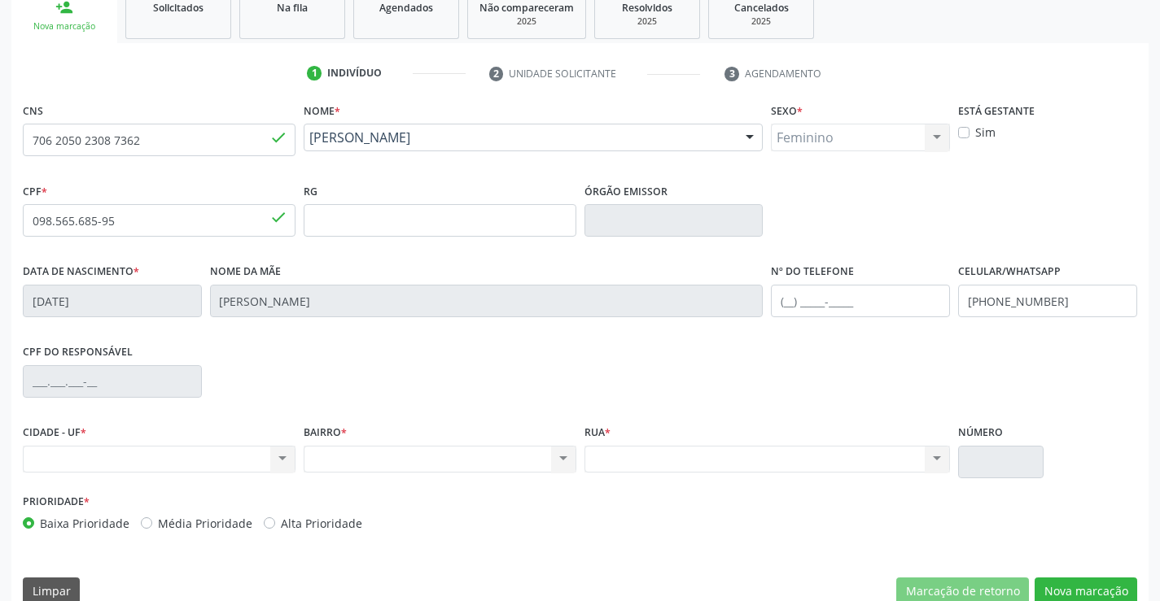
scroll to position [281, 0]
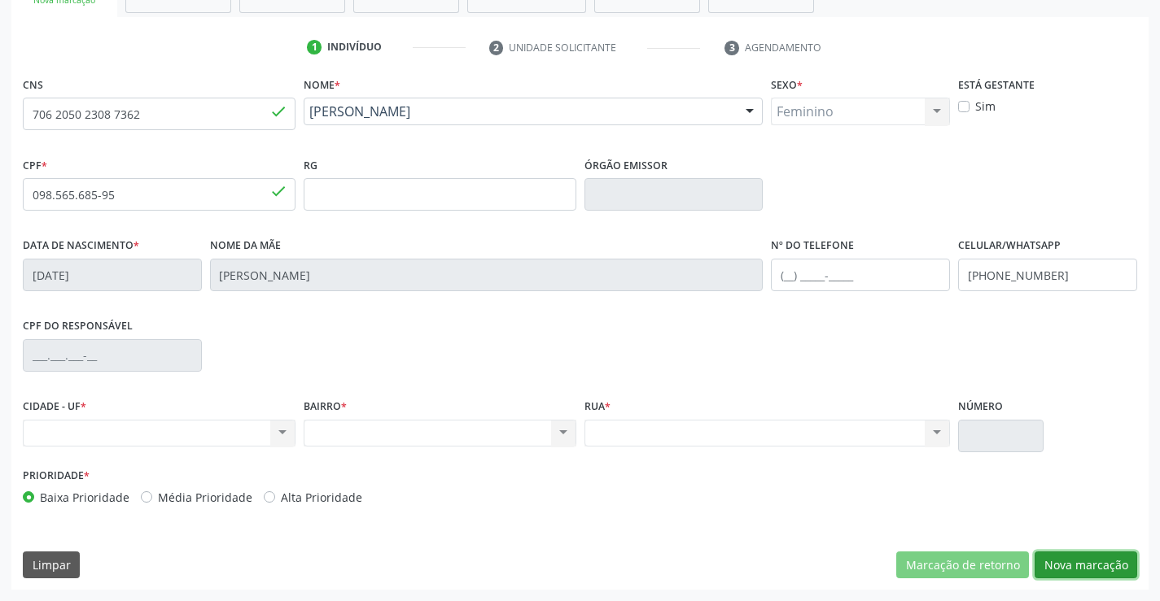
click at [1104, 560] on button "Nova marcação" at bounding box center [1085, 566] width 103 height 28
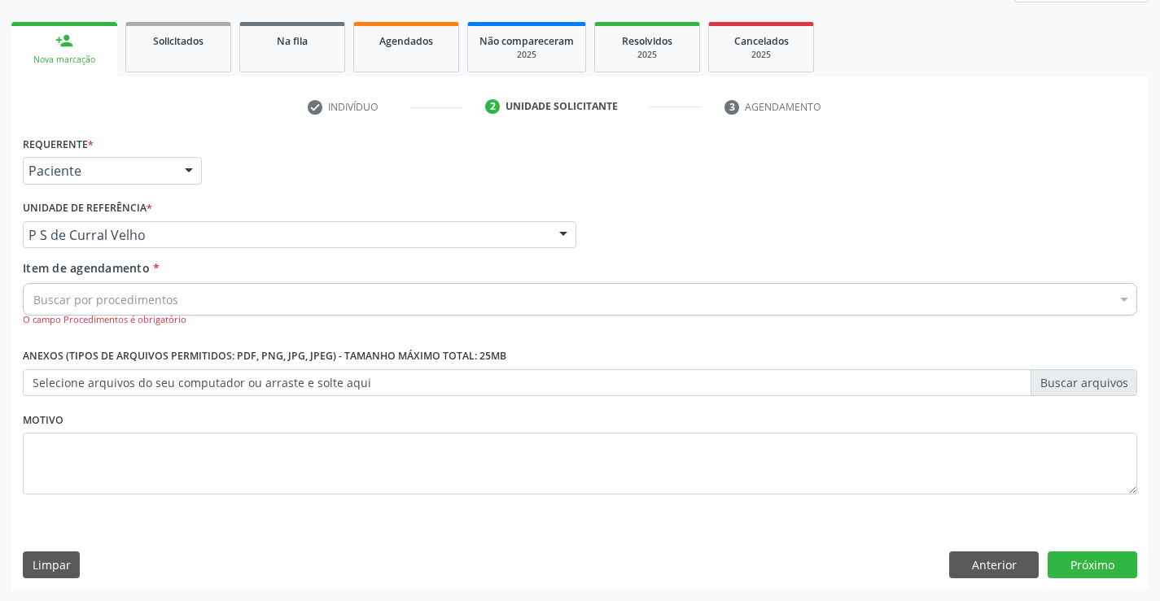
scroll to position [221, 0]
click at [181, 304] on div "Buscar por procedimentos" at bounding box center [580, 299] width 1114 height 33
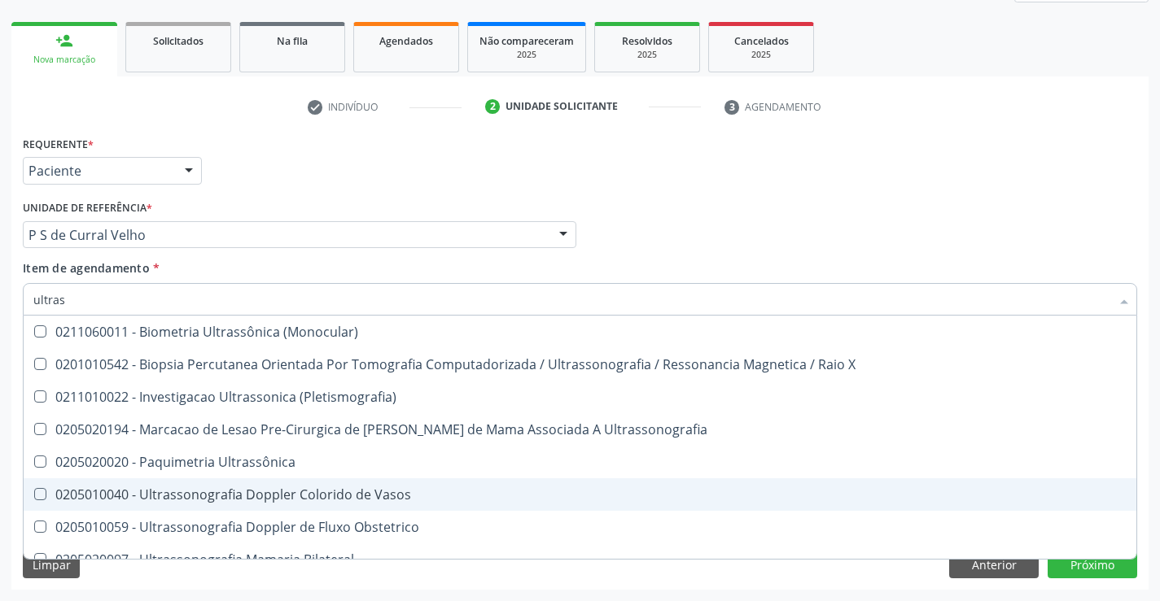
type input "ultrass"
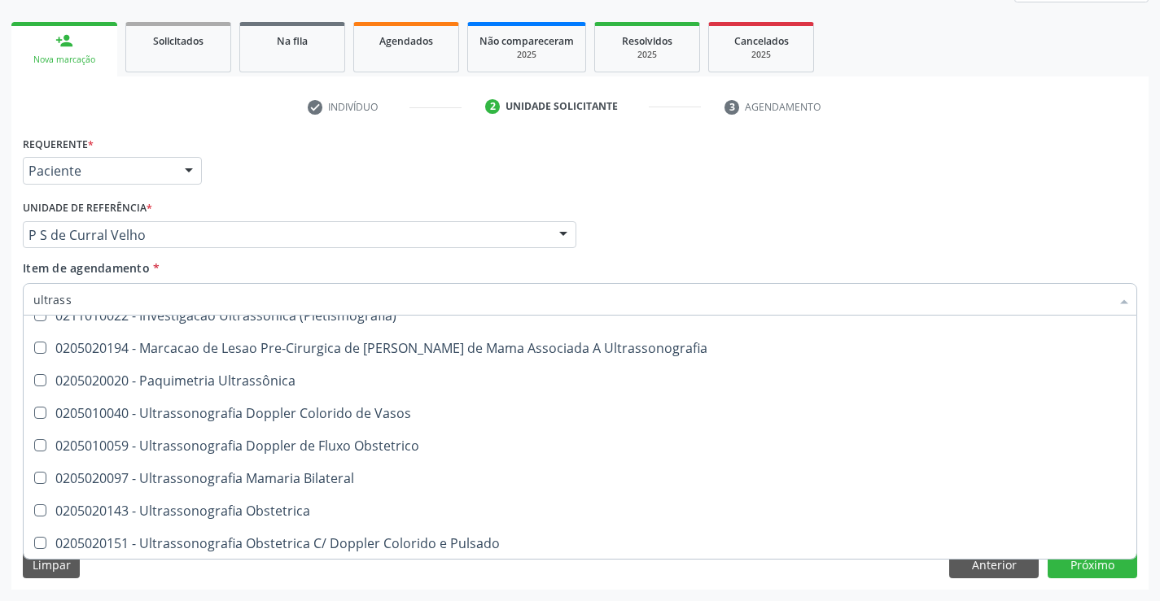
scroll to position [163, 0]
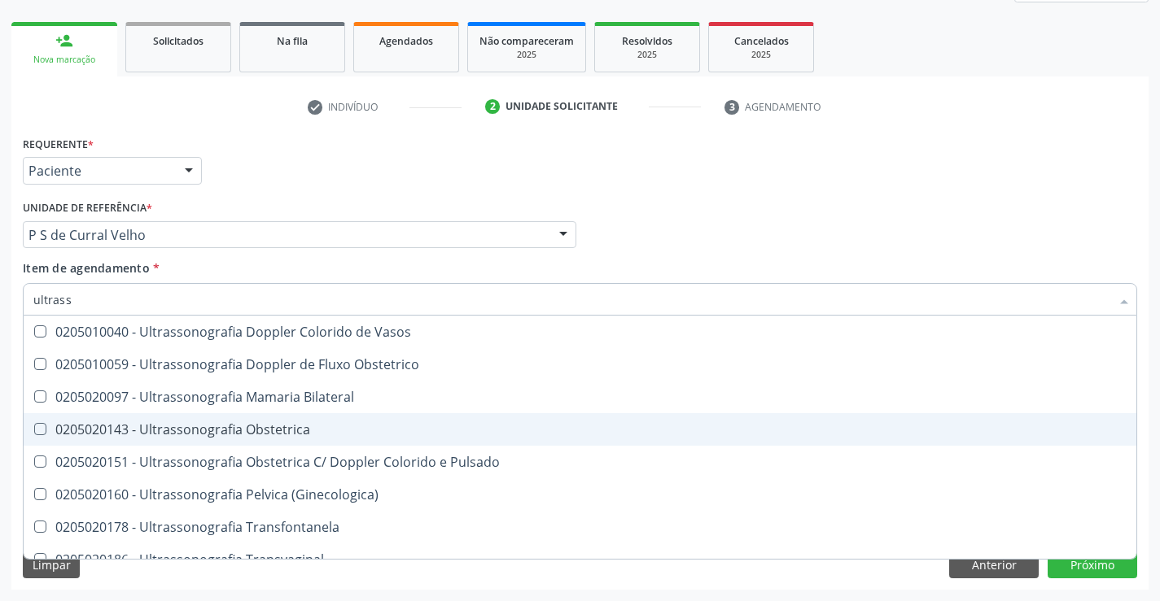
click at [323, 426] on div "0205020143 - Ultrassonografia Obstetrica" at bounding box center [579, 429] width 1093 height 13
checkbox Obstetrica "true"
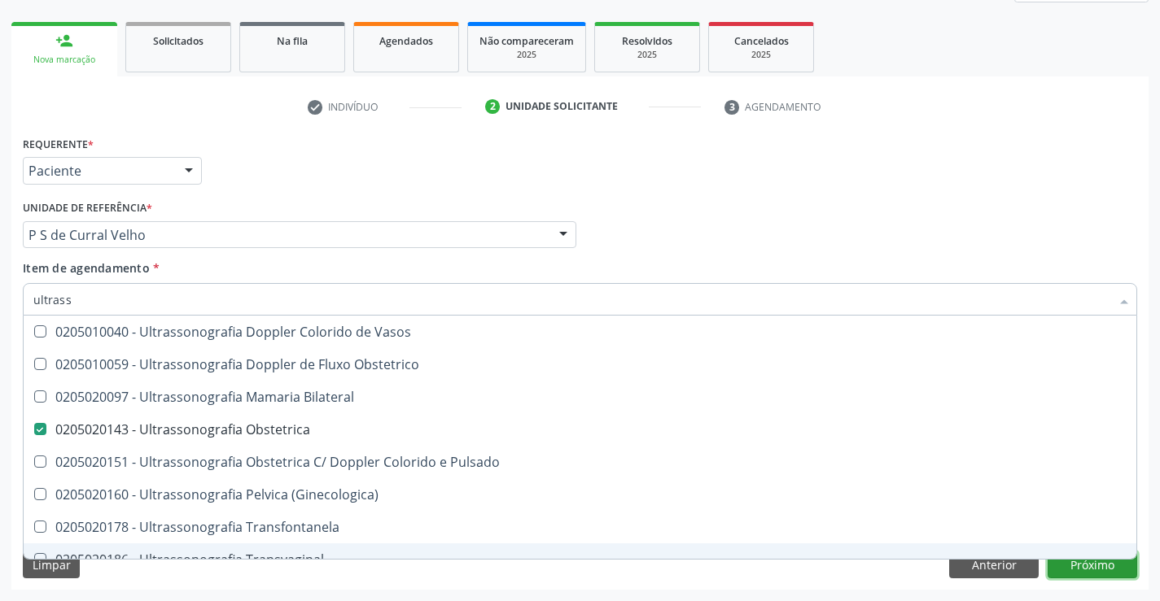
click at [1066, 565] on button "Próximo" at bounding box center [1092, 566] width 90 height 28
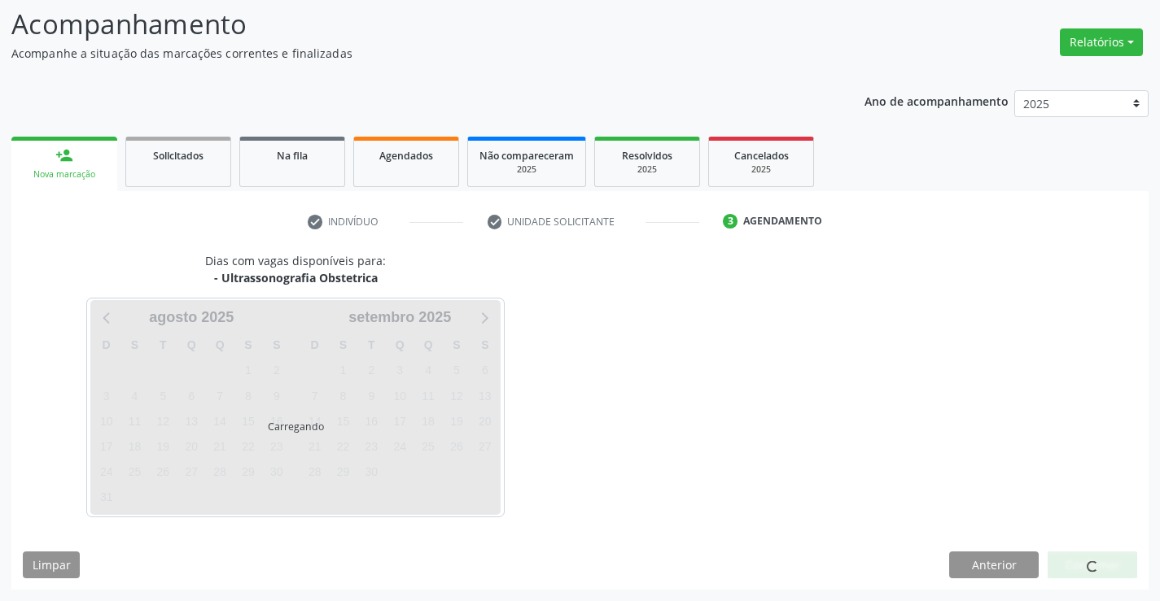
scroll to position [107, 0]
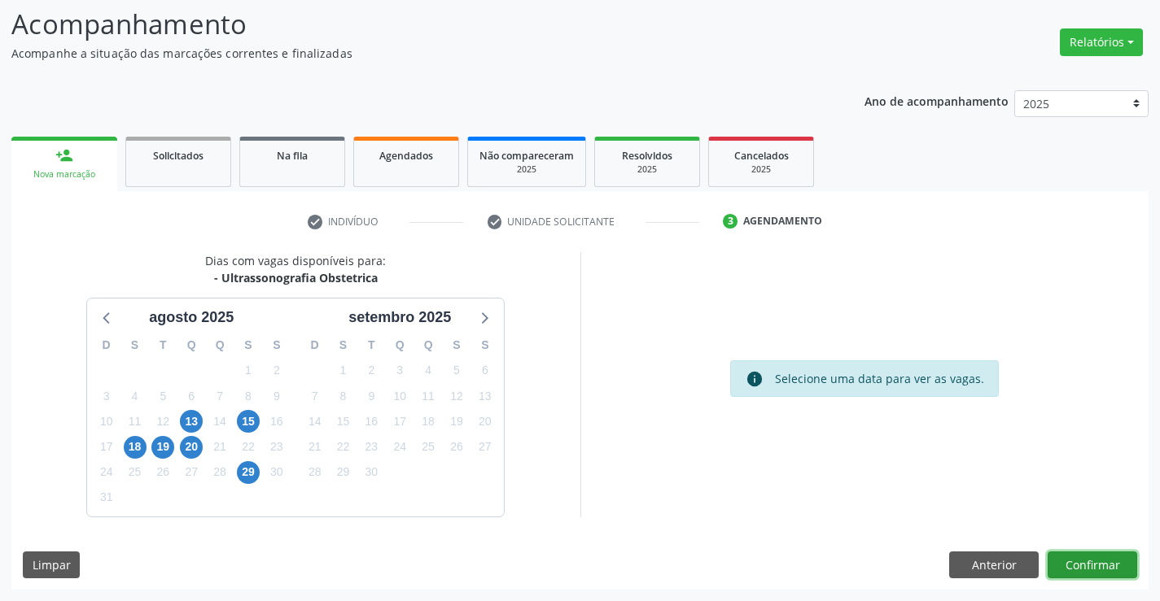
click at [1066, 565] on button "Confirmar" at bounding box center [1092, 566] width 90 height 28
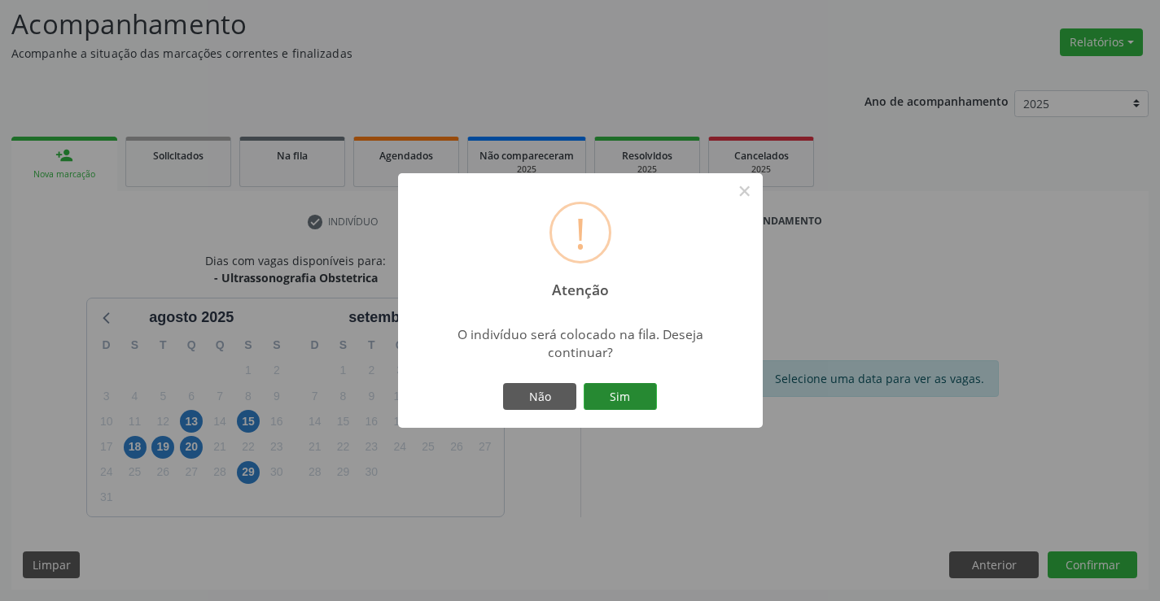
click at [630, 392] on button "Sim" at bounding box center [620, 397] width 73 height 28
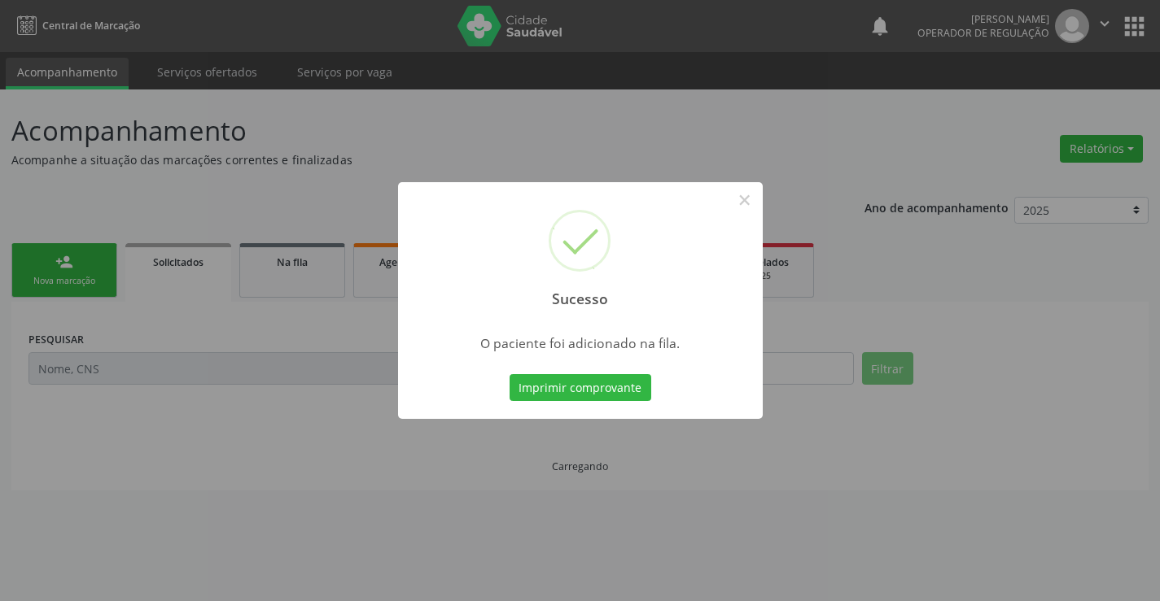
scroll to position [0, 0]
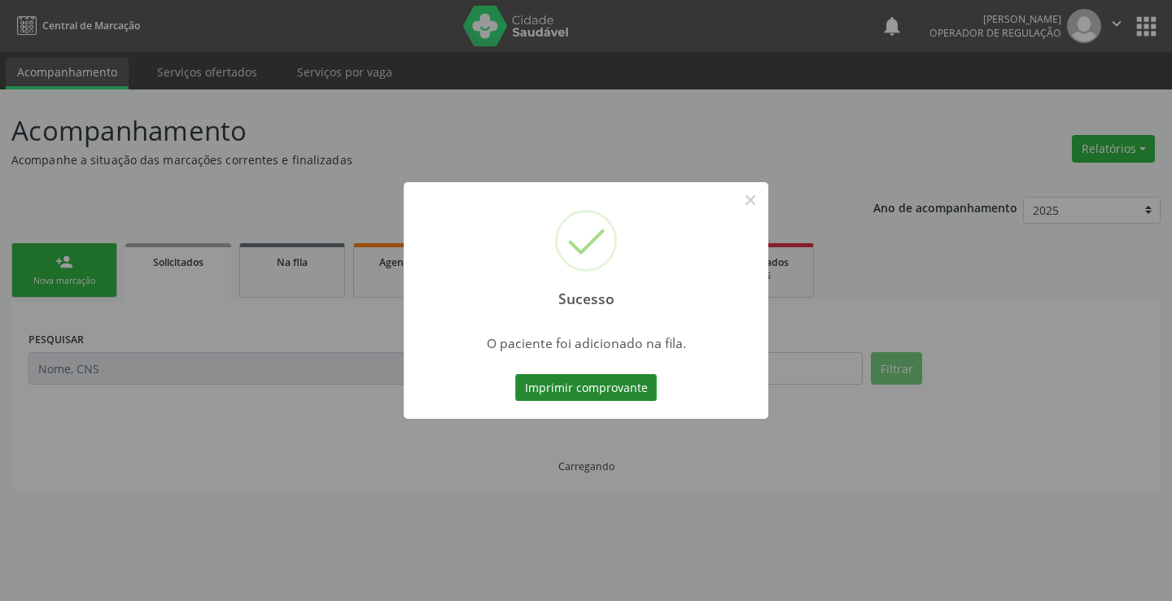
click at [625, 390] on button "Imprimir comprovante" at bounding box center [586, 388] width 142 height 28
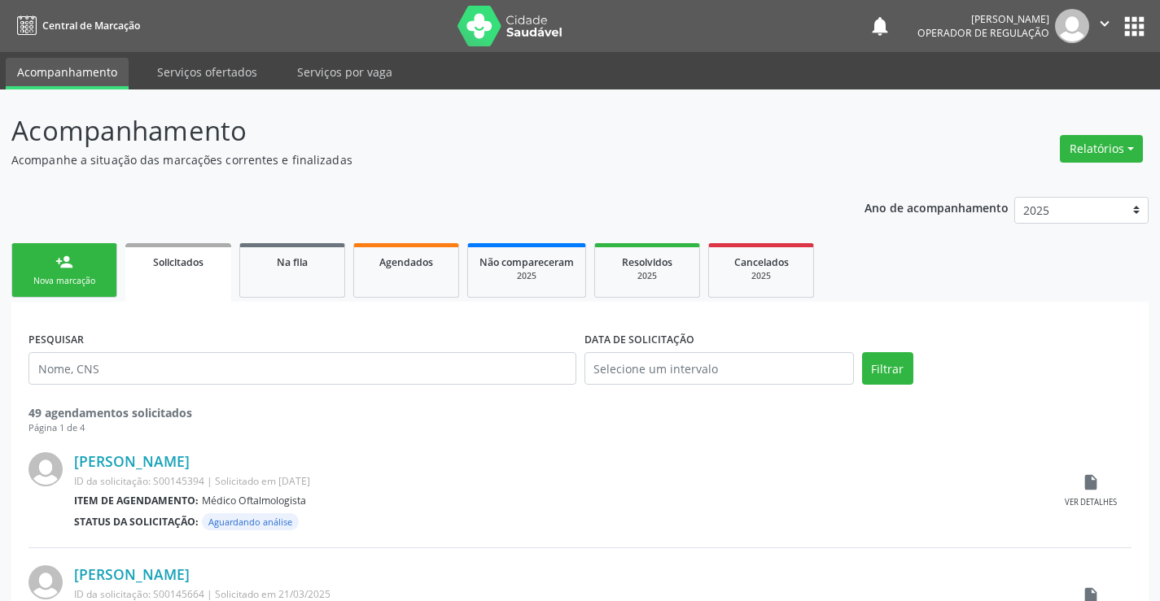
click at [59, 262] on div "person_add" at bounding box center [64, 262] width 18 height 18
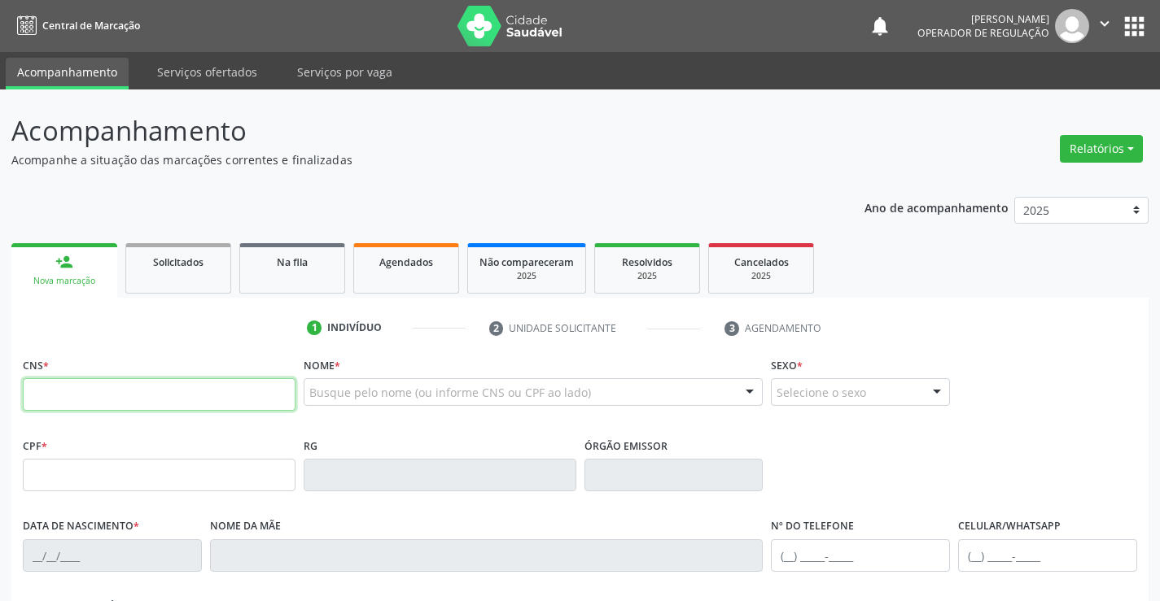
click at [138, 399] on input "text" at bounding box center [159, 394] width 273 height 33
type input "704 5023 6688 6716"
type input "1294195913"
type input "27/06/1978"
type input "(00) 00000-0000"
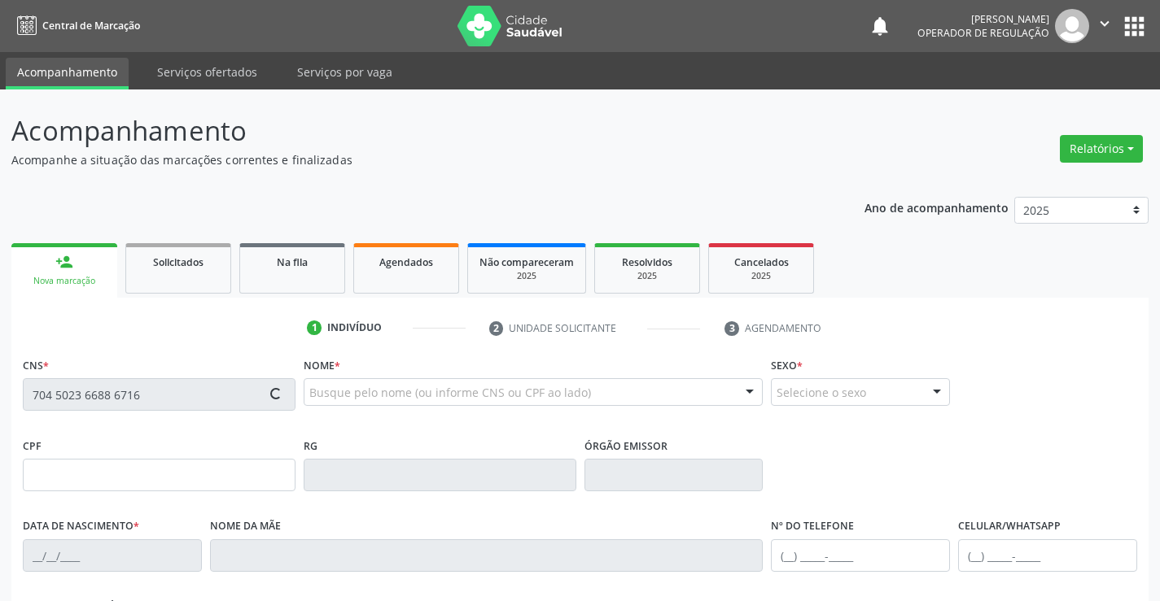
type input "SN"
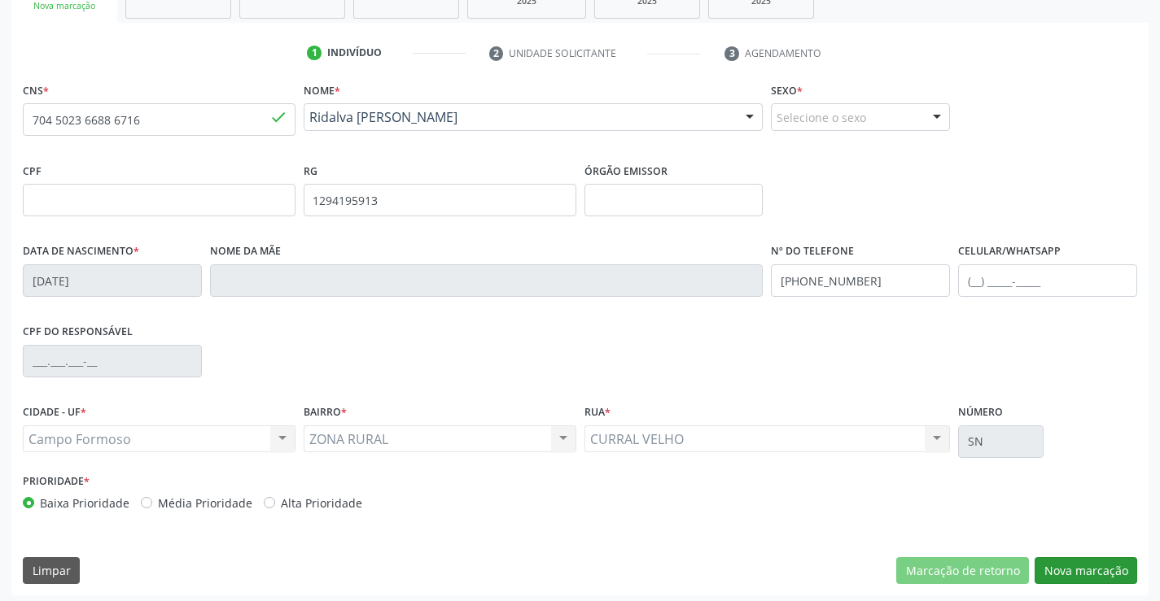
scroll to position [281, 0]
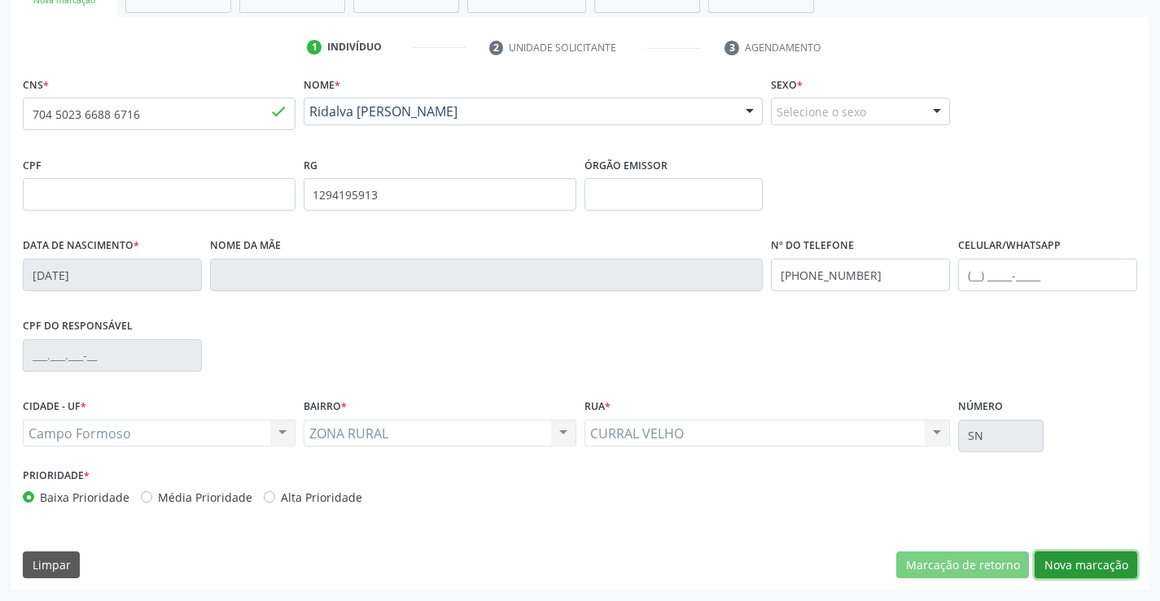
click at [1066, 562] on button "Nova marcação" at bounding box center [1085, 566] width 103 height 28
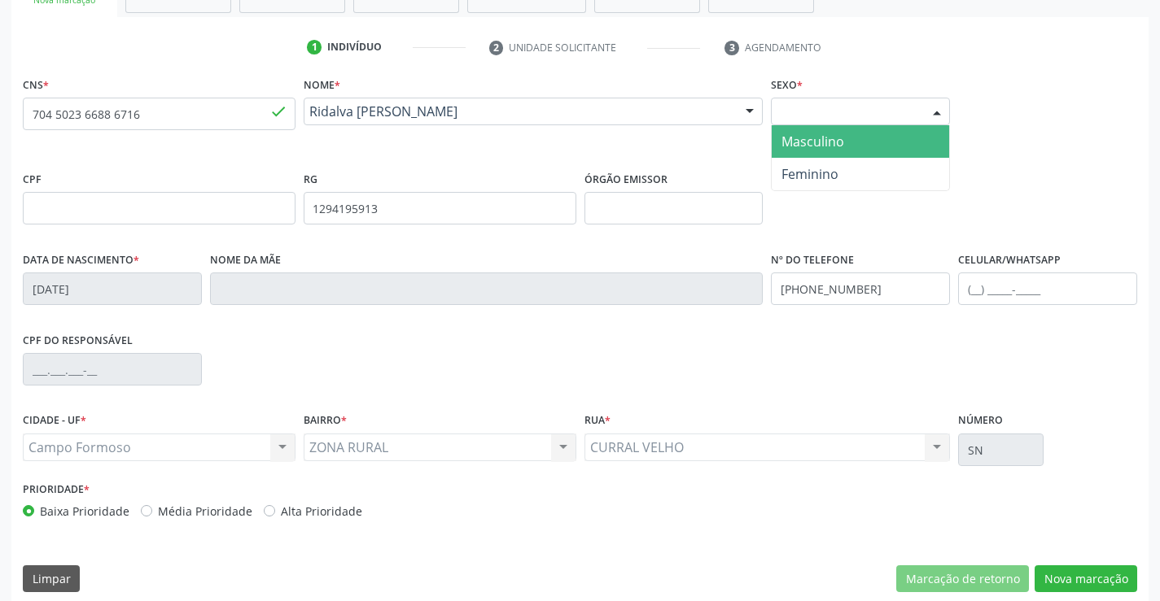
click at [856, 105] on div "Selecione o sexo" at bounding box center [860, 112] width 179 height 28
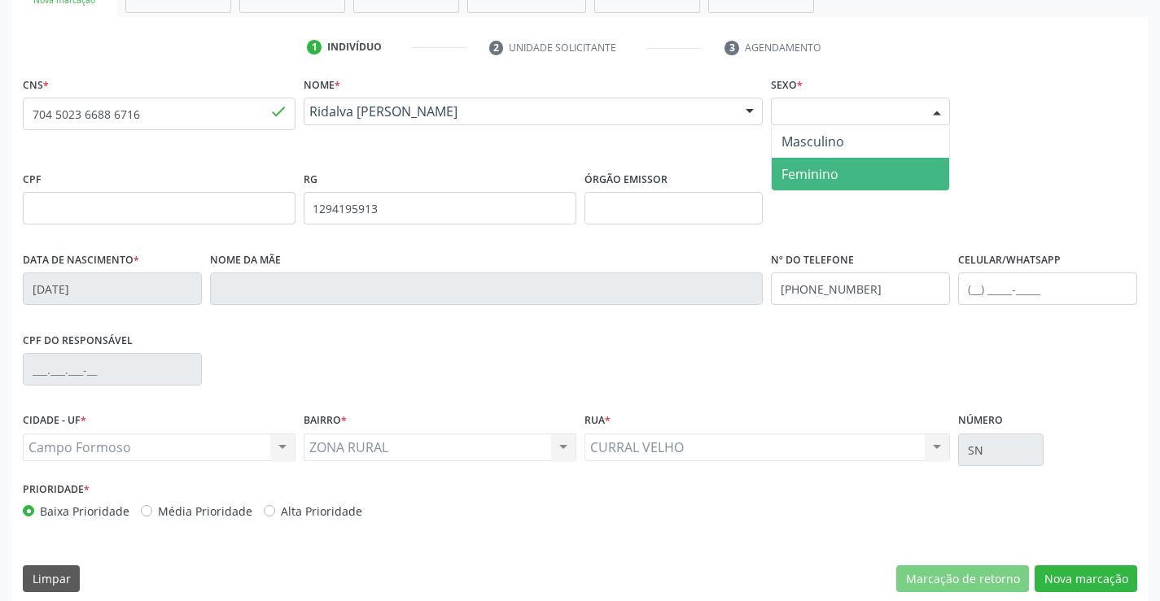
click at [828, 175] on span "Feminino" at bounding box center [809, 174] width 57 height 18
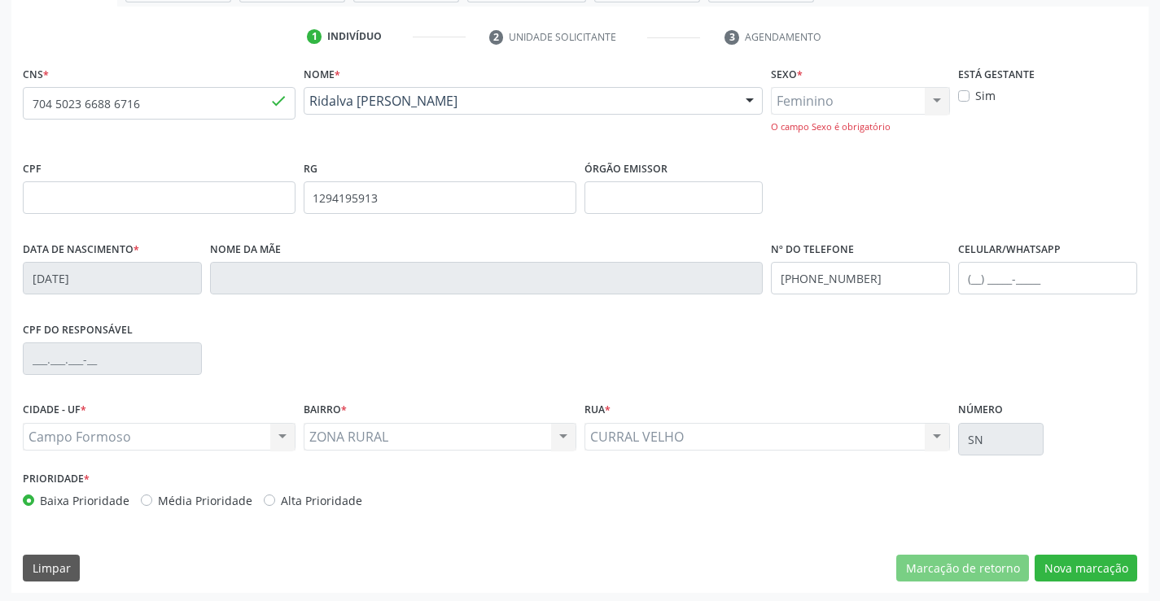
scroll to position [295, 0]
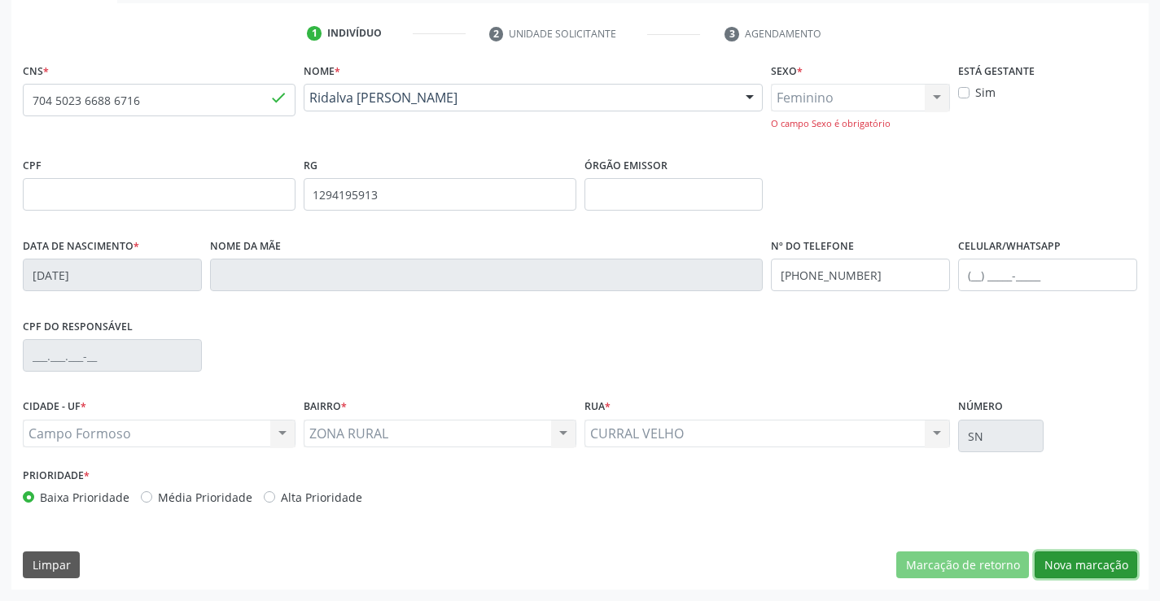
click at [1084, 572] on button "Nova marcação" at bounding box center [1085, 566] width 103 height 28
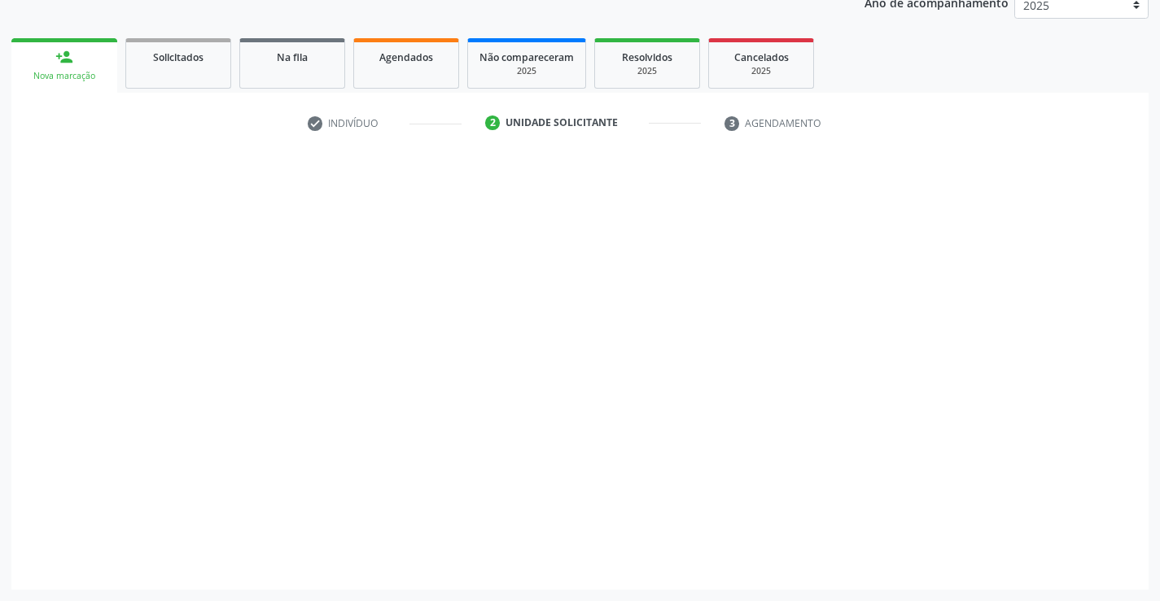
scroll to position [205, 0]
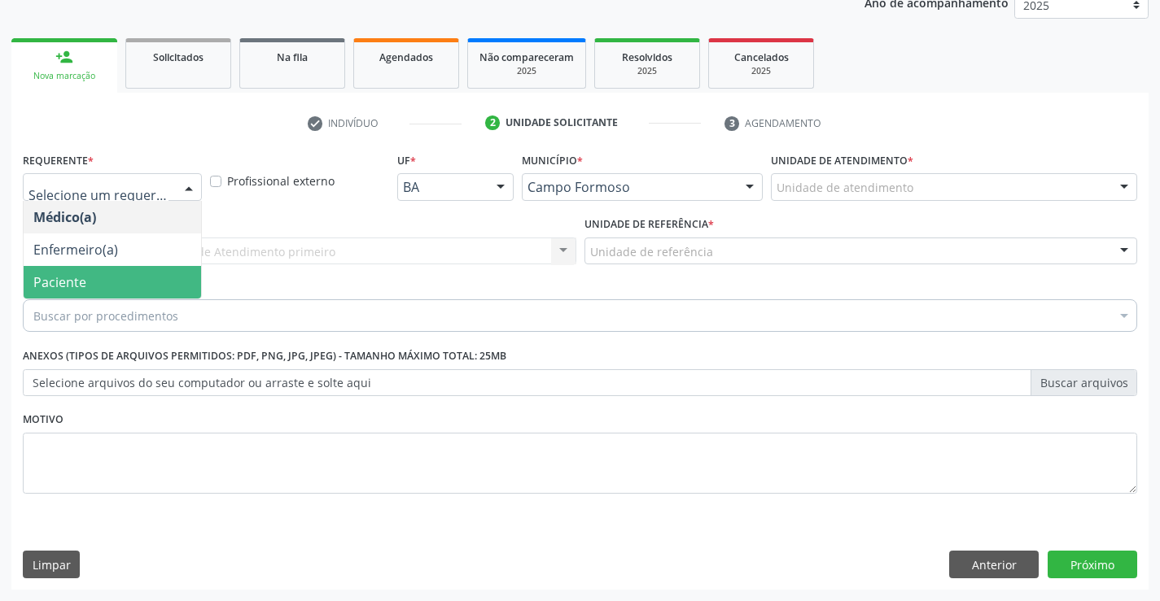
click at [61, 280] on span "Paciente" at bounding box center [59, 282] width 53 height 18
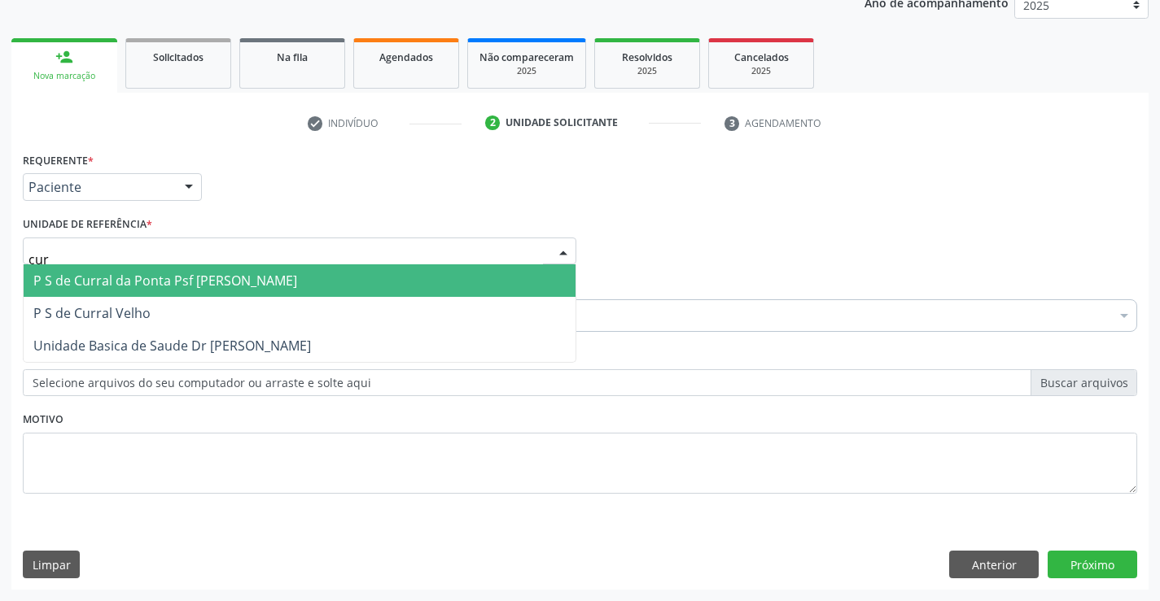
type input "curr"
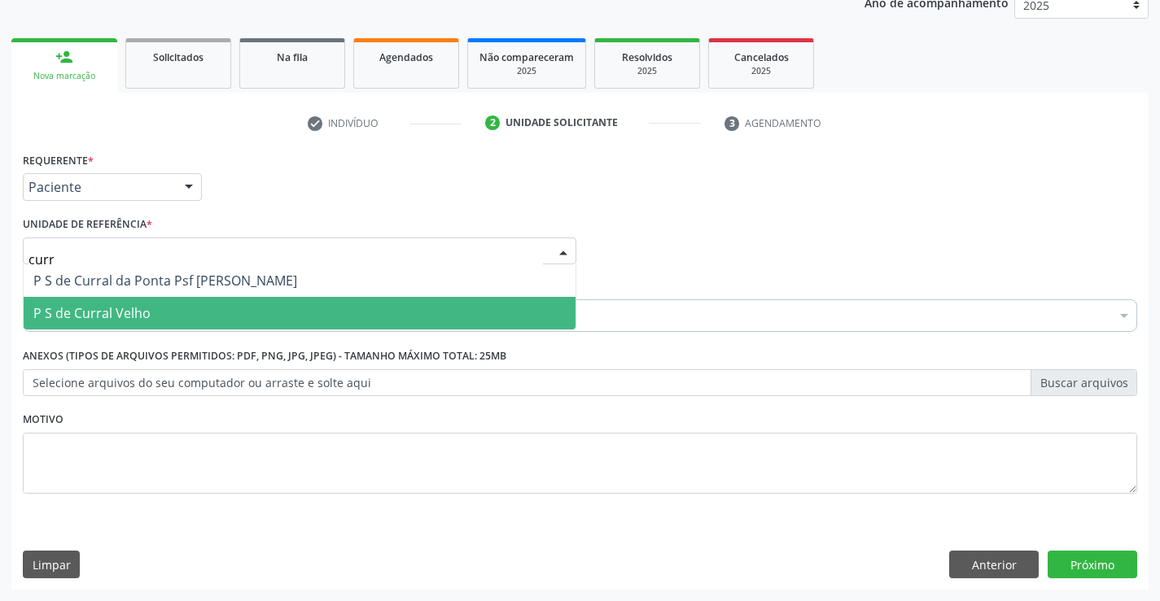
click at [98, 310] on span "P S de Curral Velho" at bounding box center [91, 313] width 117 height 18
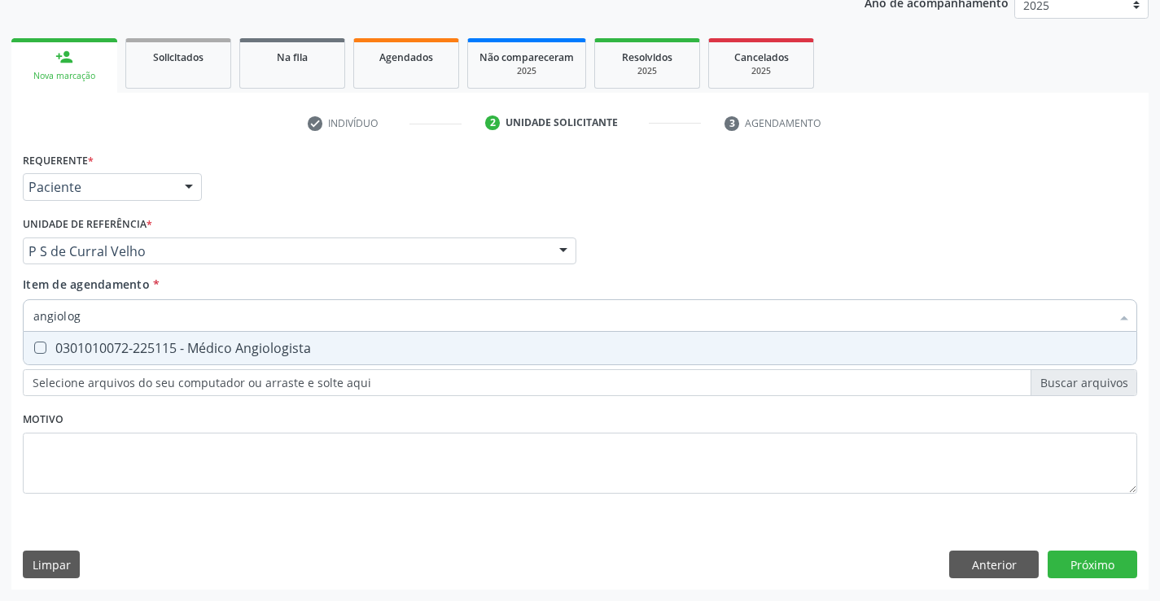
type input "angiologi"
click at [111, 357] on span "0301010072-225115 - Médico Angiologista" at bounding box center [580, 348] width 1112 height 33
checkbox Angiologista "true"
click at [1064, 564] on div "Requerente * Paciente Médico(a) Enfermeiro(a) Paciente Nenhum resultado encontr…" at bounding box center [579, 369] width 1137 height 442
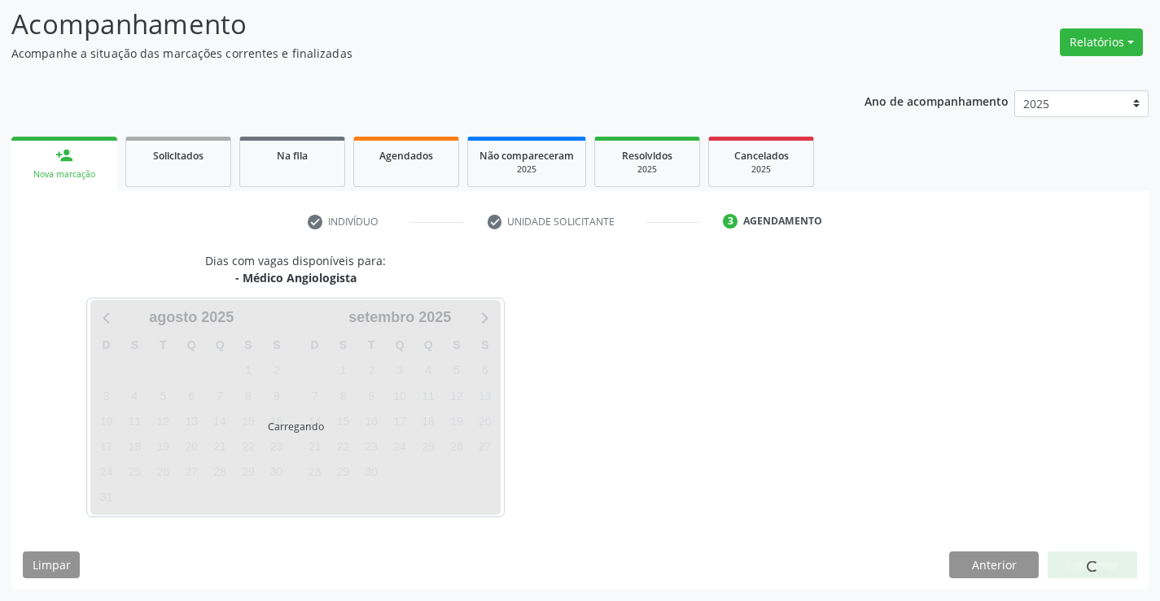
scroll to position [155, 0]
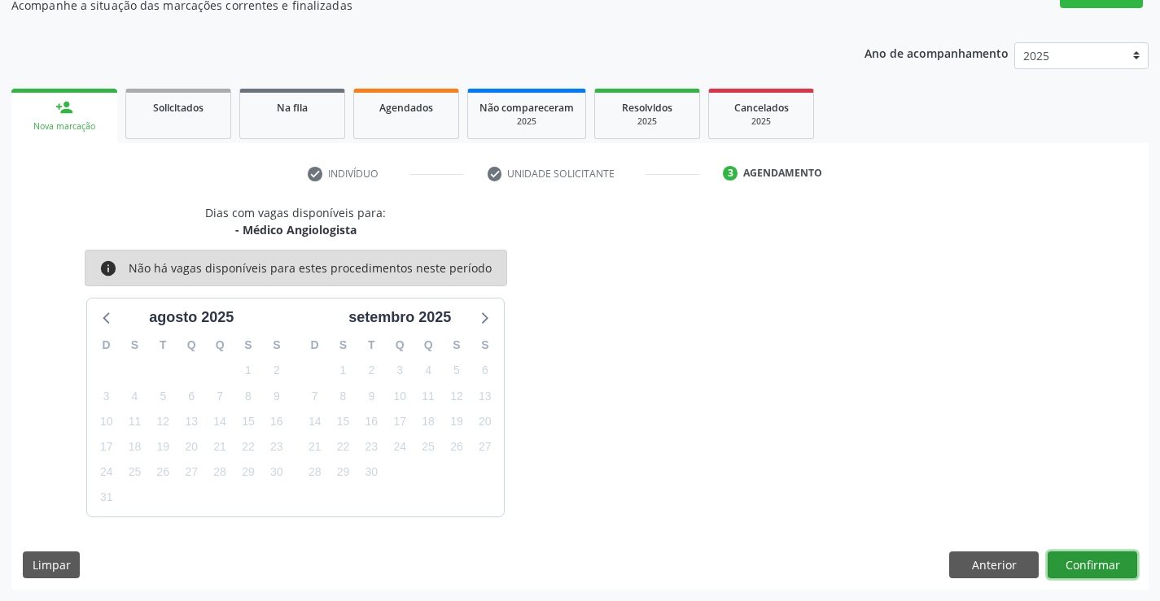
click at [1104, 568] on button "Confirmar" at bounding box center [1092, 566] width 90 height 28
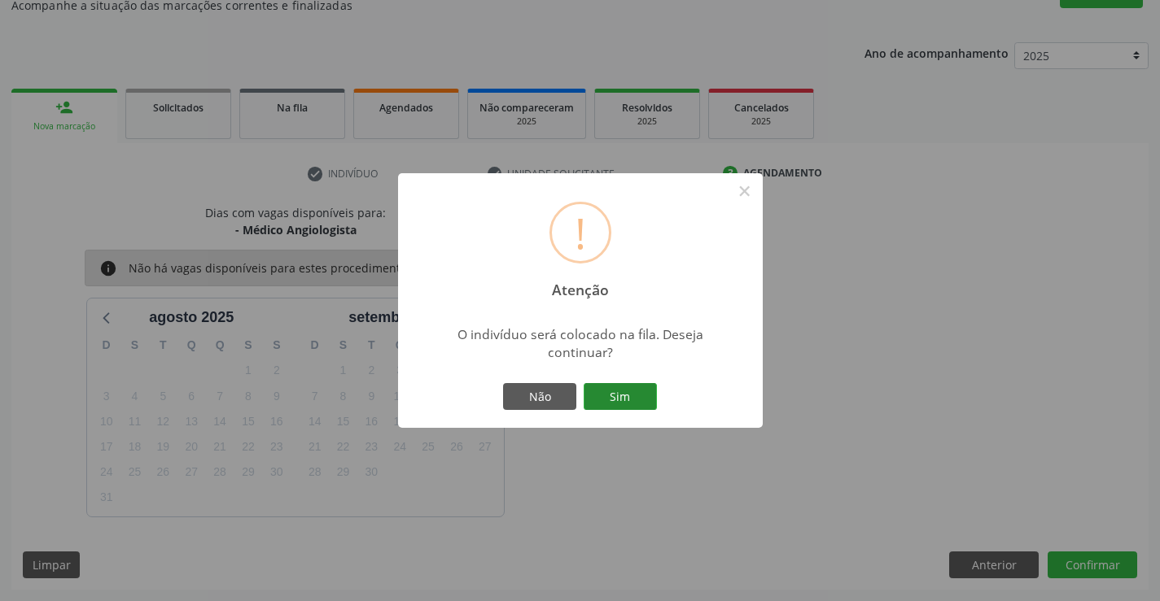
click at [640, 396] on button "Sim" at bounding box center [620, 397] width 73 height 28
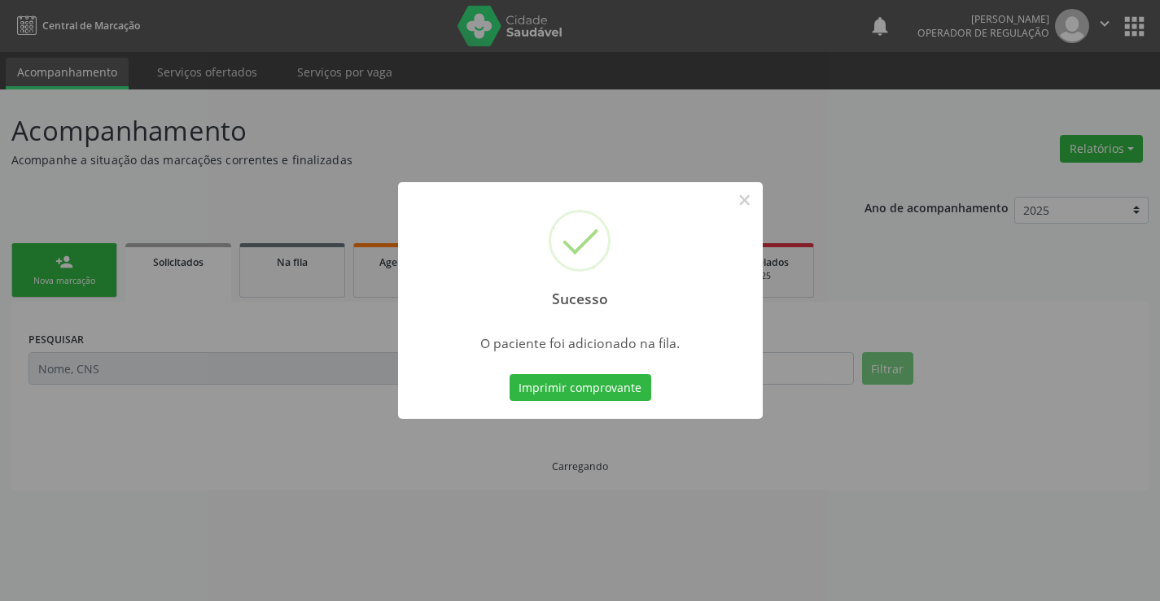
scroll to position [0, 0]
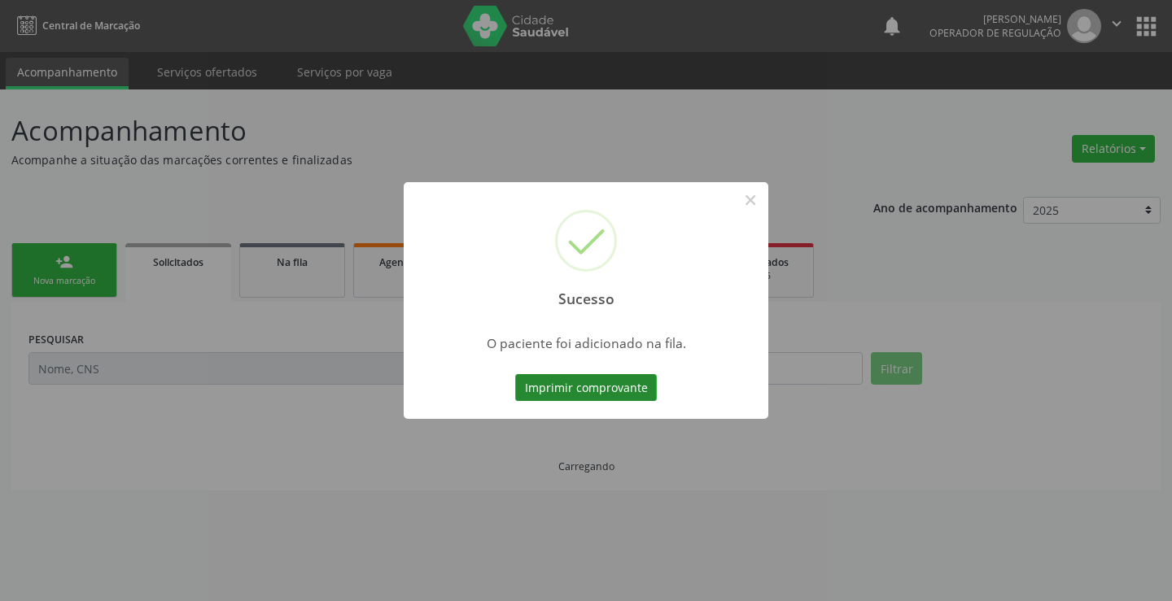
click at [603, 389] on button "Imprimir comprovante" at bounding box center [586, 388] width 142 height 28
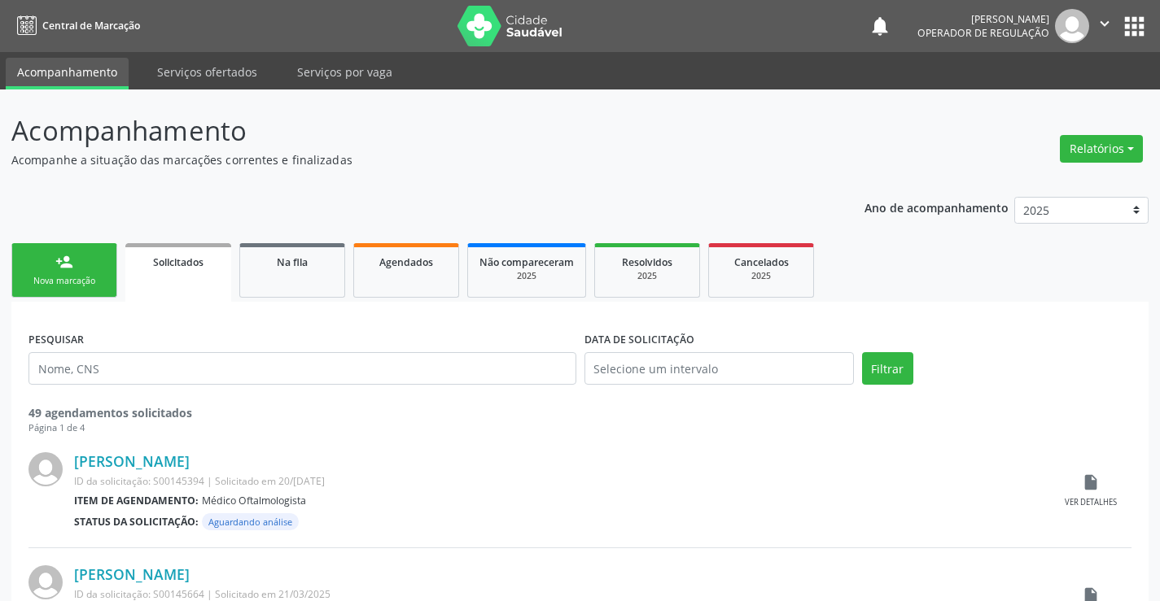
click at [61, 279] on div "Nova marcação" at bounding box center [64, 281] width 81 height 12
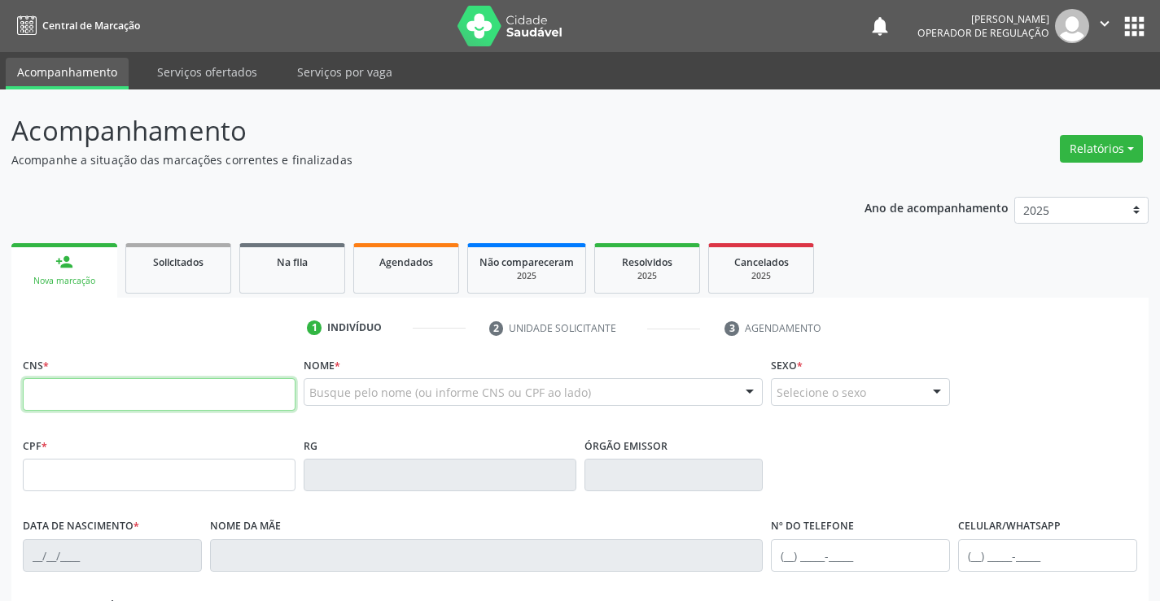
drag, startPoint x: 61, startPoint y: 279, endPoint x: 116, endPoint y: 402, distance: 134.8
click at [116, 402] on input "text" at bounding box center [159, 394] width 273 height 33
type input "706 7035 0096 3819"
type input "08/02/1993"
type input "(74) 99142-3927"
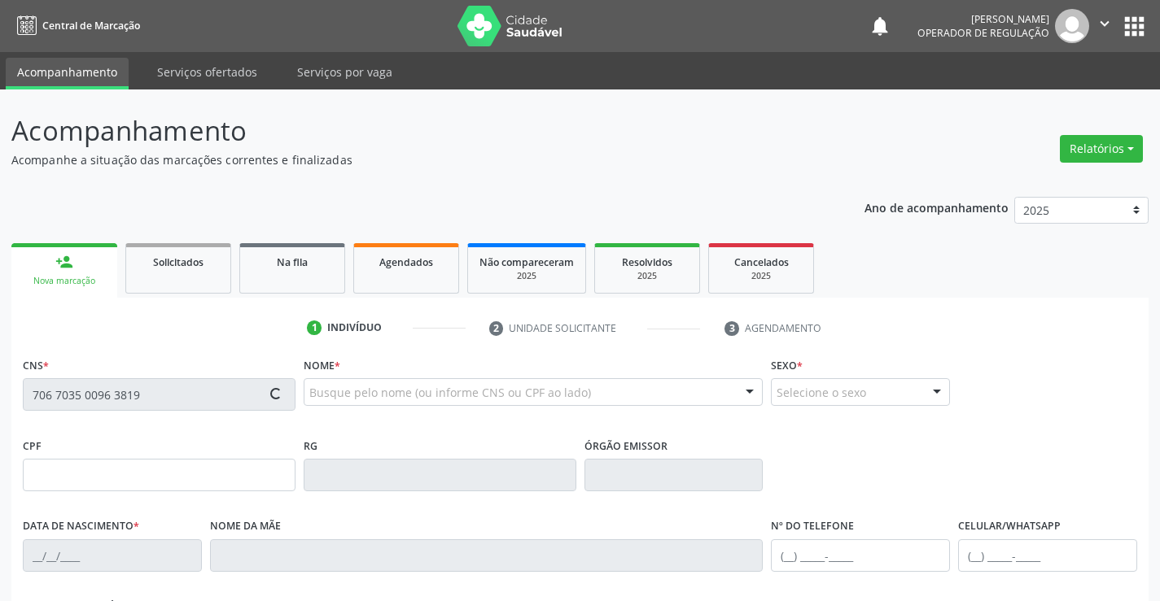
type input "S/N"
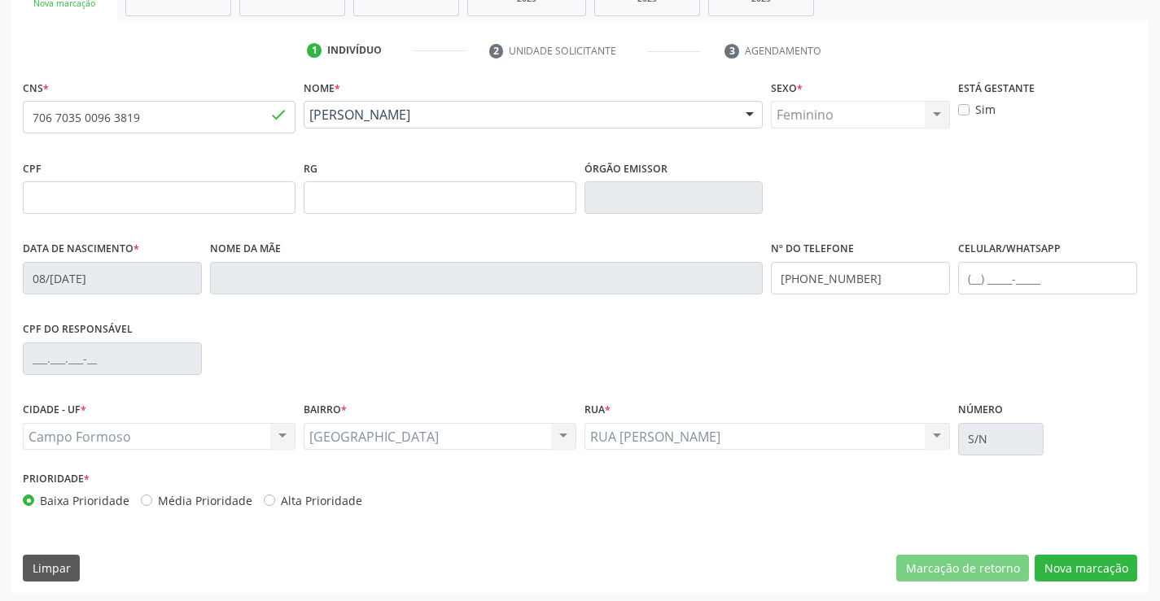
scroll to position [281, 0]
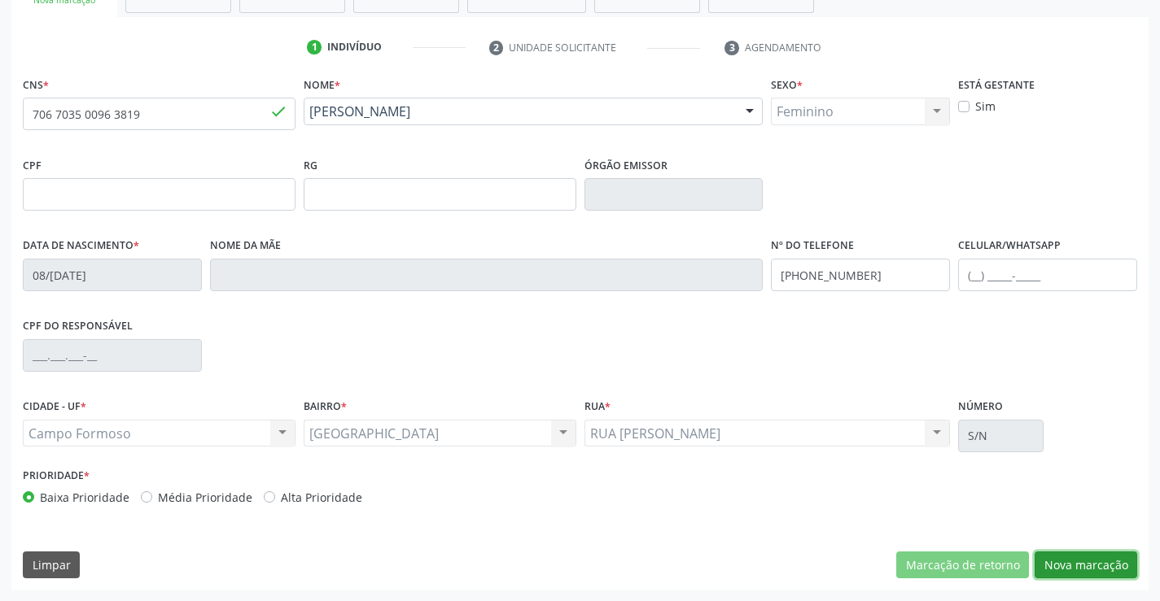
click at [1052, 566] on button "Nova marcação" at bounding box center [1085, 566] width 103 height 28
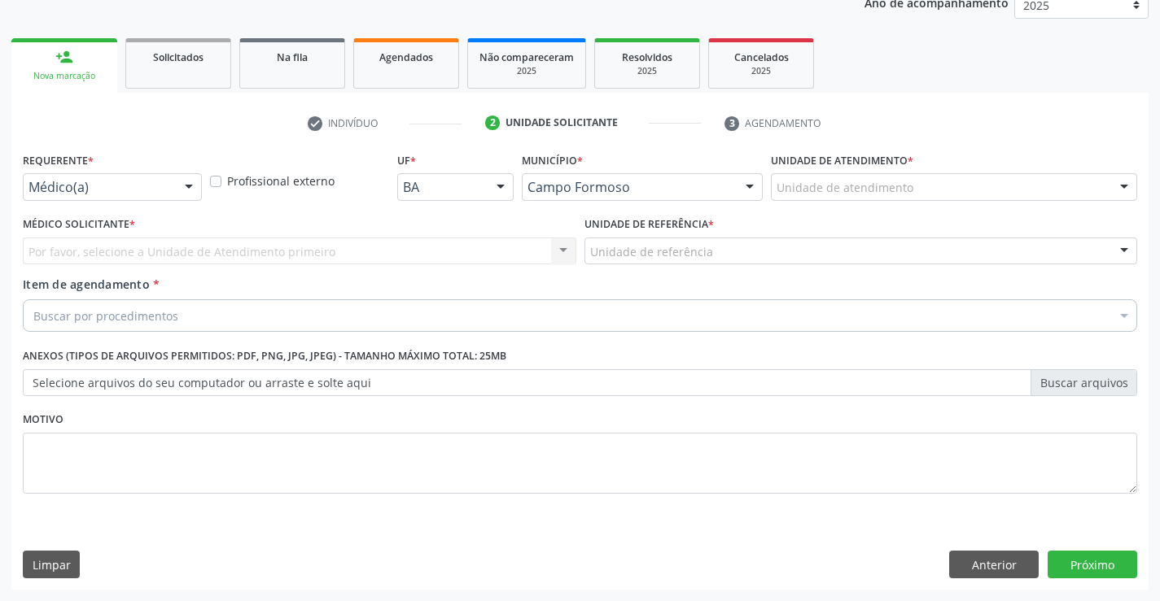
scroll to position [205, 0]
click at [117, 177] on div "Médico(a)" at bounding box center [112, 187] width 179 height 28
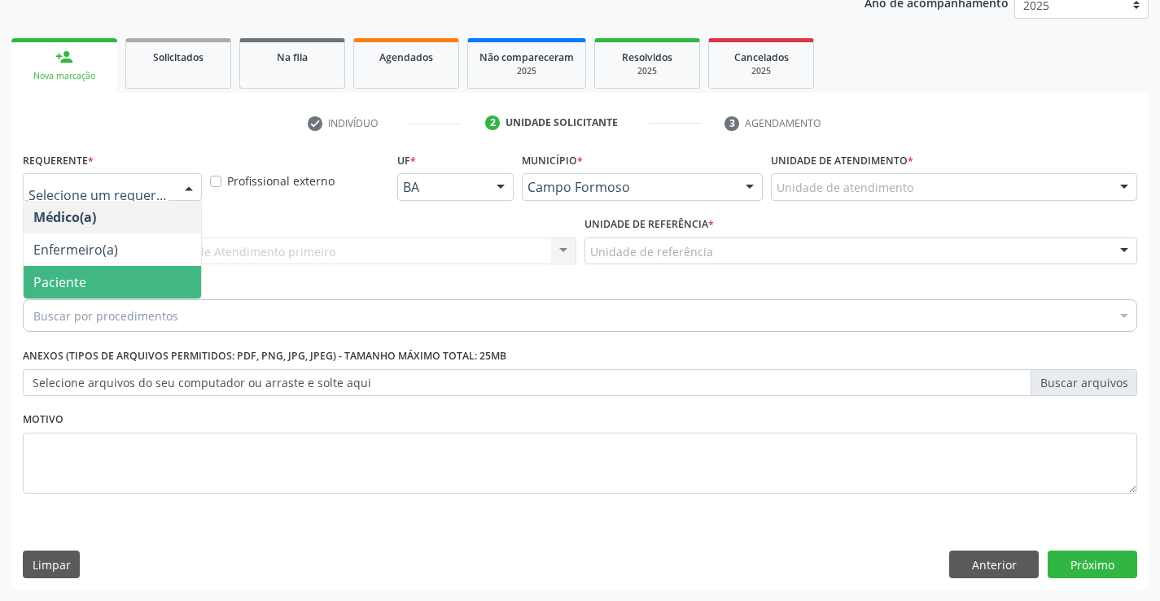
click at [85, 273] on span "Paciente" at bounding box center [112, 282] width 177 height 33
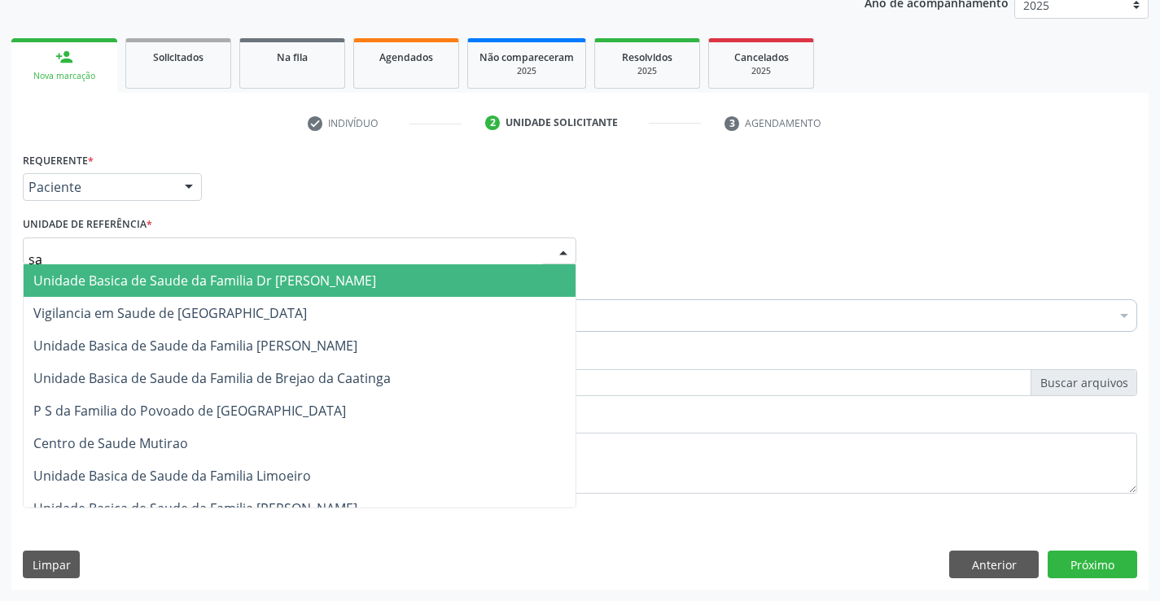
type input "sao"
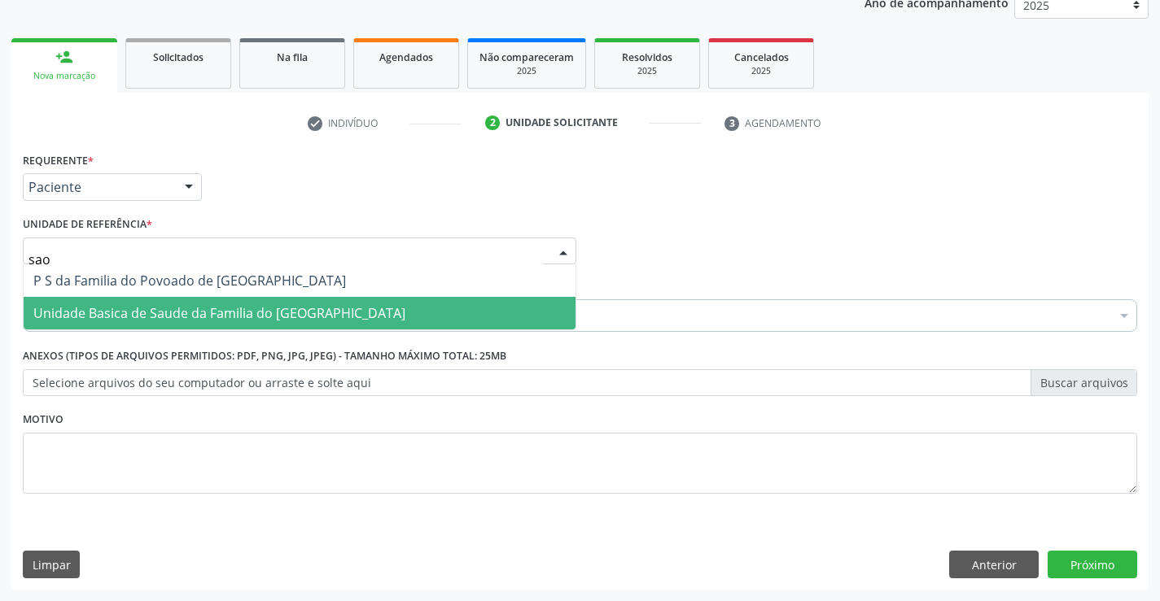
click at [104, 311] on span "Unidade Basica de Saude da Familia do [GEOGRAPHIC_DATA]" at bounding box center [219, 313] width 372 height 18
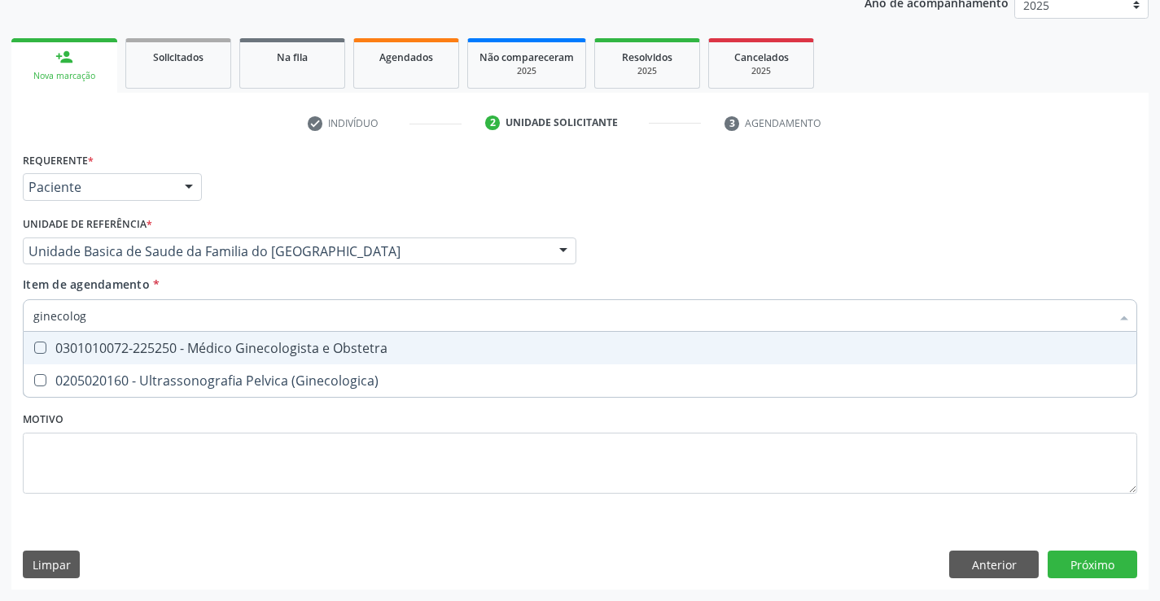
type input "ginecologi"
click at [326, 346] on div "0301010072-225250 - Médico Ginecologista e Obstetra" at bounding box center [579, 348] width 1093 height 13
checkbox Obstetra "true"
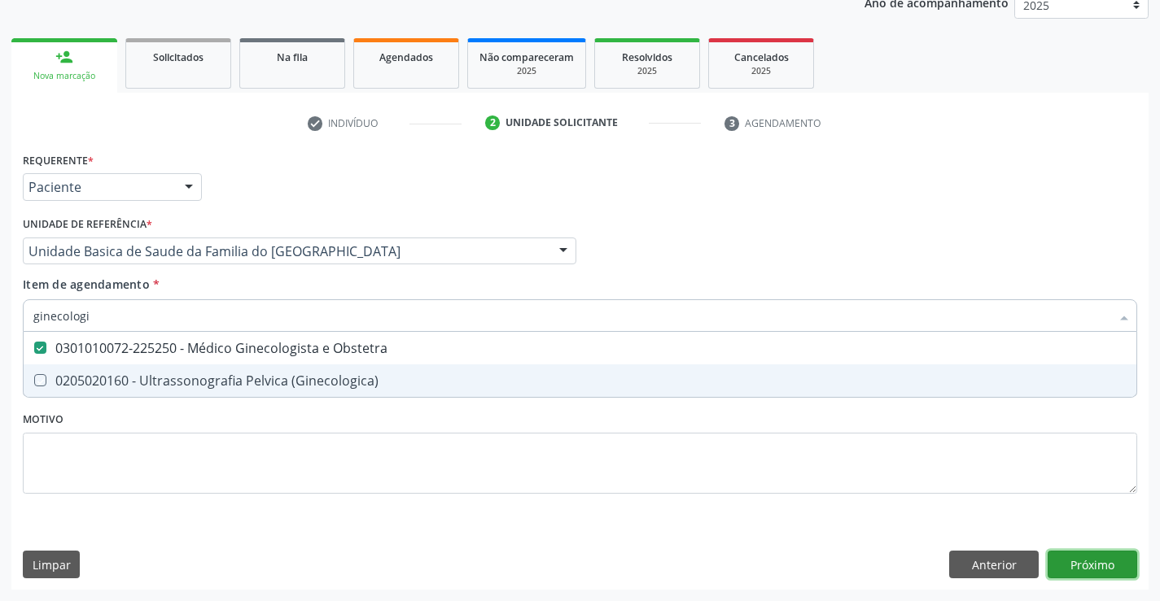
click at [1049, 569] on div "Requerente * Paciente Médico(a) Enfermeiro(a) Paciente Nenhum resultado encontr…" at bounding box center [579, 369] width 1137 height 442
checkbox \(Ginecologica\) "true"
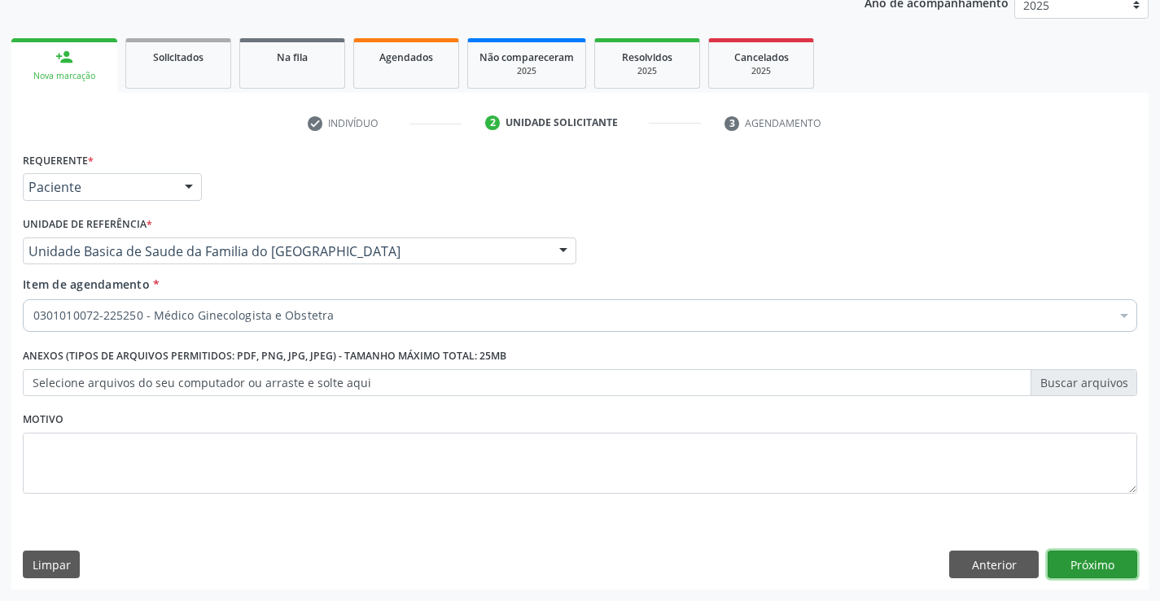
click at [1074, 561] on button "Próximo" at bounding box center [1092, 565] width 90 height 28
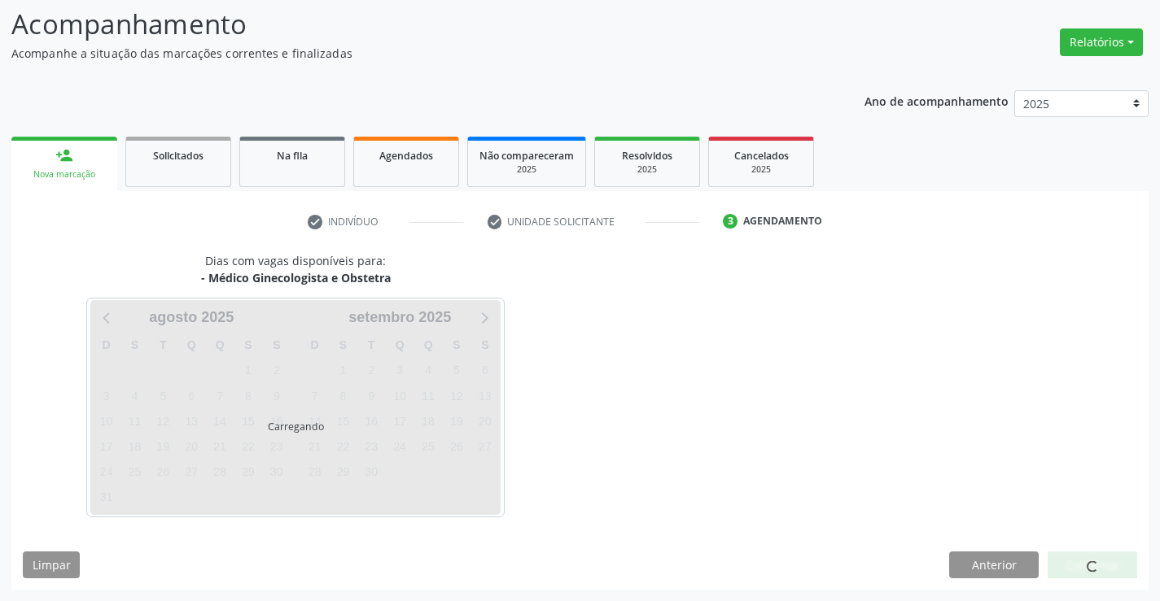
scroll to position [107, 0]
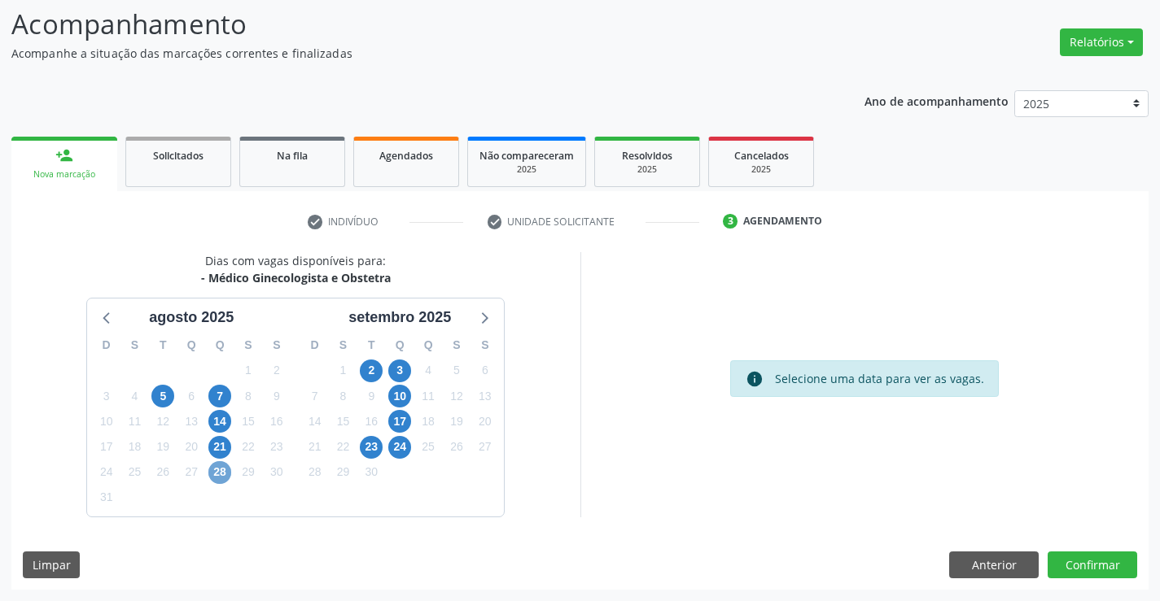
click at [225, 473] on span "28" at bounding box center [219, 472] width 23 height 23
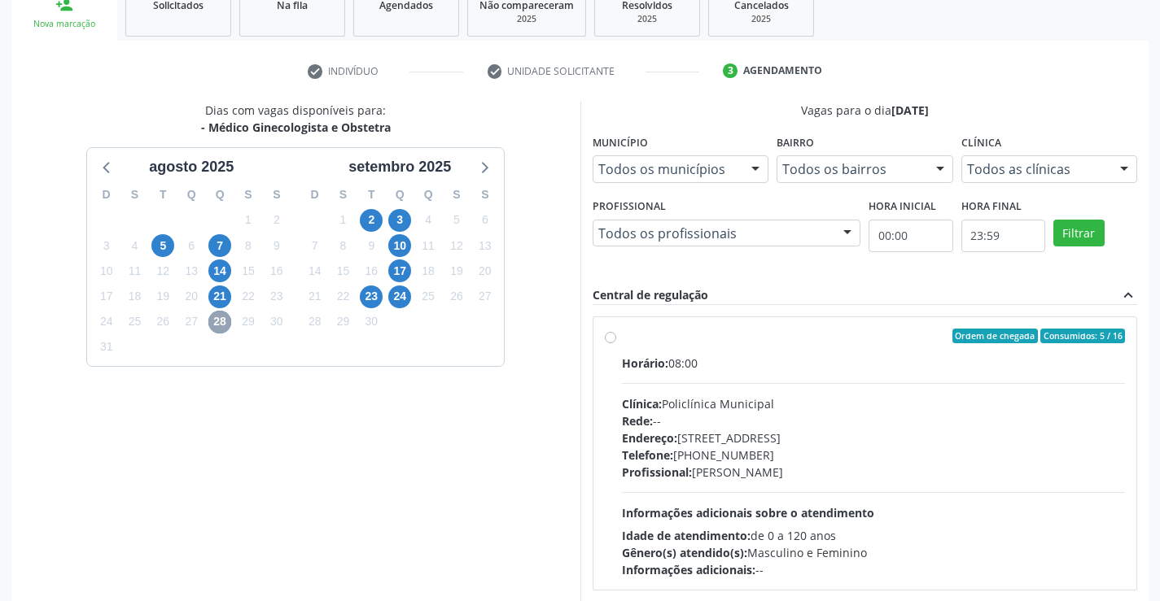
scroll to position [269, 0]
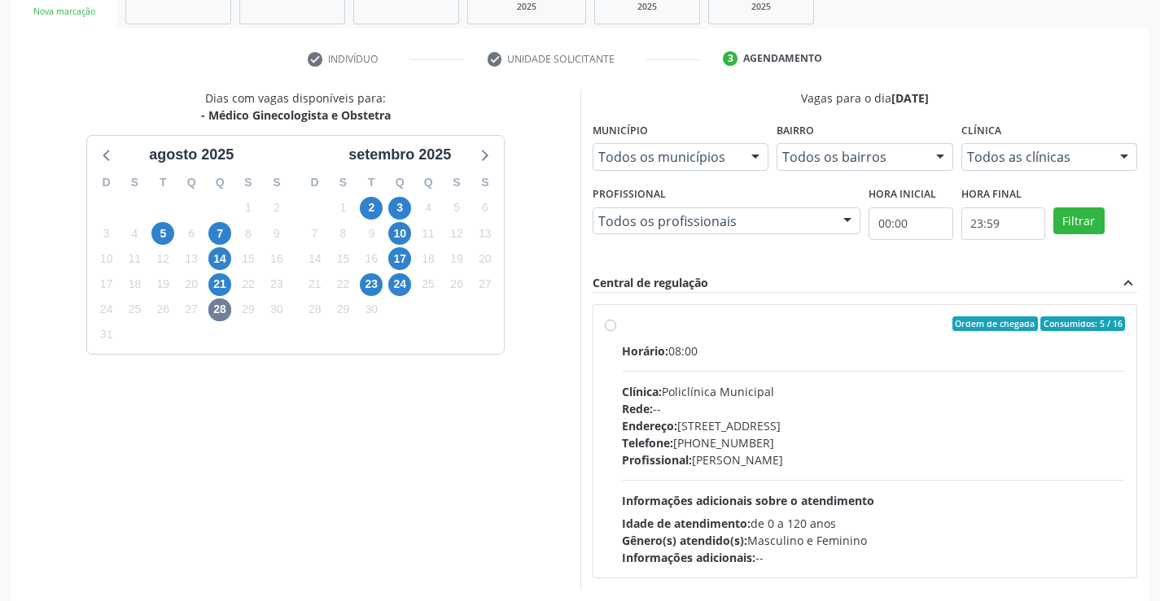
click at [622, 326] on label "Ordem de chegada Consumidos: 5 / 16 Horário: 08:00 Clínica: Policlínica Municip…" at bounding box center [874, 442] width 504 height 250
click at [614, 326] on input "Ordem de chegada Consumidos: 5 / 16 Horário: 08:00 Clínica: Policlínica Municip…" at bounding box center [610, 324] width 11 height 15
radio input "true"
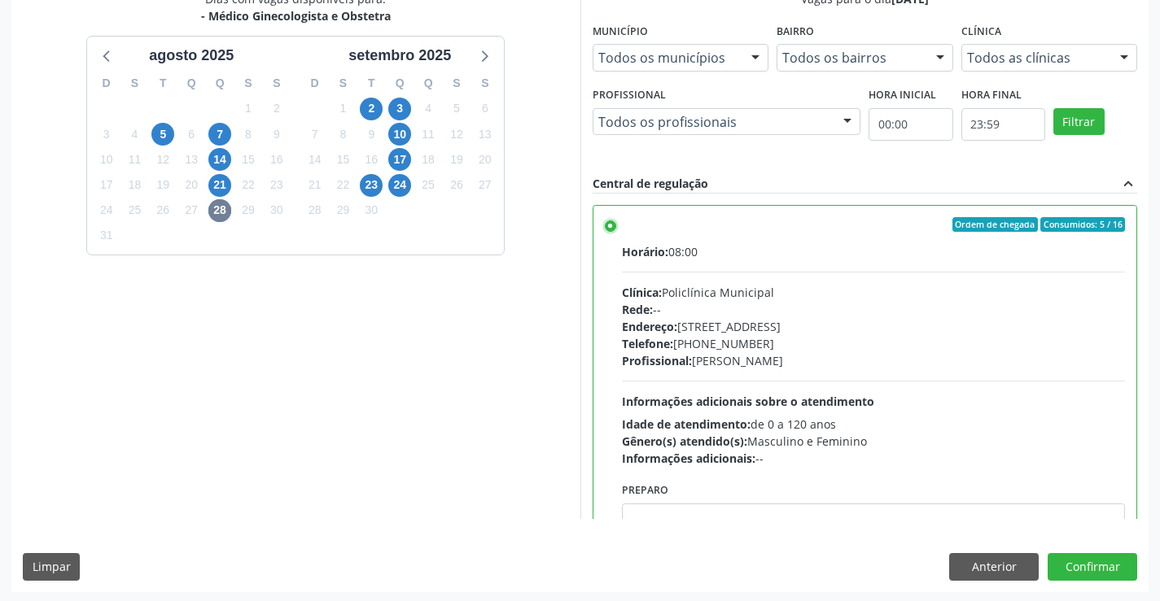
scroll to position [371, 0]
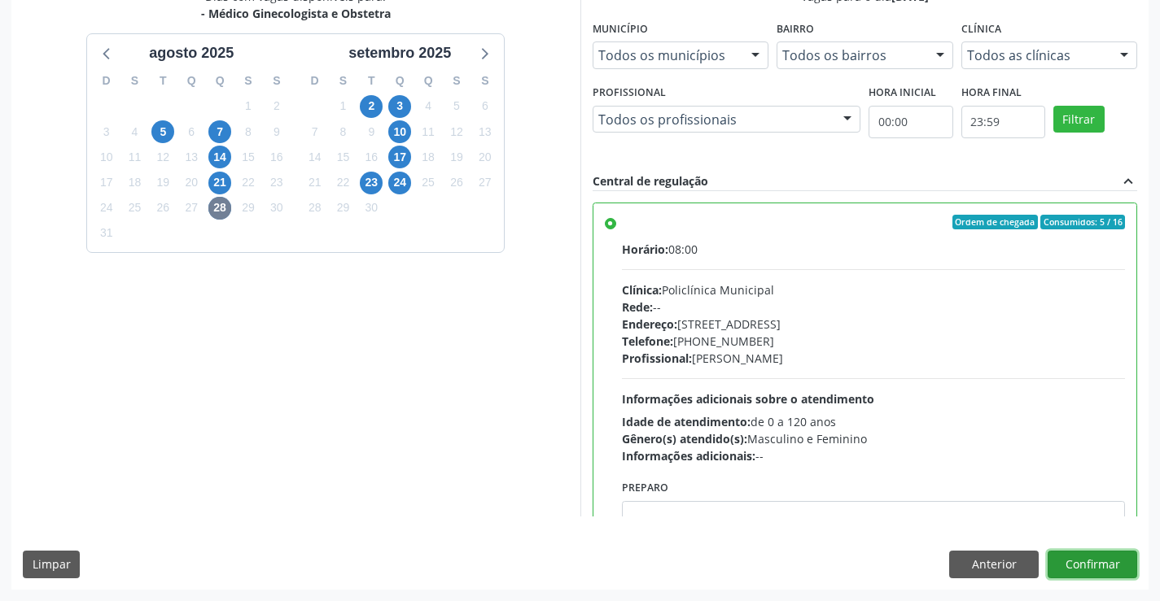
click at [1085, 561] on button "Confirmar" at bounding box center [1092, 565] width 90 height 28
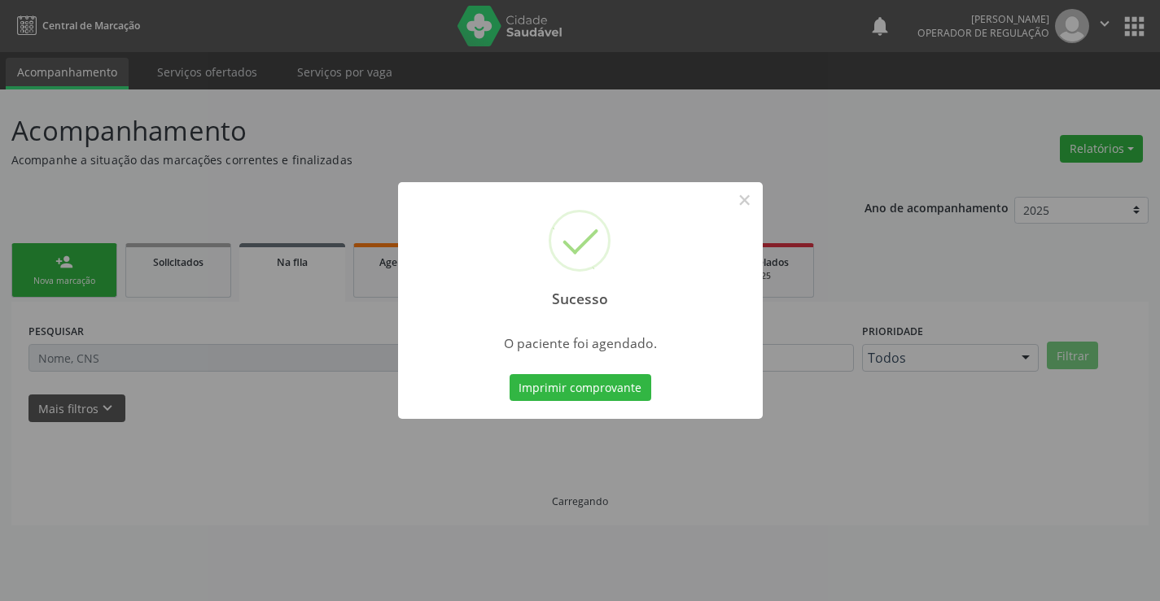
scroll to position [0, 0]
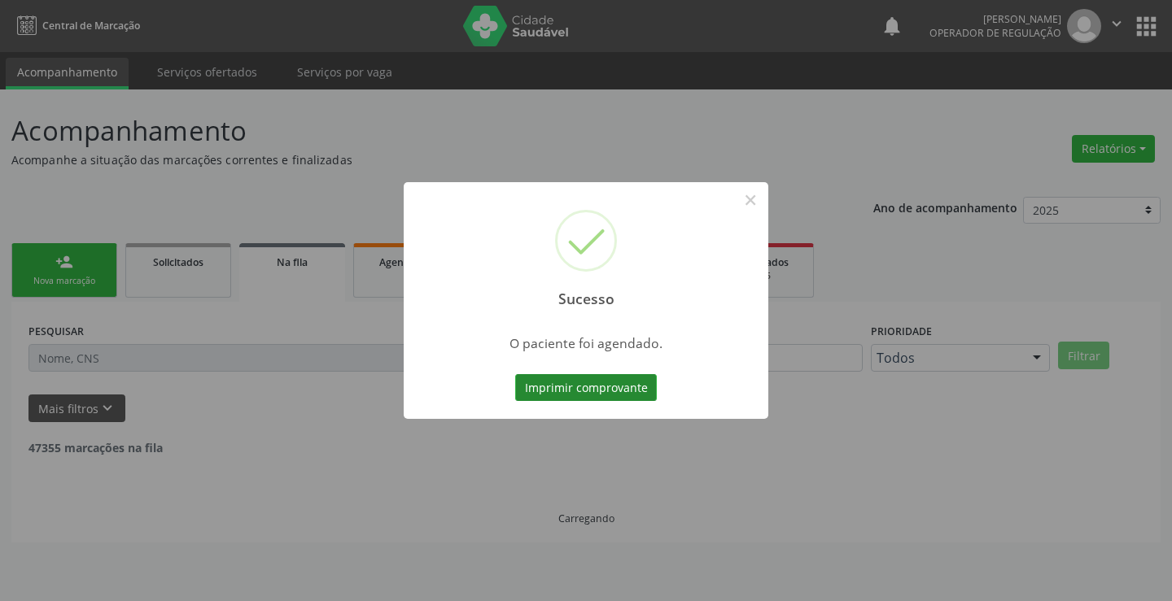
click at [552, 396] on button "Imprimir comprovante" at bounding box center [586, 388] width 142 height 28
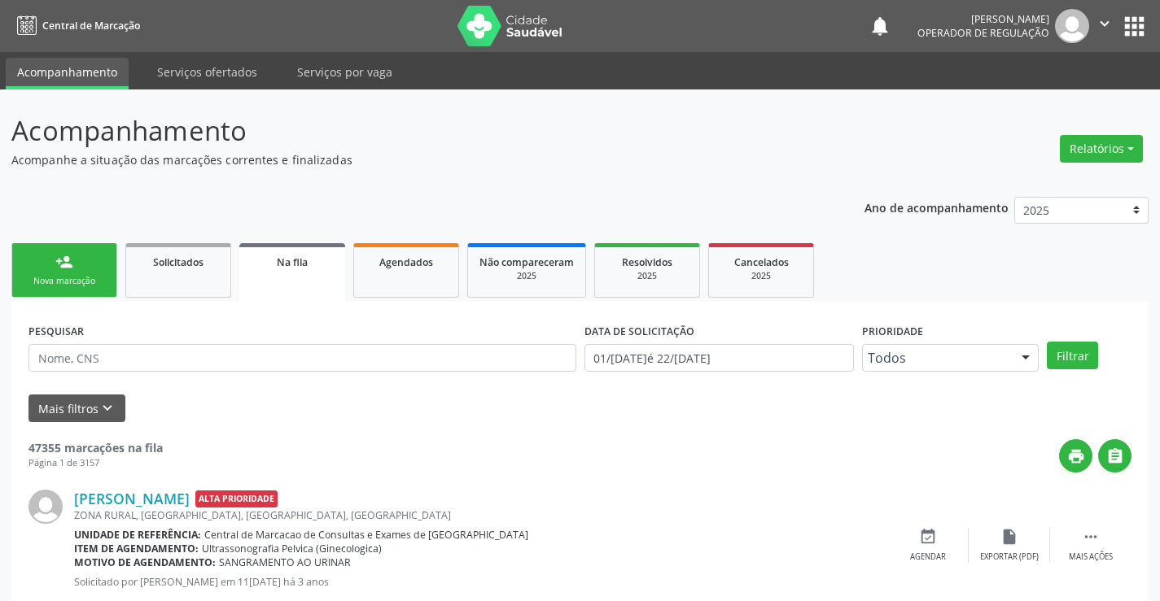
click at [83, 264] on link "person_add Nova marcação" at bounding box center [64, 270] width 106 height 55
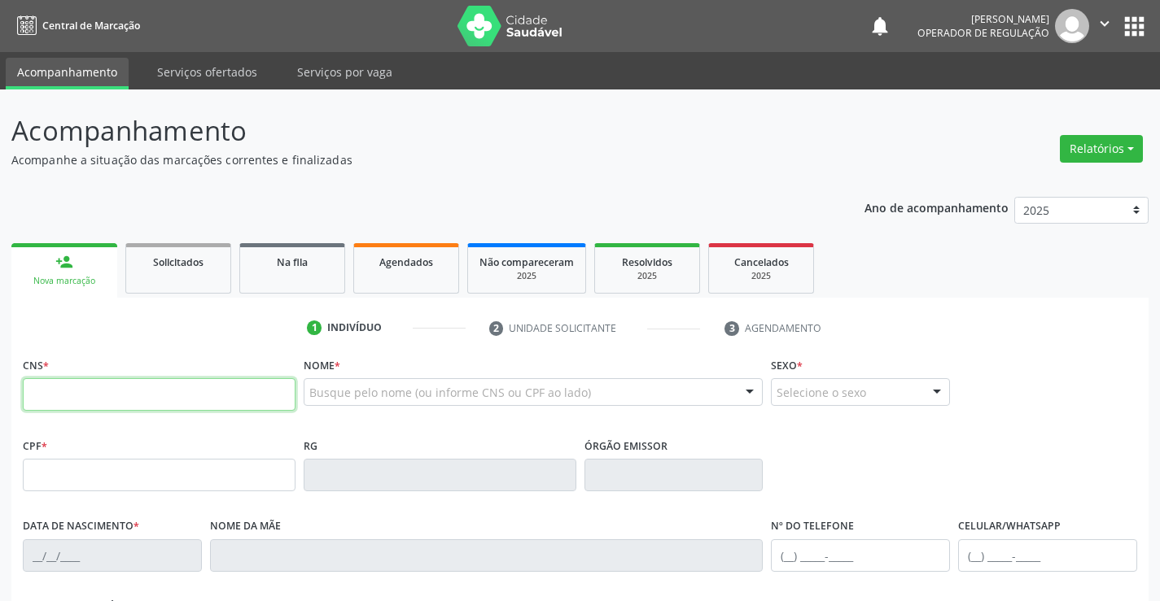
drag, startPoint x: 83, startPoint y: 264, endPoint x: 129, endPoint y: 382, distance: 127.3
click at [129, 382] on input "text" at bounding box center [159, 394] width 273 height 33
type input "702 8081 4537 5561"
type input "2261734883"
type input "08/09/2014"
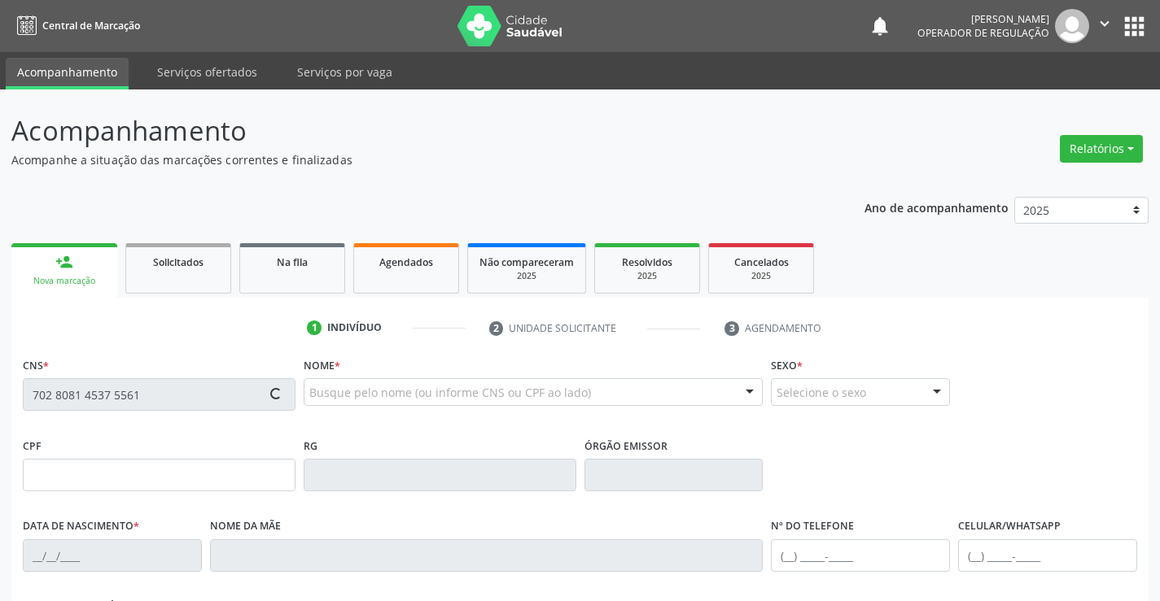
type input "(74) 9950-7980"
type input "091.817.605-07"
type input "S/N"
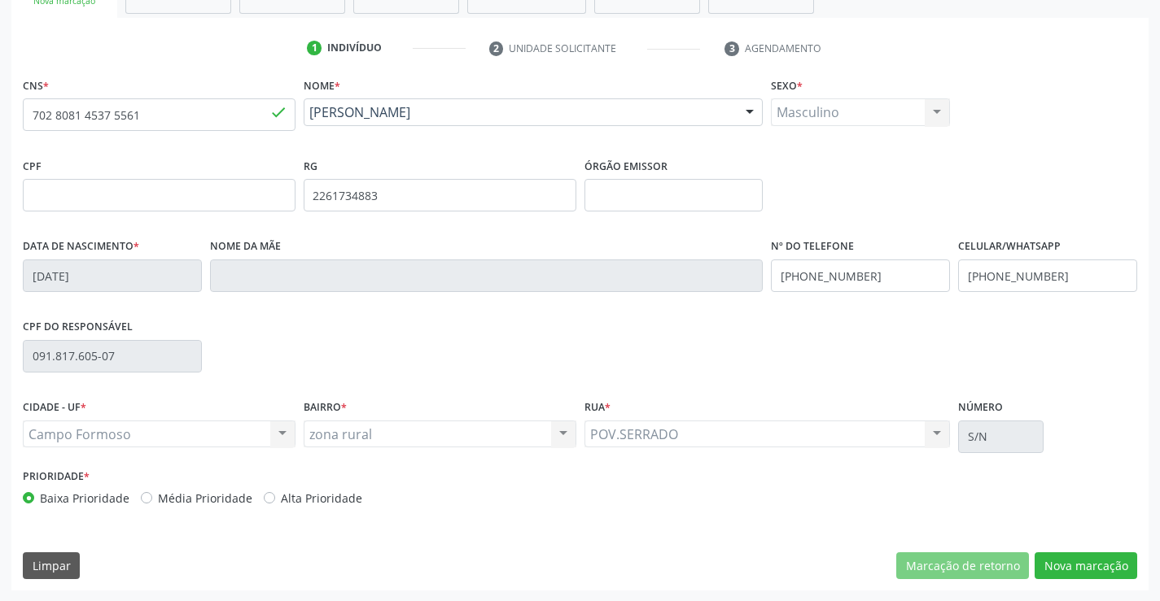
scroll to position [281, 0]
click at [1065, 567] on button "Nova marcação" at bounding box center [1085, 566] width 103 height 28
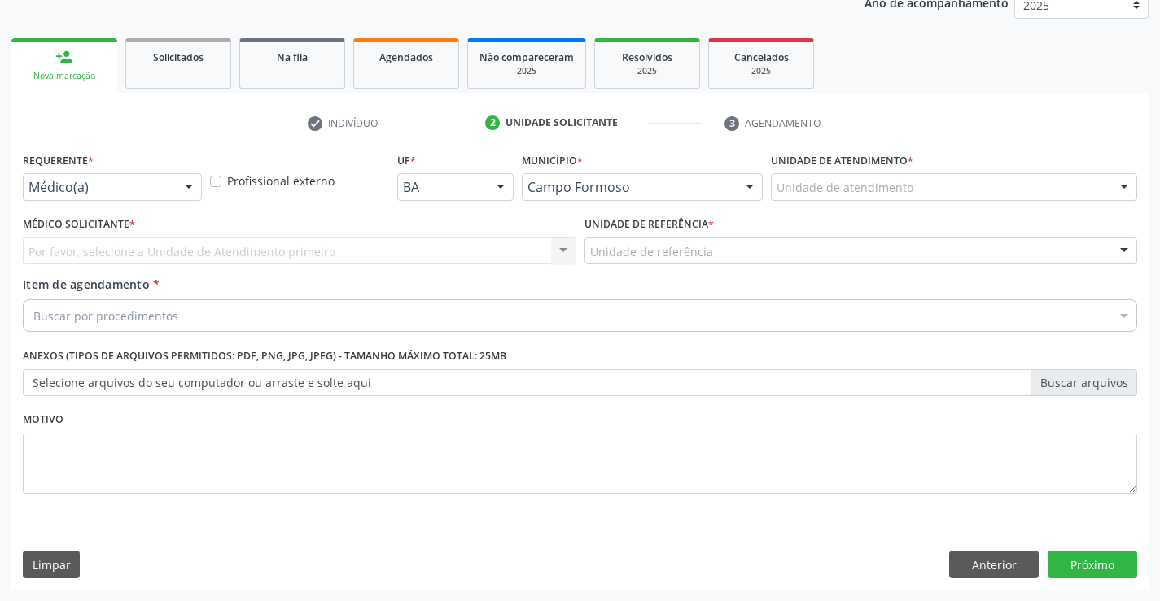
scroll to position [205, 0]
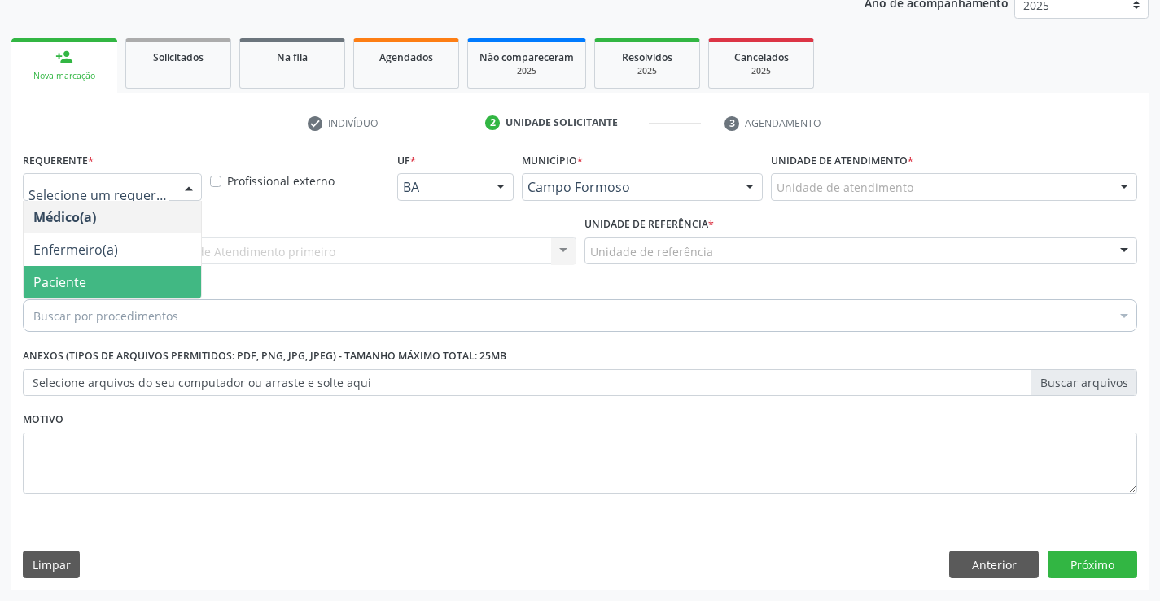
click at [90, 273] on span "Paciente" at bounding box center [112, 282] width 177 height 33
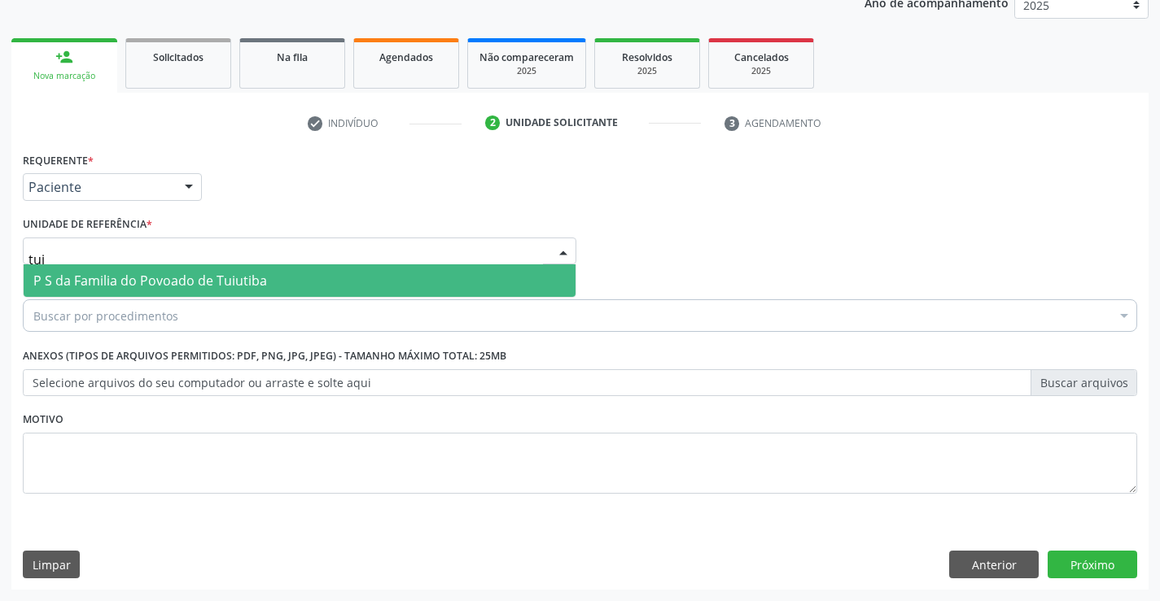
type input "tuiu"
click at [118, 282] on span "P S da Familia do Povoado de Tuiutiba" at bounding box center [150, 281] width 234 height 18
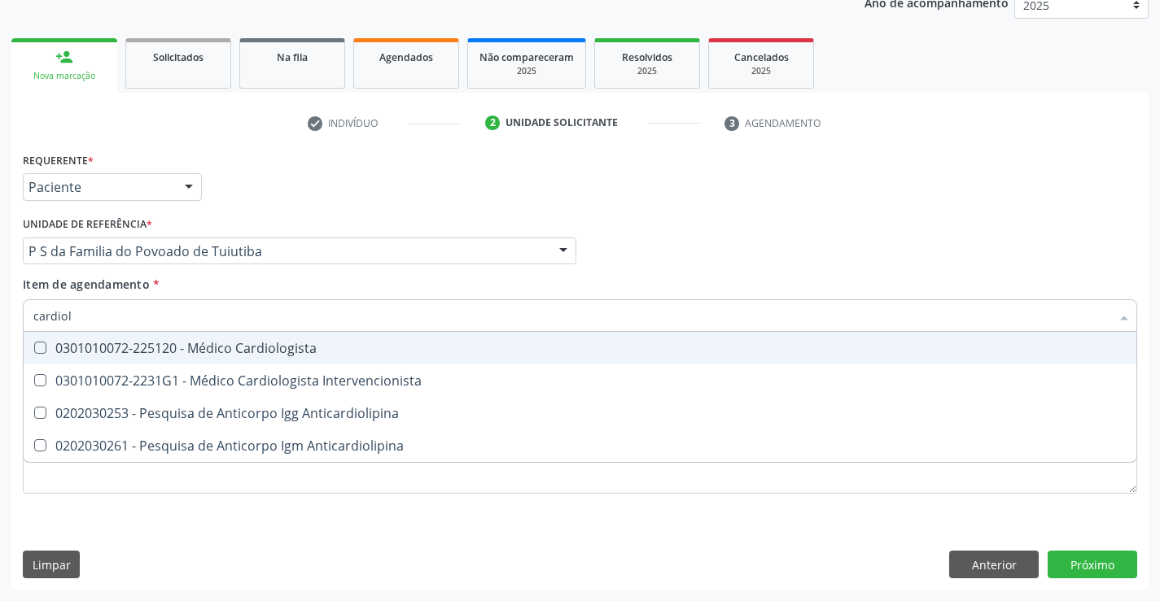
type input "cardiolo"
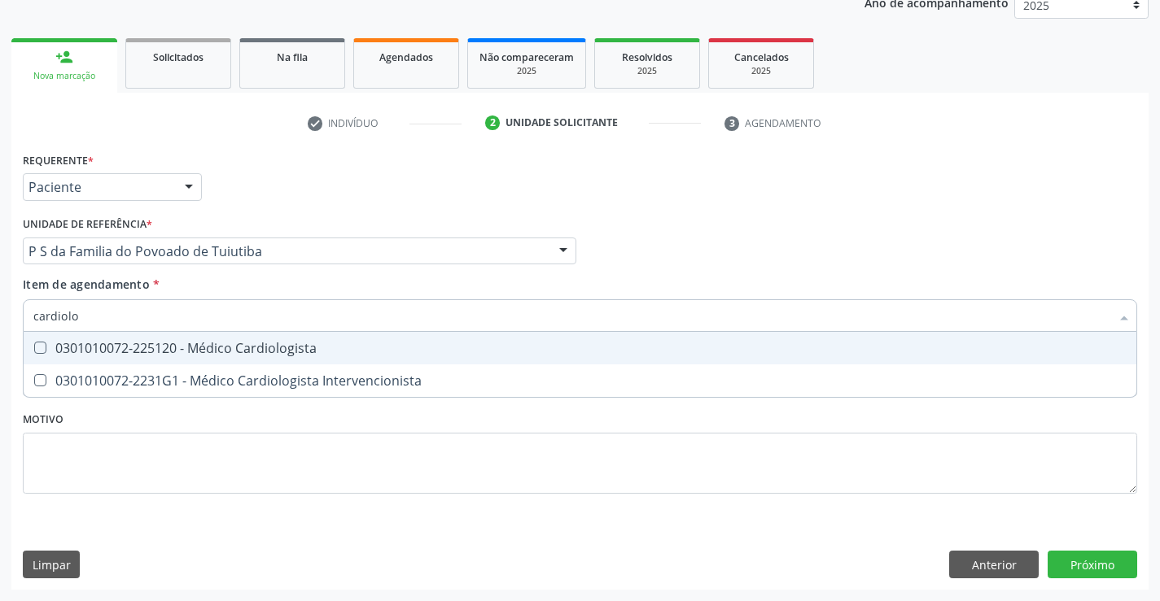
click at [136, 360] on span "0301010072-225120 - Médico Cardiologista" at bounding box center [580, 348] width 1112 height 33
checkbox Cardiologista "true"
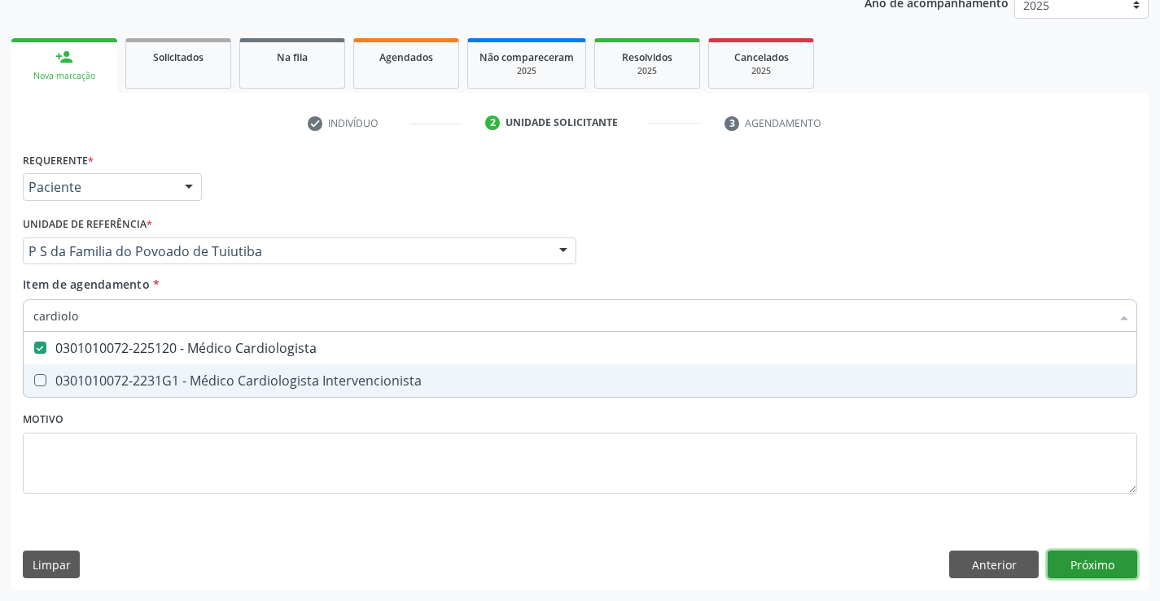
click at [1071, 559] on div "Requerente * Paciente Médico(a) Enfermeiro(a) Paciente Nenhum resultado encontr…" at bounding box center [579, 369] width 1137 height 442
checkbox Intervencionista "true"
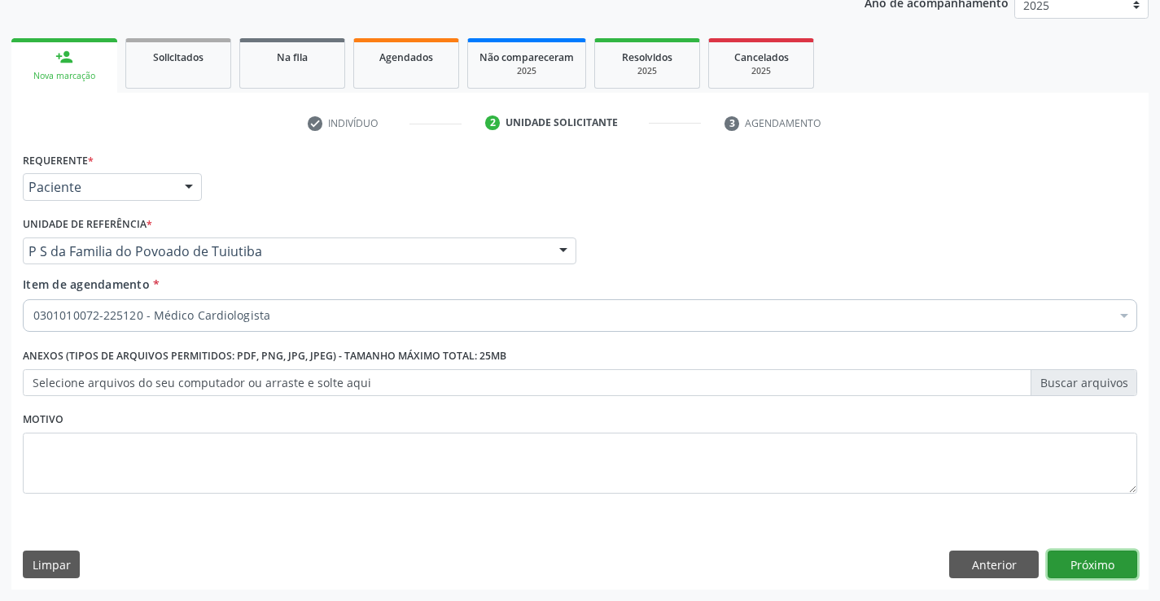
click at [1071, 559] on button "Próximo" at bounding box center [1092, 565] width 90 height 28
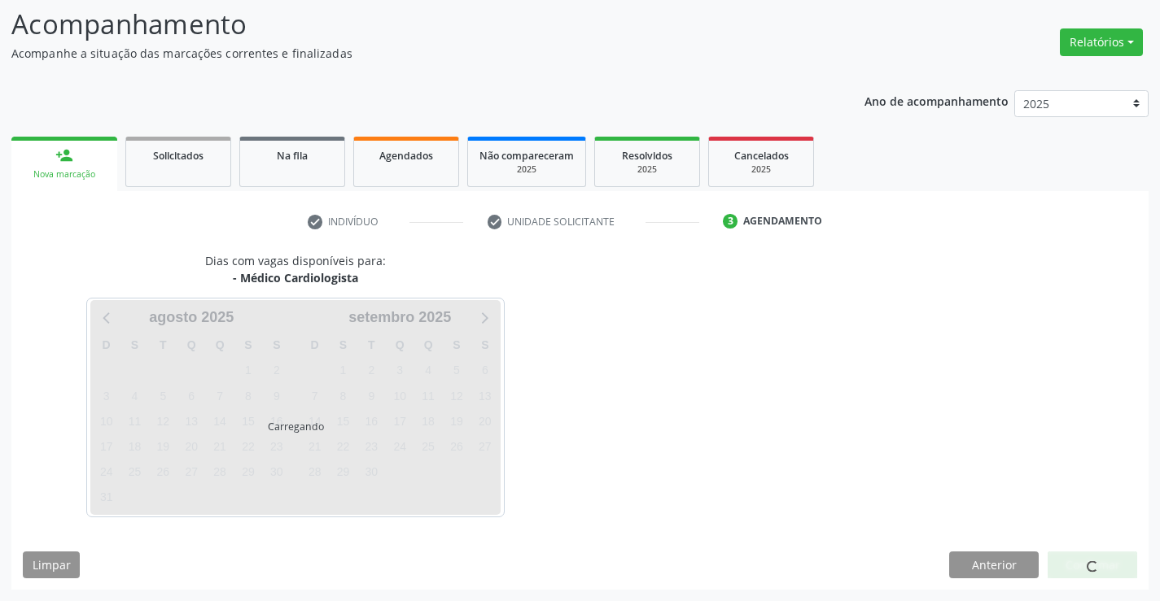
scroll to position [107, 0]
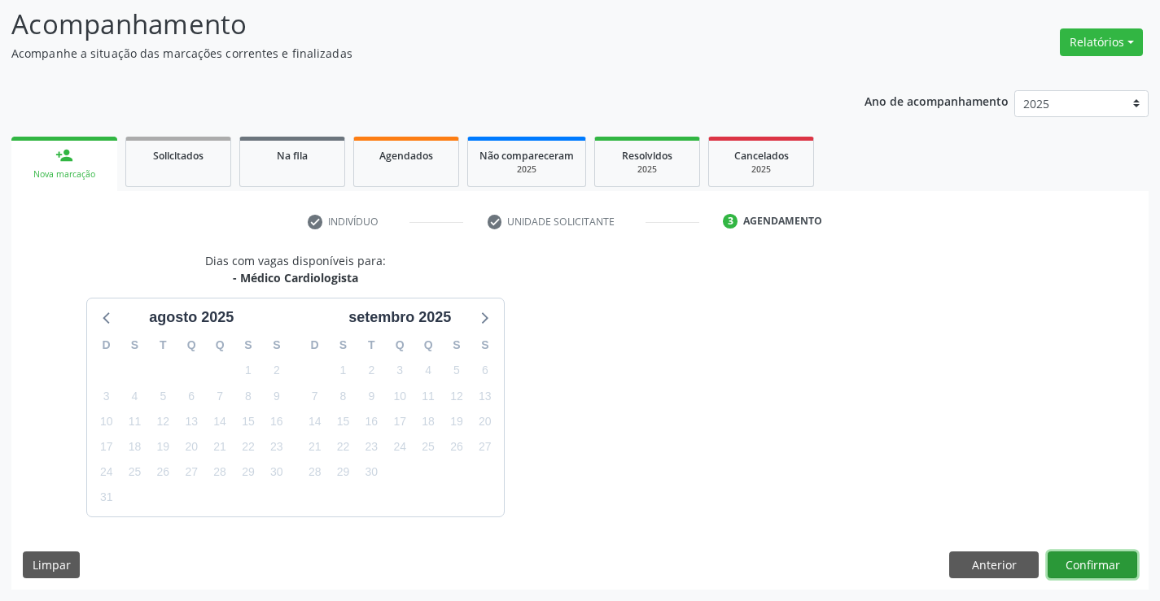
click at [1064, 559] on button "Confirmar" at bounding box center [1092, 566] width 90 height 28
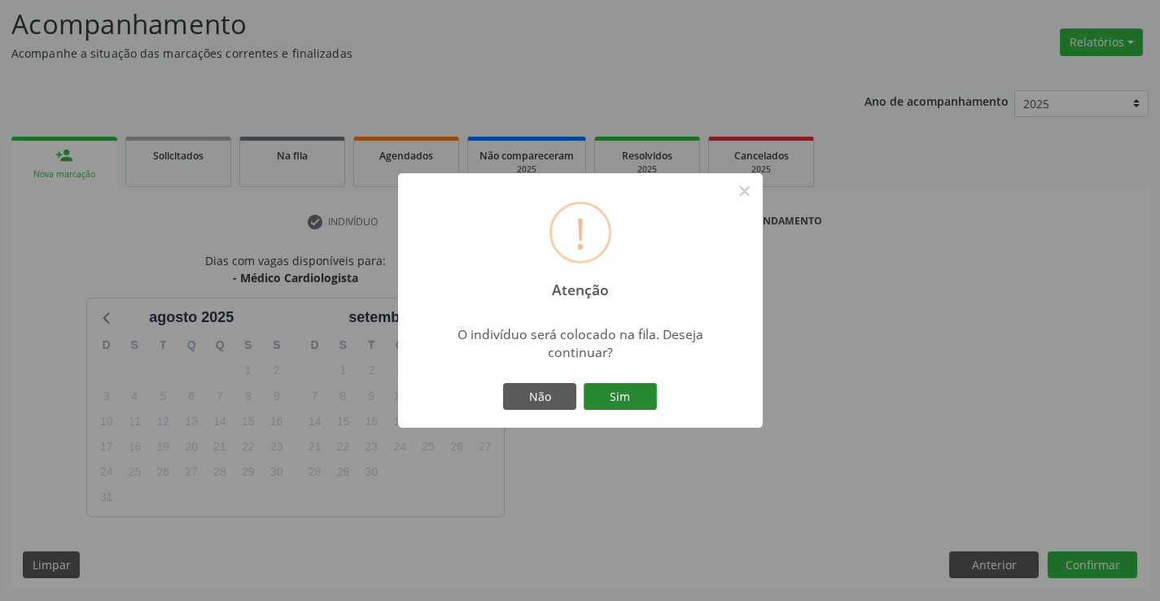
click at [610, 398] on button "Sim" at bounding box center [620, 397] width 73 height 28
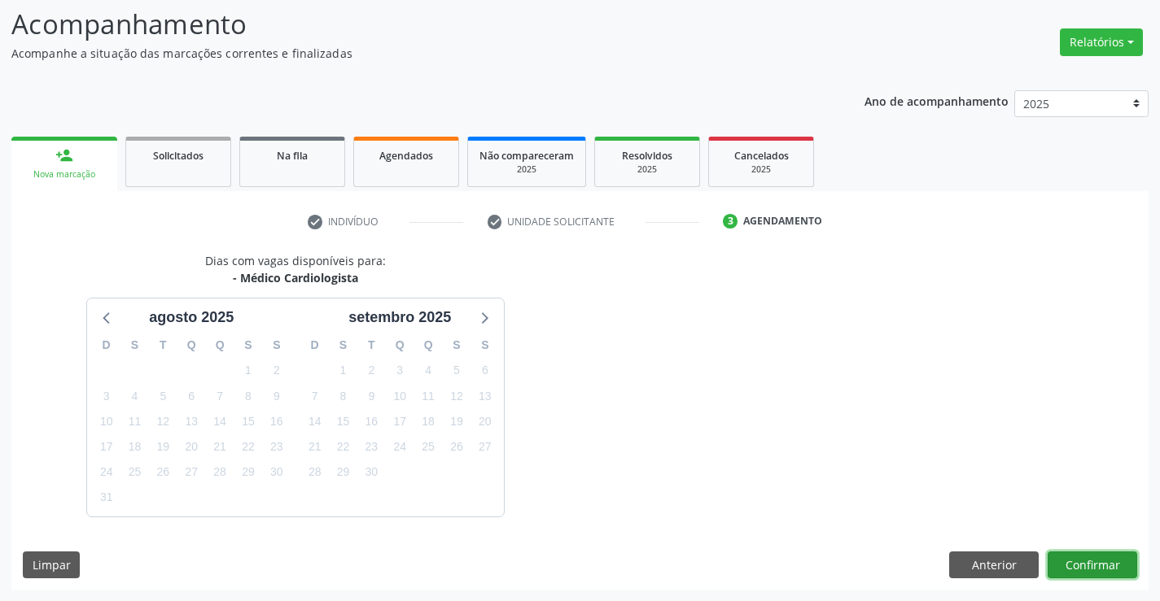
click at [1076, 557] on button "Confirmar" at bounding box center [1092, 566] width 90 height 28
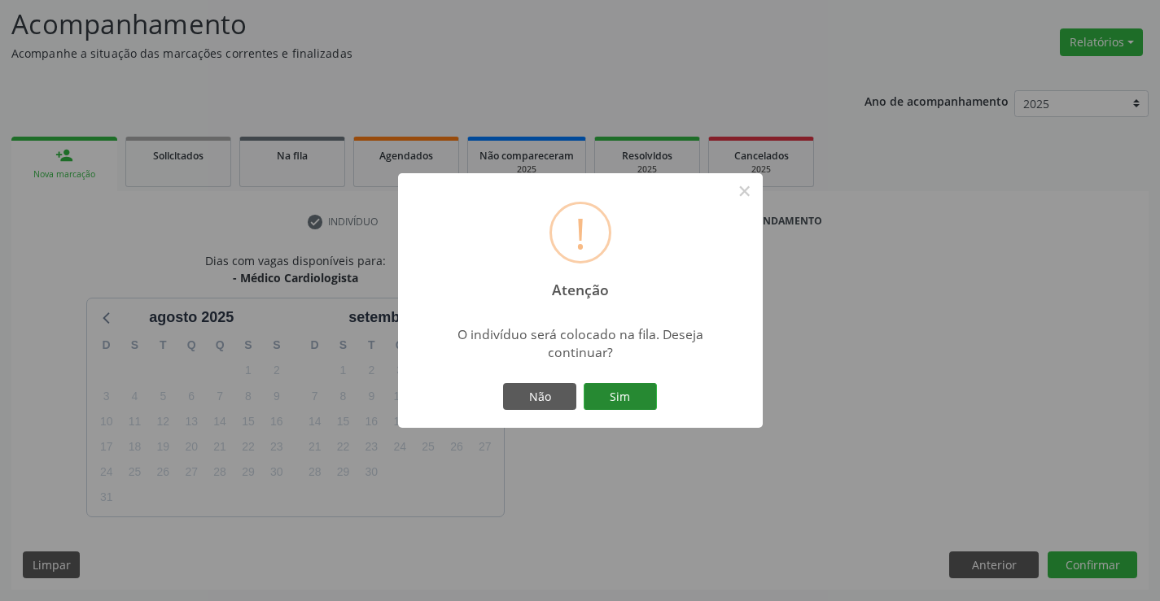
click at [617, 388] on button "Sim" at bounding box center [620, 397] width 73 height 28
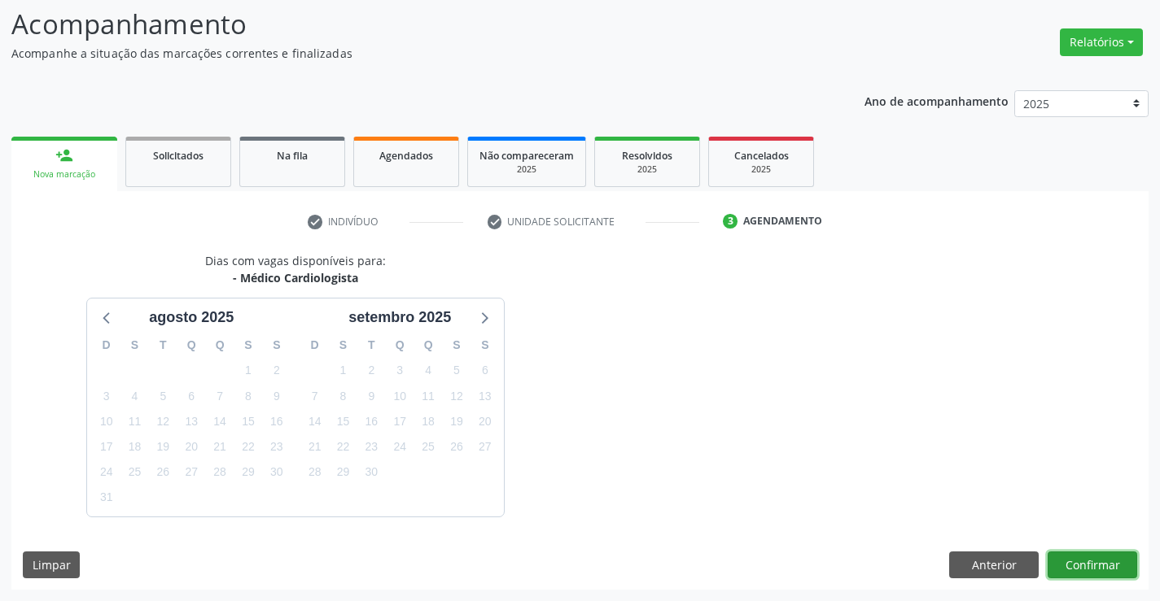
click at [1068, 567] on button "Confirmar" at bounding box center [1092, 566] width 90 height 28
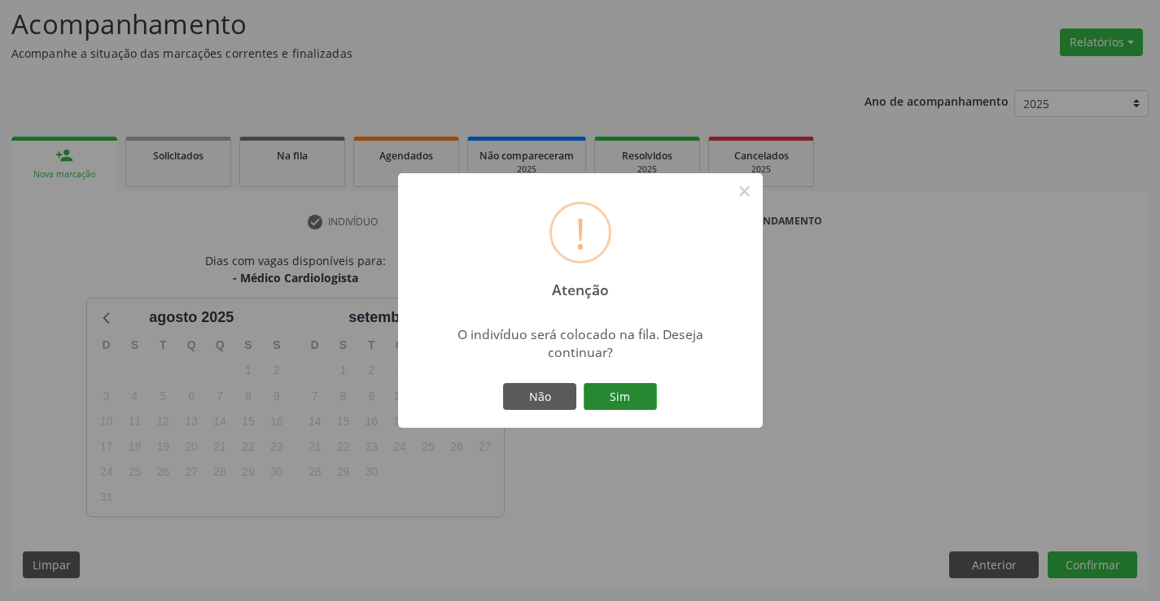
click at [609, 393] on button "Sim" at bounding box center [620, 397] width 73 height 28
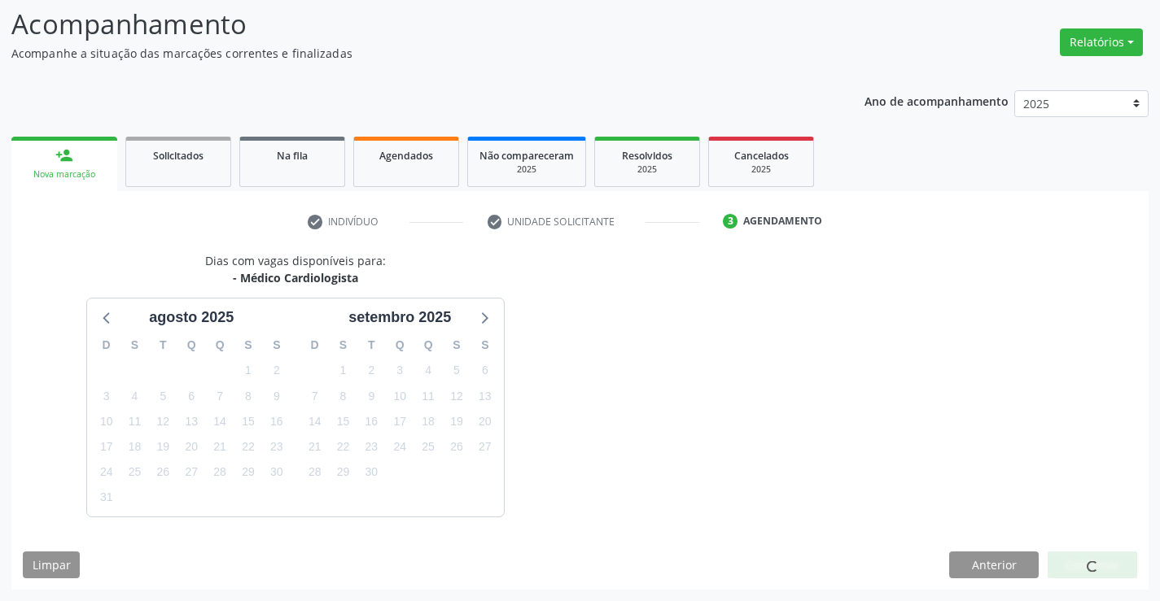
scroll to position [0, 0]
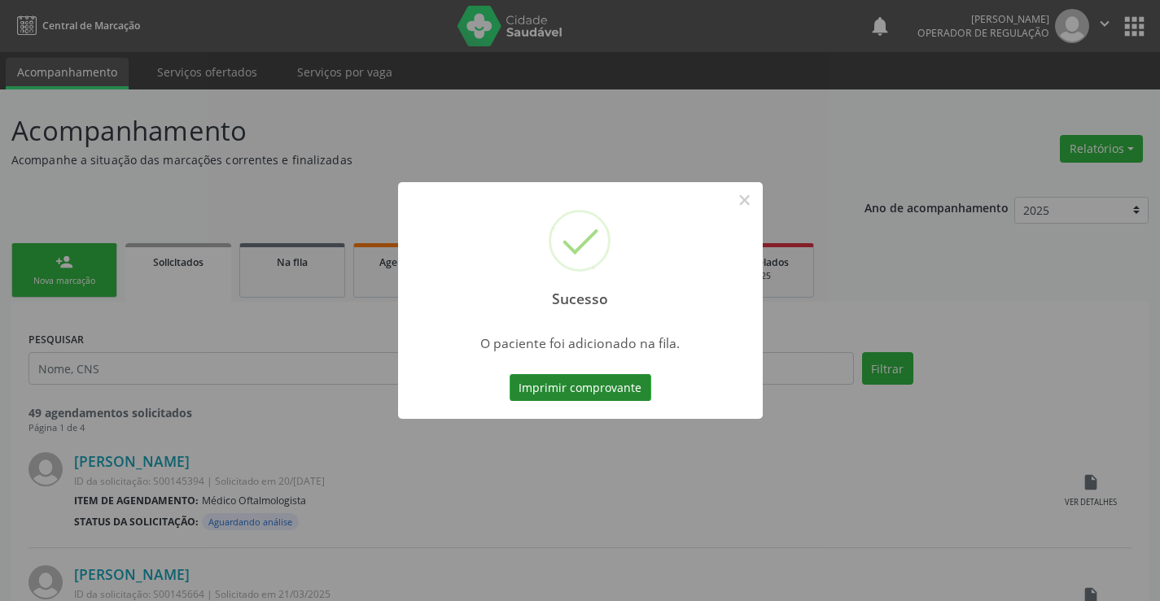
click at [560, 391] on button "Imprimir comprovante" at bounding box center [580, 388] width 142 height 28
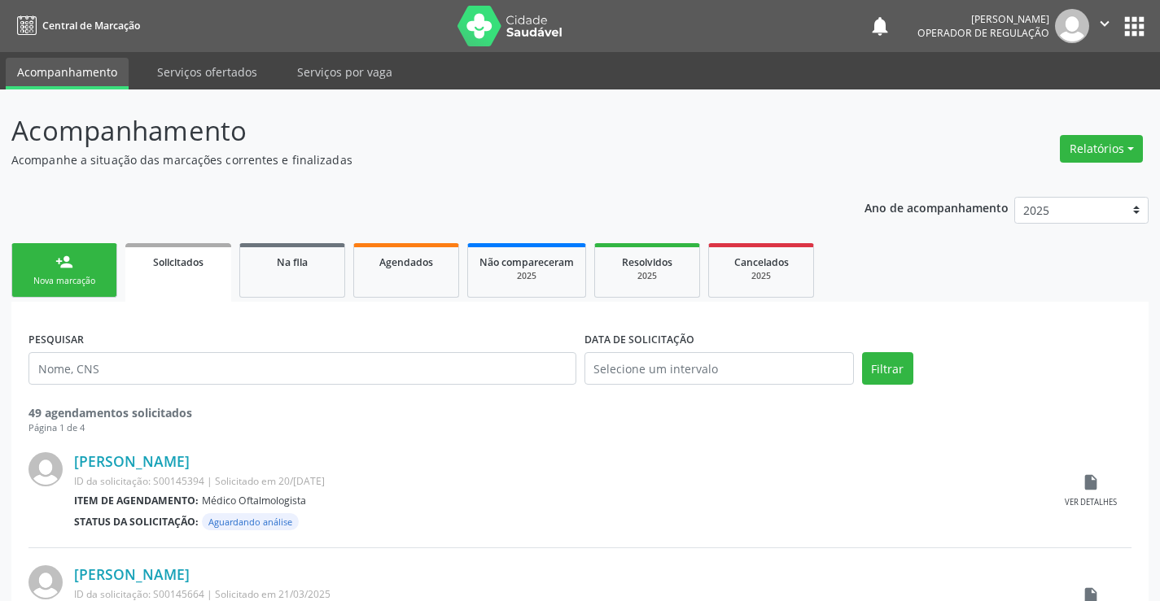
click at [63, 260] on div "person_add" at bounding box center [64, 262] width 18 height 18
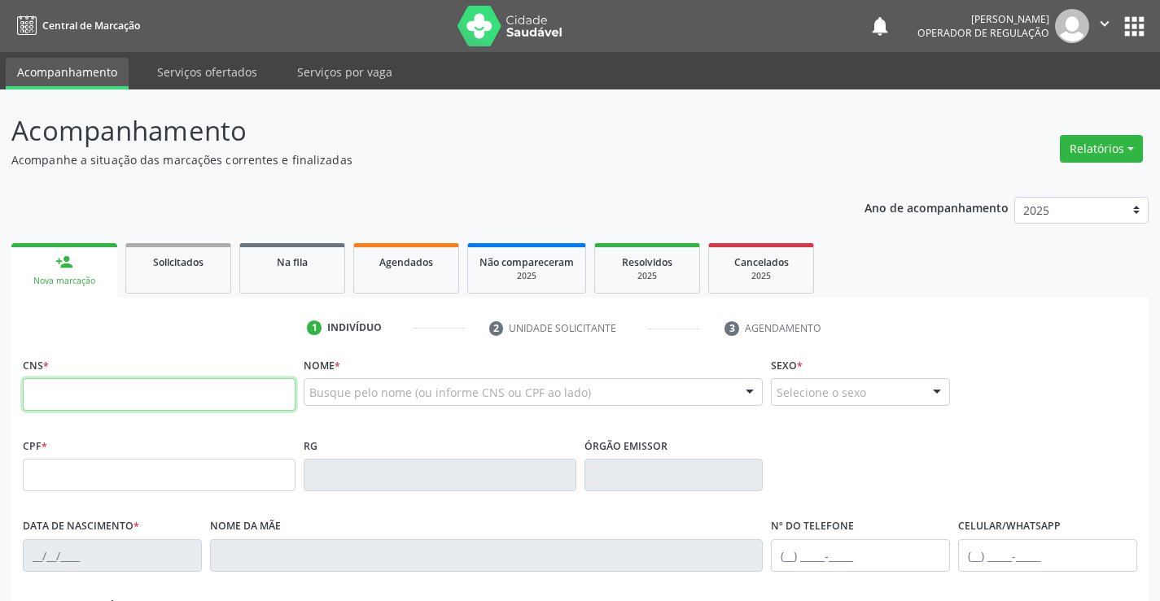
click at [115, 399] on input "text" at bounding box center [159, 394] width 273 height 33
type input "707 0088 9733 0438"
type input "078.404.585-21"
type input "2142382452"
type input "30/12/1996"
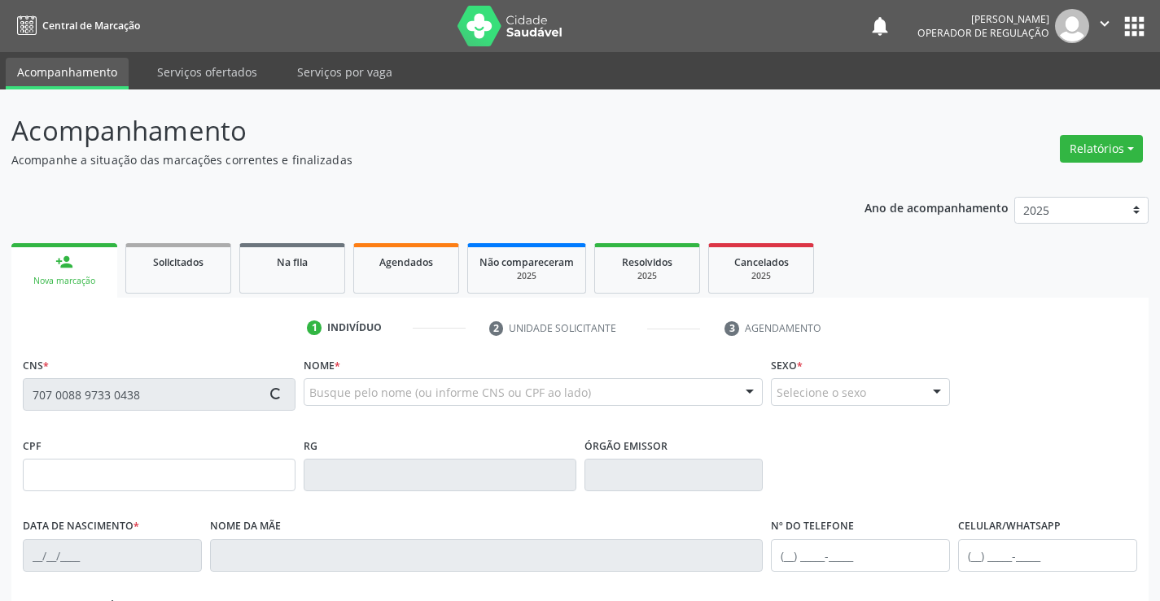
type input "(74) 99115-3843"
type input "078.404.585-21"
type input "SN"
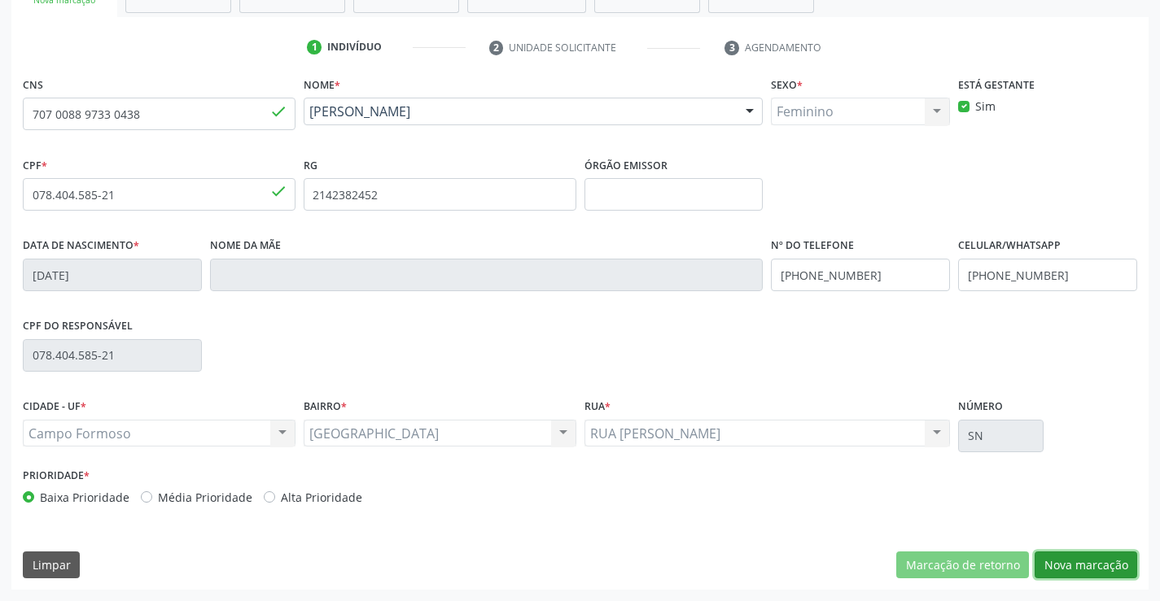
click at [1083, 570] on button "Nova marcação" at bounding box center [1085, 566] width 103 height 28
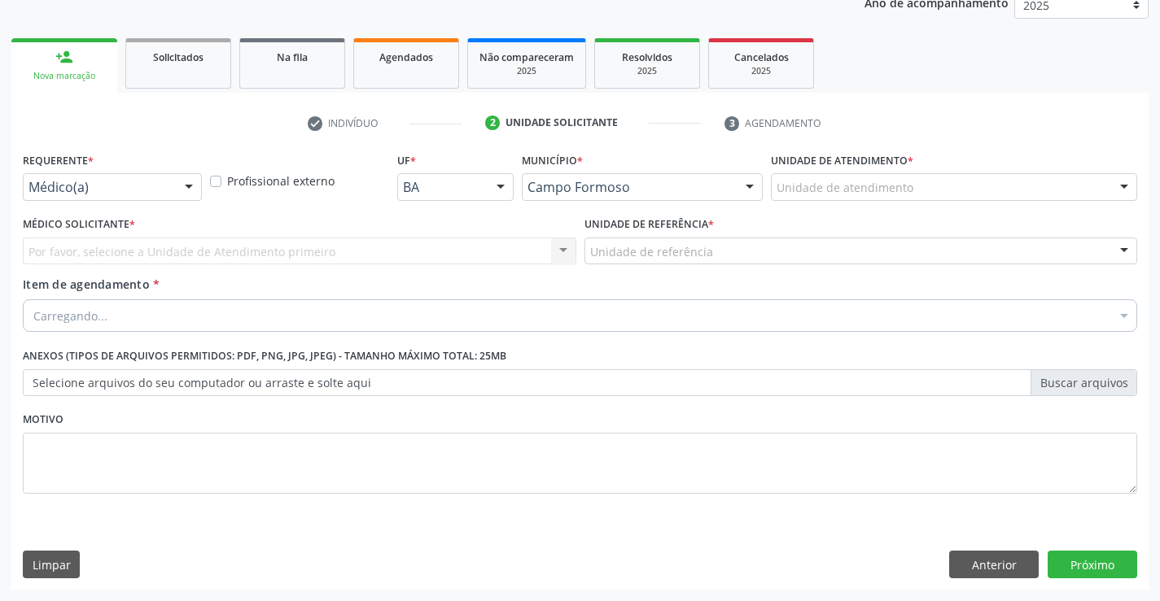
scroll to position [205, 0]
click at [91, 172] on label "Requerente *" at bounding box center [58, 160] width 71 height 25
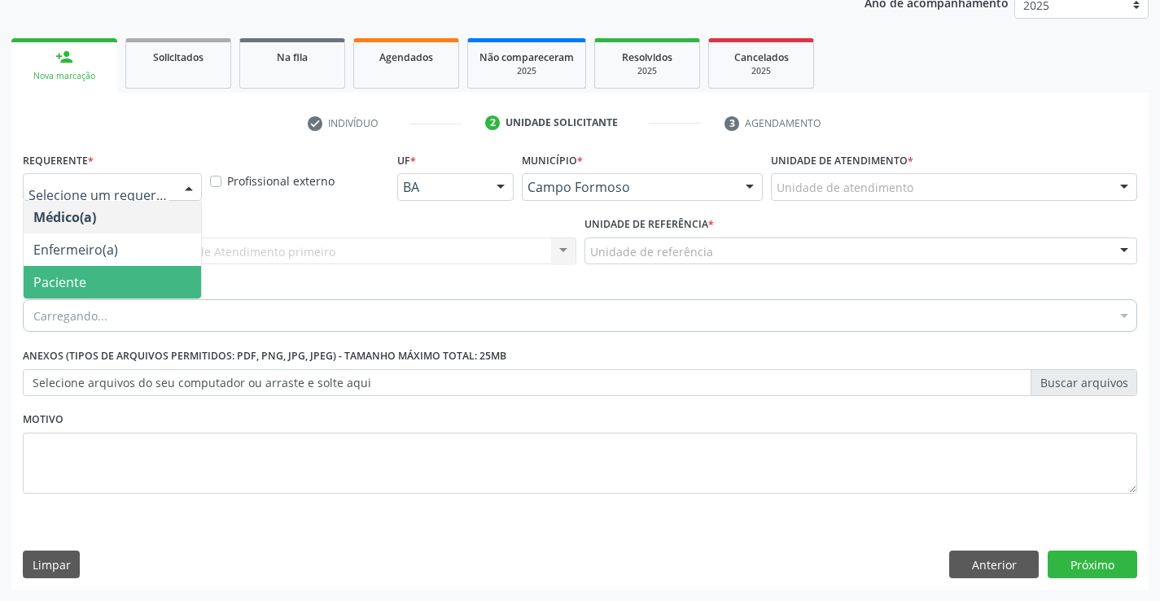
click at [63, 285] on span "Paciente" at bounding box center [59, 282] width 53 height 18
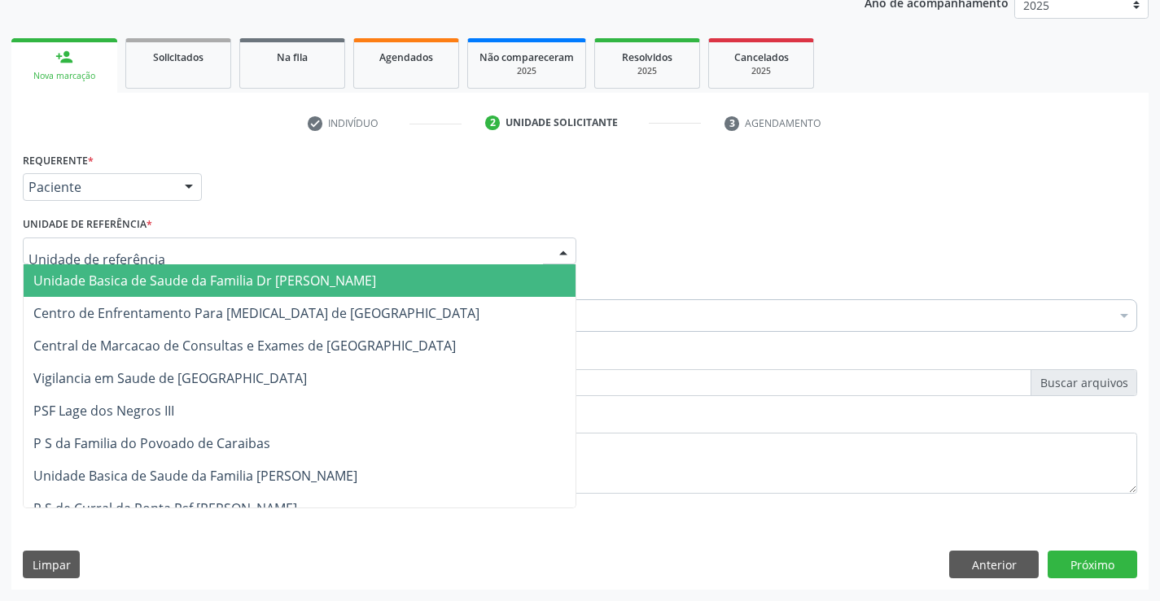
click at [66, 260] on div at bounding box center [299, 252] width 553 height 28
click at [64, 283] on span "Unidade Basica de Saude da Familia Dr [PERSON_NAME]" at bounding box center [204, 281] width 343 height 18
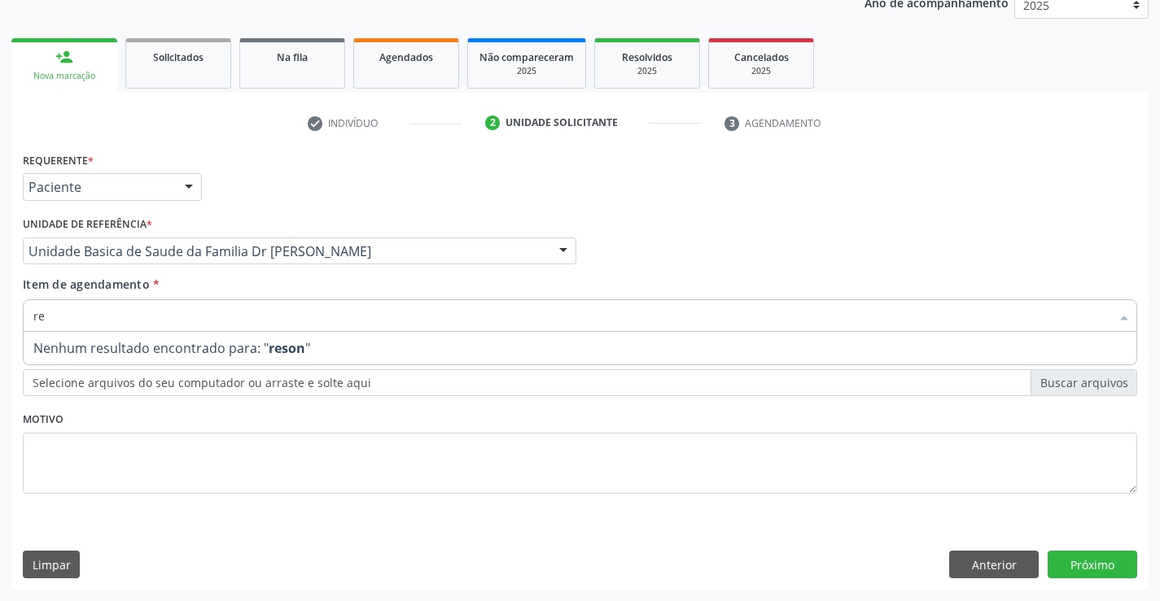
type input "r"
type input "ressonancia"
click at [252, 450] on textarea at bounding box center [580, 464] width 1114 height 62
click at [107, 316] on div at bounding box center [580, 315] width 1114 height 33
type input "ress"
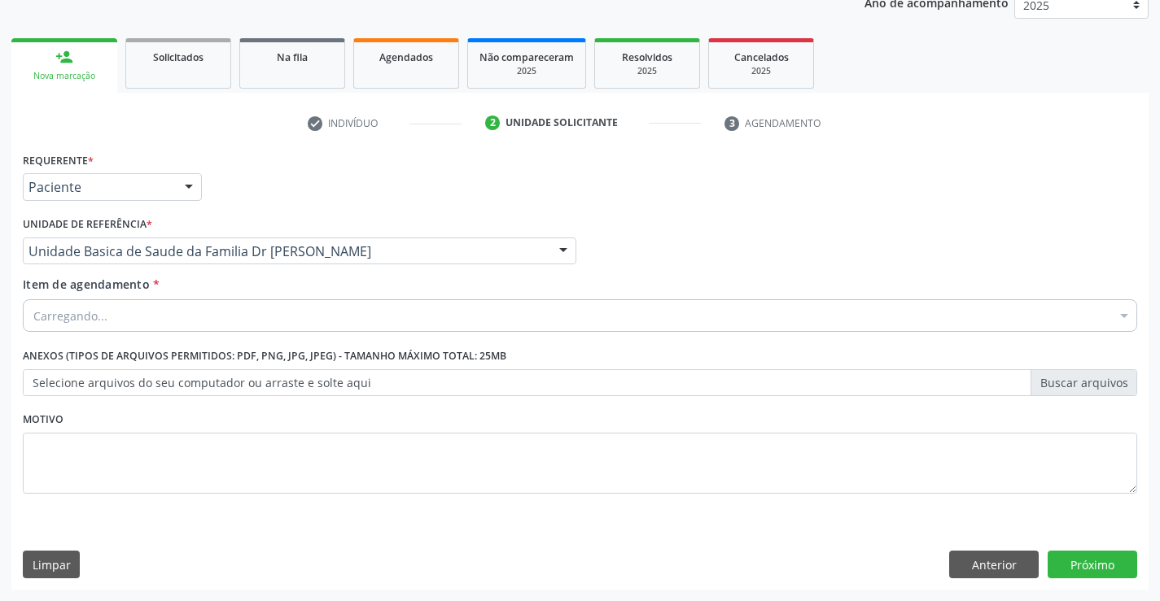
click at [286, 429] on div "Motivo" at bounding box center [580, 451] width 1114 height 86
click at [157, 306] on div at bounding box center [580, 315] width 1114 height 33
click at [180, 394] on label "Selecione arquivos do seu computador ou arraste e solte aqui" at bounding box center [580, 383] width 1114 height 28
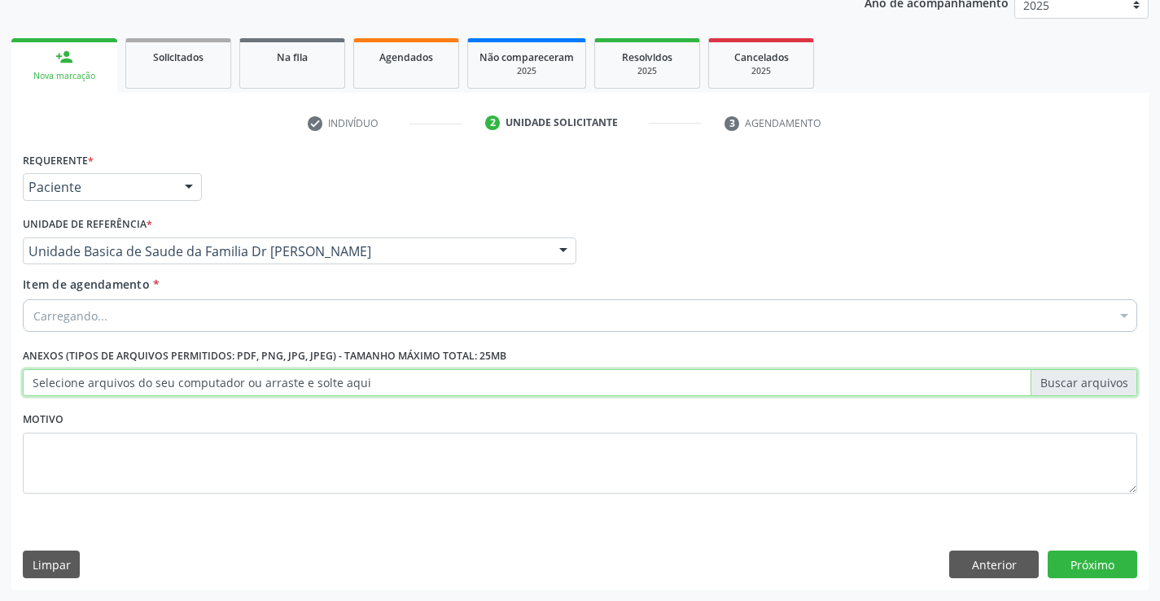
click at [180, 394] on input "Selecione arquivos do seu computador ou arraste e solte aqui" at bounding box center [580, 383] width 1114 height 28
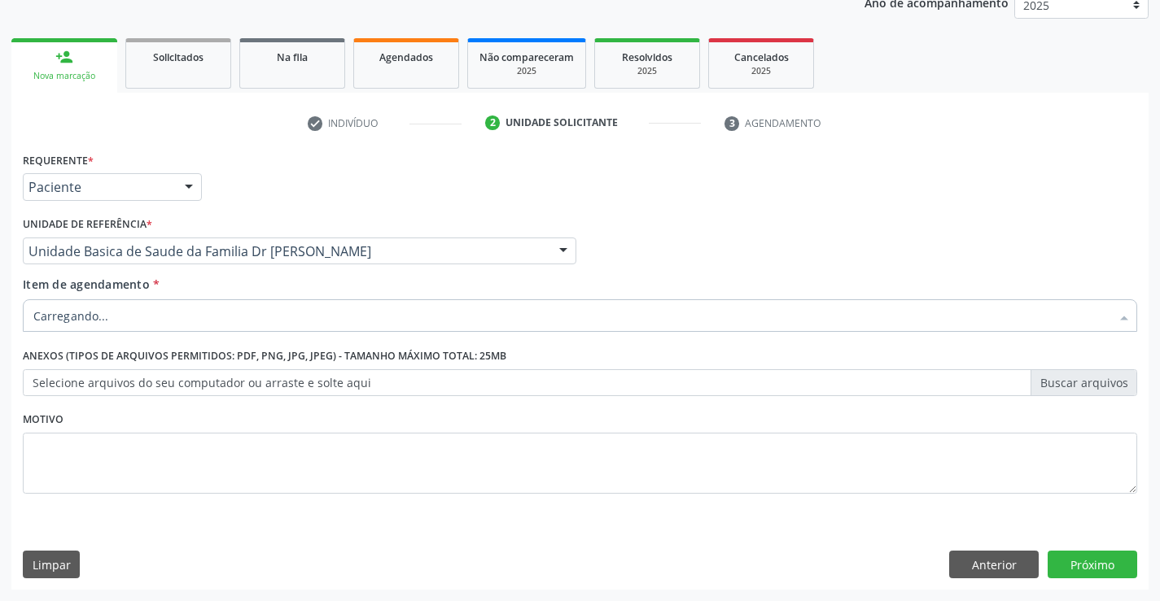
click at [211, 319] on div at bounding box center [580, 315] width 1114 height 33
drag, startPoint x: 378, startPoint y: 352, endPoint x: 359, endPoint y: 351, distance: 18.8
click at [359, 351] on span "Nenhum resultado encontrado para: " ressonancia "" at bounding box center [580, 348] width 1112 height 33
type input "r"
type input "u"
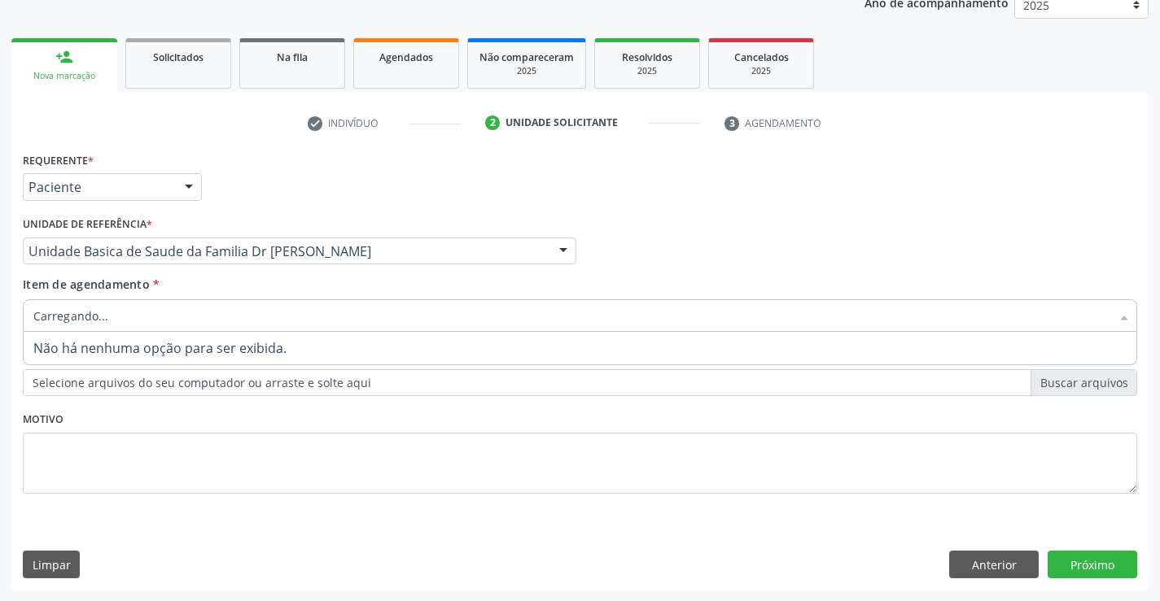
click at [136, 314] on input "Item de agendamento *" at bounding box center [571, 315] width 1077 height 33
type input "resso"
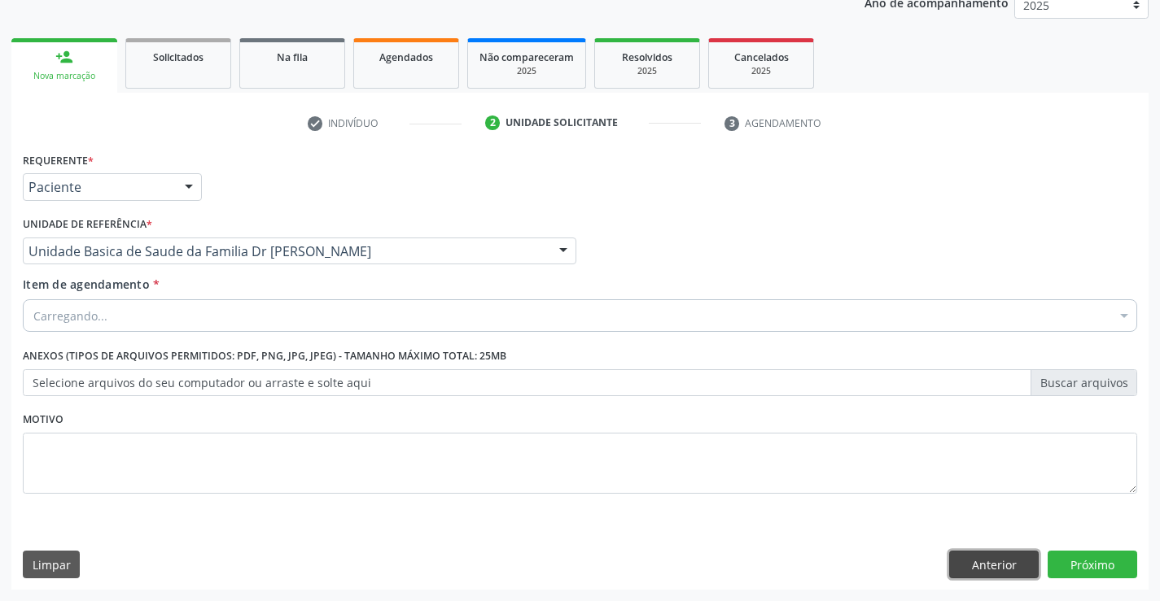
click at [961, 566] on button "Anterior" at bounding box center [994, 565] width 90 height 28
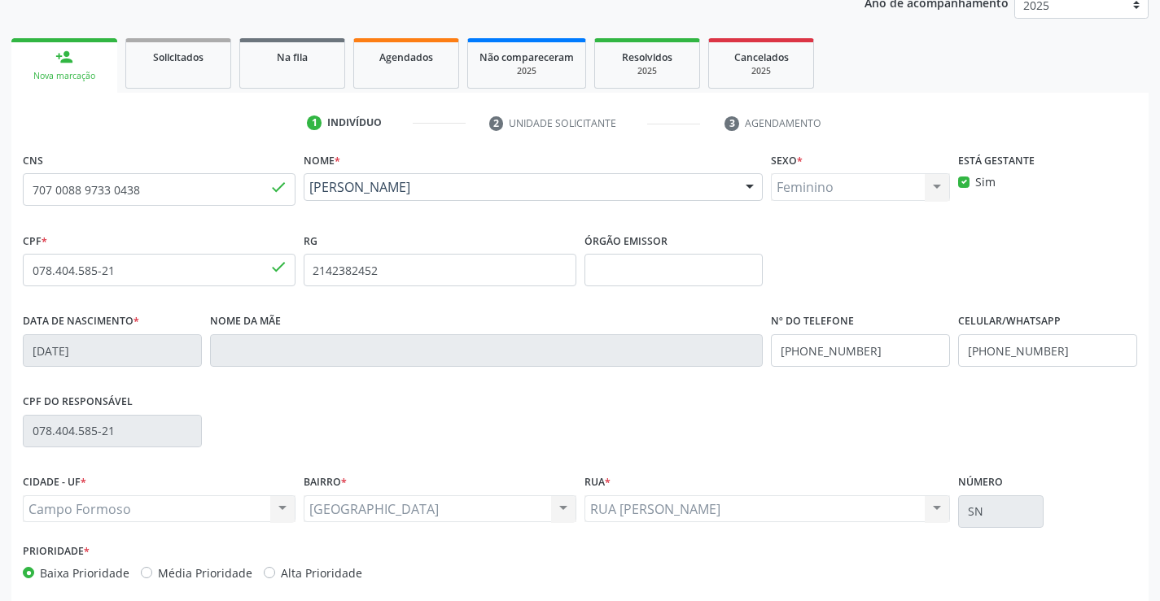
scroll to position [281, 0]
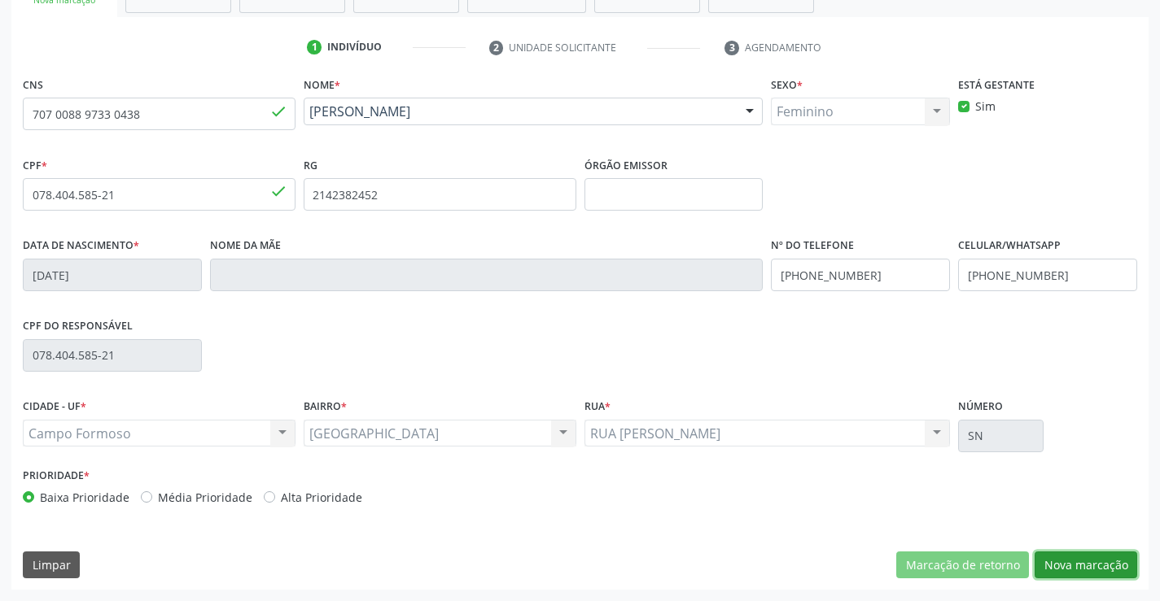
click at [1064, 553] on button "Nova marcação" at bounding box center [1085, 566] width 103 height 28
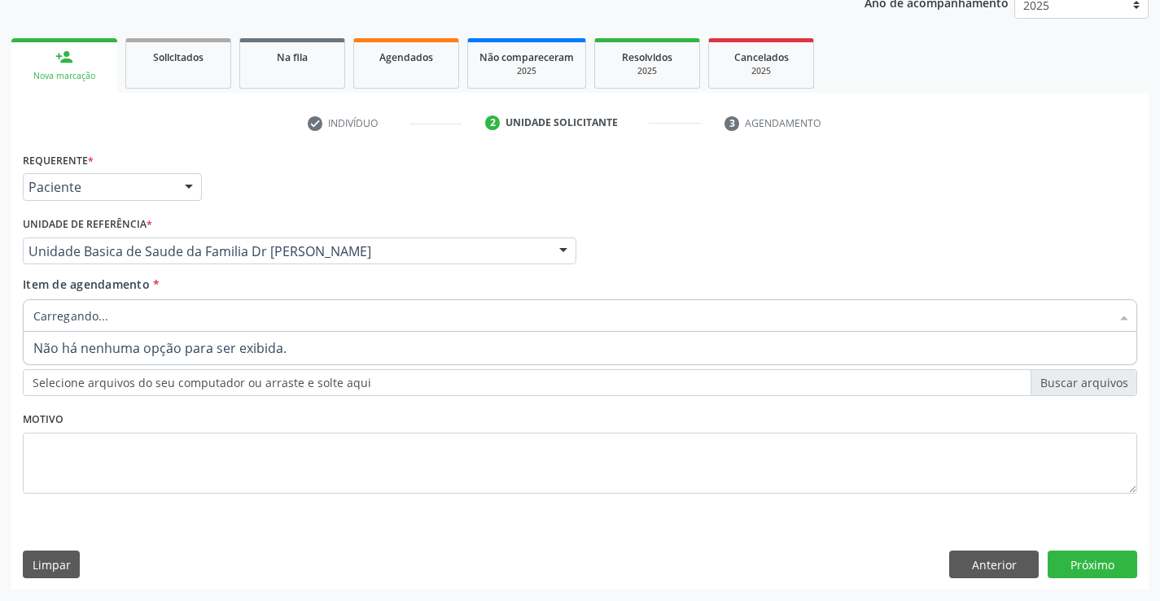
click at [139, 313] on div at bounding box center [580, 315] width 1114 height 33
type input "r"
type input "ressonancia"
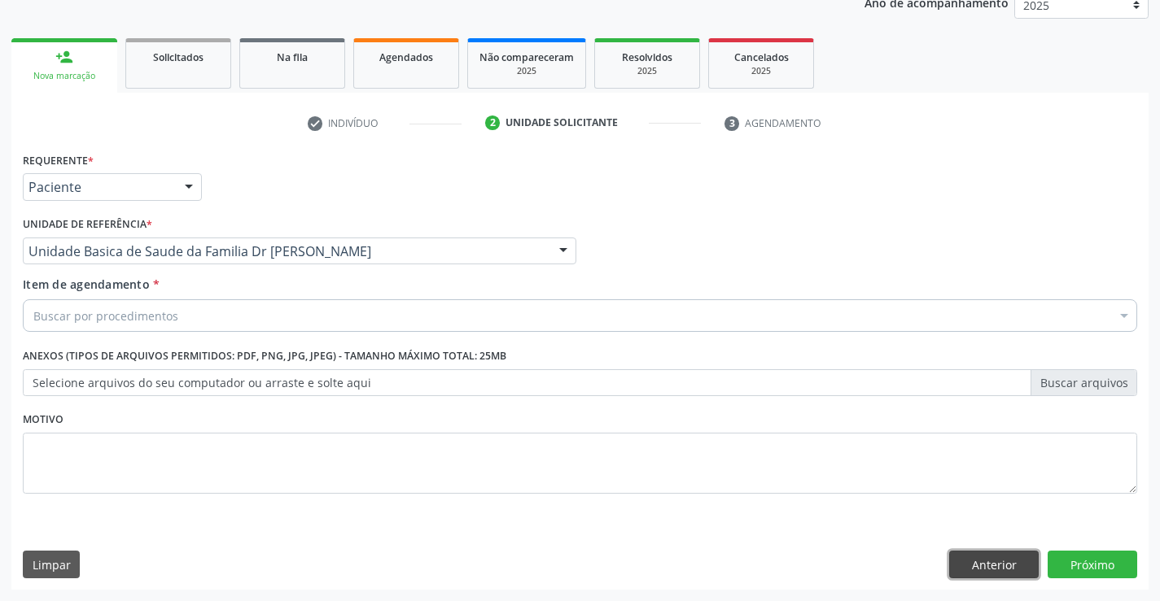
click at [997, 554] on button "Anterior" at bounding box center [994, 565] width 90 height 28
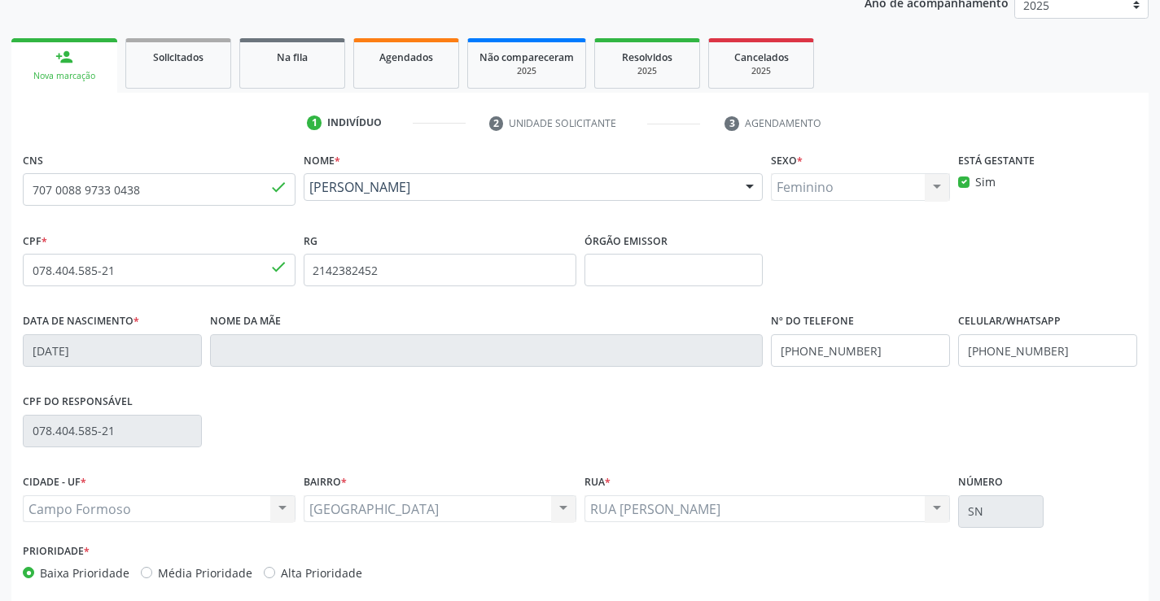
scroll to position [281, 0]
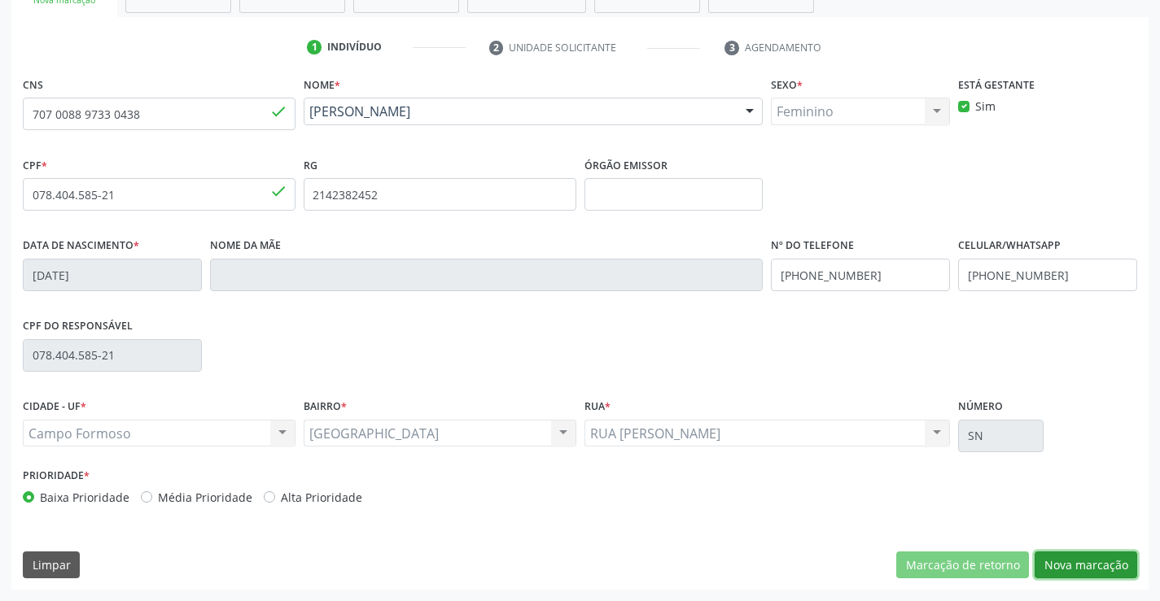
click at [1066, 570] on button "Nova marcação" at bounding box center [1085, 566] width 103 height 28
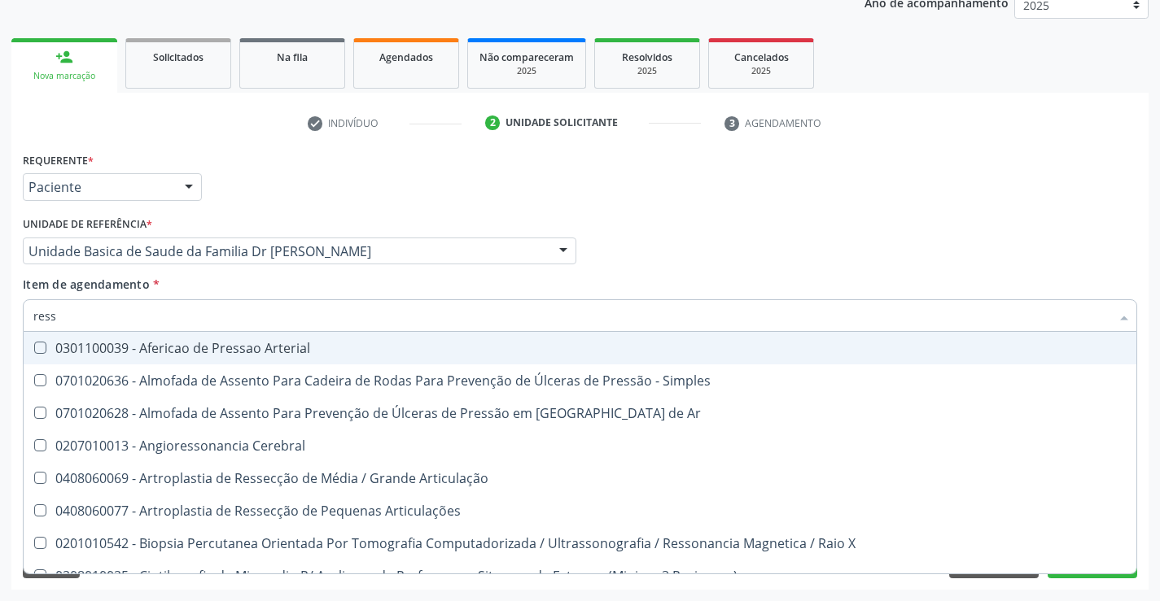
type input "resso"
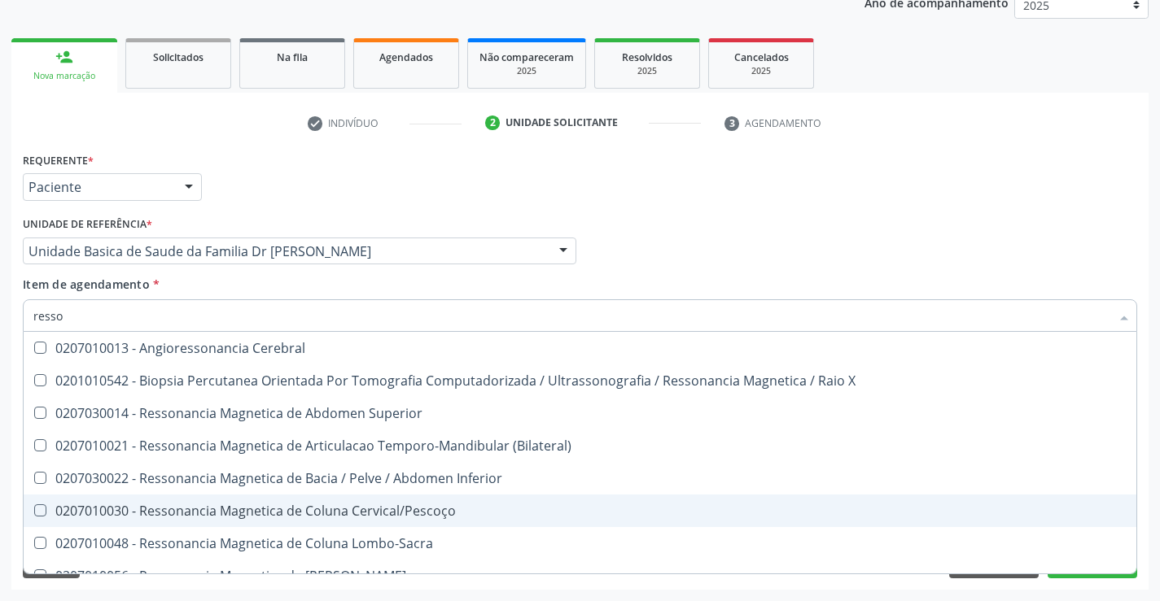
click at [453, 509] on div "0207010030 - Ressonancia Magnetica de Coluna Cervical/Pescoço" at bounding box center [579, 511] width 1093 height 13
checkbox Cervical\/Pescoço "true"
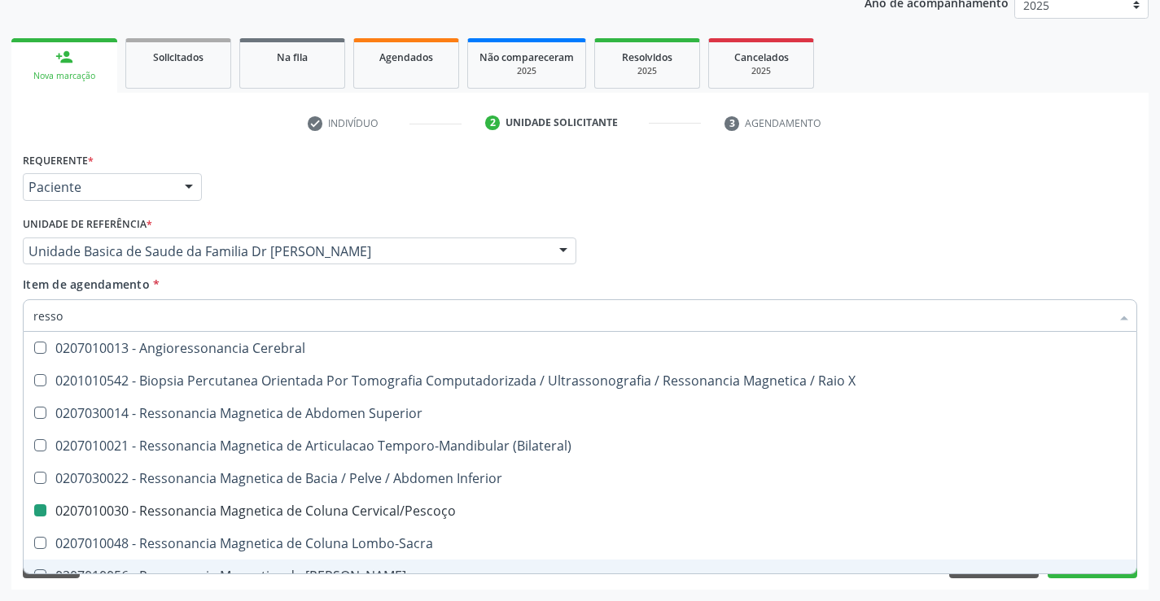
click at [1092, 579] on div "Requerente * Paciente Médico(a) Enfermeiro(a) Paciente Nenhum resultado encontr…" at bounding box center [579, 369] width 1137 height 442
checkbox X "true"
checkbox Cervical\/Pescoço "false"
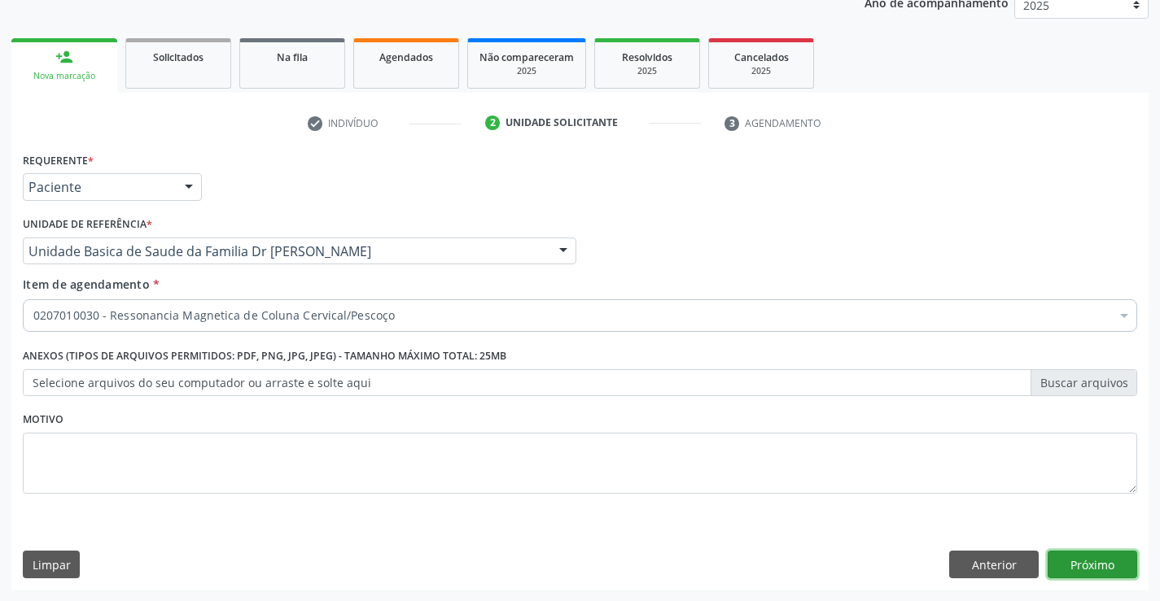
click at [1074, 559] on button "Próximo" at bounding box center [1092, 565] width 90 height 28
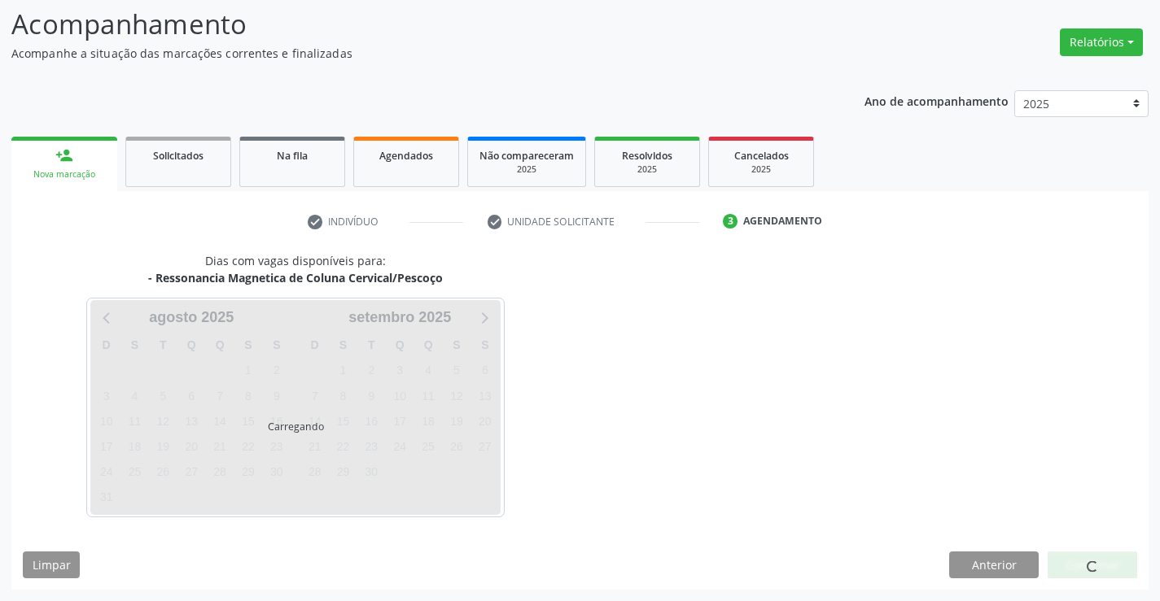
scroll to position [155, 0]
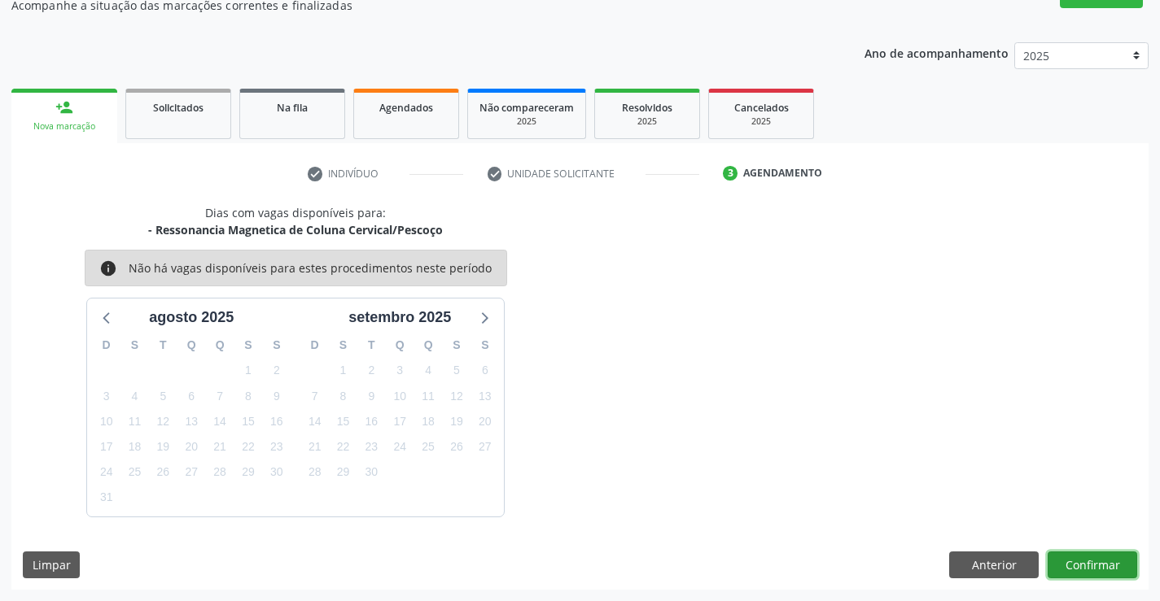
click at [1099, 562] on button "Confirmar" at bounding box center [1092, 566] width 90 height 28
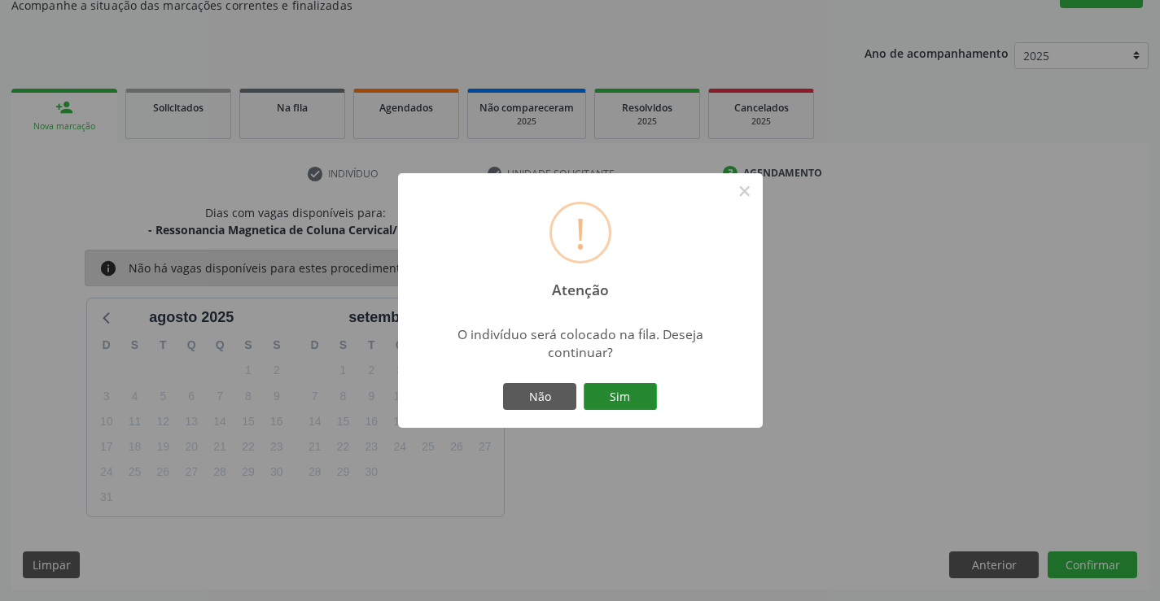
click at [629, 399] on button "Sim" at bounding box center [620, 397] width 73 height 28
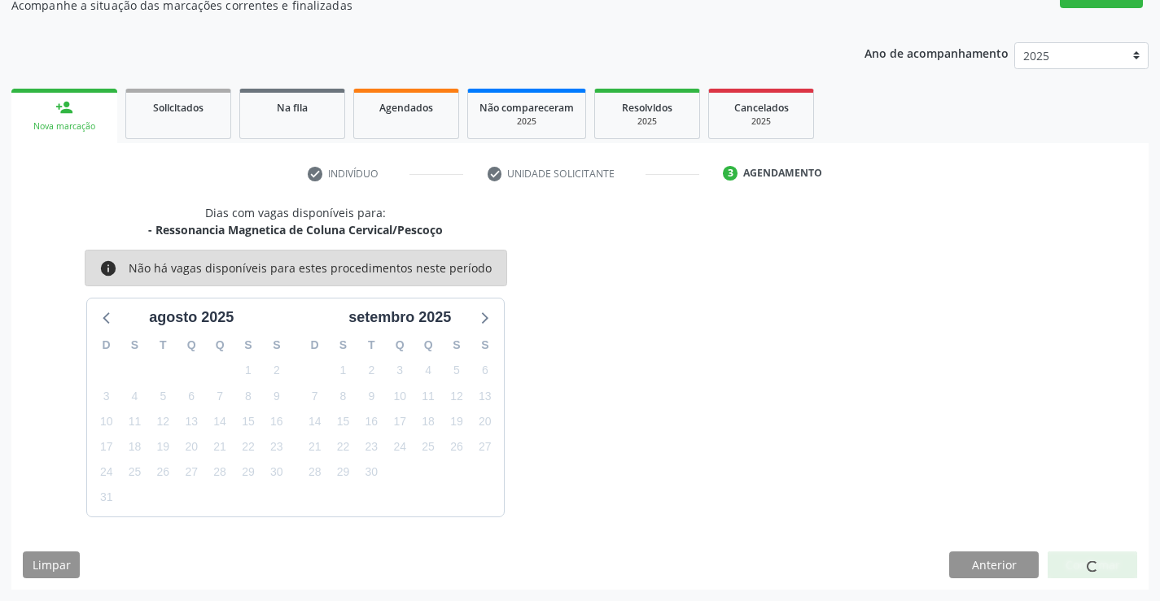
scroll to position [0, 0]
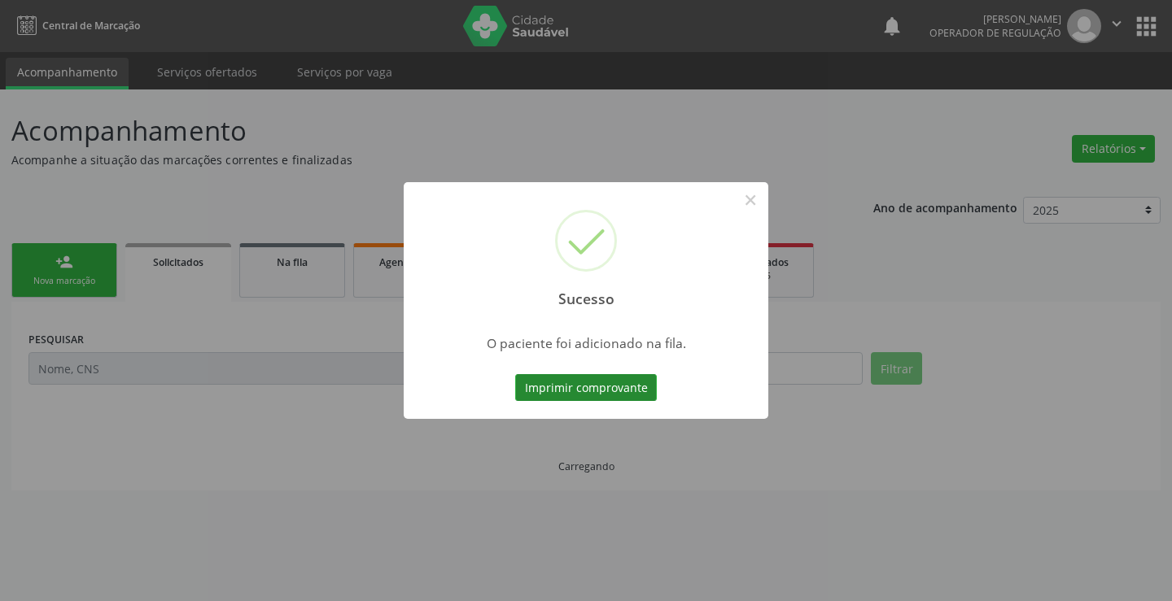
click at [634, 382] on button "Imprimir comprovante" at bounding box center [586, 388] width 142 height 28
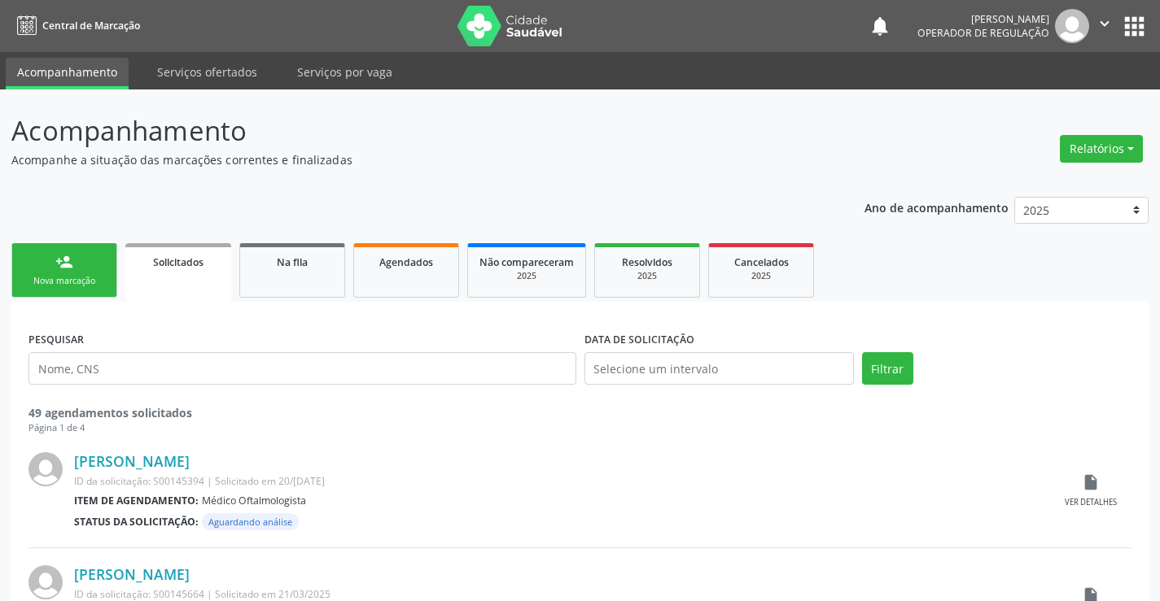
click at [64, 272] on link "person_add Nova marcação" at bounding box center [64, 270] width 106 height 55
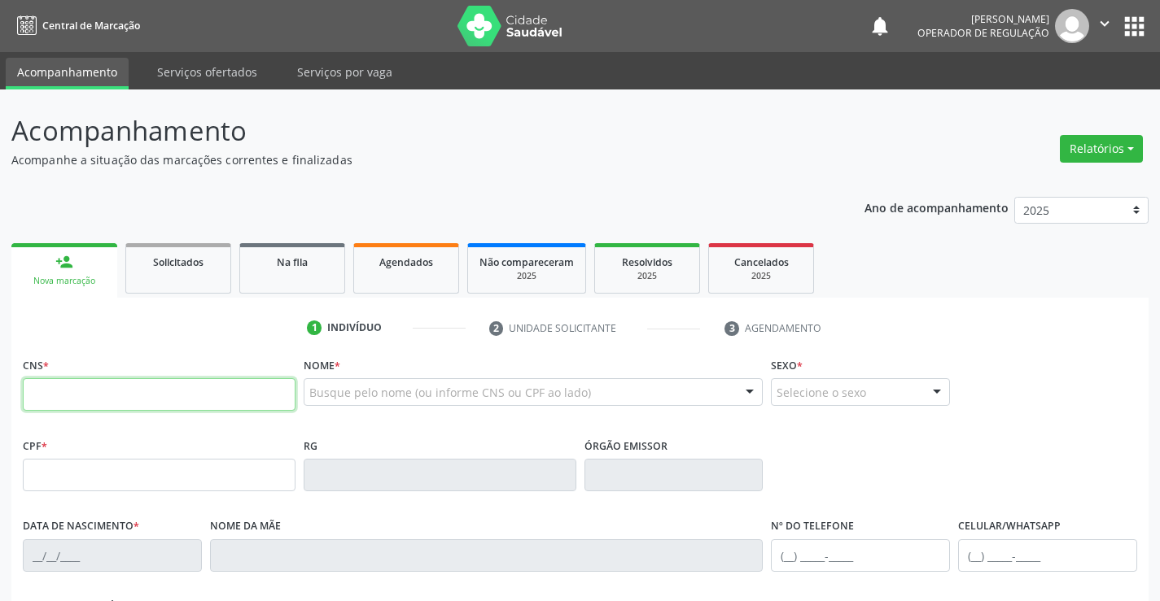
click at [113, 394] on input "text" at bounding box center [159, 394] width 273 height 33
type input "705 0070 1534 1552"
type input "20/02/2008"
type input "S/N"
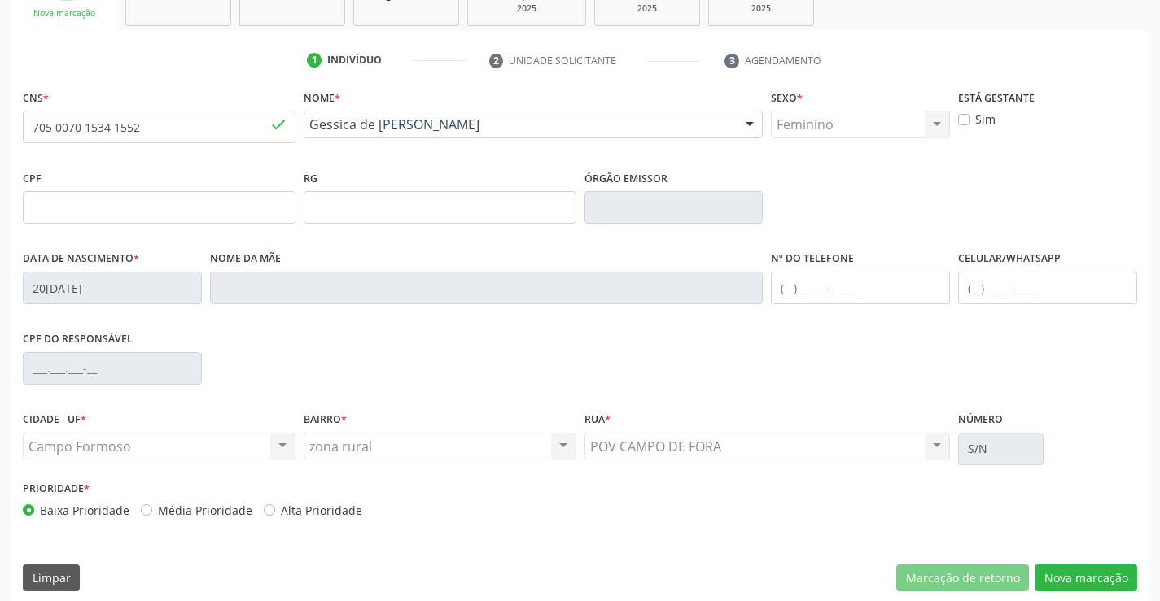
scroll to position [281, 0]
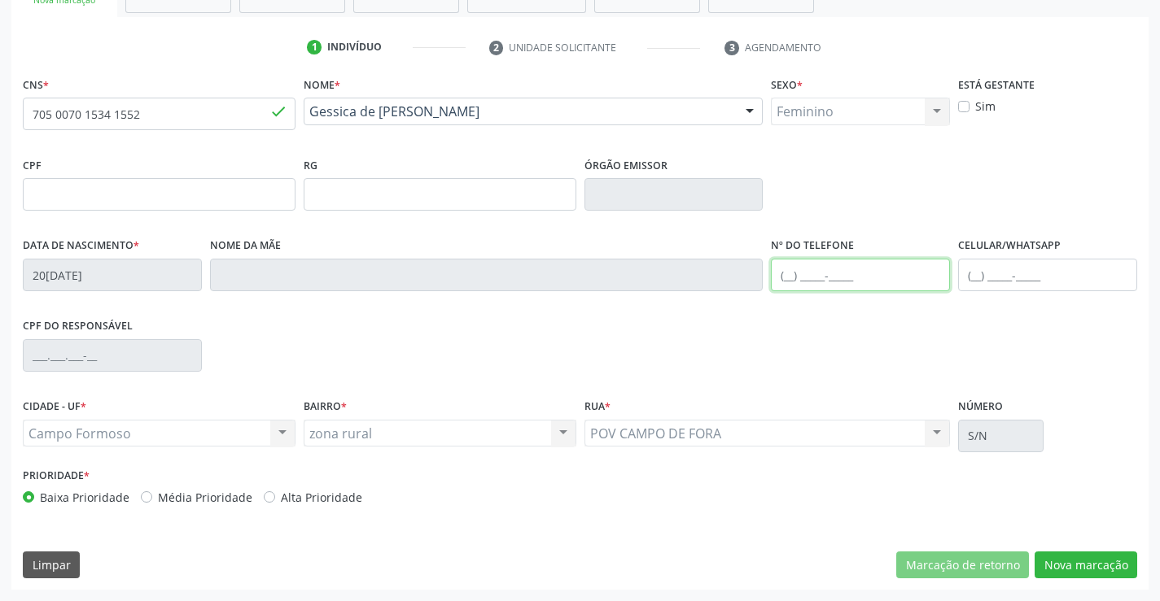
click at [809, 283] on input "text" at bounding box center [860, 275] width 179 height 33
type input "(74) 99147-4898"
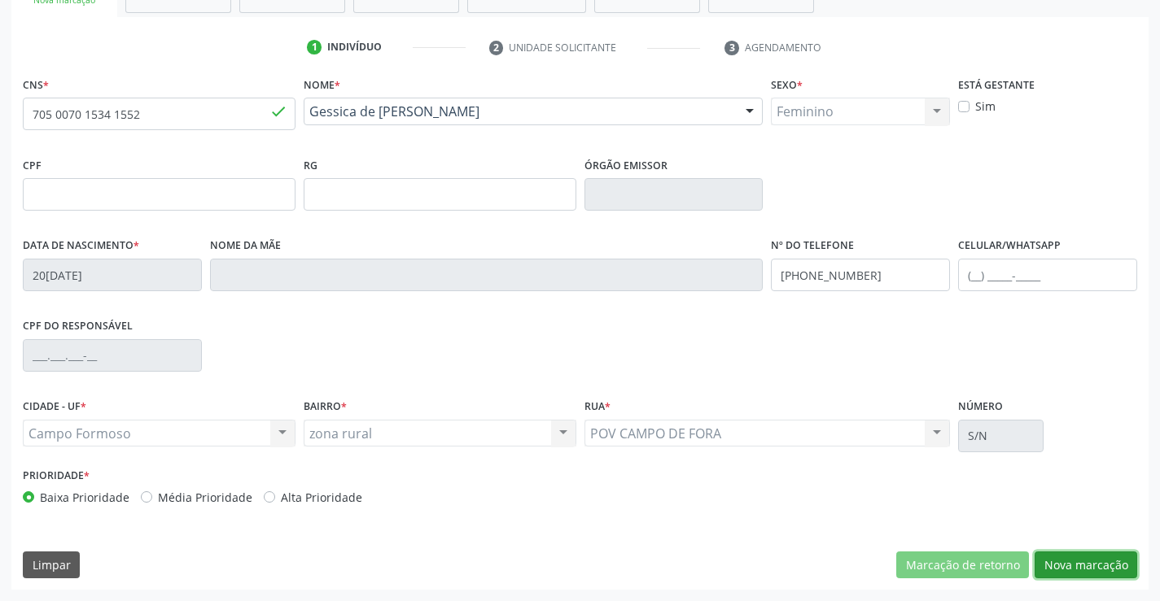
click at [1064, 557] on button "Nova marcação" at bounding box center [1085, 566] width 103 height 28
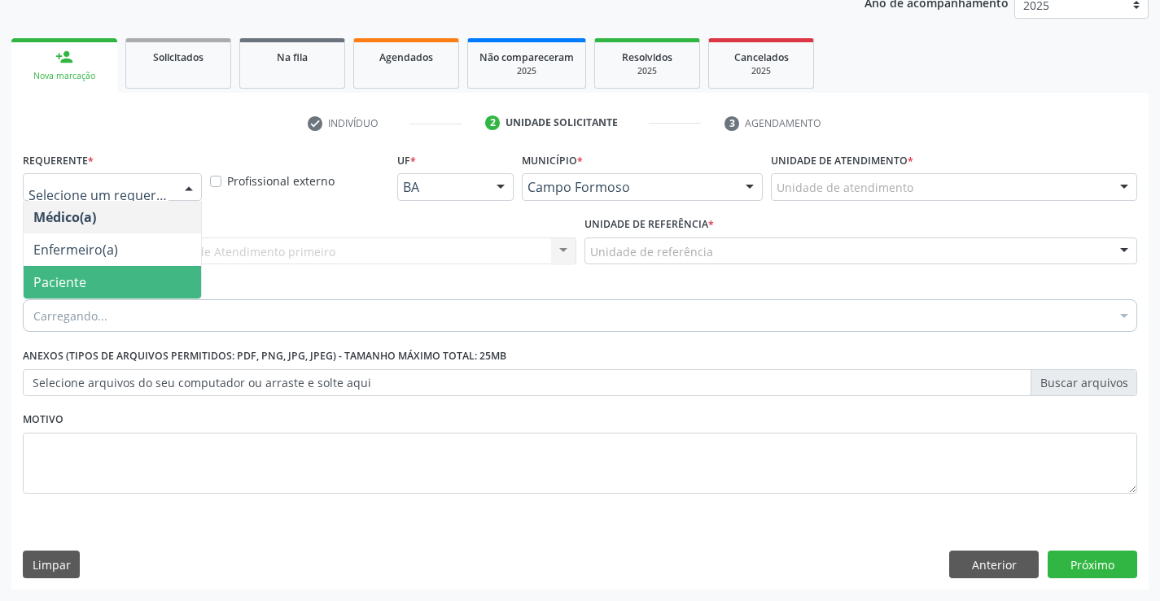
click at [53, 282] on span "Paciente" at bounding box center [59, 282] width 53 height 18
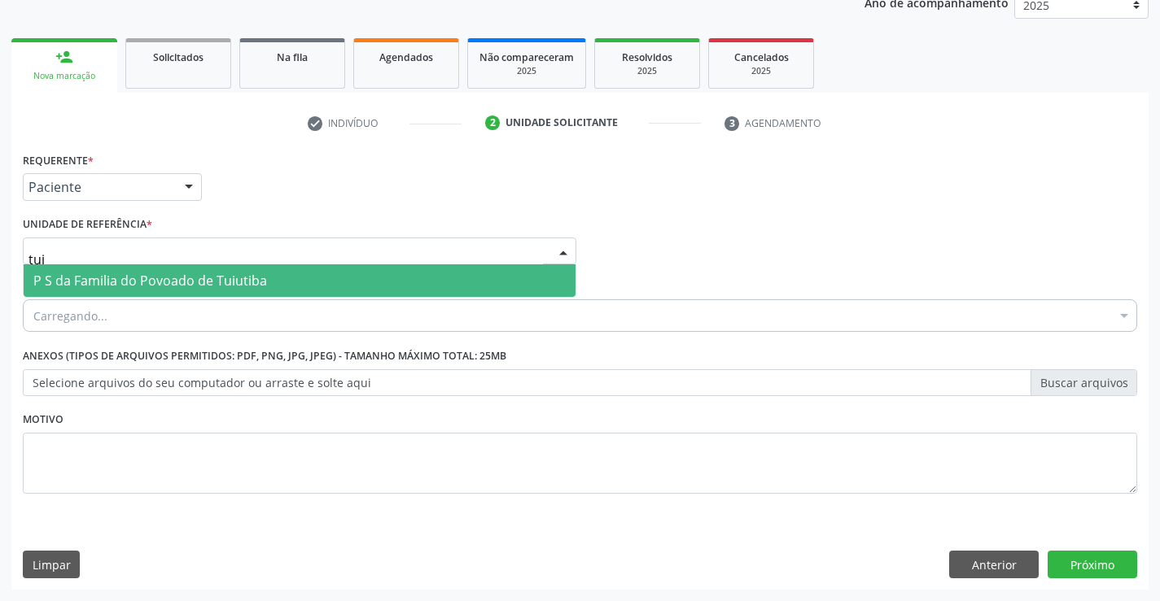
type input "tuiu"
click at [62, 273] on span "P S da Familia do Povoado de Tuiutiba" at bounding box center [150, 281] width 234 height 18
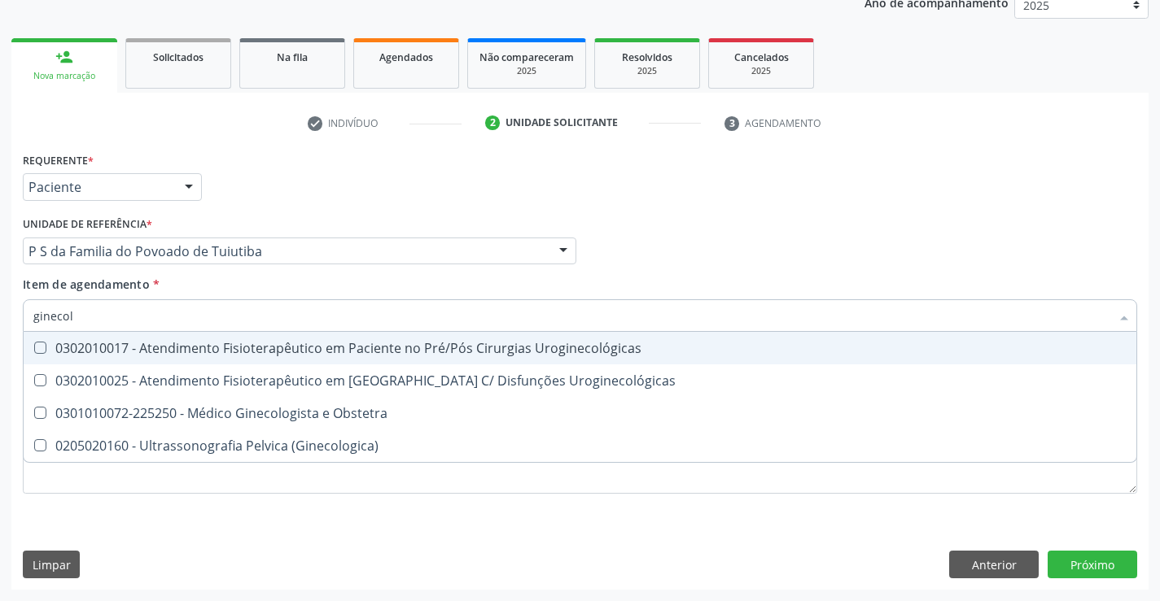
type input "ginecolo"
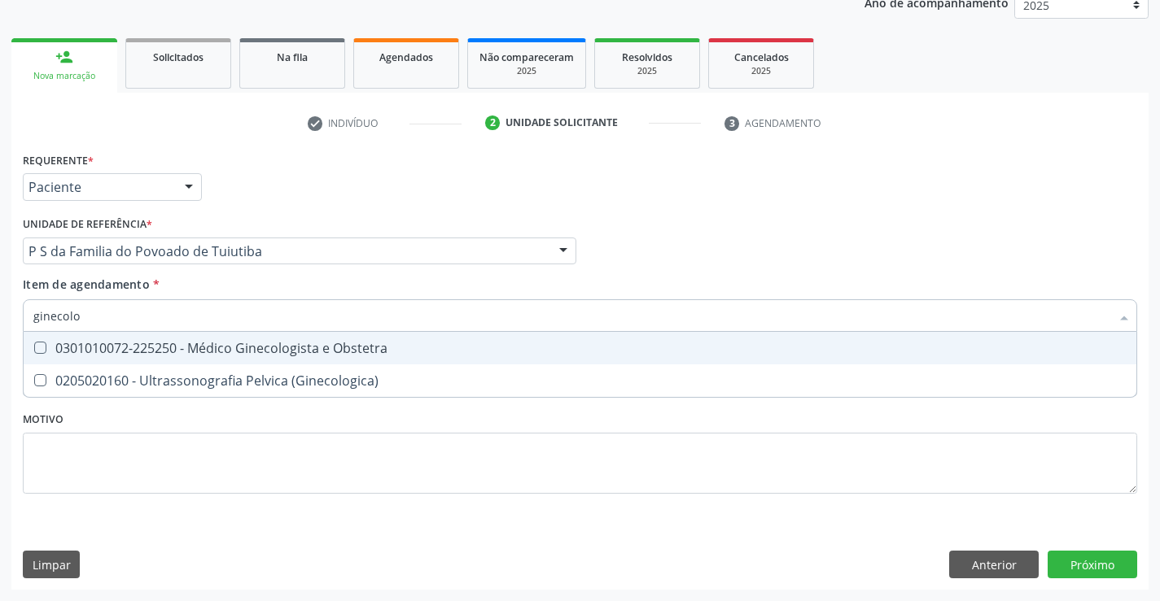
click at [63, 352] on div "0301010072-225250 - Médico Ginecologista e Obstetra" at bounding box center [579, 348] width 1093 height 13
checkbox Obstetra "true"
click at [1094, 557] on div "Requerente * Paciente Médico(a) Enfermeiro(a) Paciente Nenhum resultado encontr…" at bounding box center [579, 369] width 1137 height 442
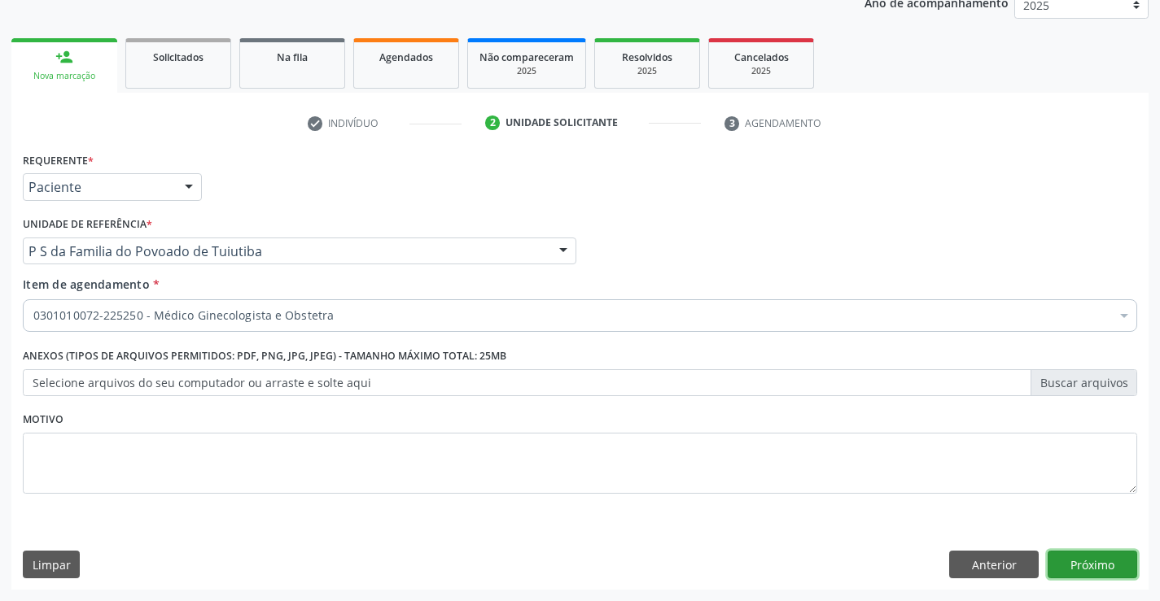
click at [1108, 566] on button "Próximo" at bounding box center [1092, 565] width 90 height 28
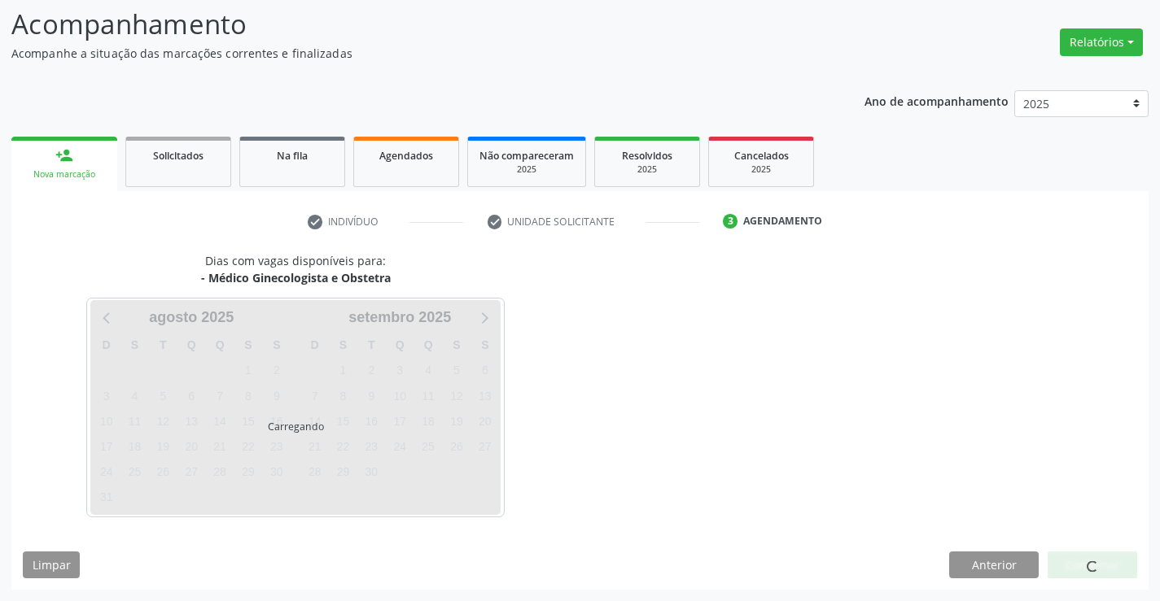
scroll to position [107, 0]
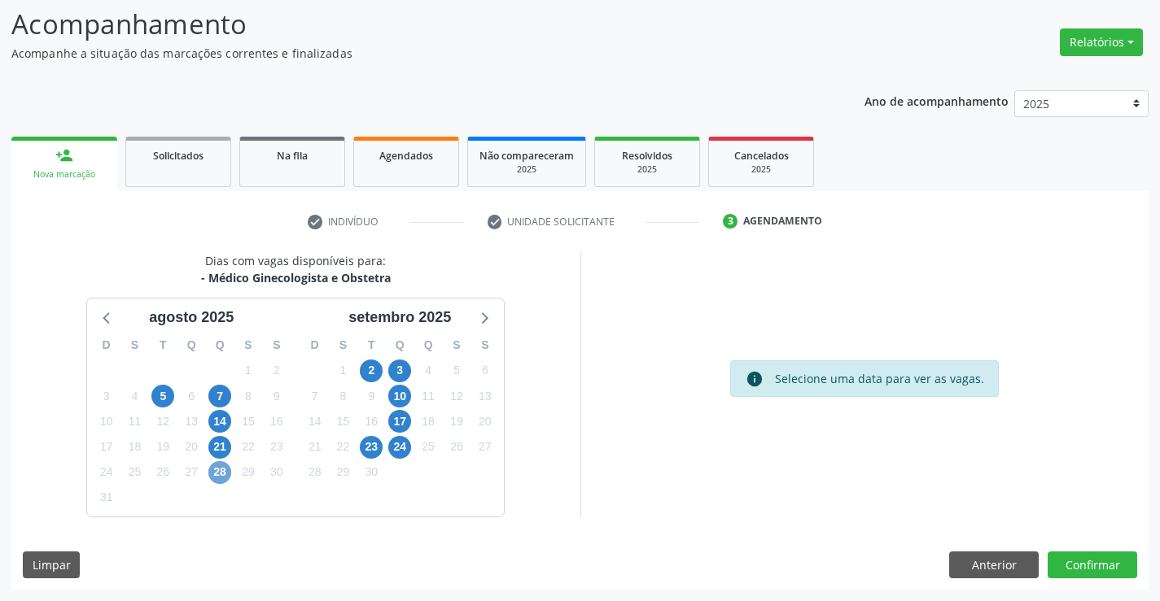
click at [218, 475] on span "28" at bounding box center [219, 472] width 23 height 23
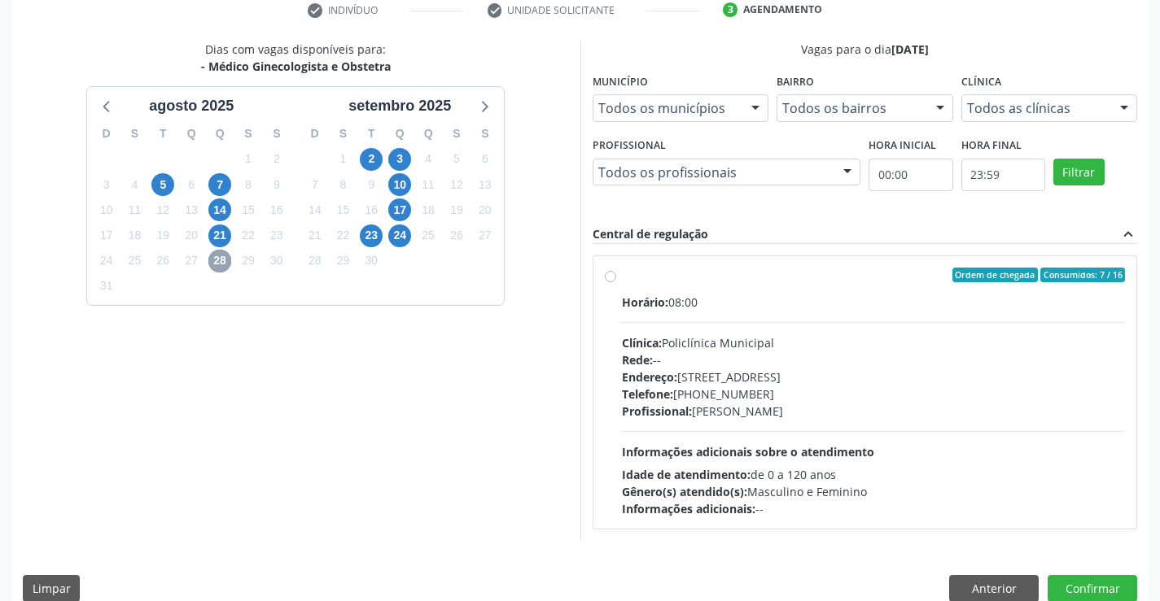
scroll to position [342, 0]
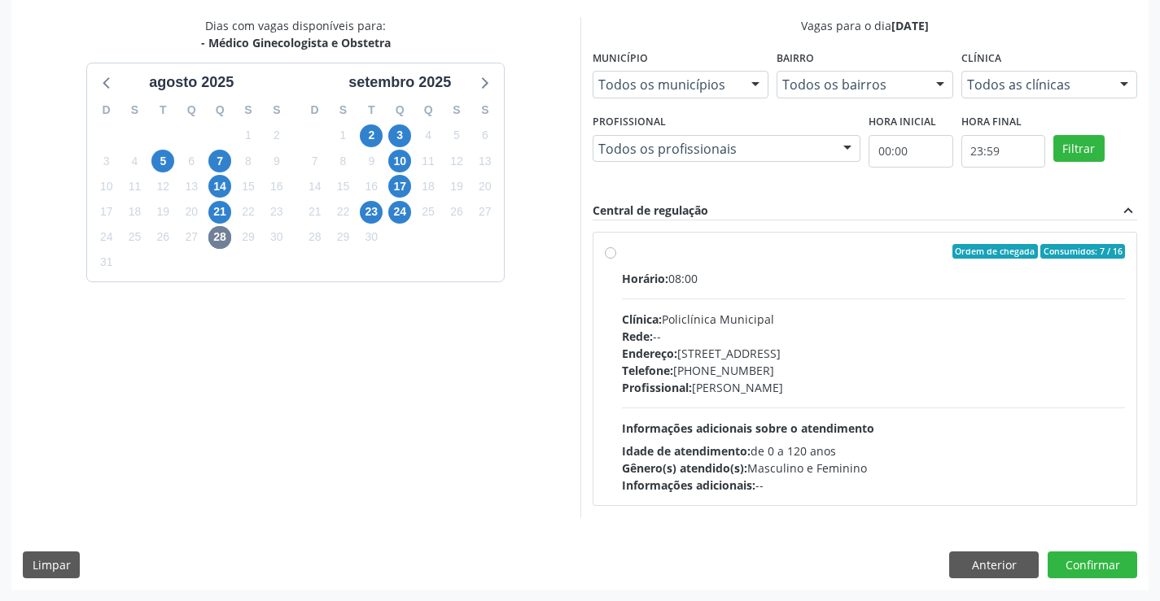
click at [622, 255] on label "Ordem de chegada Consumidos: 7 / 16 Horário: 08:00 Clínica: Policlínica Municip…" at bounding box center [874, 369] width 504 height 250
click at [610, 255] on input "Ordem de chegada Consumidos: 7 / 16 Horário: 08:00 Clínica: Policlínica Municip…" at bounding box center [610, 251] width 11 height 15
radio input "true"
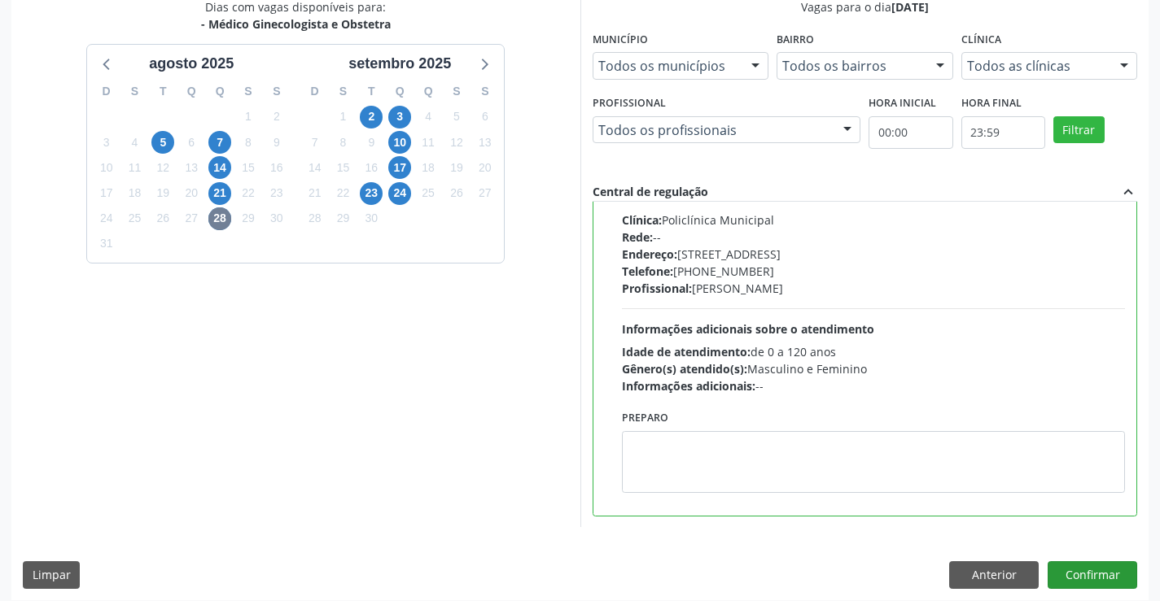
scroll to position [371, 0]
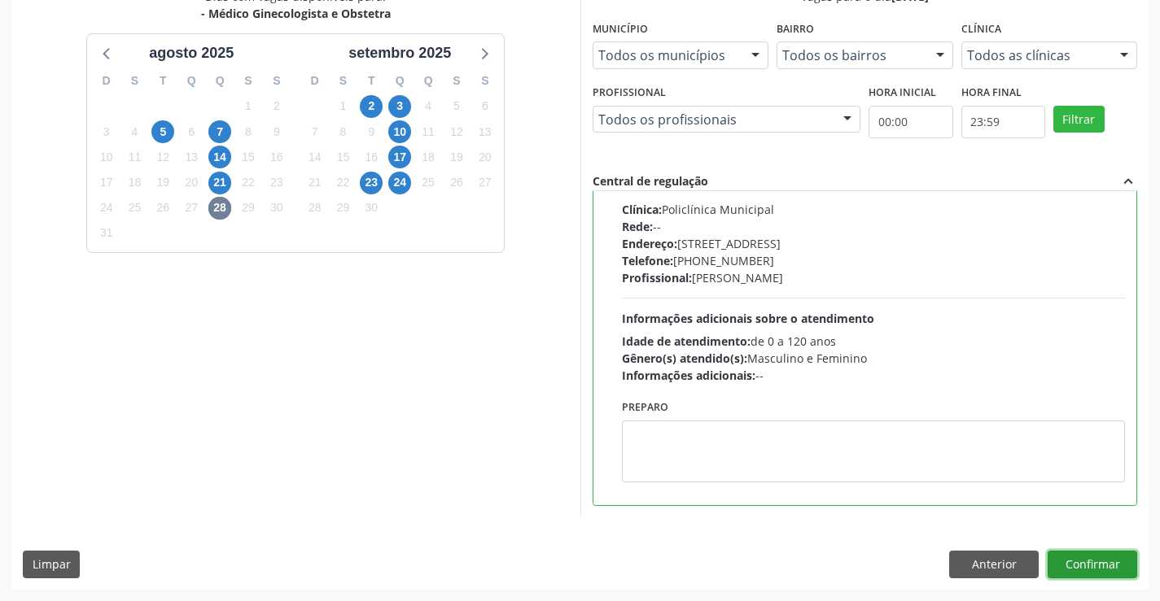
click at [1075, 562] on button "Confirmar" at bounding box center [1092, 565] width 90 height 28
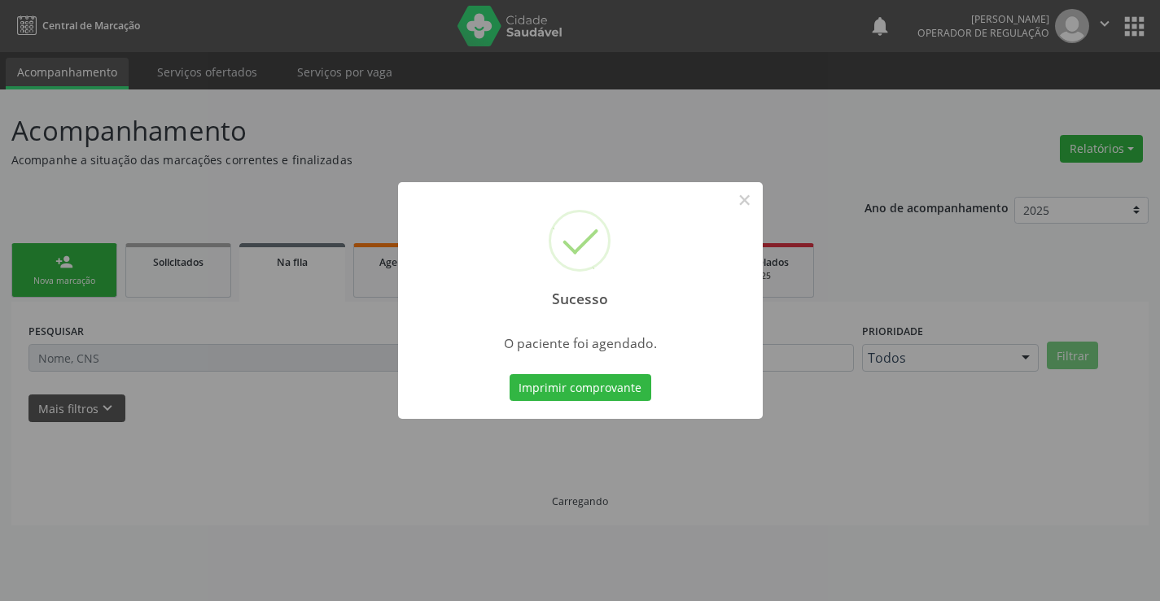
scroll to position [0, 0]
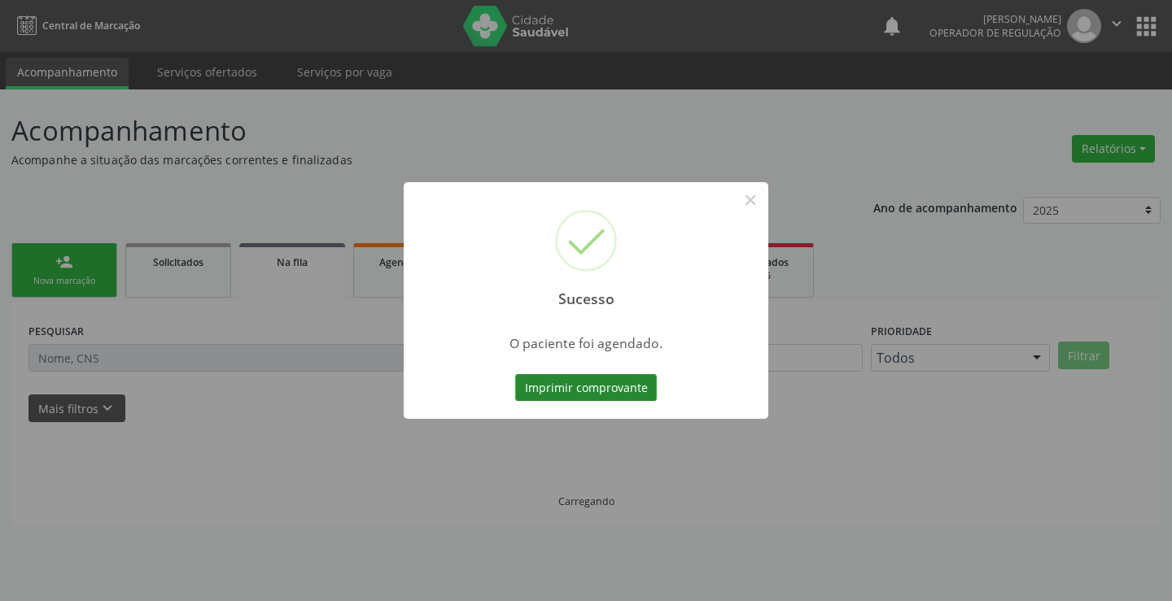
click at [588, 396] on button "Imprimir comprovante" at bounding box center [586, 388] width 142 height 28
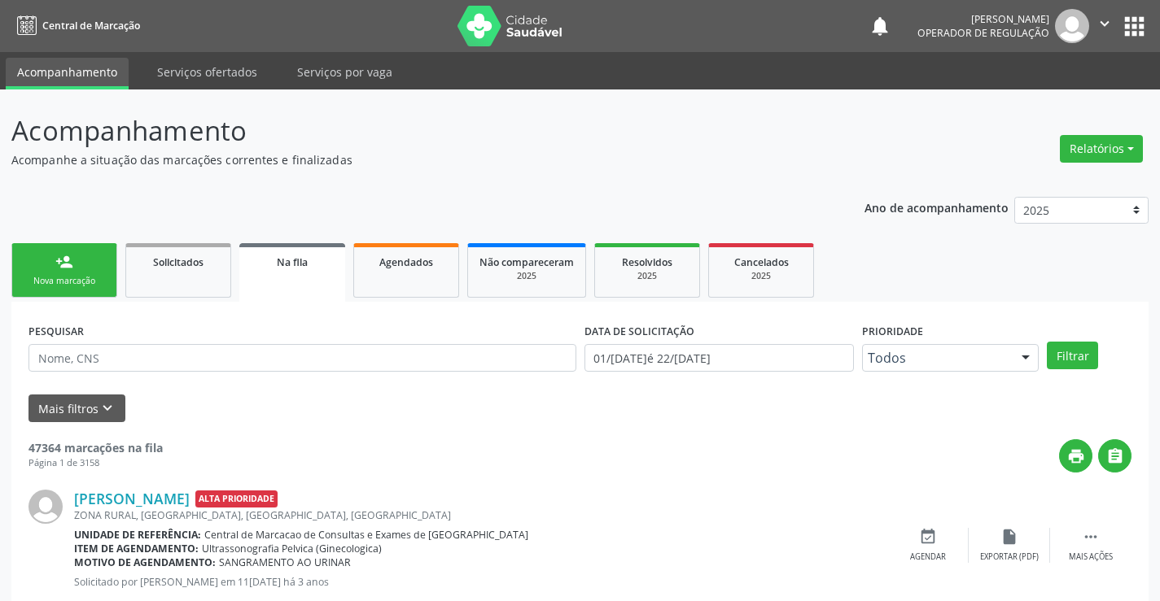
click at [34, 267] on link "person_add Nova marcação" at bounding box center [64, 270] width 106 height 55
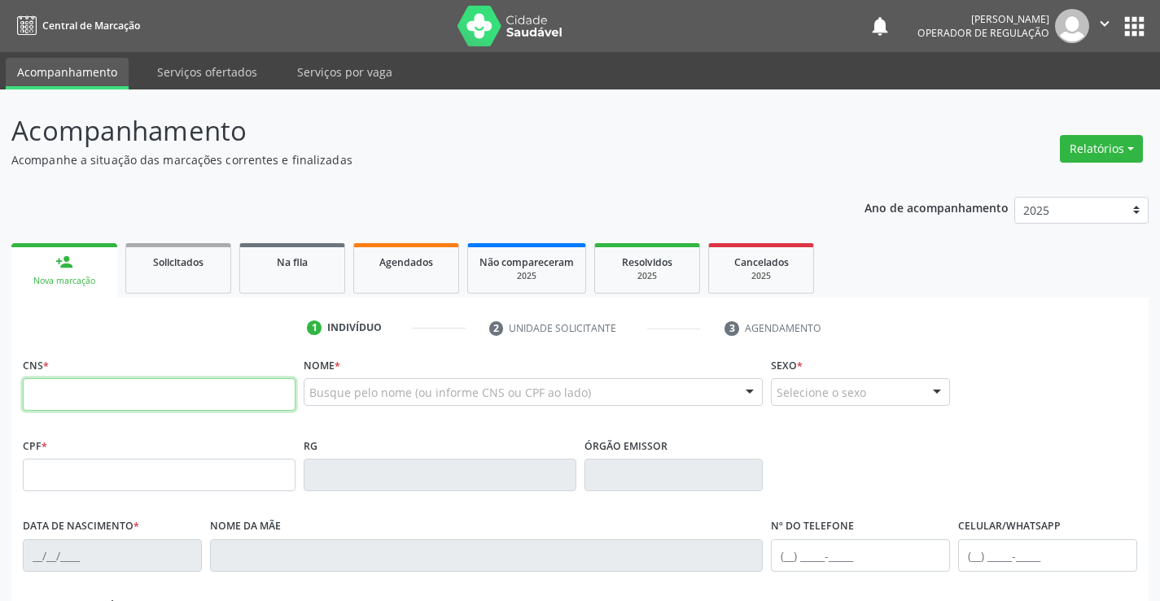
click at [78, 382] on input "text" at bounding box center [159, 394] width 273 height 33
type input "700 0072 7900 4606"
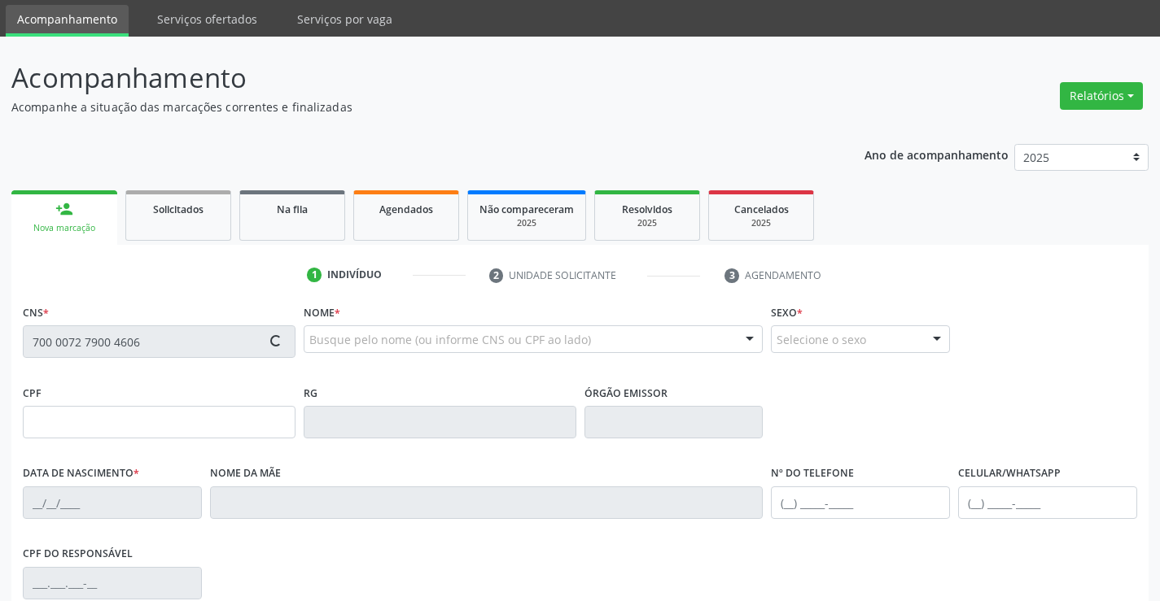
scroll to position [81, 0]
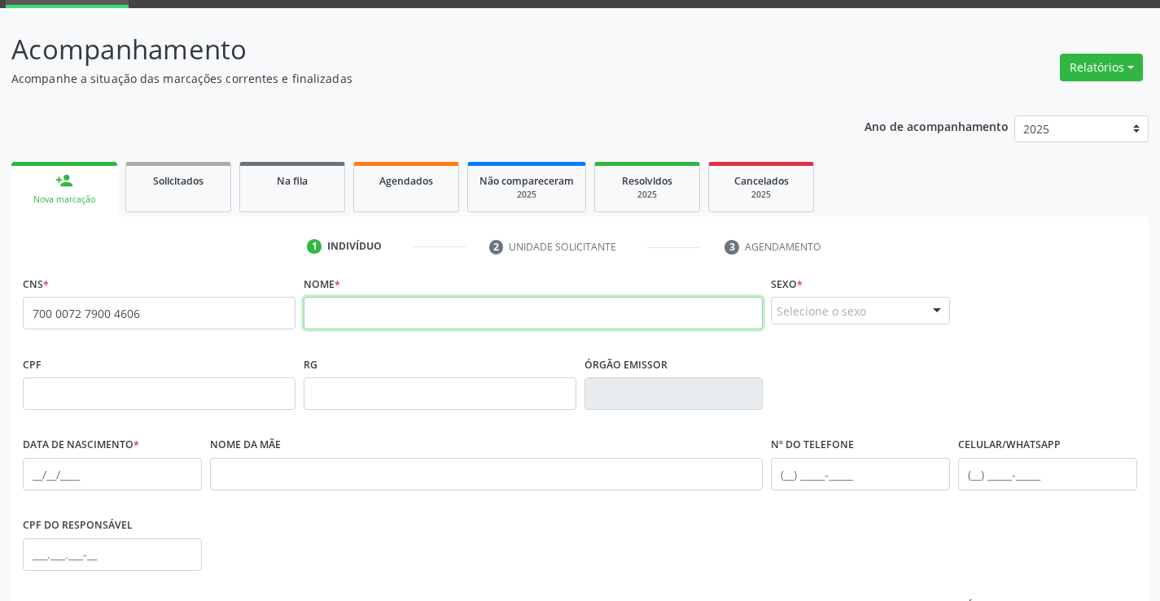
click at [453, 317] on input "text" at bounding box center [534, 313] width 460 height 33
drag, startPoint x: 455, startPoint y: 323, endPoint x: 211, endPoint y: 304, distance: 244.9
click at [211, 304] on div "CNS * 700 0072 7900 4606 none Nome * baldoino teodoro da cruz Sexo * Selecione …" at bounding box center [580, 312] width 1122 height 81
type input "BALDOINO TEODORO DA CRUZ"
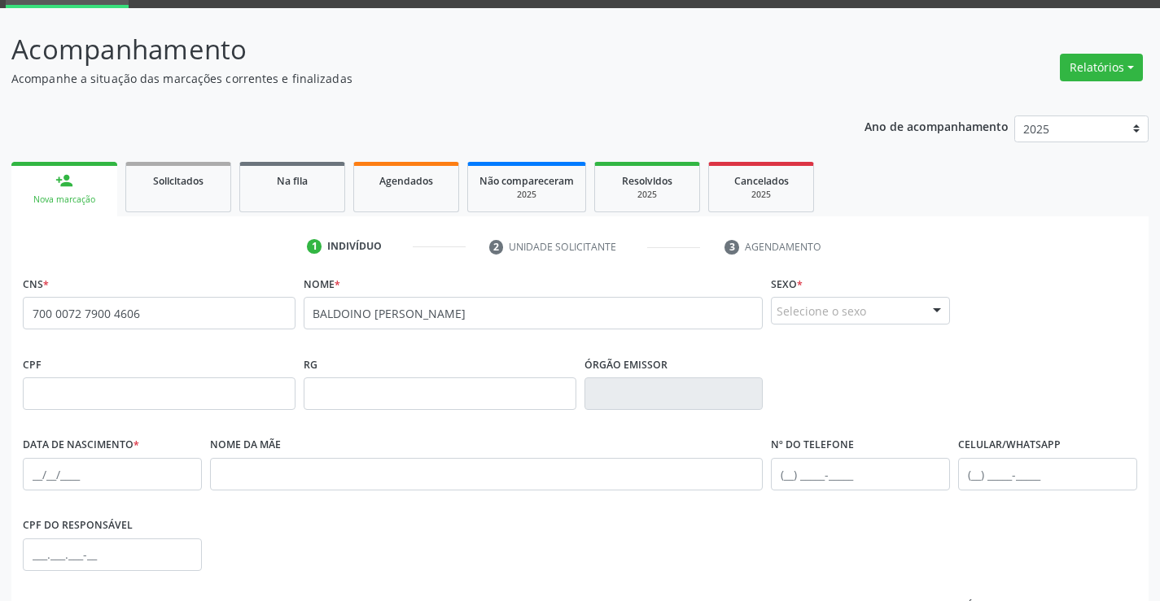
click at [799, 312] on div "Selecione o sexo" at bounding box center [860, 311] width 179 height 28
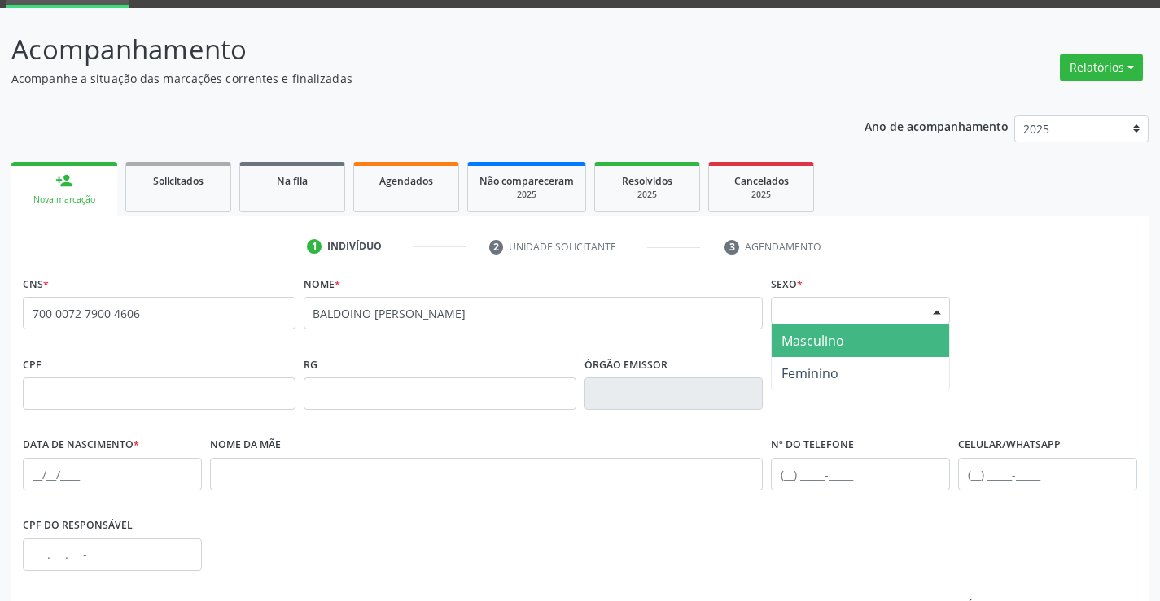
click at [798, 343] on span "Masculino" at bounding box center [812, 341] width 63 height 18
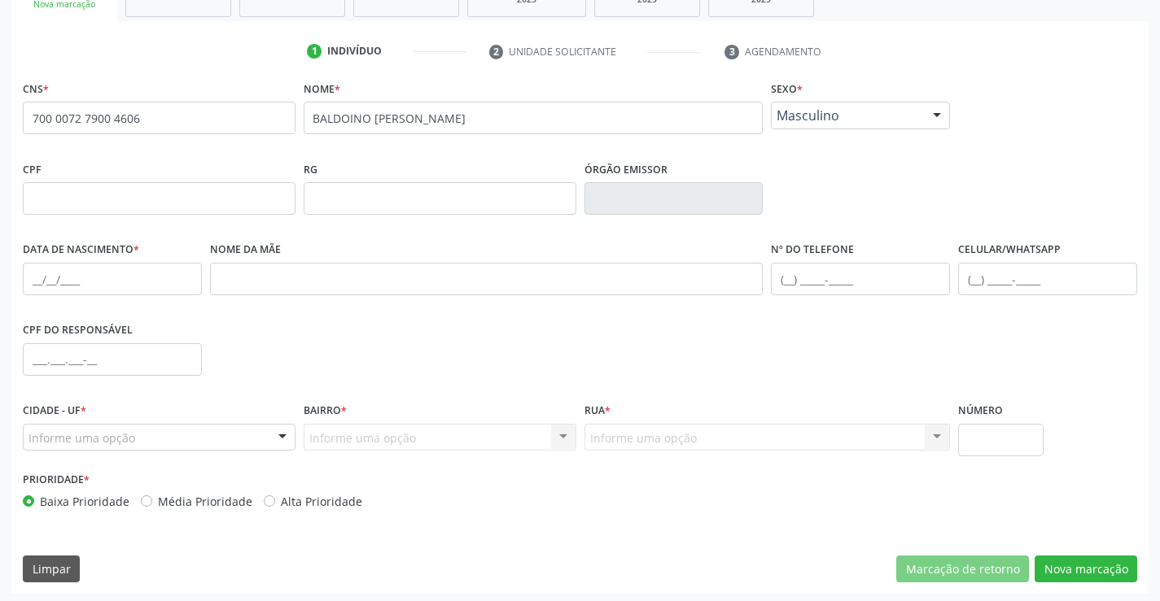
scroll to position [281, 0]
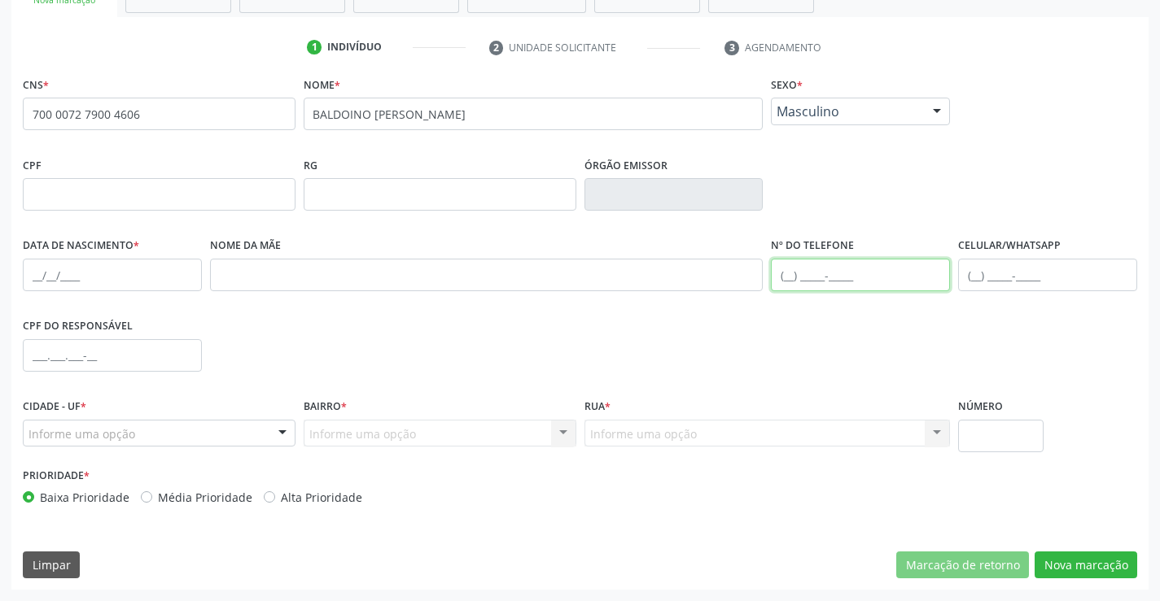
click at [797, 281] on input "text" at bounding box center [860, 275] width 179 height 33
type input "(74"
click at [180, 435] on div at bounding box center [159, 434] width 273 height 28
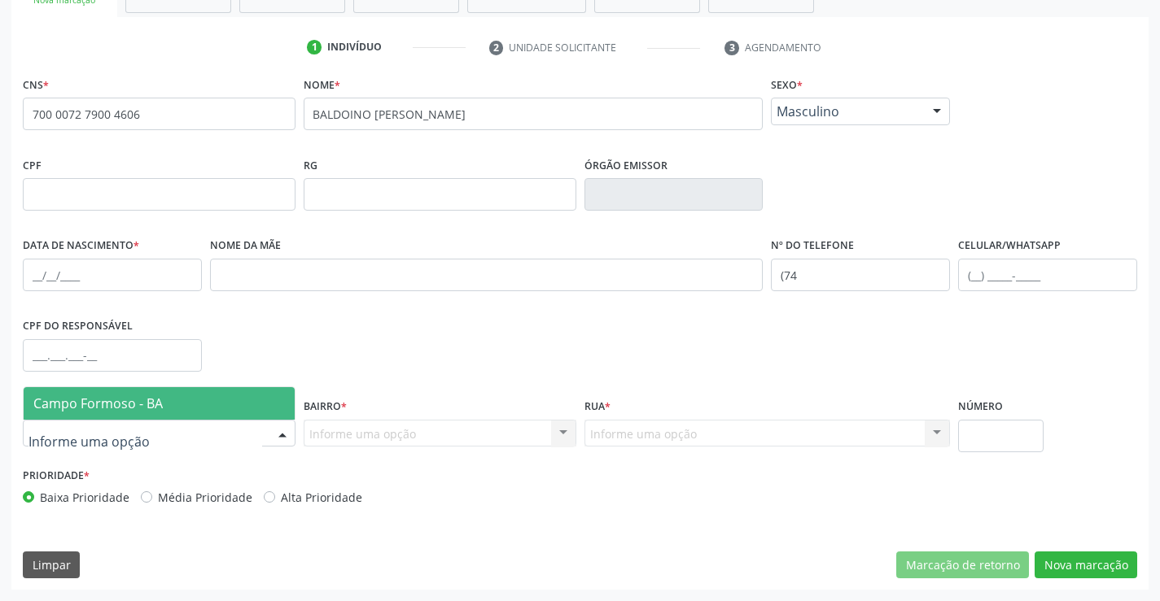
click at [180, 407] on span "Campo Formoso - BA" at bounding box center [159, 403] width 271 height 33
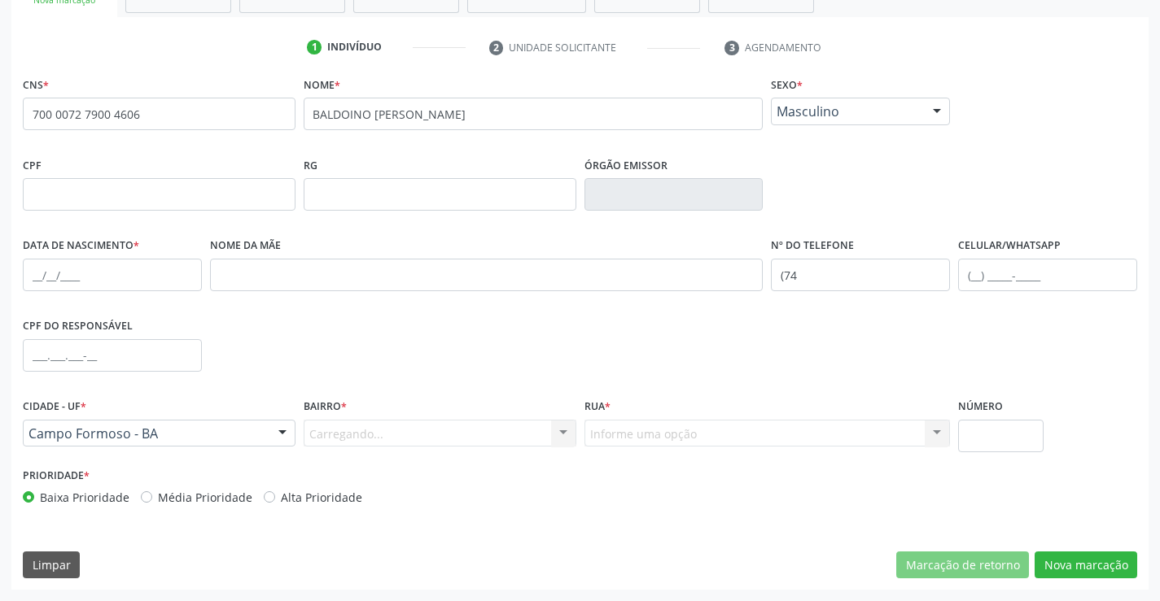
click at [348, 430] on div "Carregando... Nenhum resultado encontrado para: " " Nenhuma opção encontrada. D…" at bounding box center [440, 434] width 273 height 28
click at [348, 432] on div "Carregando... Nenhum resultado encontrado para: " " Nenhuma opção encontrada. D…" at bounding box center [440, 434] width 273 height 28
click at [348, 434] on div "Carregando... Nenhum resultado encontrado para: " " Nenhuma opção encontrada. D…" at bounding box center [440, 434] width 273 height 28
click at [337, 436] on div "Carregando... Nenhum resultado encontrado para: " " Nenhuma opção encontrada. D…" at bounding box center [440, 434] width 273 height 28
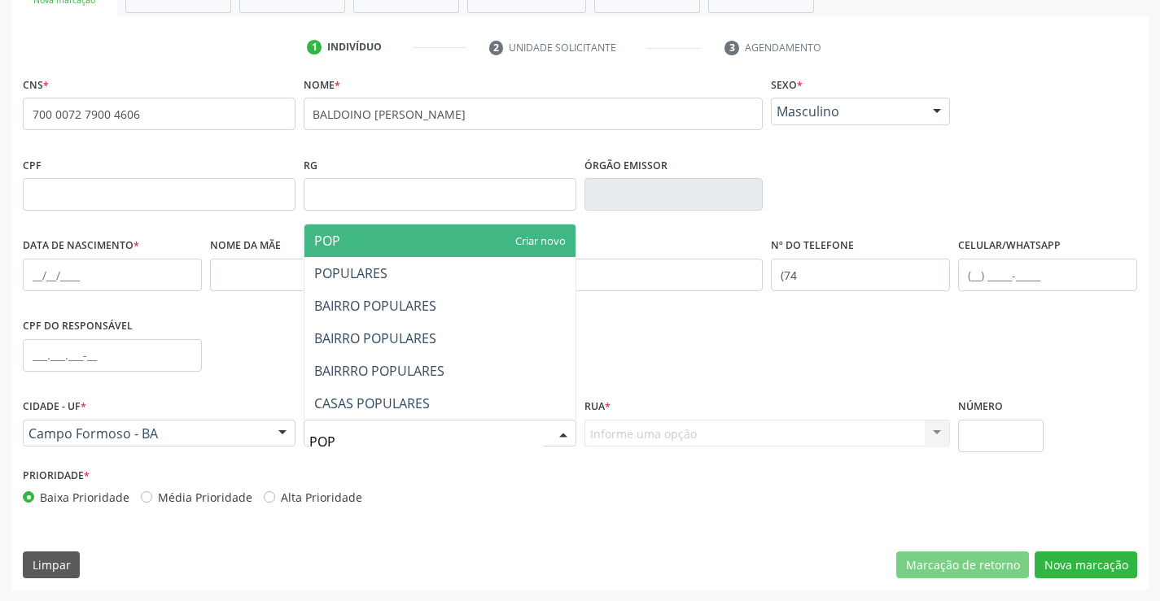
type input "POPU"
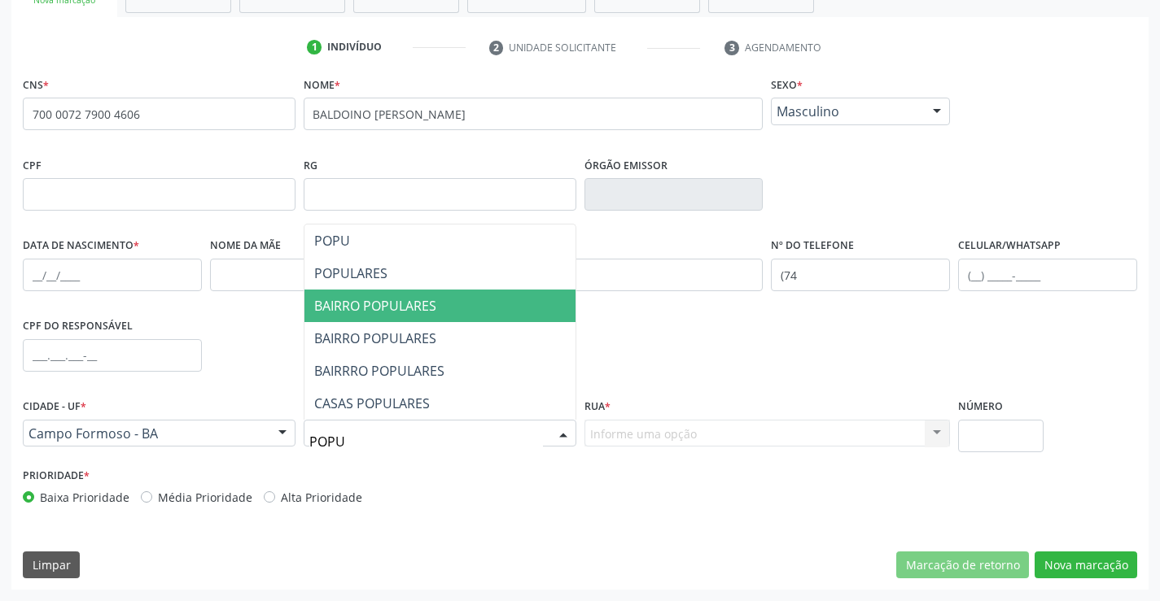
click at [410, 313] on span "BAIRRO POPULARES" at bounding box center [375, 306] width 122 height 18
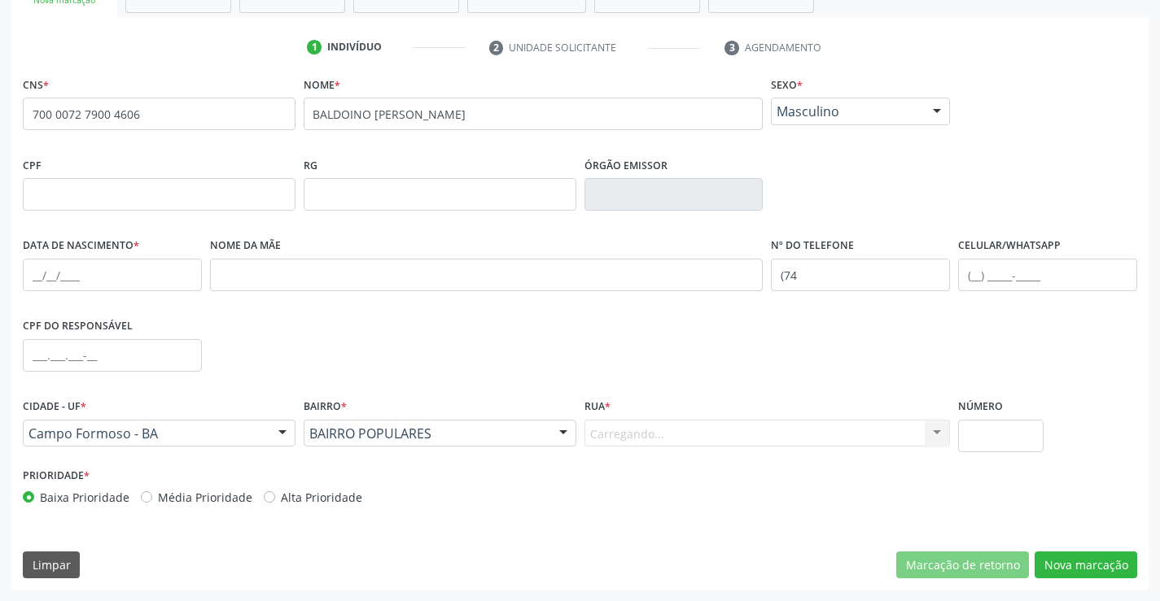
click at [634, 431] on div "Carregando... Nenhum resultado encontrado para: " " Nenhuma opção encontrada. D…" at bounding box center [767, 434] width 366 height 28
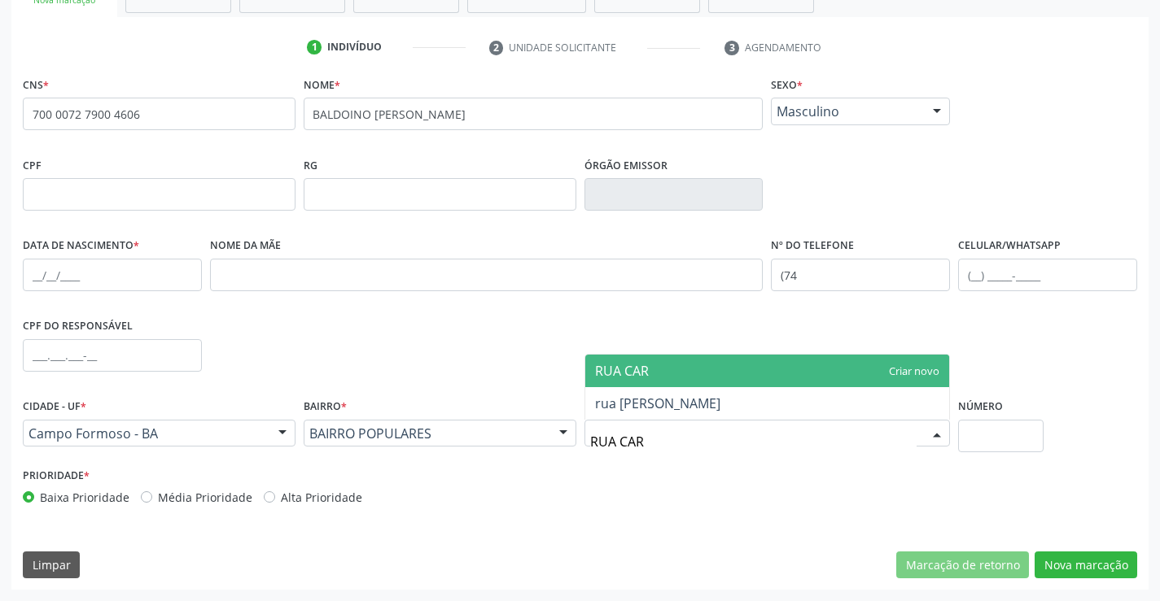
type input "RUA CARL"
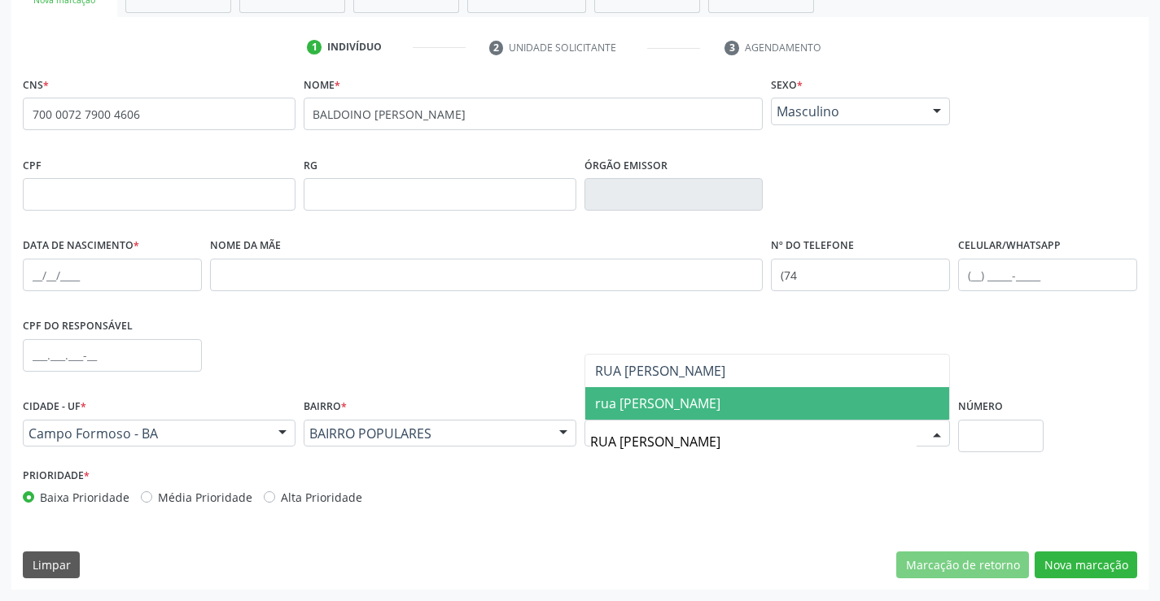
click at [629, 401] on span "rua carlos eduardo" at bounding box center [657, 404] width 125 height 18
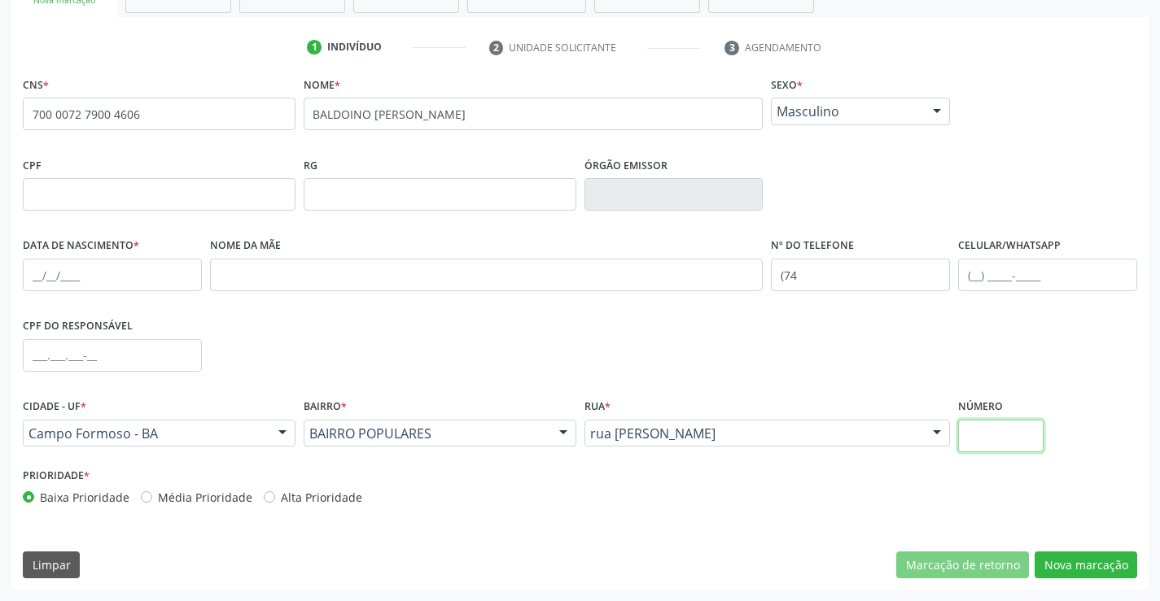
click at [963, 433] on input "text" at bounding box center [1000, 436] width 85 height 33
type input "53"
click at [848, 273] on input "(74" at bounding box center [860, 275] width 179 height 33
type input "(74) 8829-9934"
click at [1071, 549] on div "CNS * 700 0072 7900 4606 none Nome * BALDOINO TEODORO DA CRUZ Sexo * Masculino …" at bounding box center [579, 331] width 1137 height 518
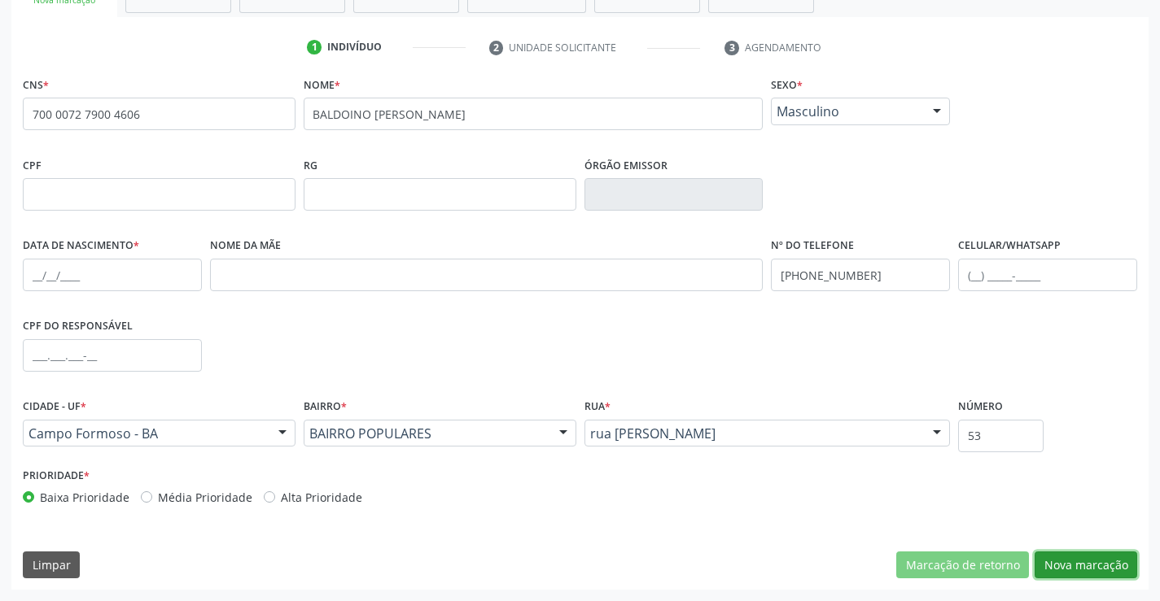
click at [1070, 557] on button "Nova marcação" at bounding box center [1085, 566] width 103 height 28
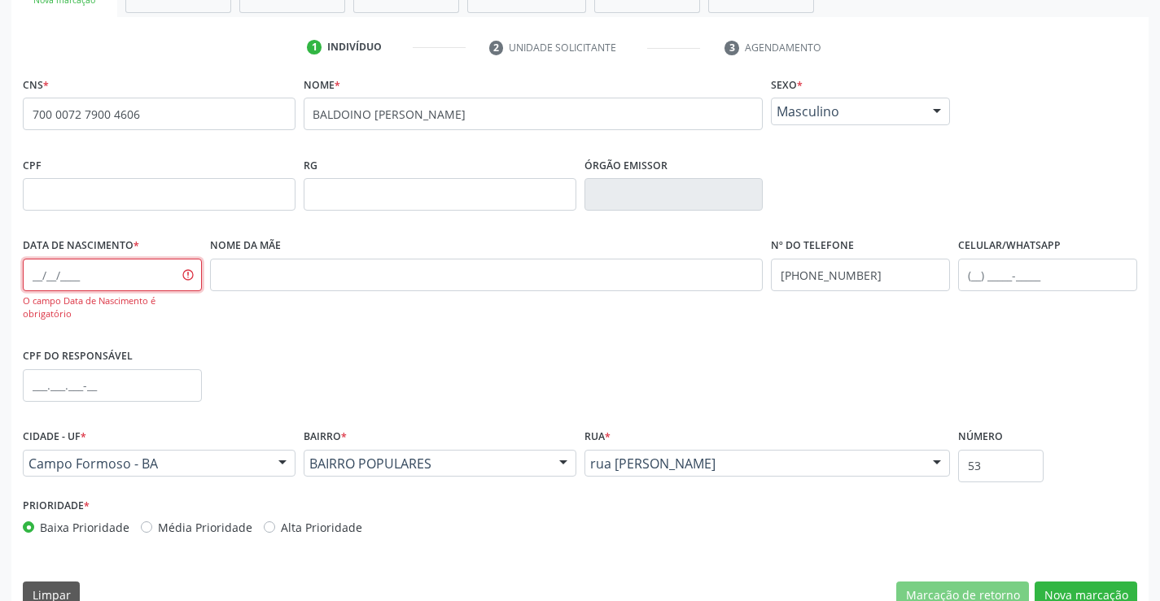
click at [98, 280] on input "text" at bounding box center [112, 275] width 179 height 33
type input "22/11/1954"
click at [1055, 587] on button "Nova marcação" at bounding box center [1085, 596] width 103 height 28
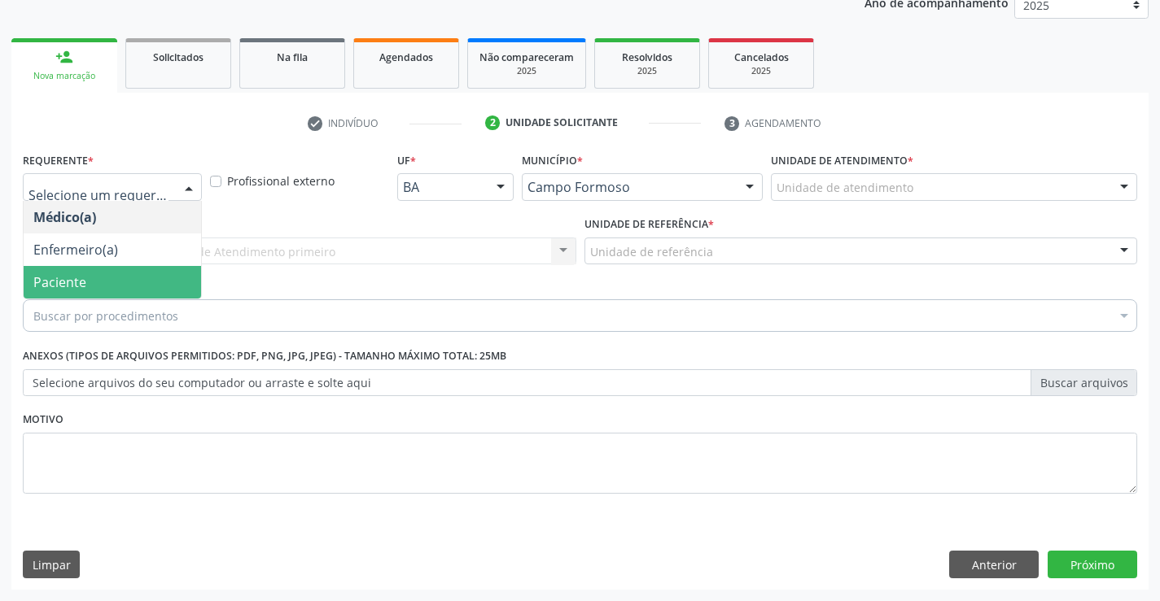
click at [46, 276] on span "Paciente" at bounding box center [59, 282] width 53 height 18
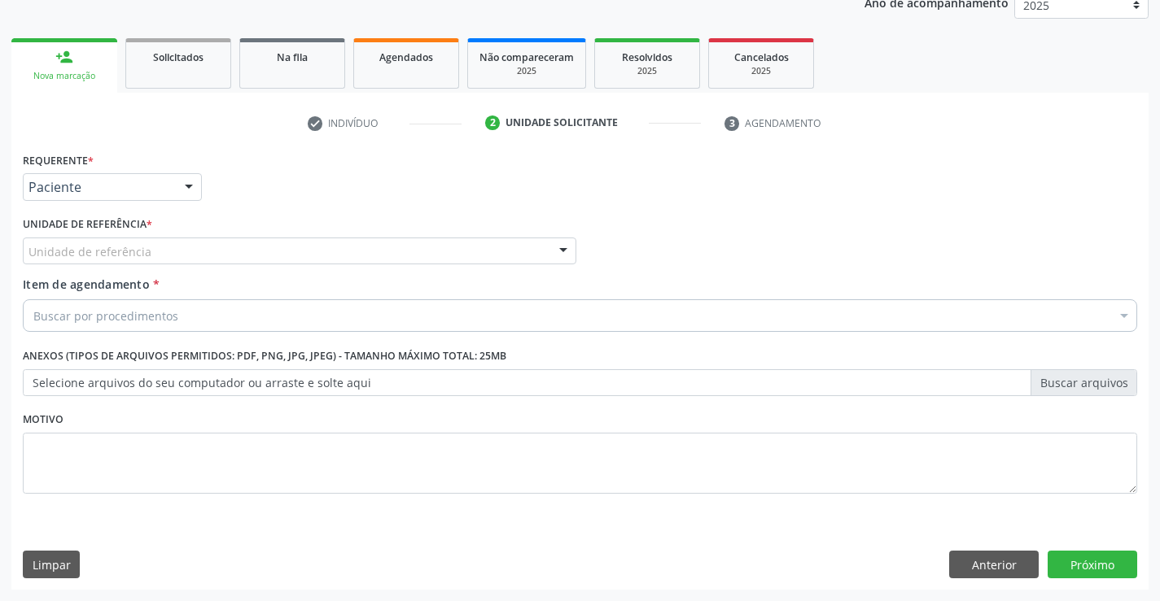
click at [36, 240] on div "Unidade de referência" at bounding box center [299, 252] width 553 height 28
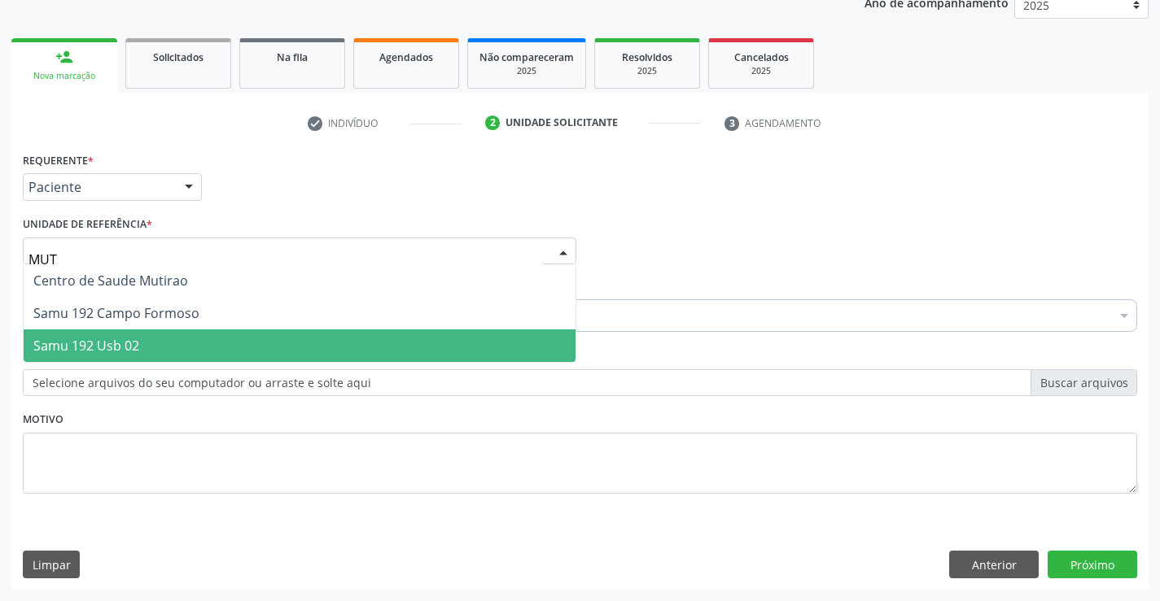
type input "MUTI"
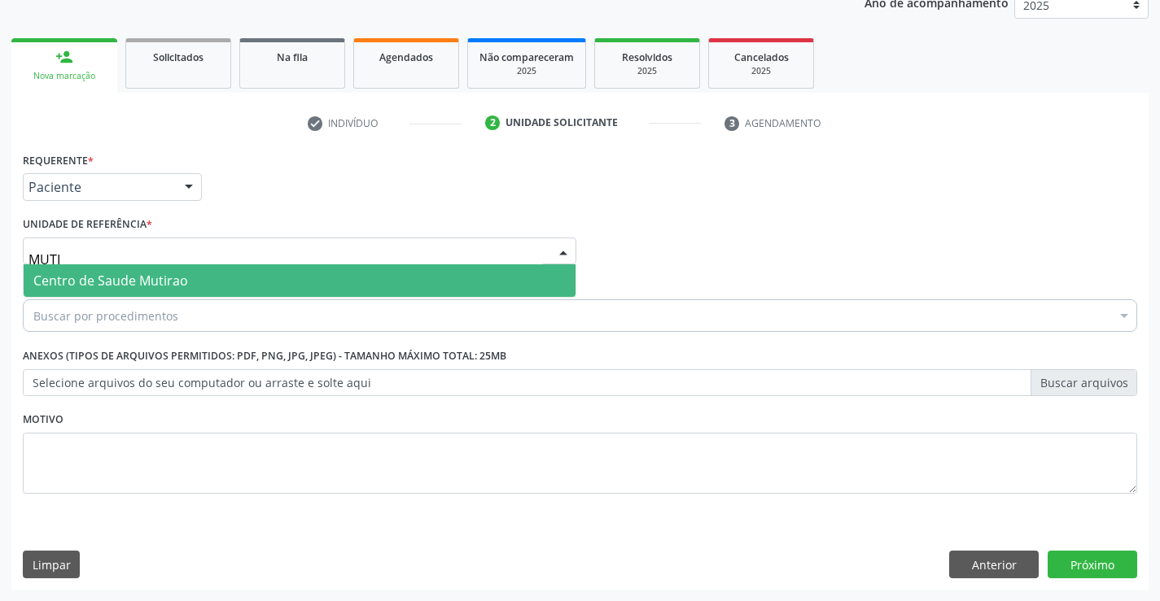
click at [264, 286] on span "Centro de Saude Mutirao" at bounding box center [300, 280] width 552 height 33
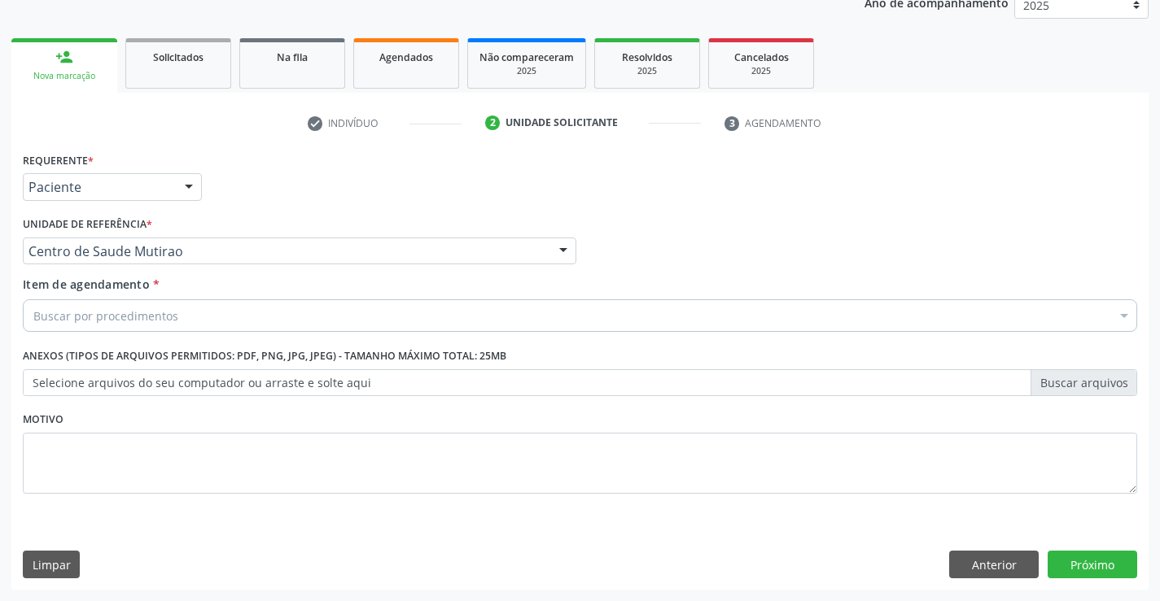
click at [185, 313] on div "Buscar por procedimentos" at bounding box center [580, 315] width 1114 height 33
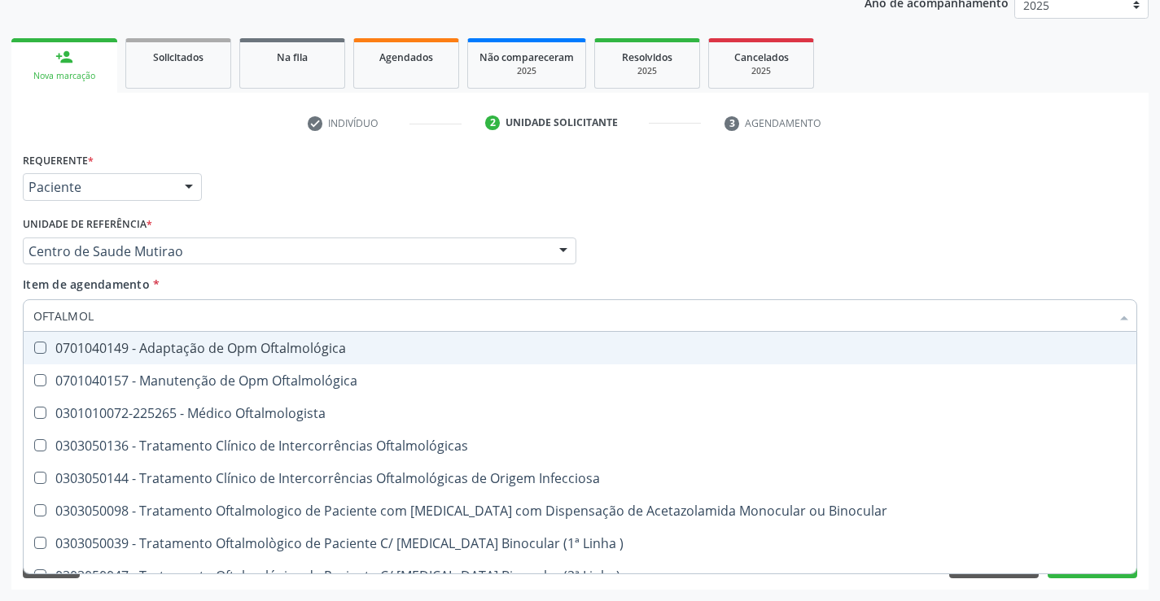
type input "OFTALMOLO"
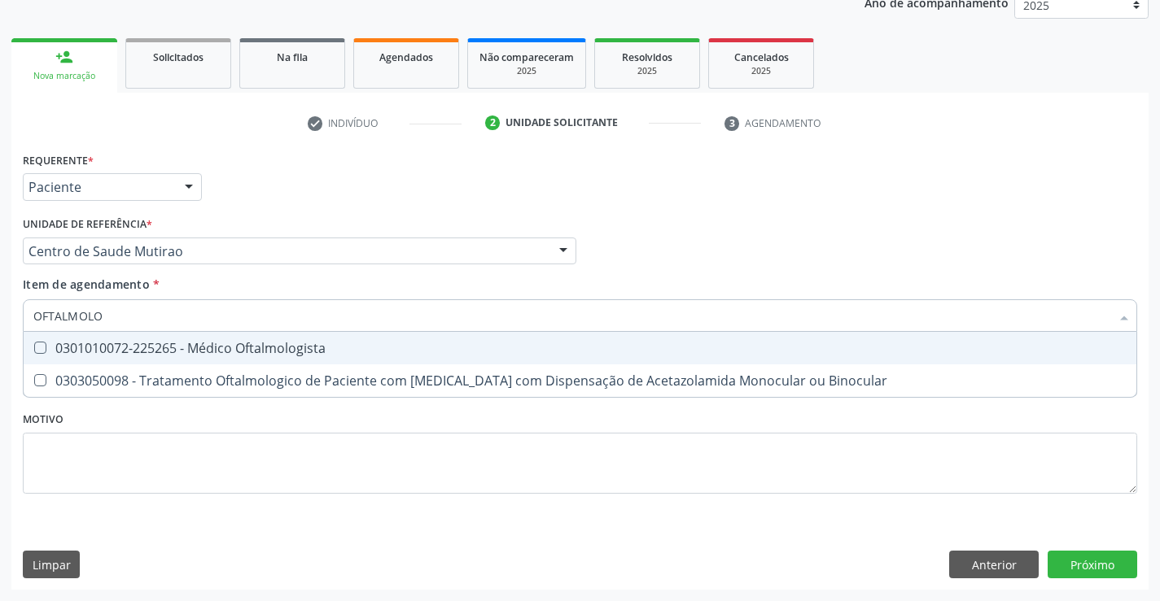
click at [175, 343] on div "0301010072-225265 - Médico Oftalmologista" at bounding box center [579, 348] width 1093 height 13
checkbox Oftalmologista "true"
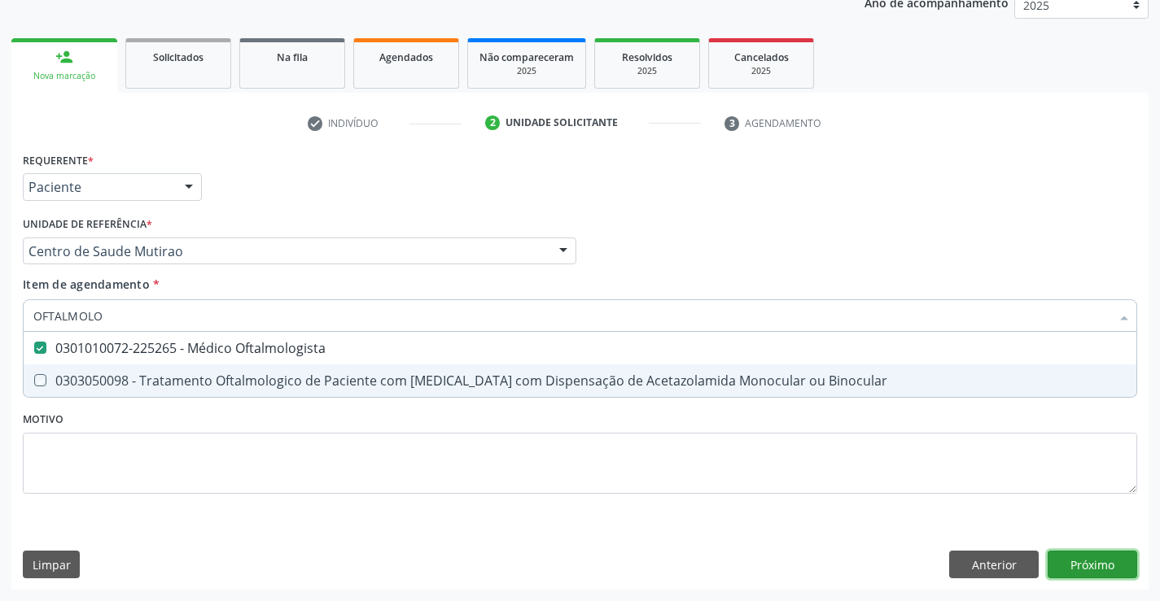
click at [1064, 563] on div "Requerente * Paciente Médico(a) Enfermeiro(a) Paciente Nenhum resultado encontr…" at bounding box center [579, 369] width 1137 height 442
checkbox Binocular "true"
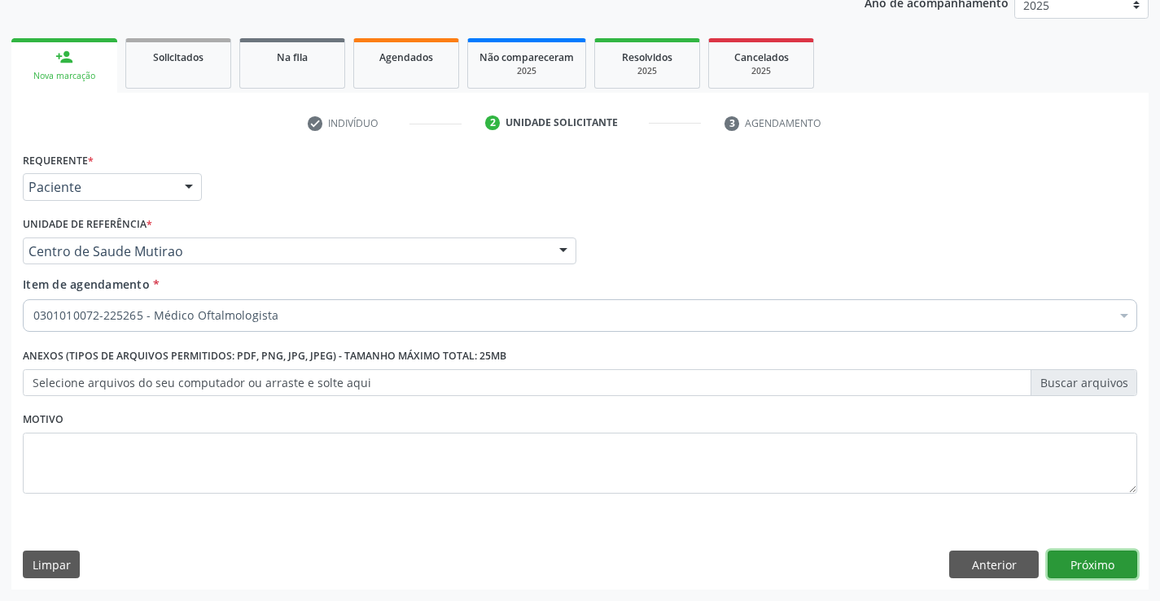
click at [1067, 566] on button "Próximo" at bounding box center [1092, 565] width 90 height 28
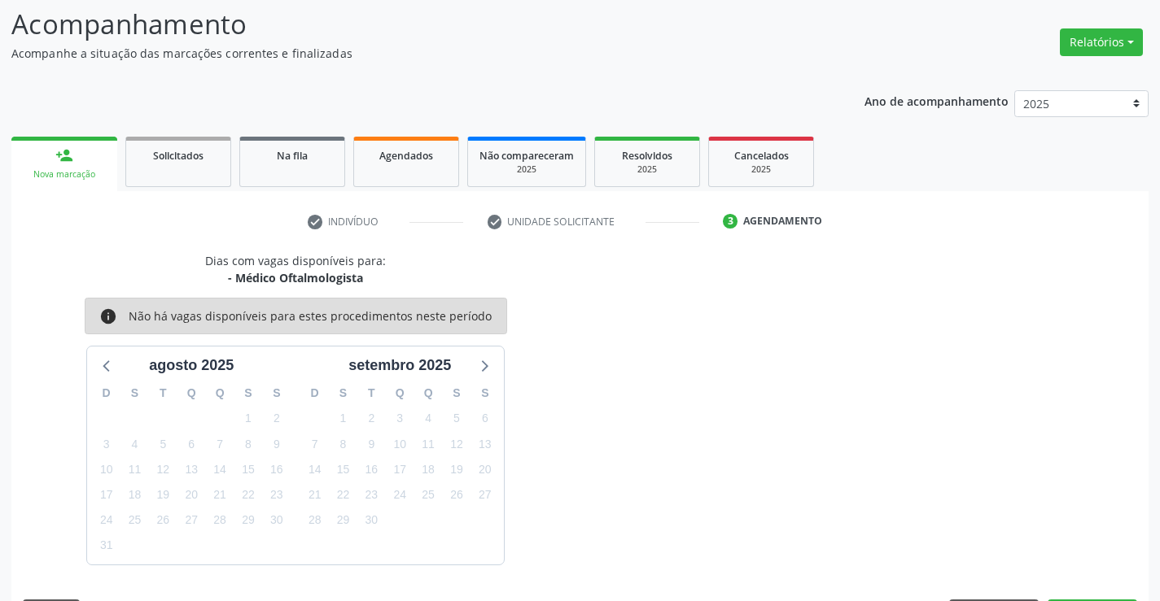
scroll to position [155, 0]
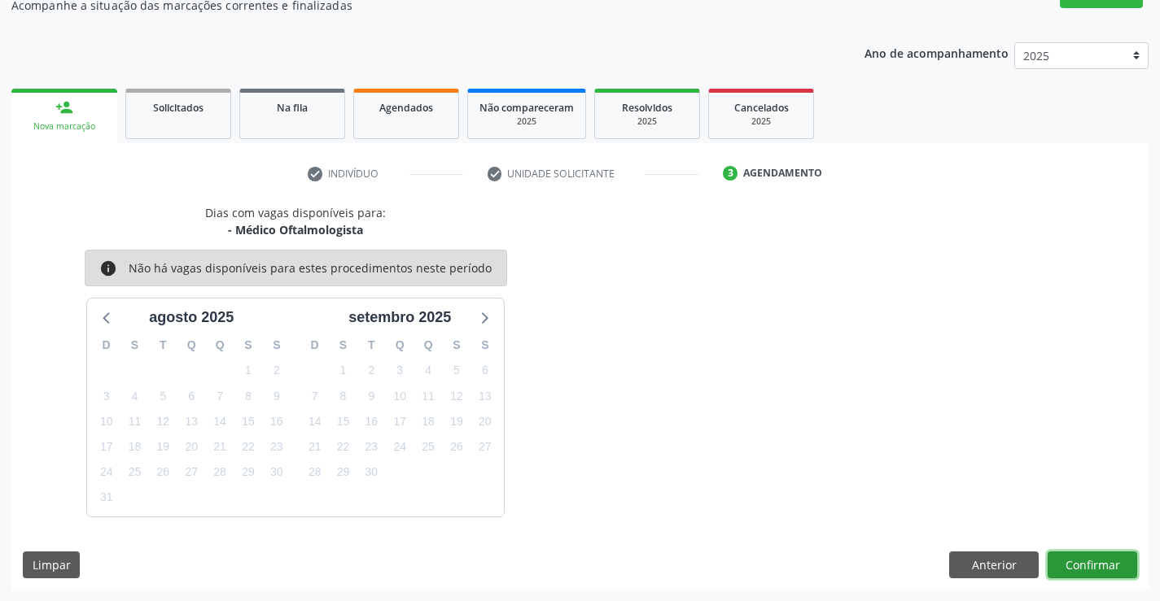
click at [1094, 570] on button "Confirmar" at bounding box center [1092, 566] width 90 height 28
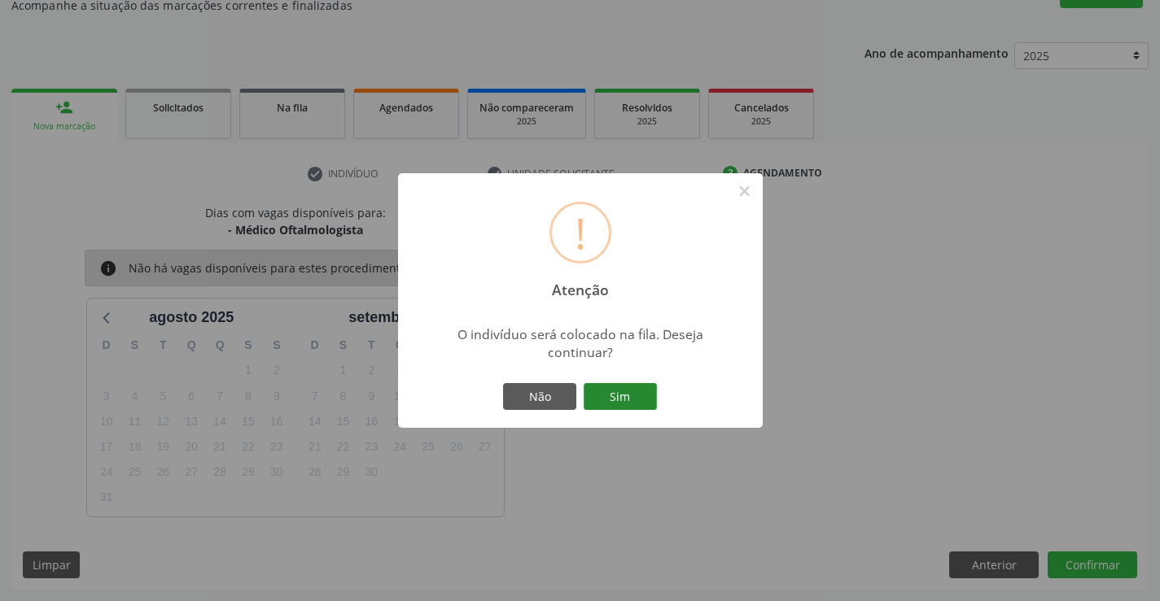
scroll to position [155, 0]
click at [640, 402] on button "Sim" at bounding box center [620, 397] width 73 height 28
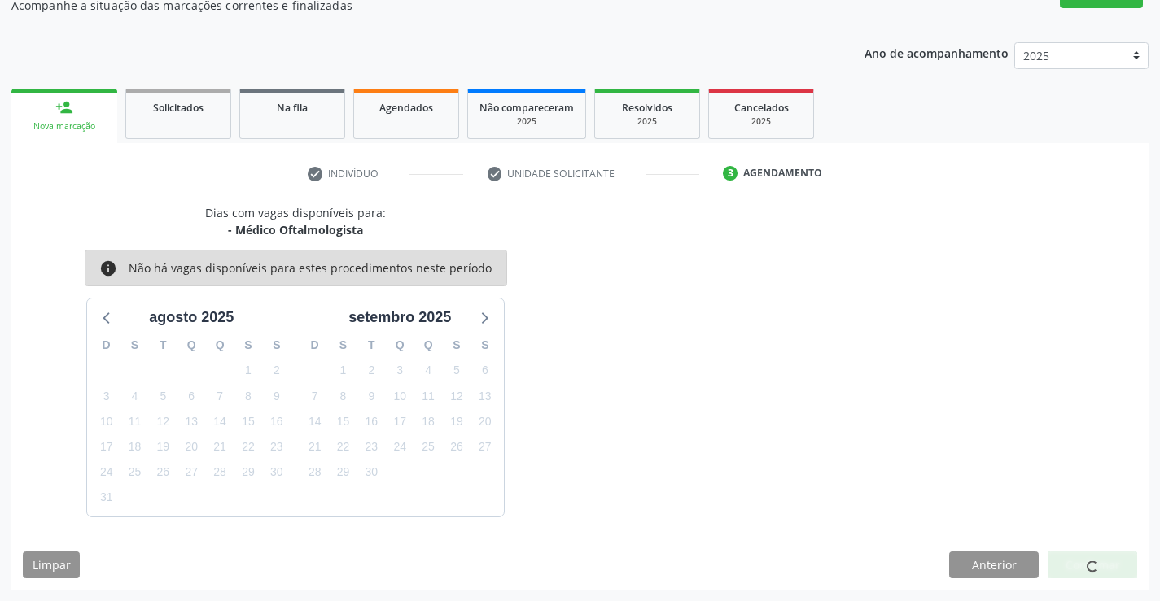
scroll to position [0, 0]
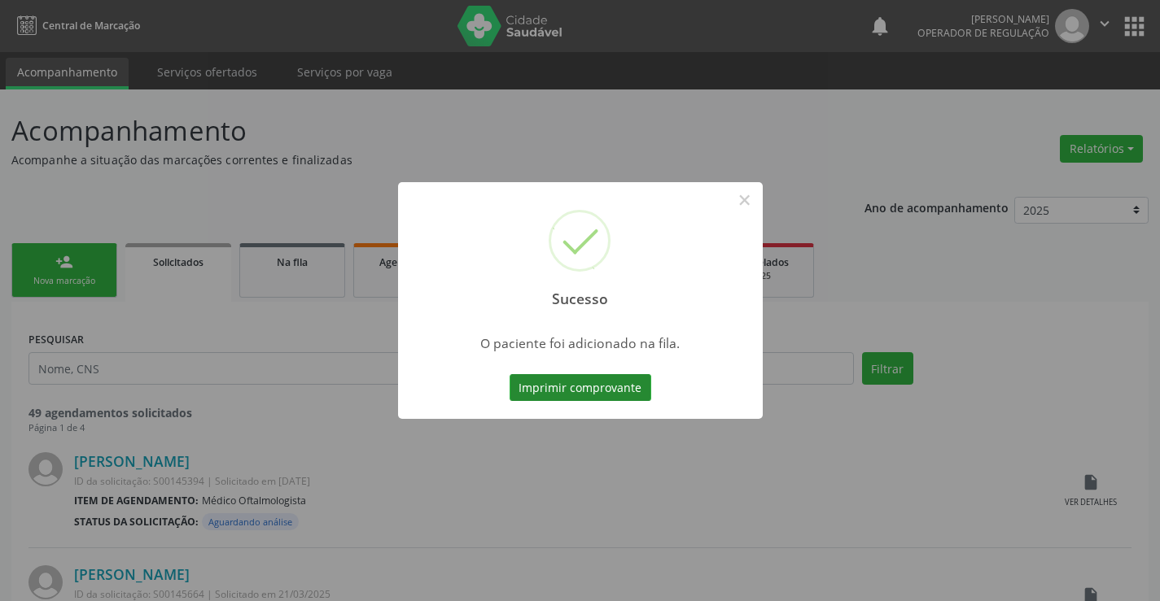
click at [619, 396] on button "Imprimir comprovante" at bounding box center [580, 388] width 142 height 28
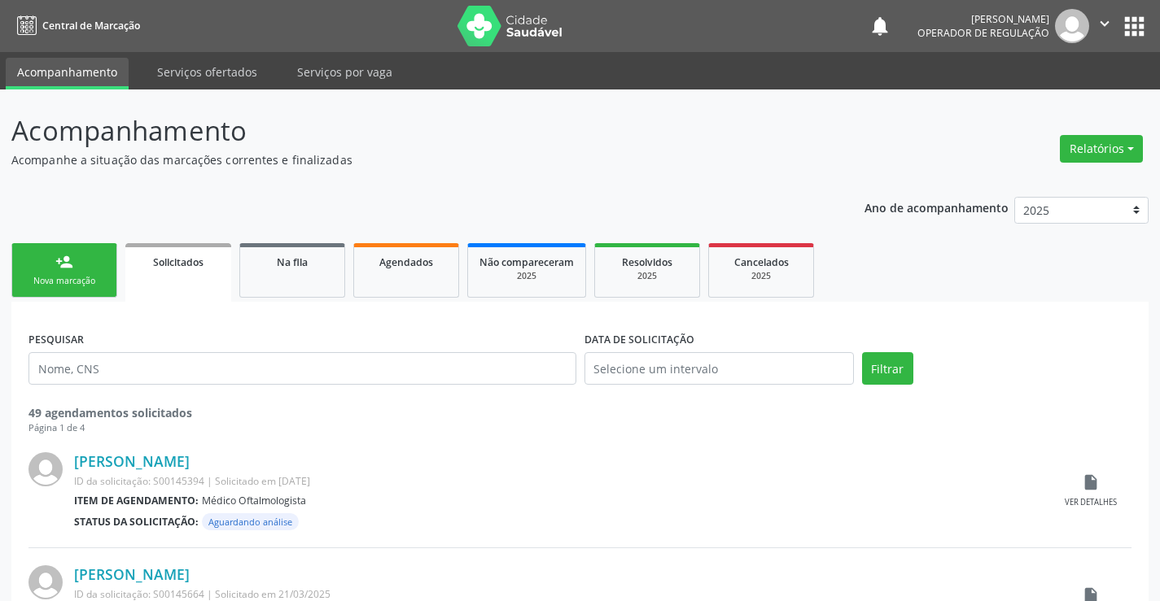
click at [98, 271] on link "person_add Nova marcação" at bounding box center [64, 270] width 106 height 55
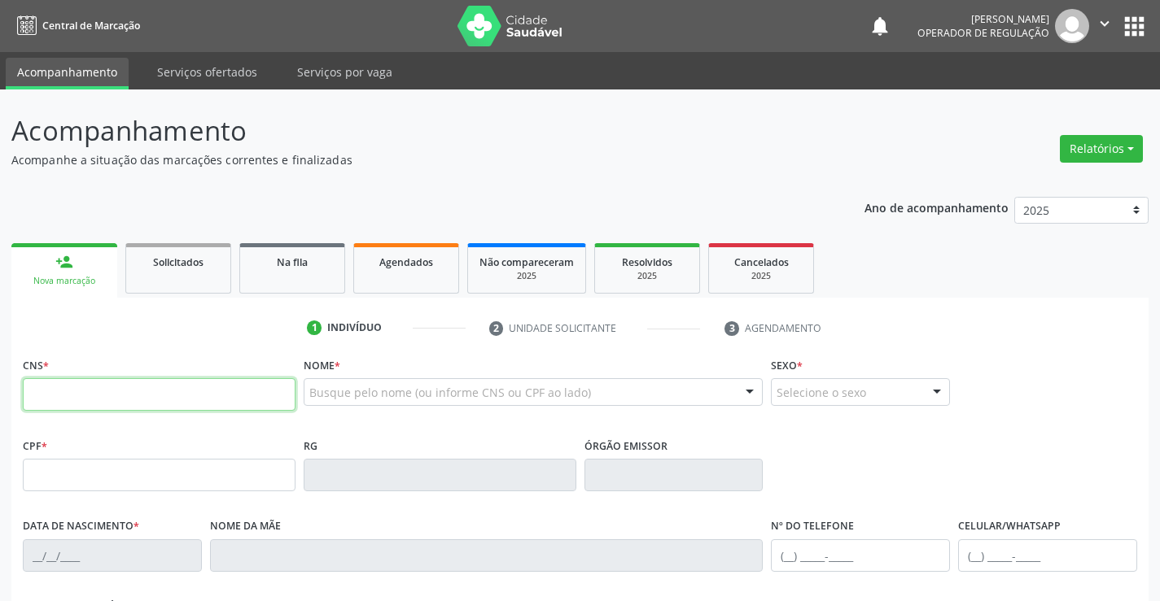
click at [182, 404] on input "text" at bounding box center [159, 394] width 273 height 33
type input "700 4079 9186 5844"
type input "2301445607"
type input "30/07/2015"
type input "(74) 98874-3024"
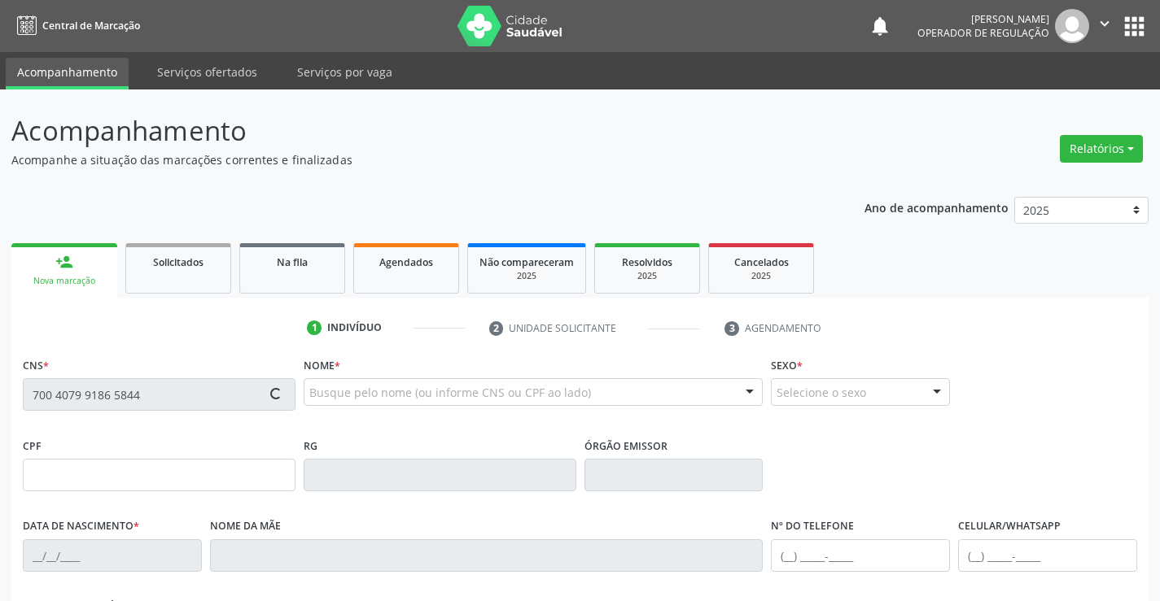
type input "(74) 98801-6353"
type input "S/N"
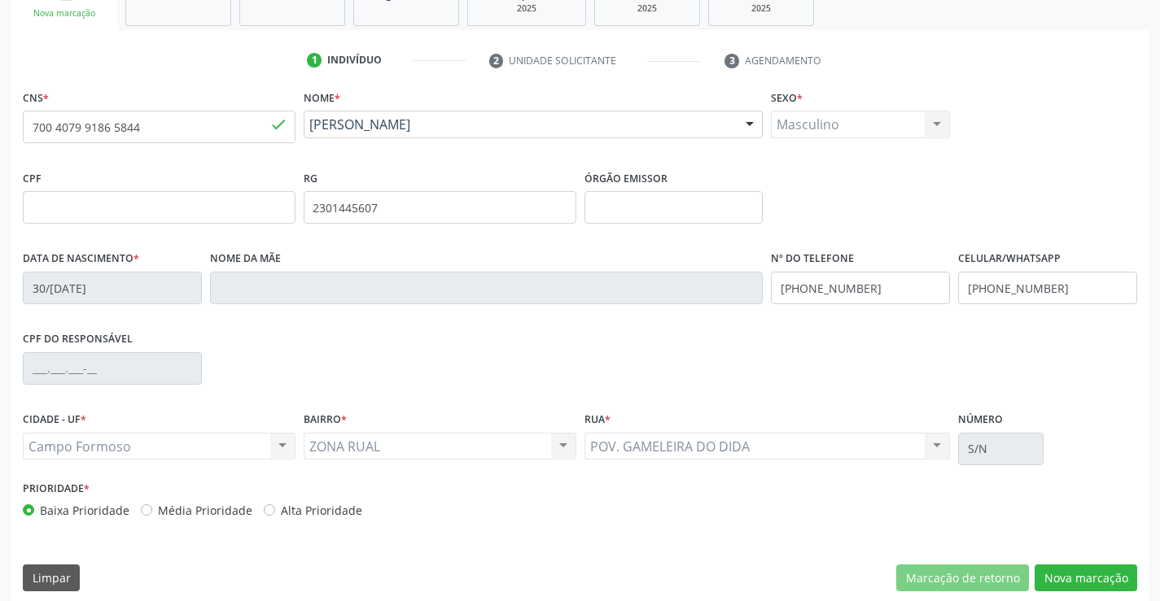
scroll to position [281, 0]
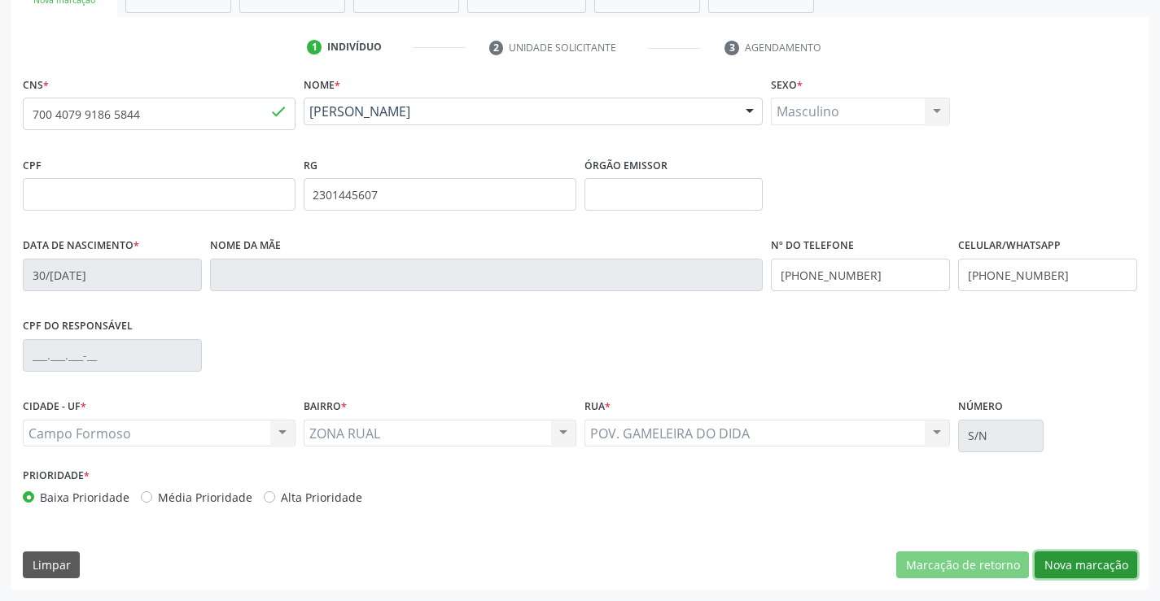
click at [1094, 555] on button "Nova marcação" at bounding box center [1085, 566] width 103 height 28
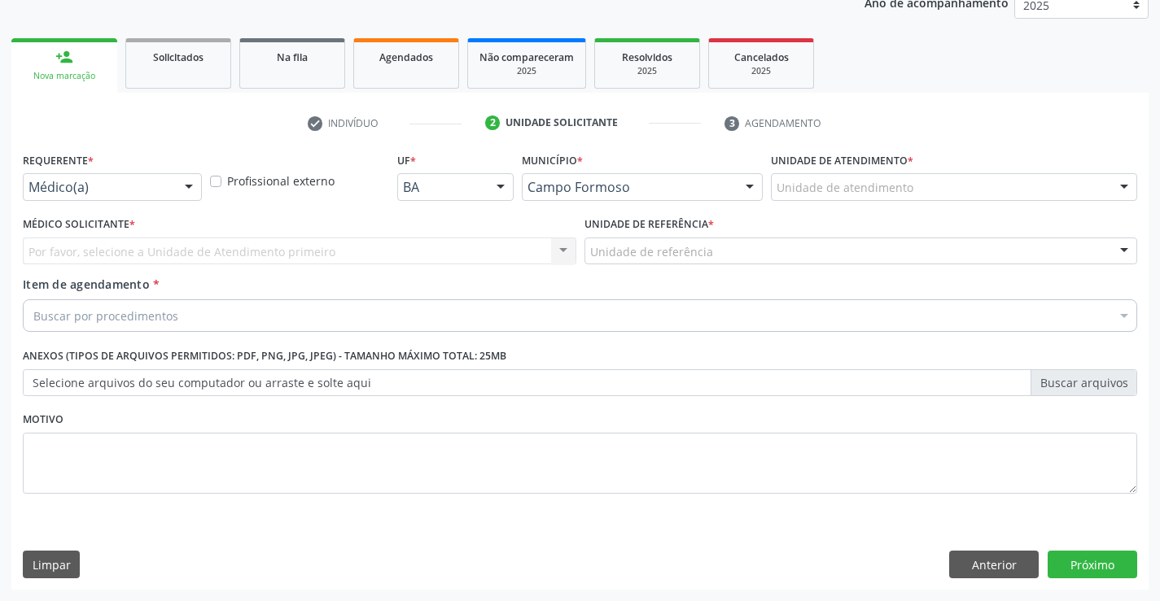
click at [53, 176] on div "Médico(a)" at bounding box center [112, 187] width 179 height 28
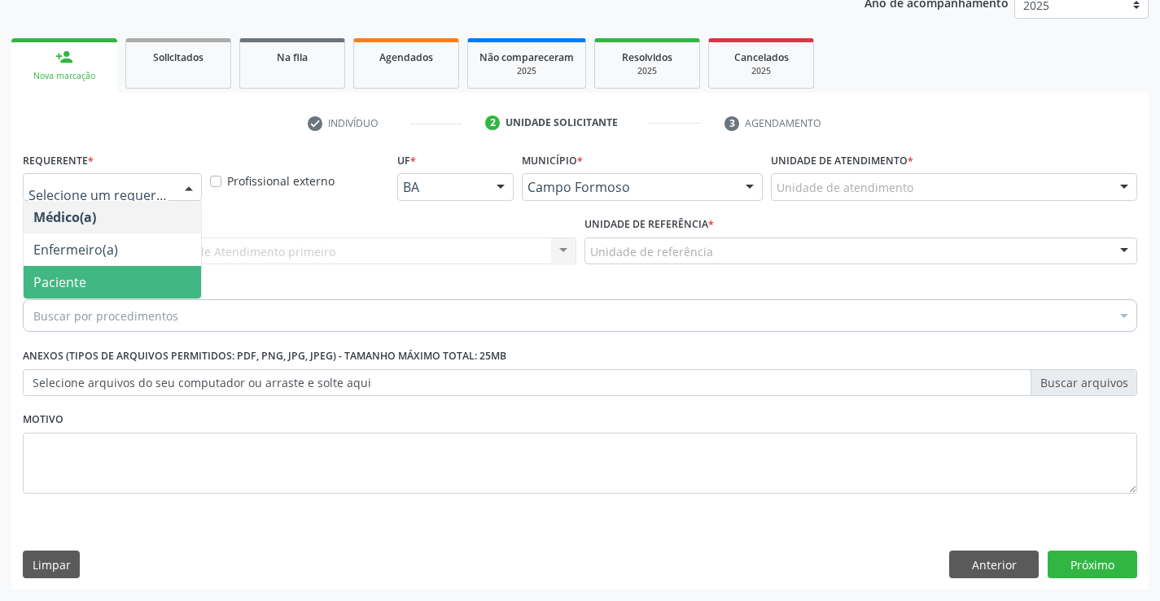
click at [71, 278] on span "Paciente" at bounding box center [59, 282] width 53 height 18
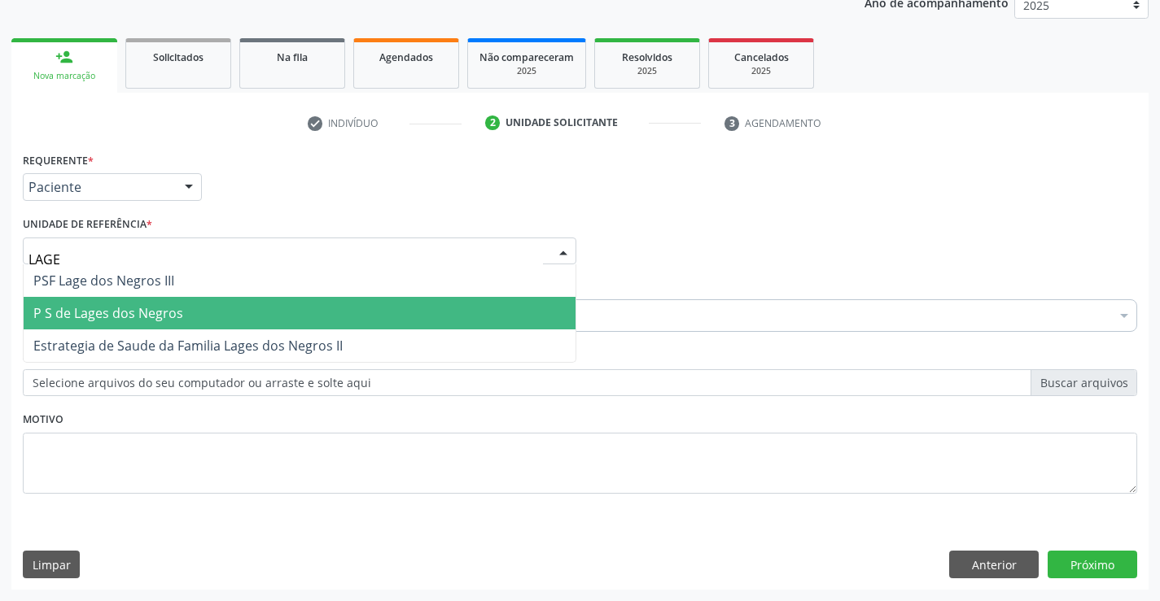
type input "LAGES"
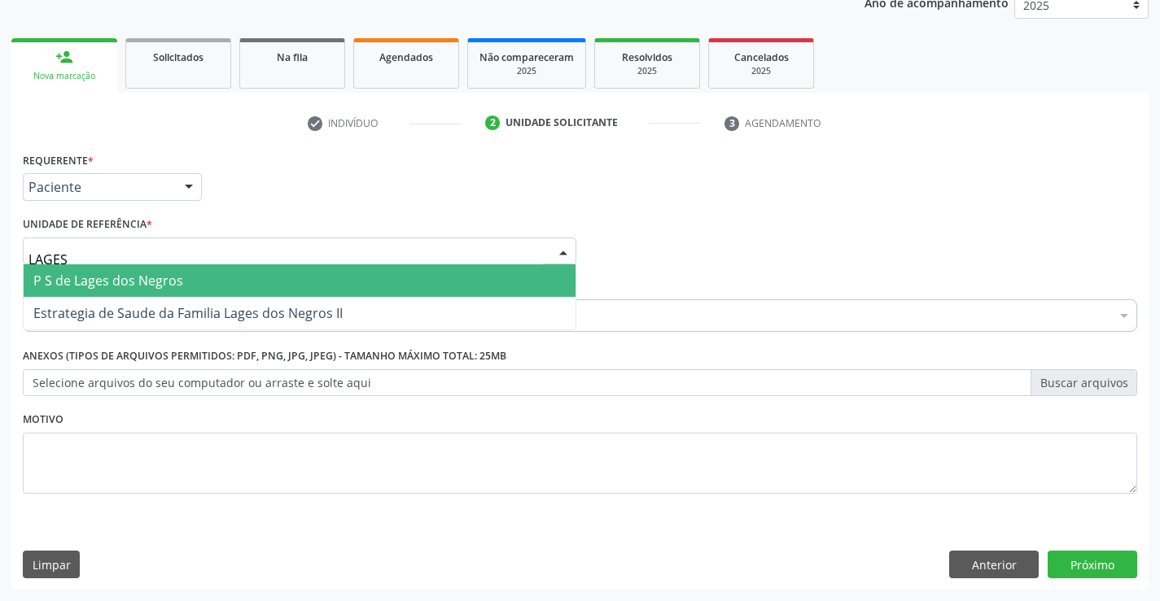
click at [168, 289] on span "P S de Lages dos Negros" at bounding box center [108, 281] width 150 height 18
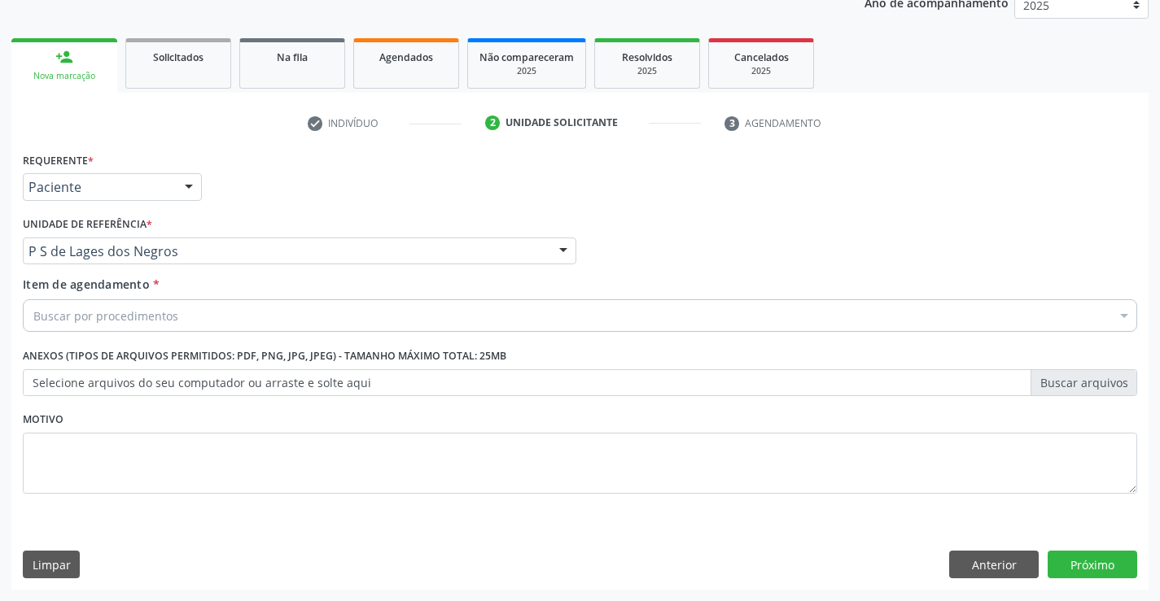
click at [153, 326] on div "Buscar por procedimentos" at bounding box center [580, 315] width 1114 height 33
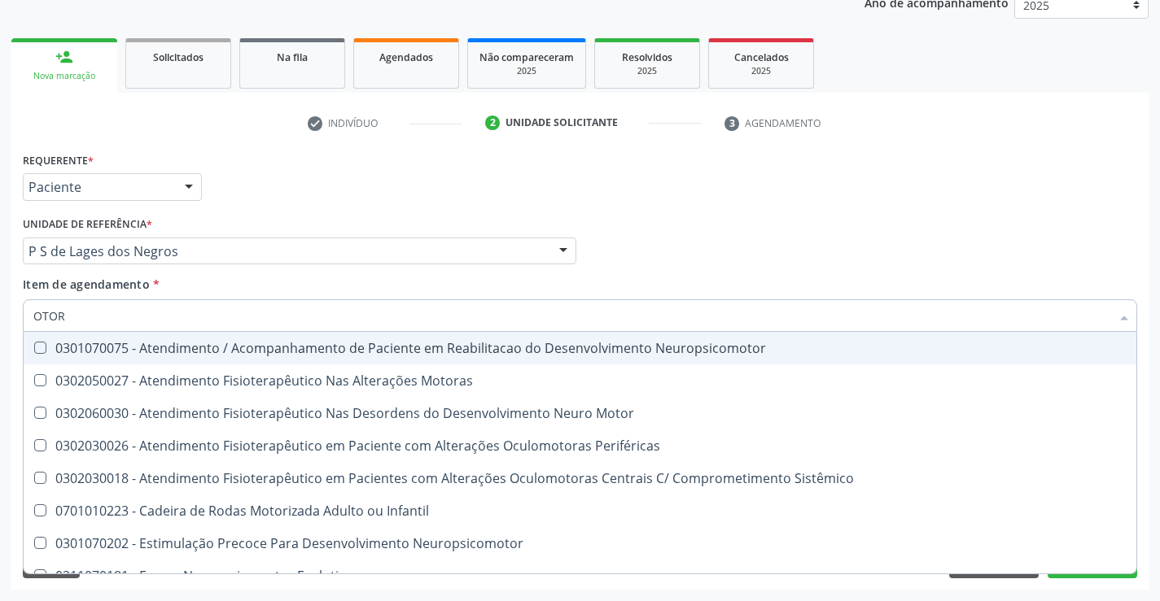
type input "OTORR"
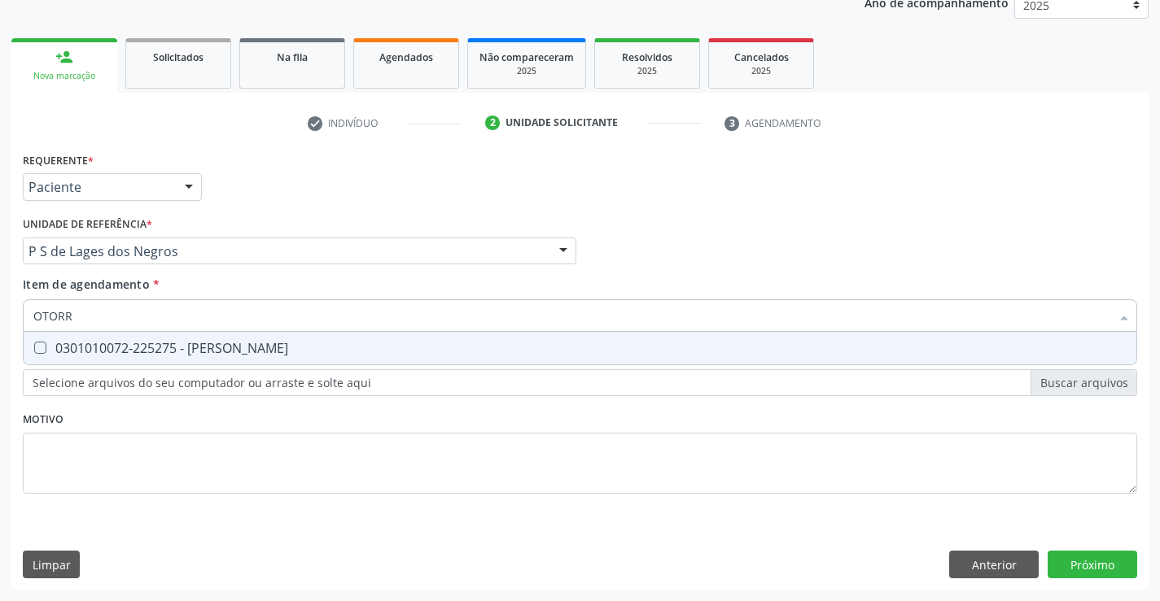
click at [285, 346] on div "0301010072-225275 - [PERSON_NAME]" at bounding box center [579, 348] width 1093 height 13
checkbox Otorrinolaringologista "true"
click at [1099, 566] on div "Requerente * Paciente Médico(a) Enfermeiro(a) Paciente Nenhum resultado encontr…" at bounding box center [579, 369] width 1137 height 442
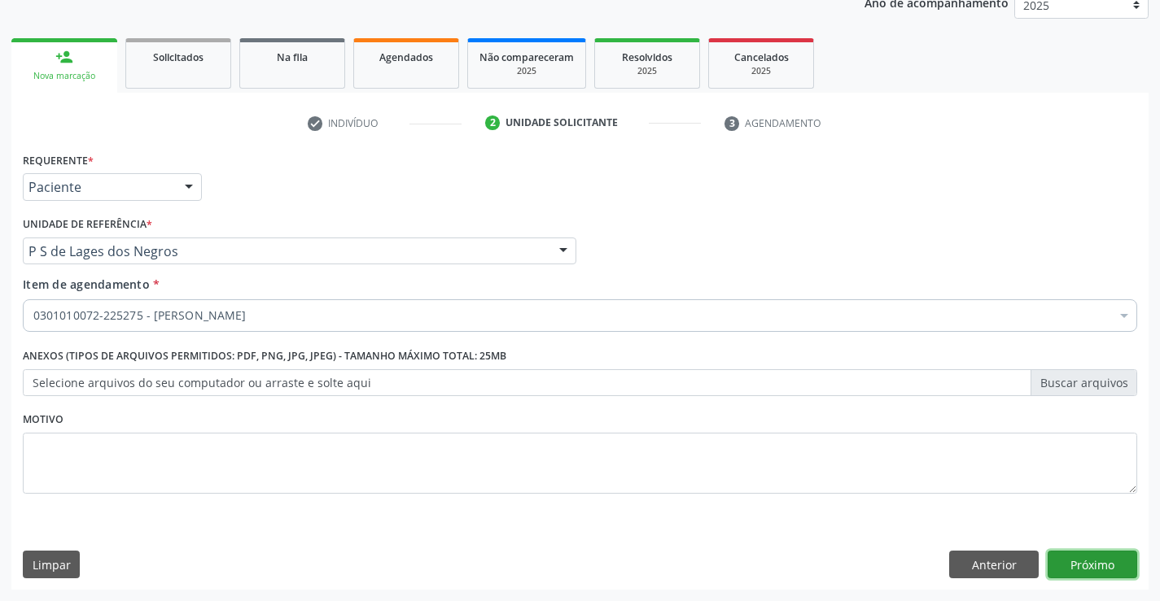
click at [1077, 560] on button "Próximo" at bounding box center [1092, 565] width 90 height 28
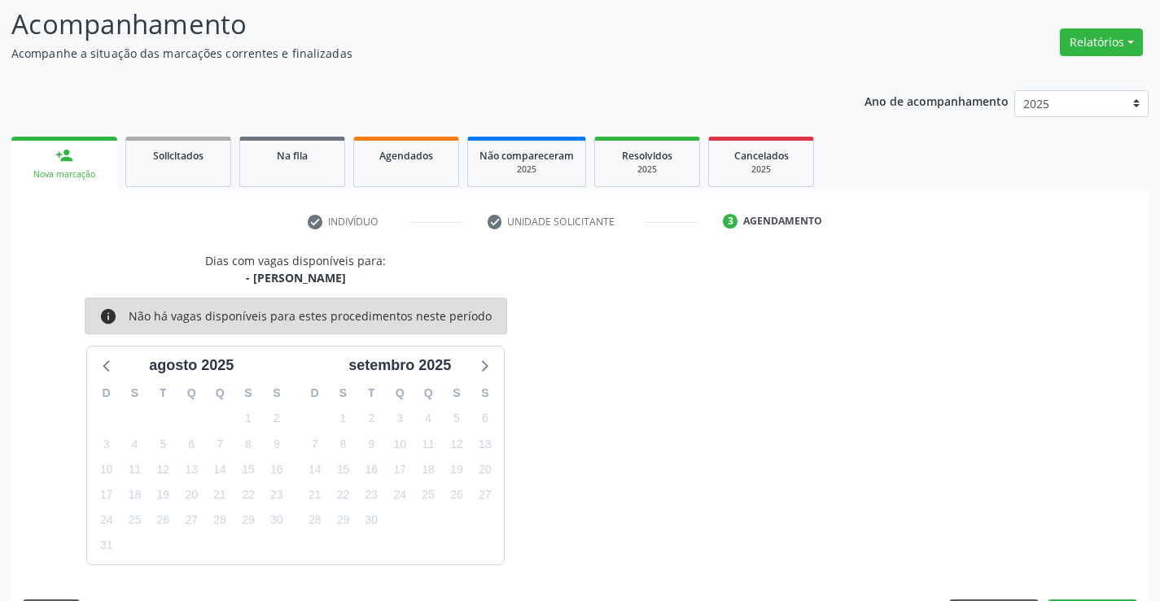
scroll to position [155, 0]
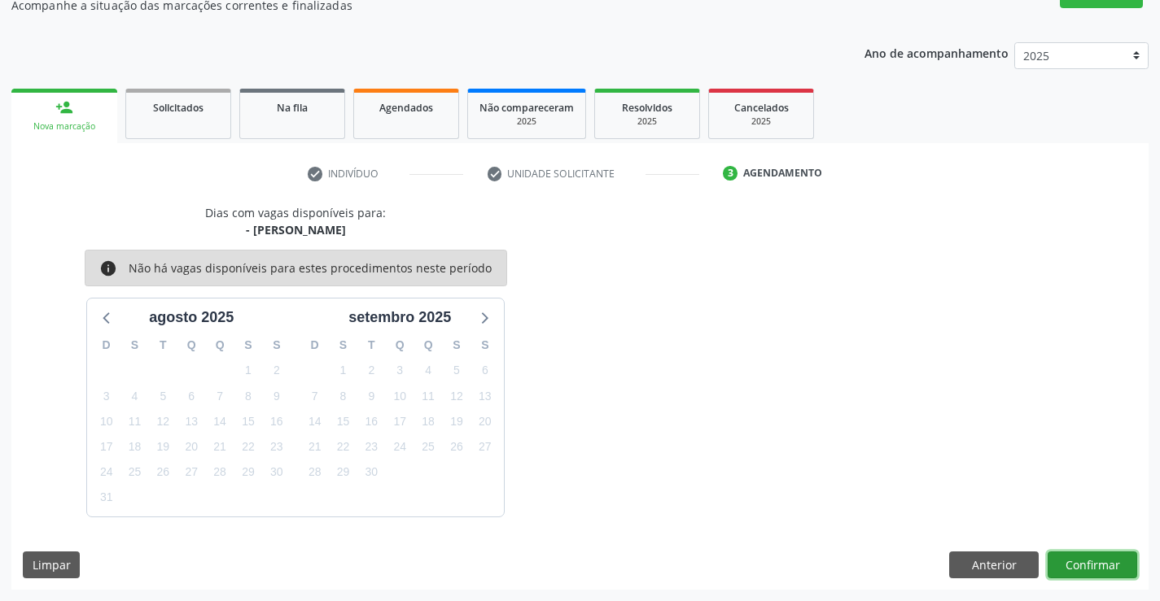
click at [1121, 561] on button "Confirmar" at bounding box center [1092, 566] width 90 height 28
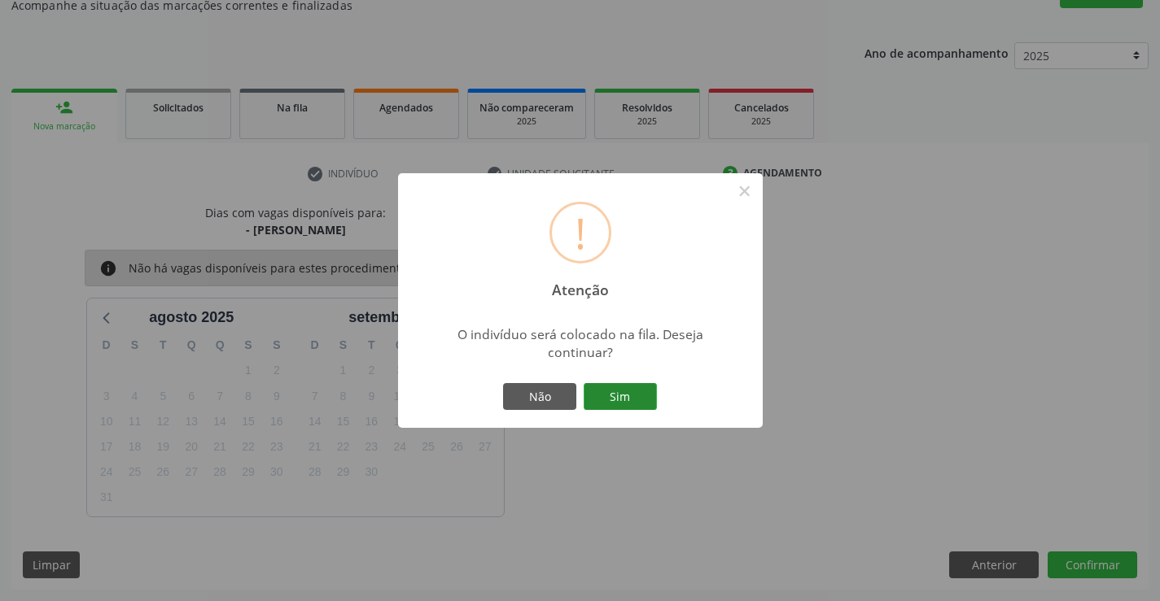
click at [640, 396] on button "Sim" at bounding box center [620, 397] width 73 height 28
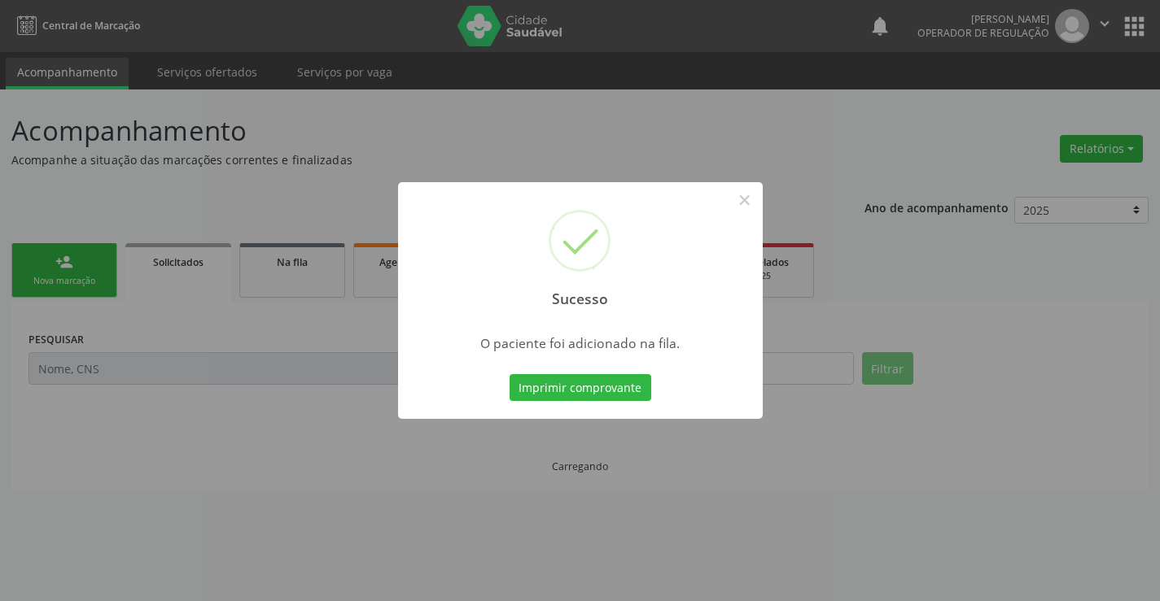
scroll to position [0, 0]
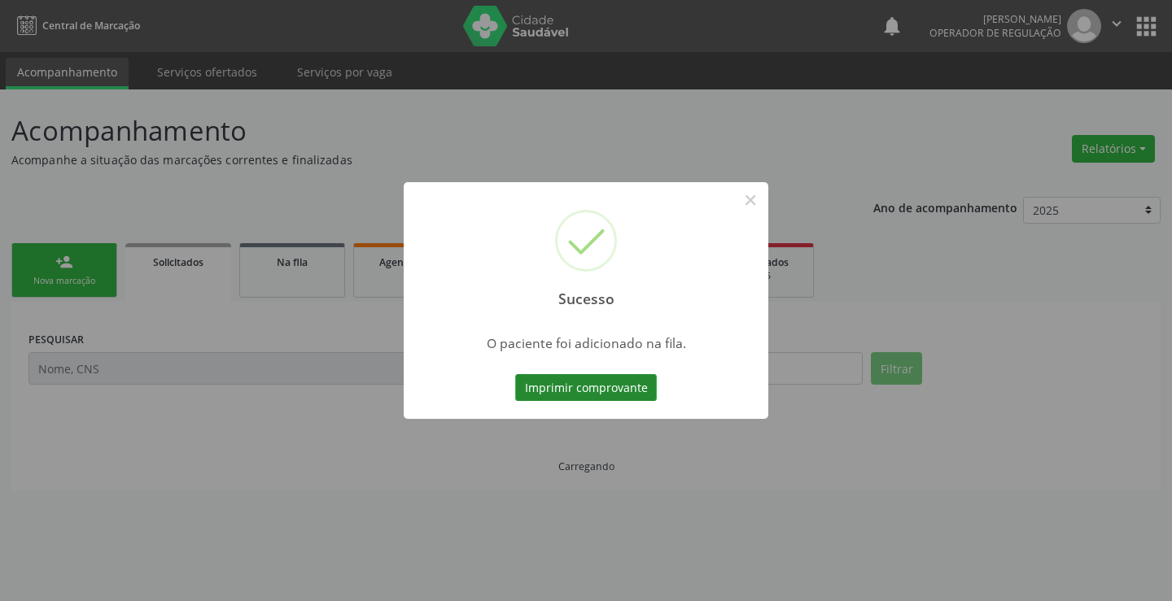
click at [624, 396] on button "Imprimir comprovante" at bounding box center [586, 388] width 142 height 28
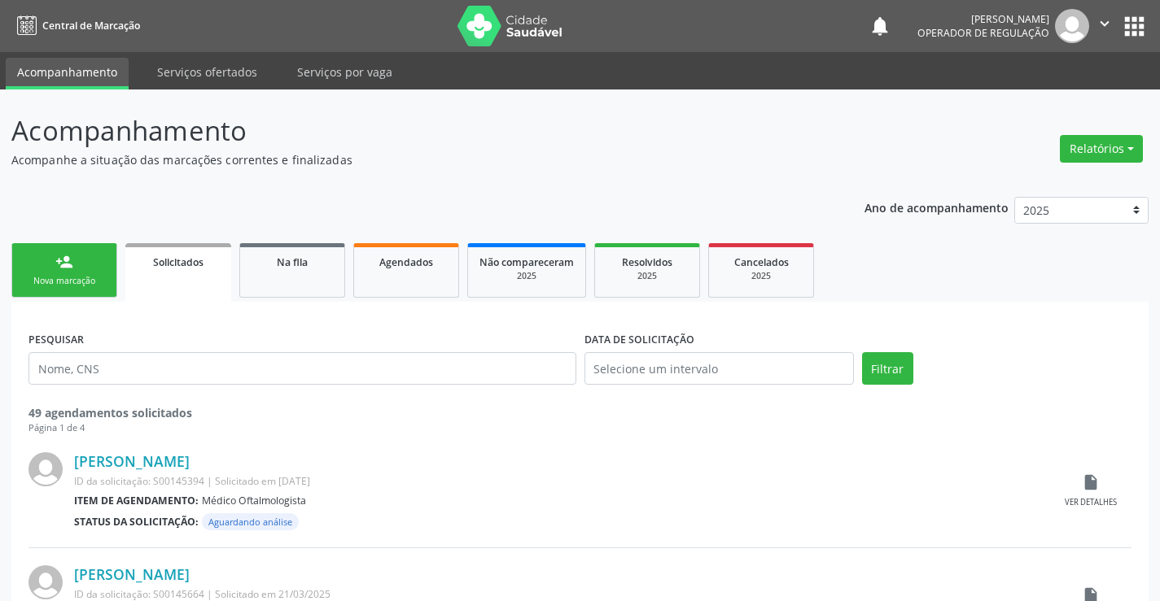
click at [105, 257] on link "person_add Nova marcação" at bounding box center [64, 270] width 106 height 55
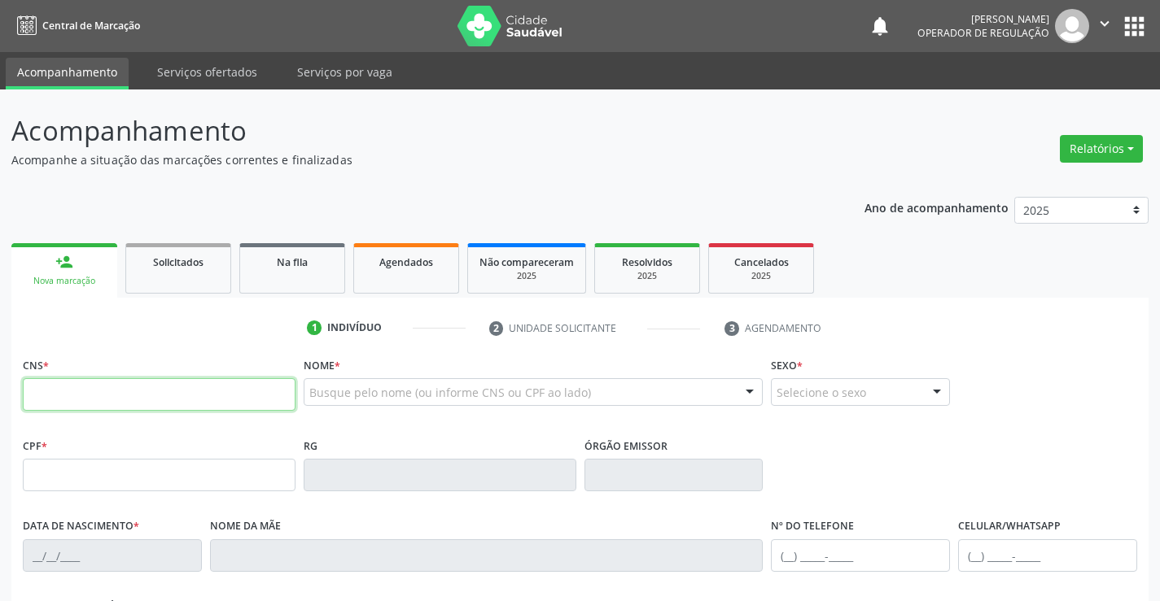
drag, startPoint x: 105, startPoint y: 257, endPoint x: 140, endPoint y: 398, distance: 145.1
click at [140, 398] on input "text" at bounding box center [159, 394] width 273 height 33
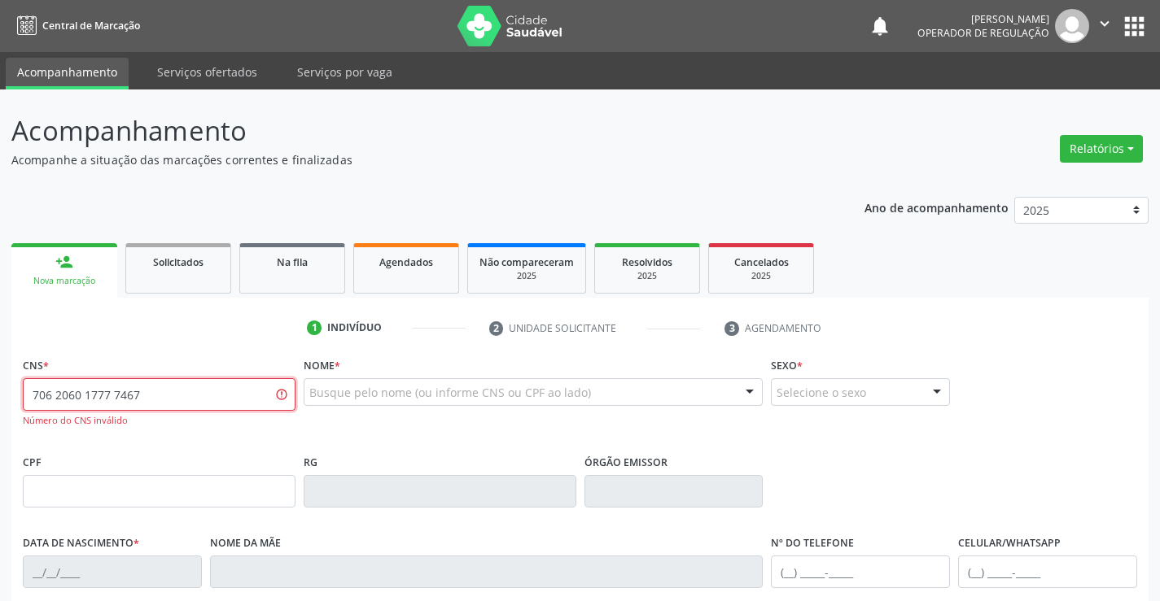
drag, startPoint x: 158, startPoint y: 396, endPoint x: 0, endPoint y: 372, distance: 159.8
click at [0, 372] on div "Acompanhamento Acompanhe a situação das marcações correntes e finalizadas Relat…" at bounding box center [580, 494] width 1160 height 809
drag, startPoint x: 145, startPoint y: 400, endPoint x: 0, endPoint y: 394, distance: 145.0
click at [0, 394] on div "Acompanhamento Acompanhe a situação das marcações correntes e finalizadas Relat…" at bounding box center [580, 494] width 1160 height 809
type input "7"
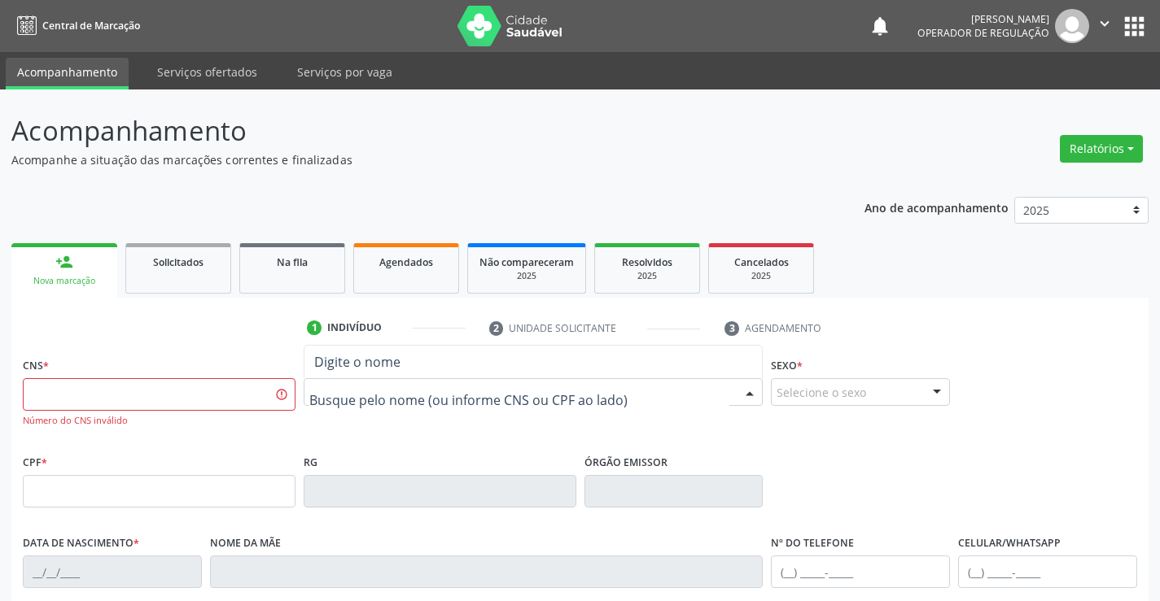
click at [396, 403] on div at bounding box center [534, 392] width 460 height 28
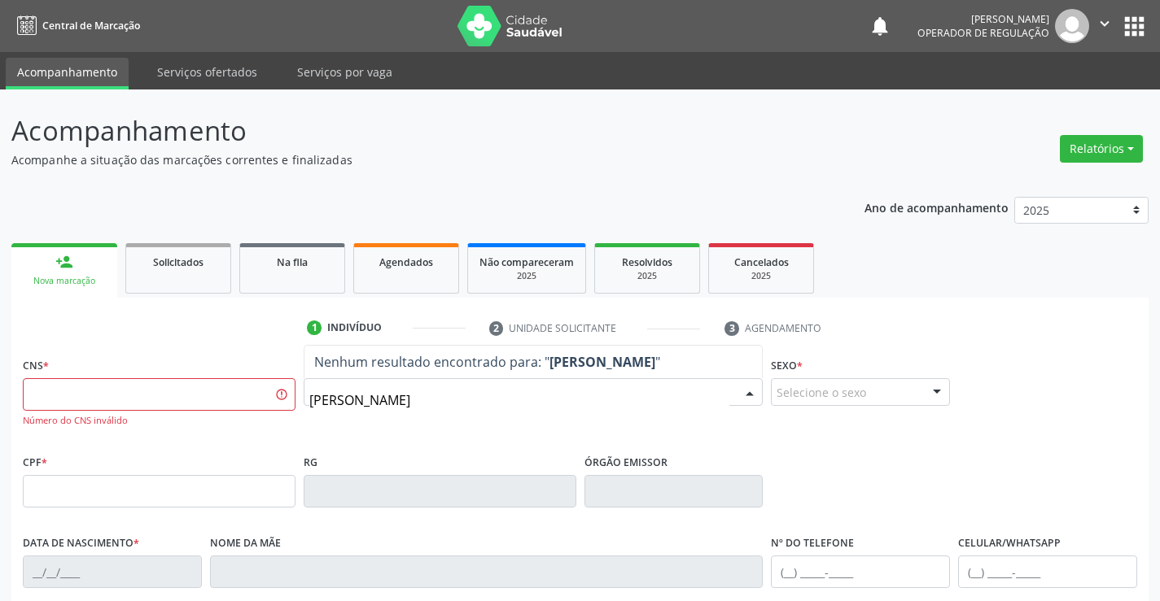
type input "JOSE GABRIEL MIRANDA PEREIRA"
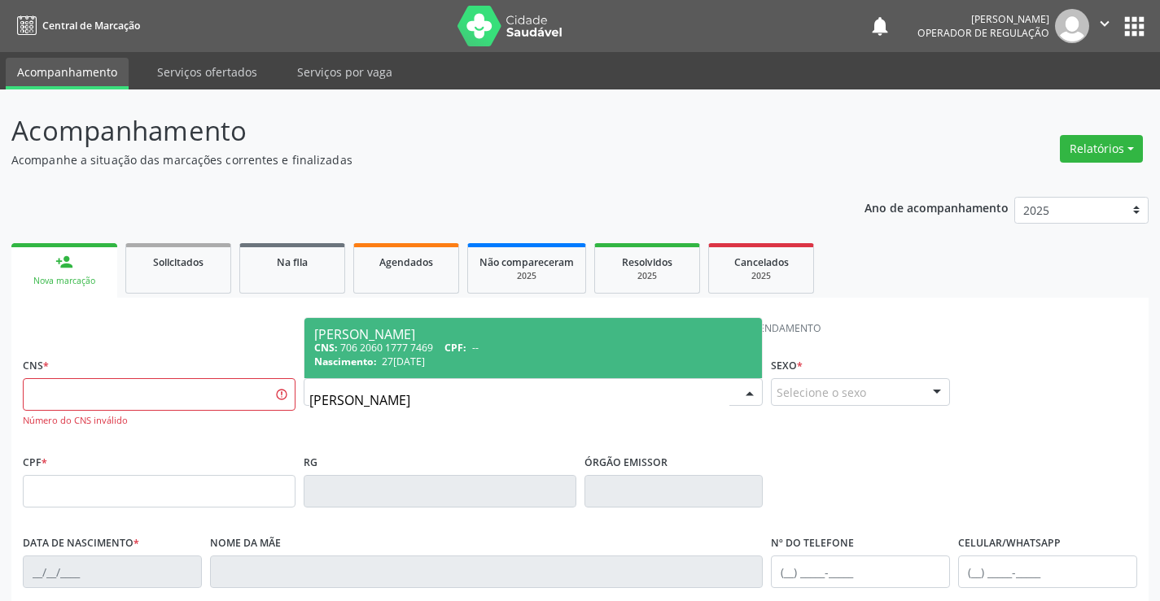
click at [447, 349] on div "CNS: 706 2060 1777 7469 CPF: --" at bounding box center [533, 348] width 439 height 14
type input "706 2060 1777 7469"
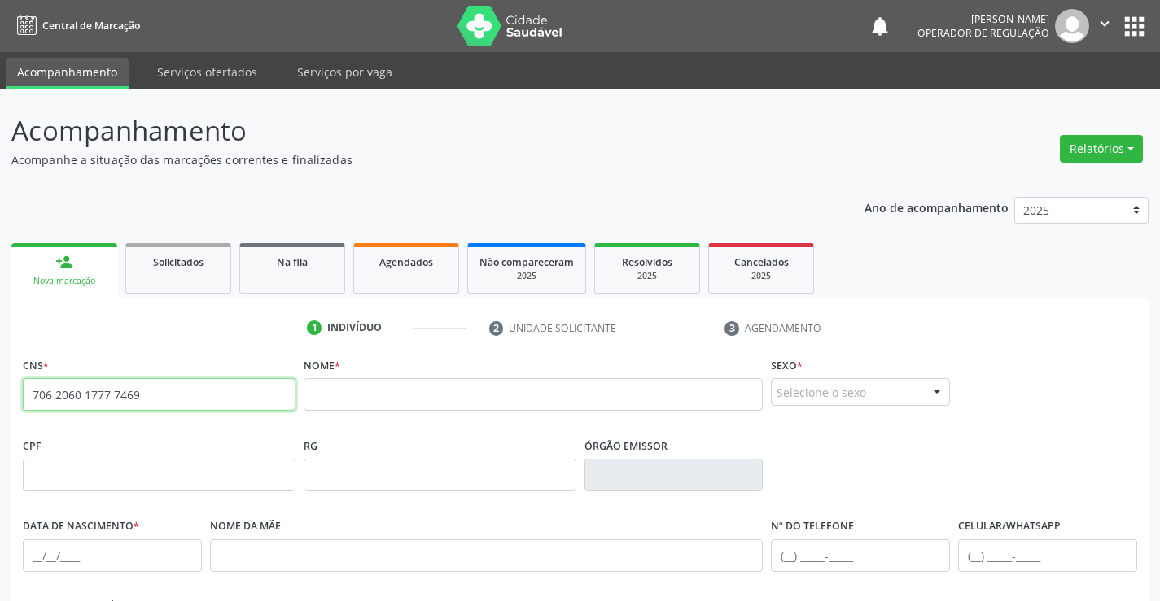
drag, startPoint x: 140, startPoint y: 399, endPoint x: 0, endPoint y: 400, distance: 140.0
click at [0, 400] on div "Acompanhamento Acompanhe a situação das marcações correntes e finalizadas Relat…" at bounding box center [580, 486] width 1160 height 793
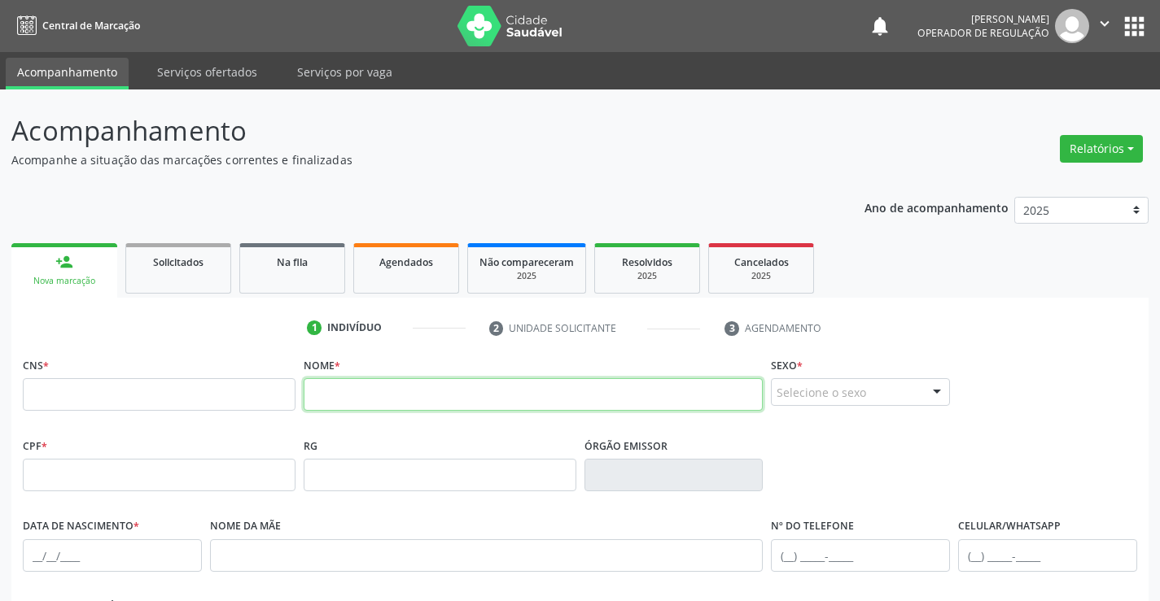
click at [340, 407] on input "text" at bounding box center [534, 394] width 460 height 33
drag, startPoint x: 509, startPoint y: 396, endPoint x: 272, endPoint y: 391, distance: 236.9
click at [272, 391] on div "CNS * Nome * JOSE GABRIEL MIRANDA PEREIRA Sexo * Selecione o sexo Masculino Fem…" at bounding box center [580, 393] width 1122 height 81
click at [1108, 20] on icon "" at bounding box center [1104, 24] width 18 height 18
type input "JOSE"
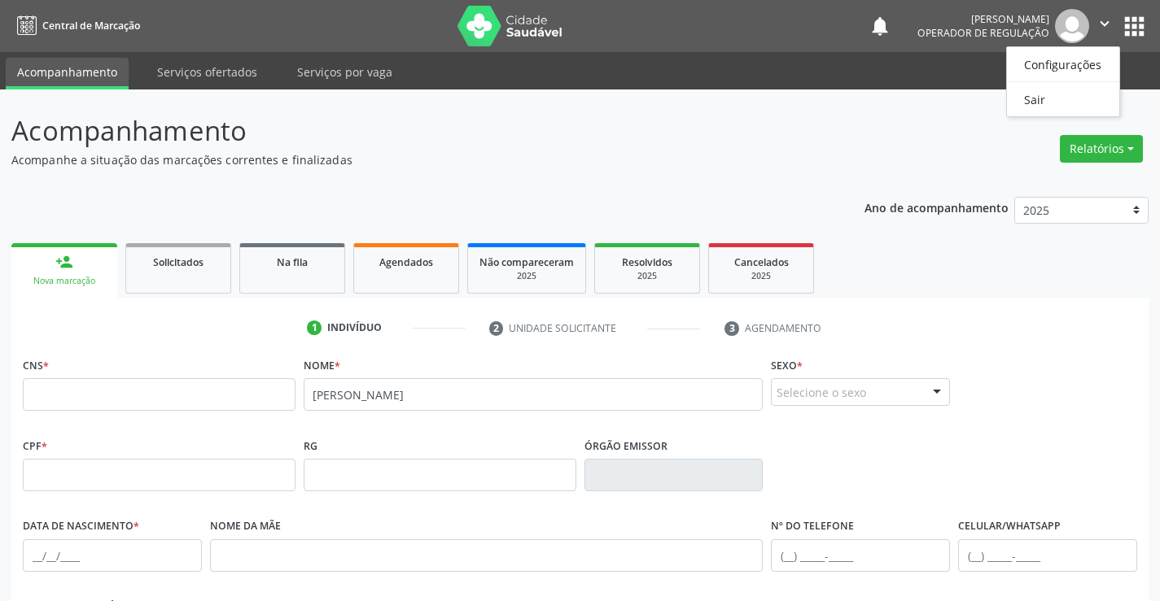
click at [1151, 21] on nav "Central de Marcação notifications Eliene Batista de Melo Silva Operador de regu…" at bounding box center [580, 26] width 1160 height 52
click at [1134, 25] on button "apps" at bounding box center [1134, 26] width 28 height 28
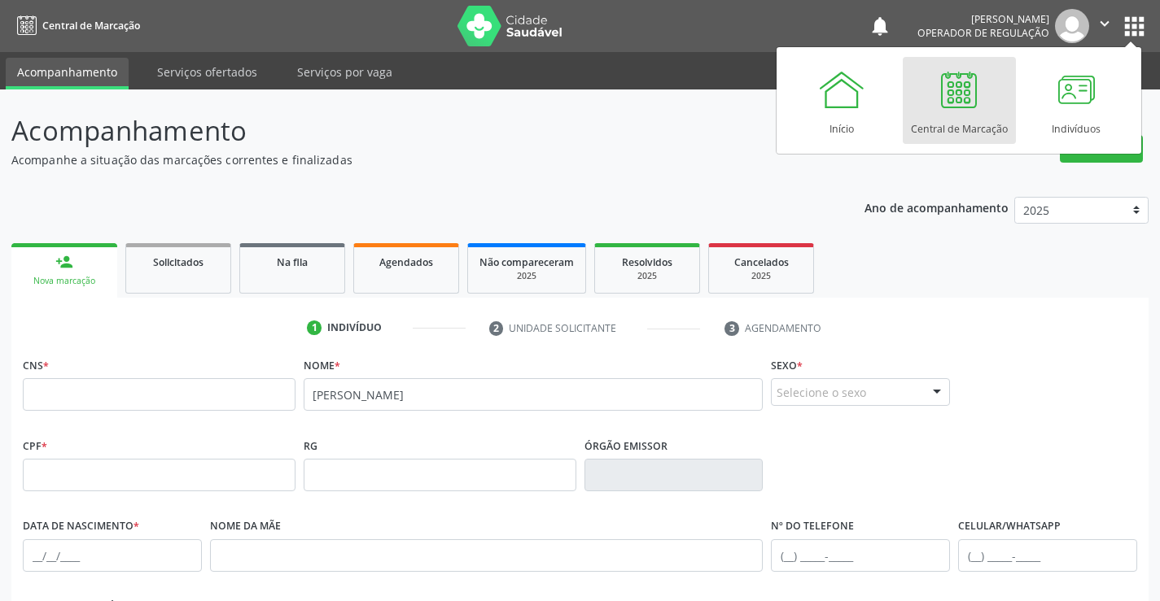
click at [1134, 25] on button "apps" at bounding box center [1134, 26] width 28 height 28
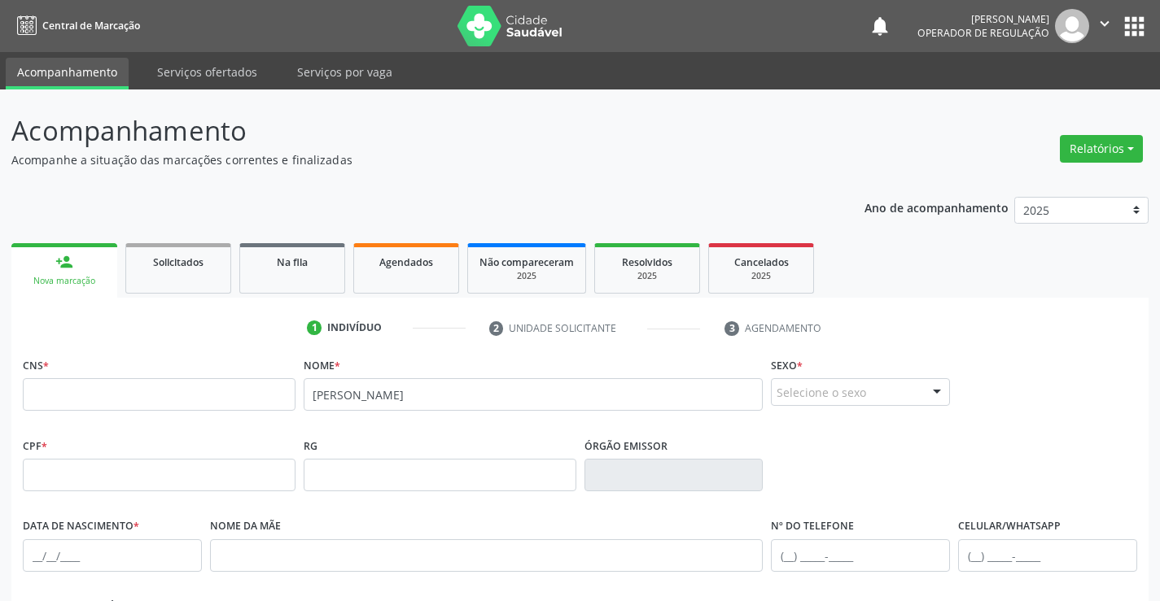
click at [1134, 25] on button "apps" at bounding box center [1134, 26] width 28 height 28
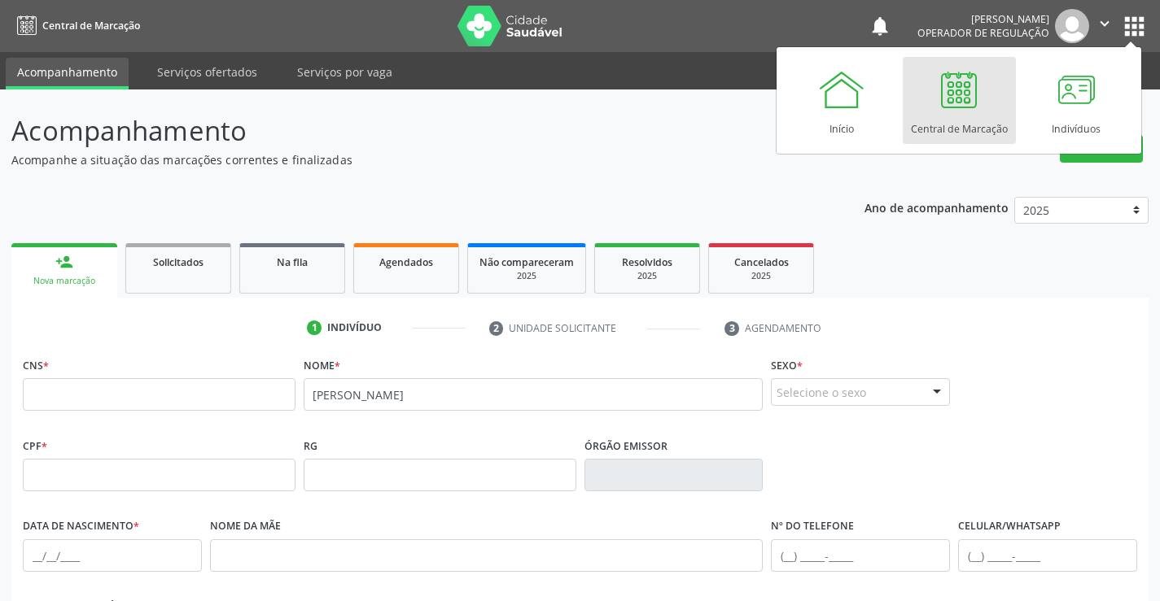
click at [965, 129] on div "Central de Marcação" at bounding box center [959, 125] width 97 height 22
